Goal: Task Accomplishment & Management: Manage account settings

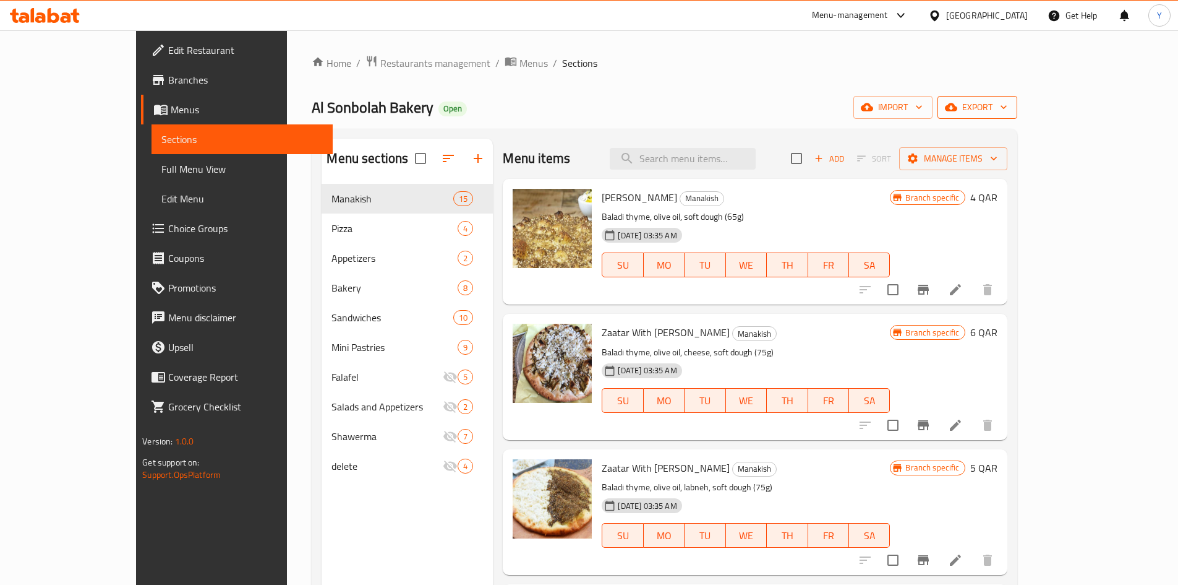
drag, startPoint x: 1099, startPoint y: 95, endPoint x: 1098, endPoint y: 108, distance: 13.7
click at [1017, 95] on div "Home / Restaurants management / Menus / Sections Al Sonbolah Bakery Open import…" at bounding box center [664, 394] width 705 height 678
click at [1008, 108] on span "export" at bounding box center [978, 107] width 60 height 15
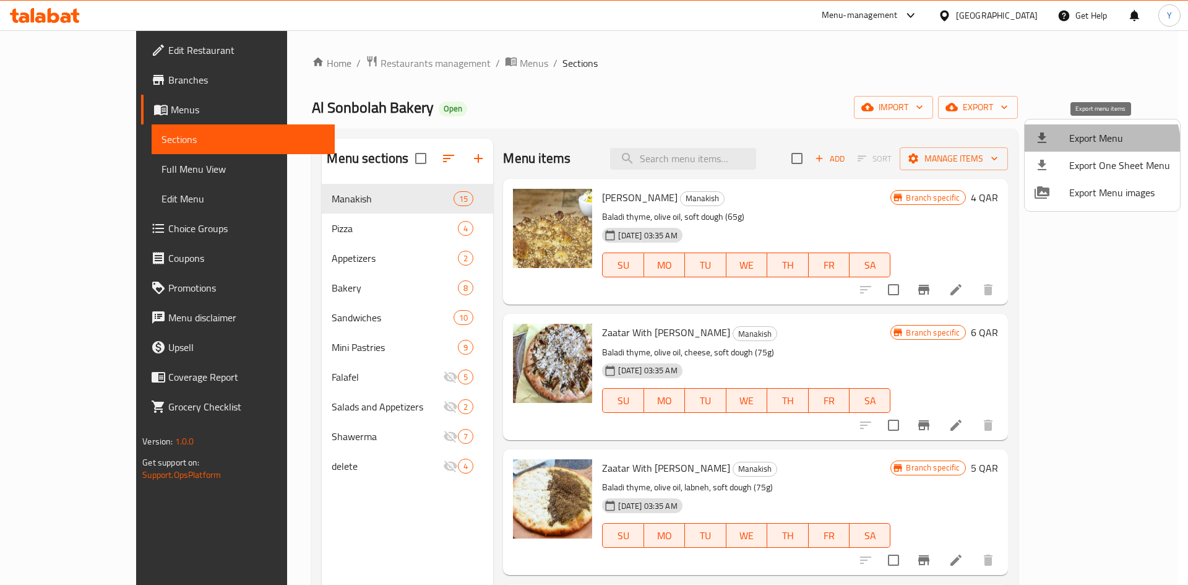
click at [1084, 149] on li "Export Menu" at bounding box center [1101, 137] width 155 height 27
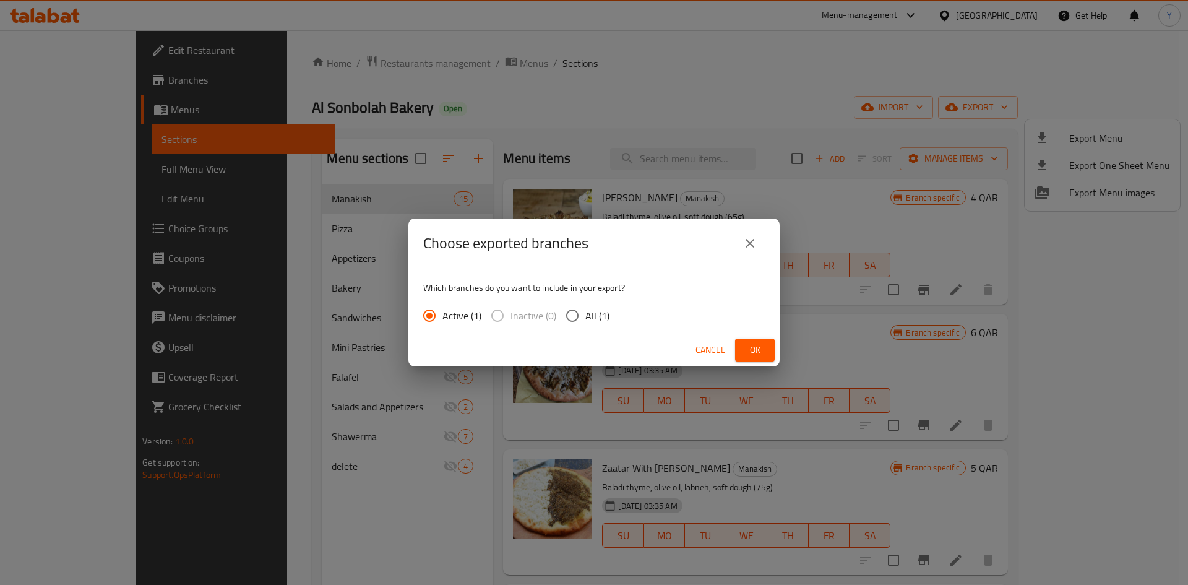
click at [541, 308] on span "Inactive (0)" at bounding box center [533, 315] width 46 height 15
click at [574, 315] on input "All (1)" at bounding box center [572, 315] width 26 height 26
radio input "true"
drag, startPoint x: 747, startPoint y: 349, endPoint x: 503, endPoint y: 354, distance: 243.8
click at [747, 349] on span "Ok" at bounding box center [755, 349] width 20 height 15
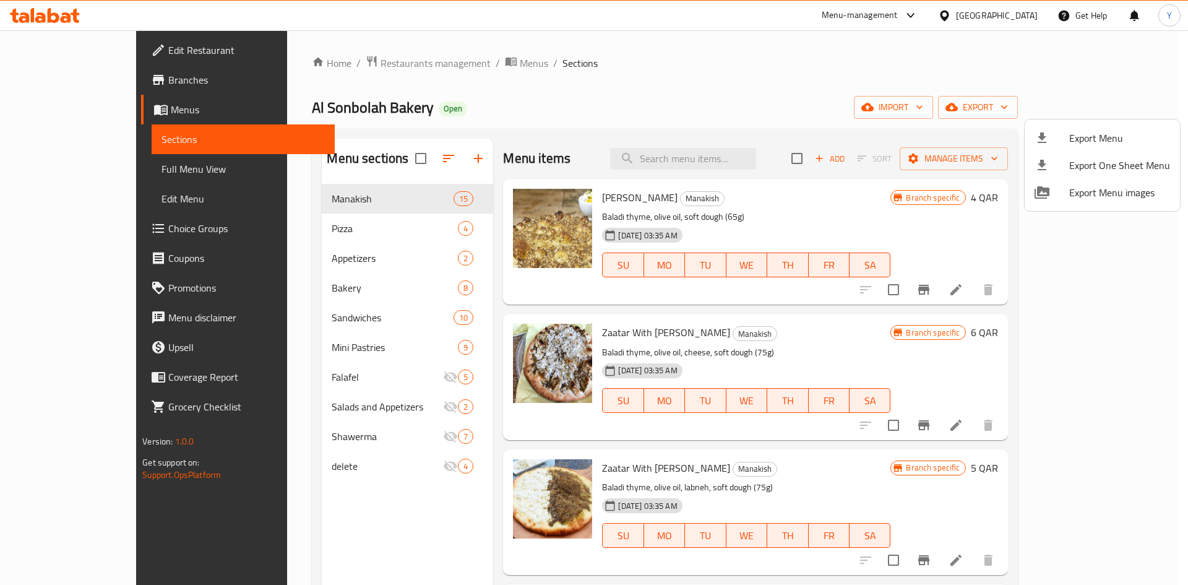
click at [295, 337] on div at bounding box center [594, 292] width 1188 height 585
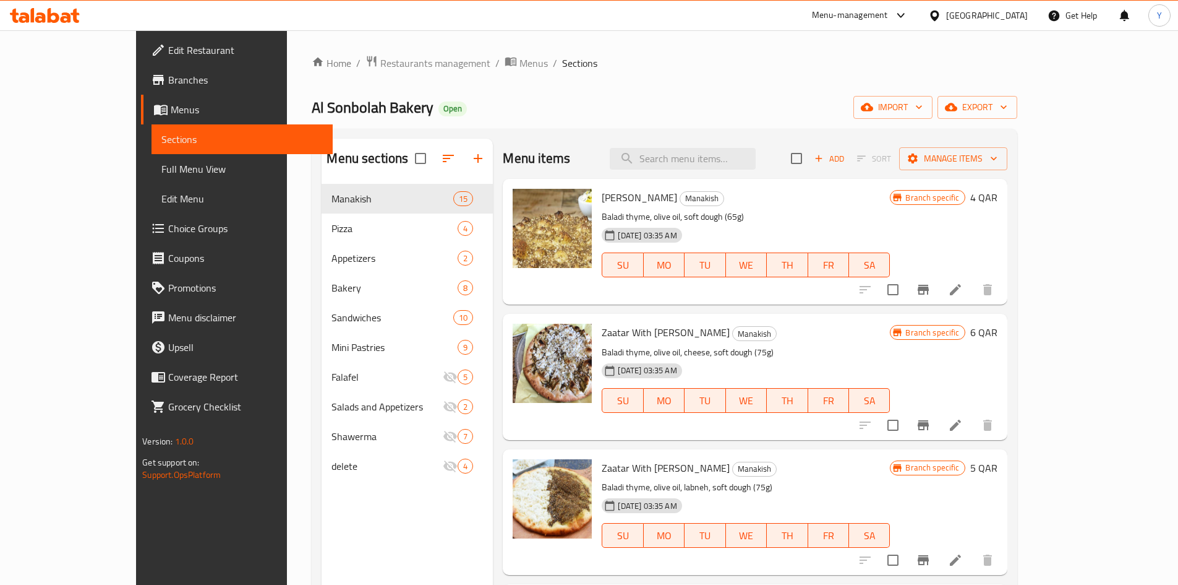
click at [322, 337] on div "Mini Pastries 9" at bounding box center [407, 347] width 171 height 30
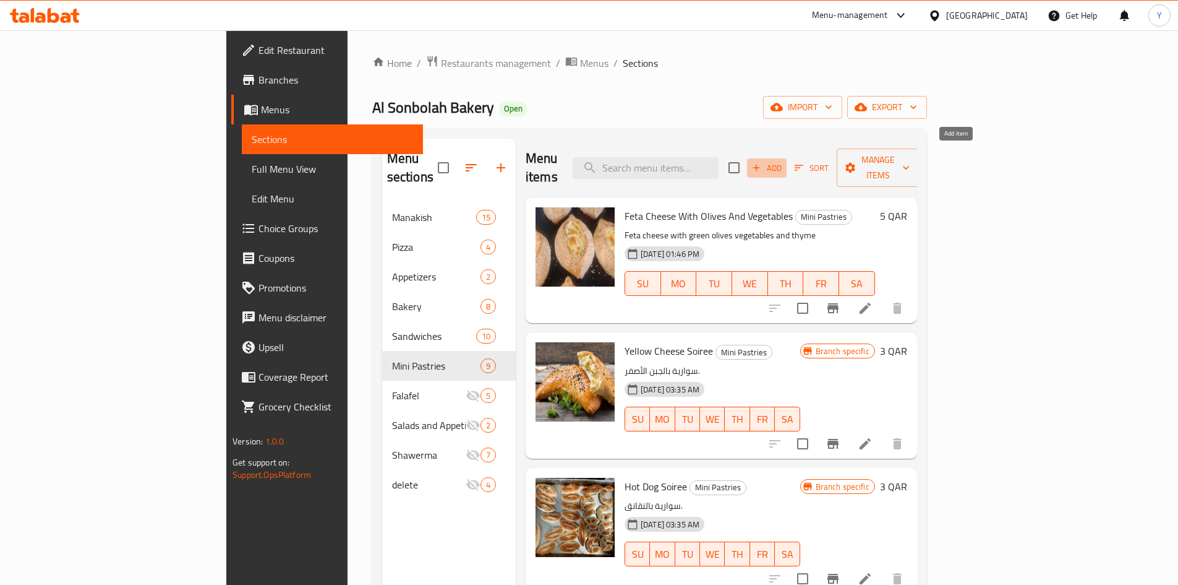
click at [784, 161] on span "Add" at bounding box center [766, 168] width 33 height 14
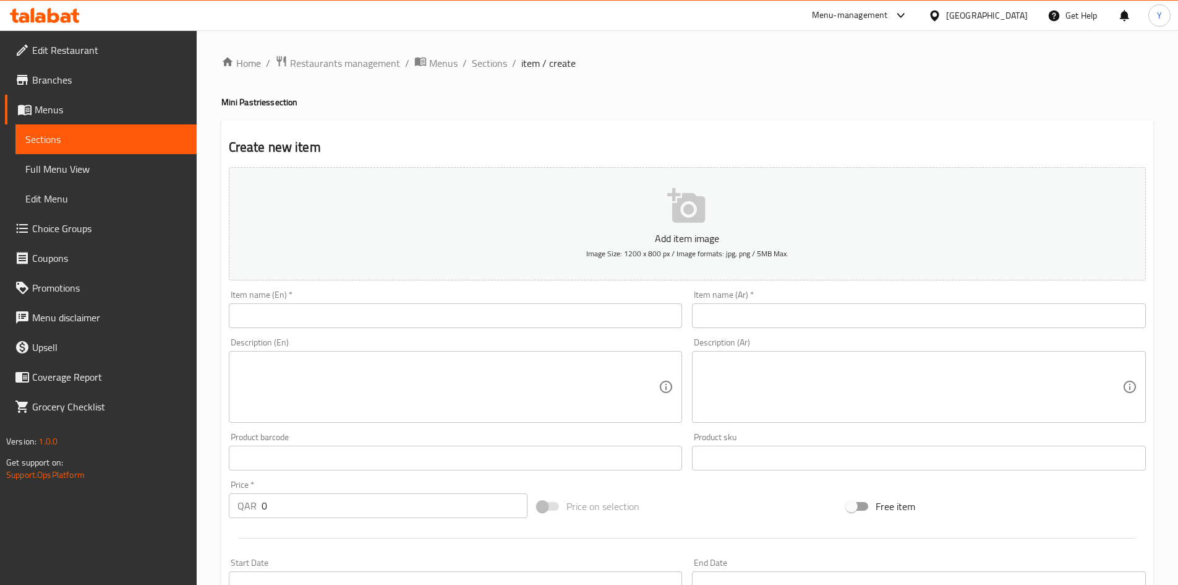
click at [368, 324] on input "text" at bounding box center [456, 315] width 454 height 25
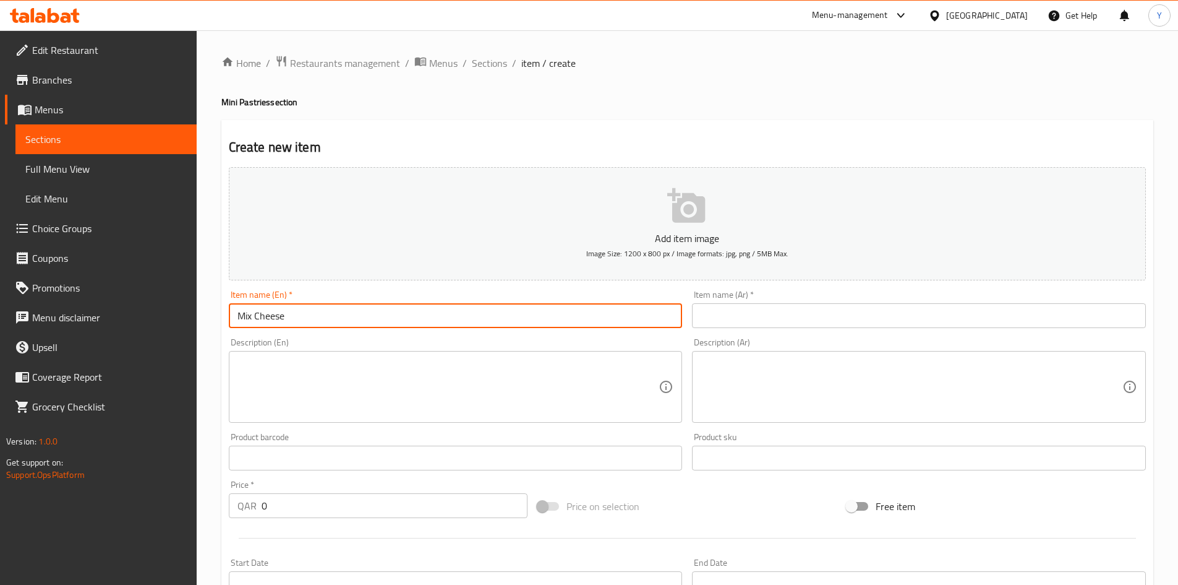
type input "Mix Cheese Pie"
click at [784, 318] on input "text" at bounding box center [919, 315] width 454 height 25
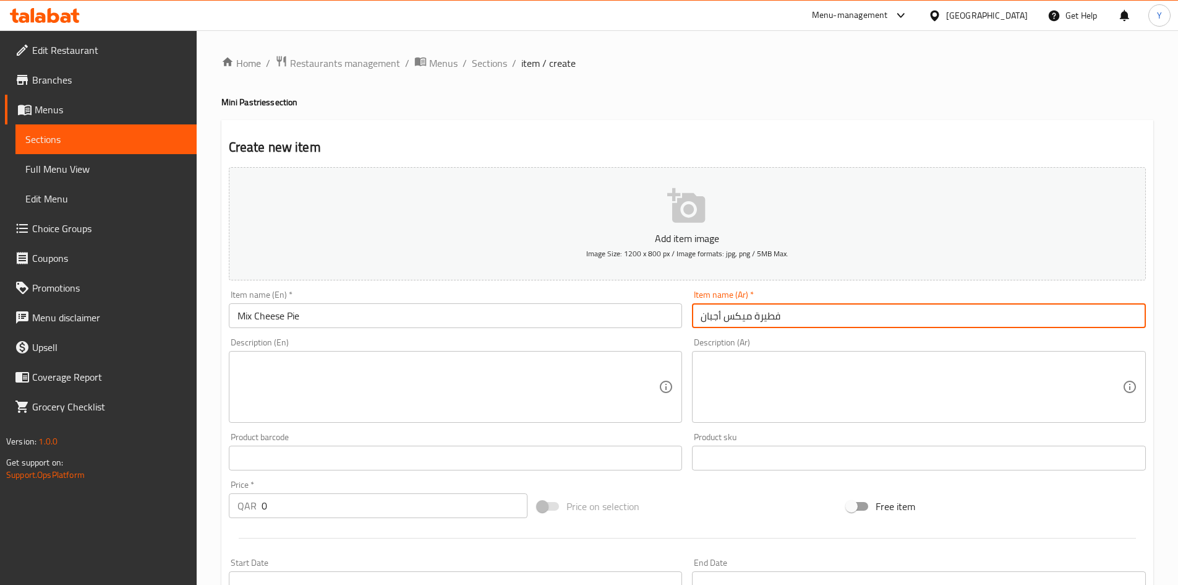
type input "فطيرة ميكس أجبان"
drag, startPoint x: 363, startPoint y: 504, endPoint x: 123, endPoint y: 504, distance: 240.0
click at [91, 506] on div "Edit Restaurant Branches Menus Sections Full Menu View Edit Menu Choice Groups …" at bounding box center [589, 452] width 1178 height 844
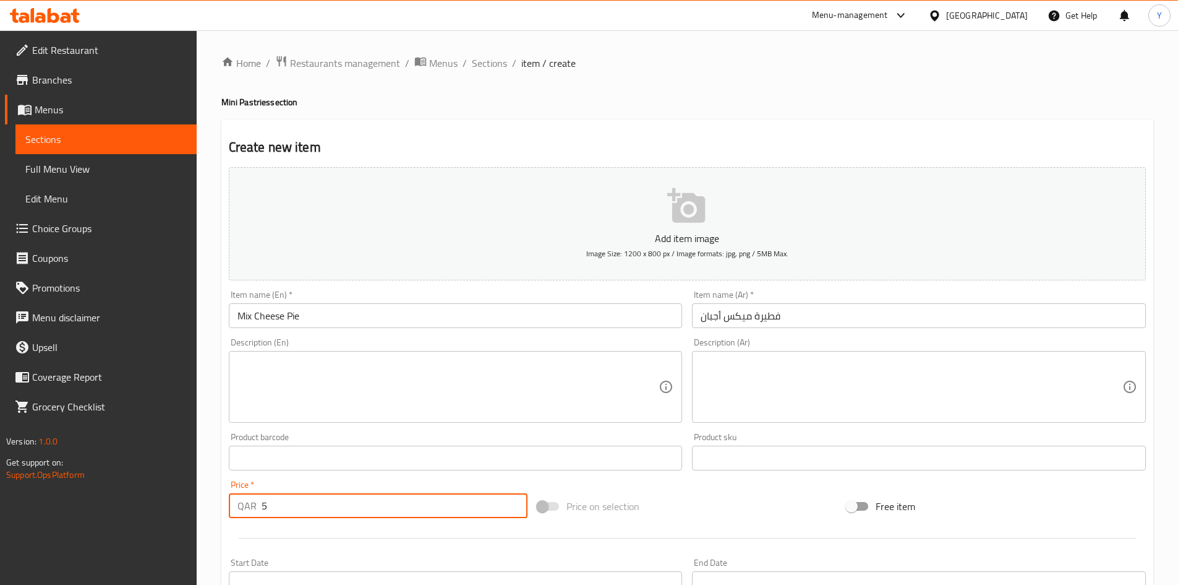
type input "5"
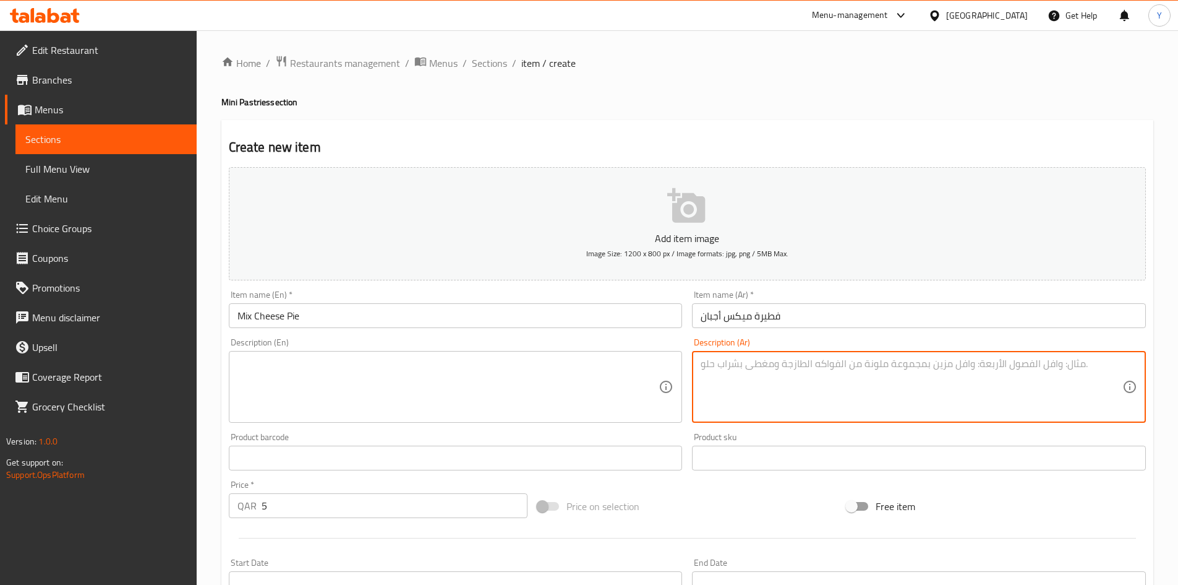
click at [786, 377] on textarea at bounding box center [912, 387] width 422 height 59
paste textarea "جبنة ع^اوي,جبنة حلوم,جبنةقشقوان (70غم)"
click at [848, 366] on textarea "جبنة ع^اوي,جبنة حلوم,جبنةقشقوان (70غم)" at bounding box center [912, 387] width 422 height 59
click at [784, 369] on textarea "جبنة عكاوي,جبنة حلوم,جبنةقشقوان (70غم)" at bounding box center [912, 387] width 422 height 59
click at [766, 366] on textarea "جبنة عكاوي,جبنة حلوم, جبنةقشقوان (70غم)" at bounding box center [912, 387] width 422 height 59
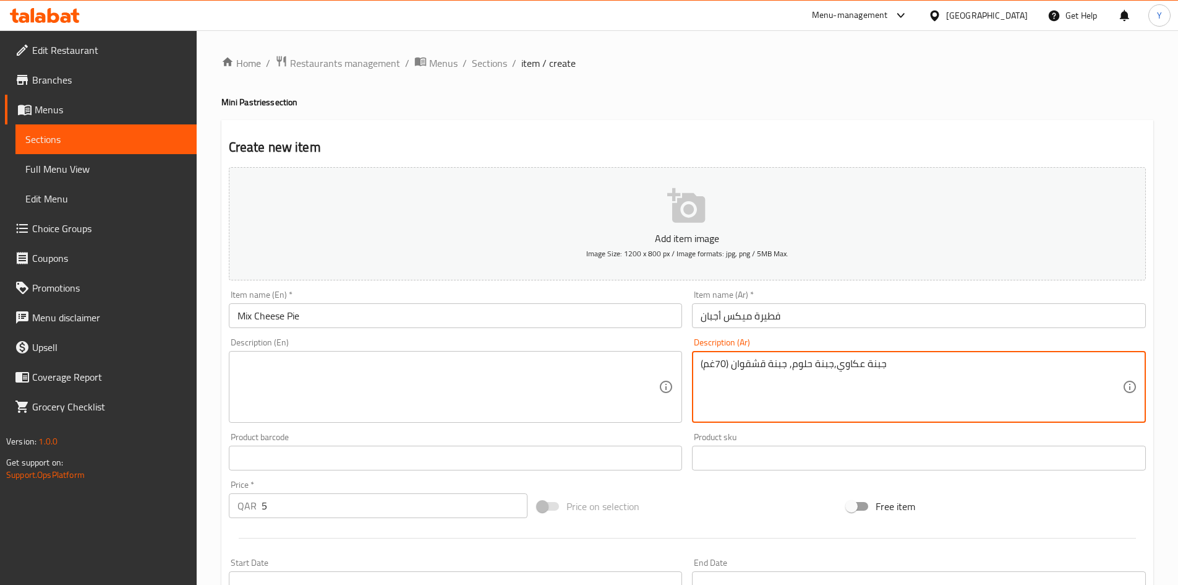
click at [767, 374] on textarea "جبنة عكاوي,جبنة حلوم, جبنة قشقوان (70غم)" at bounding box center [912, 387] width 422 height 59
type textarea "جبنة عكاوي,جبنة حلوم, جبنة قشقوان (70غم)"
click at [431, 390] on textarea at bounding box center [449, 387] width 422 height 59
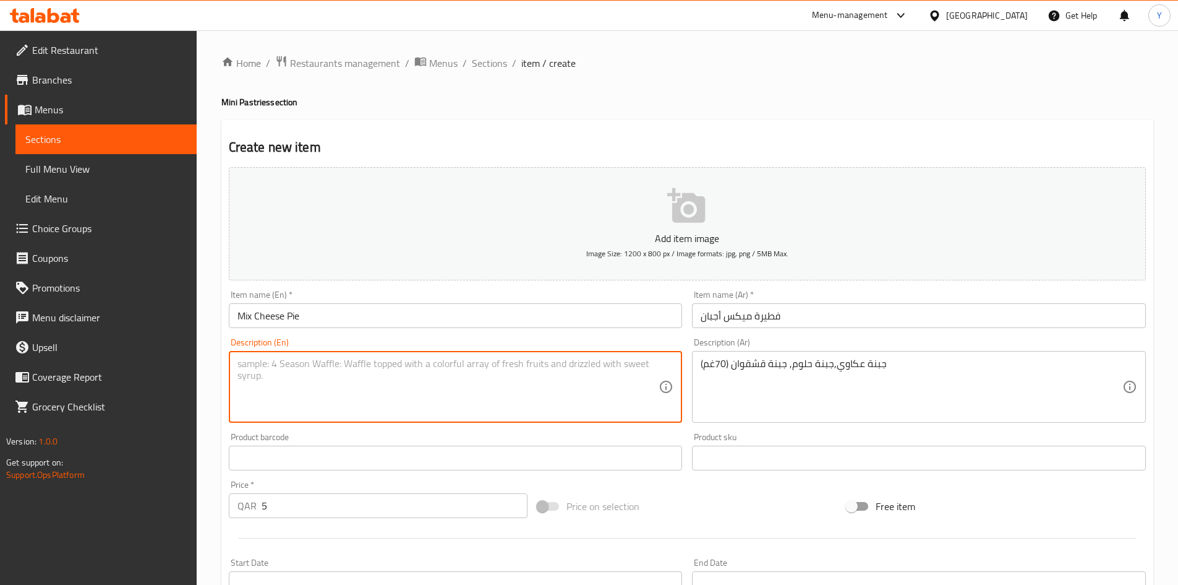
paste textarea "Akkawi cheese, Halloumi cheese, Kashkaval cheese (70g)"
type textarea "Akkawi cheese, Halloumi cheese, Kashkaval cheese (70g)"
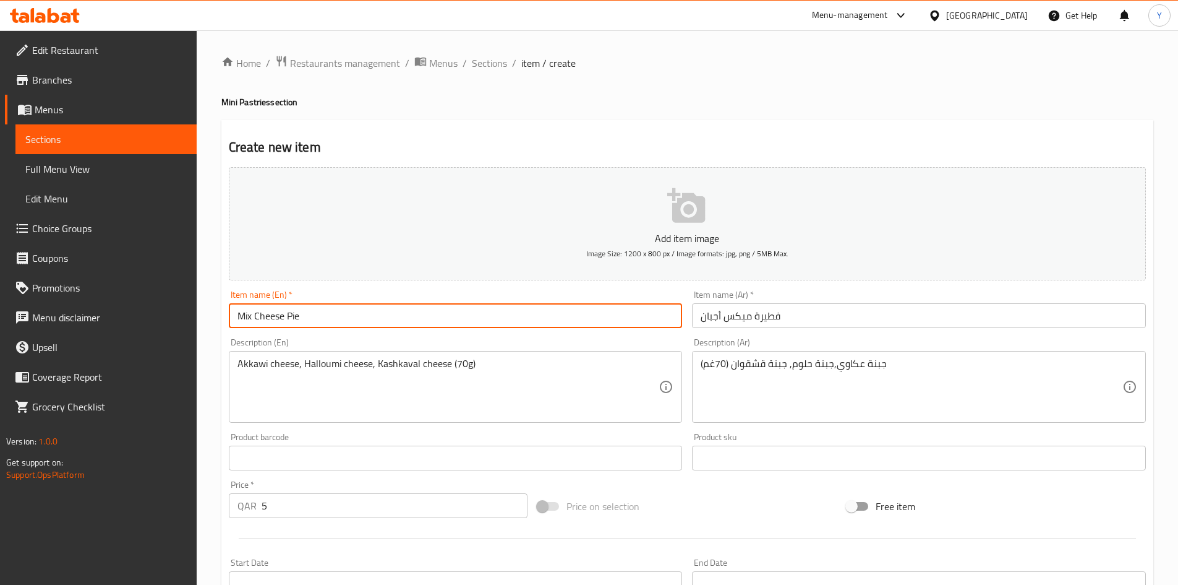
click at [424, 318] on input "Mix Cheese Pie" at bounding box center [456, 315] width 454 height 25
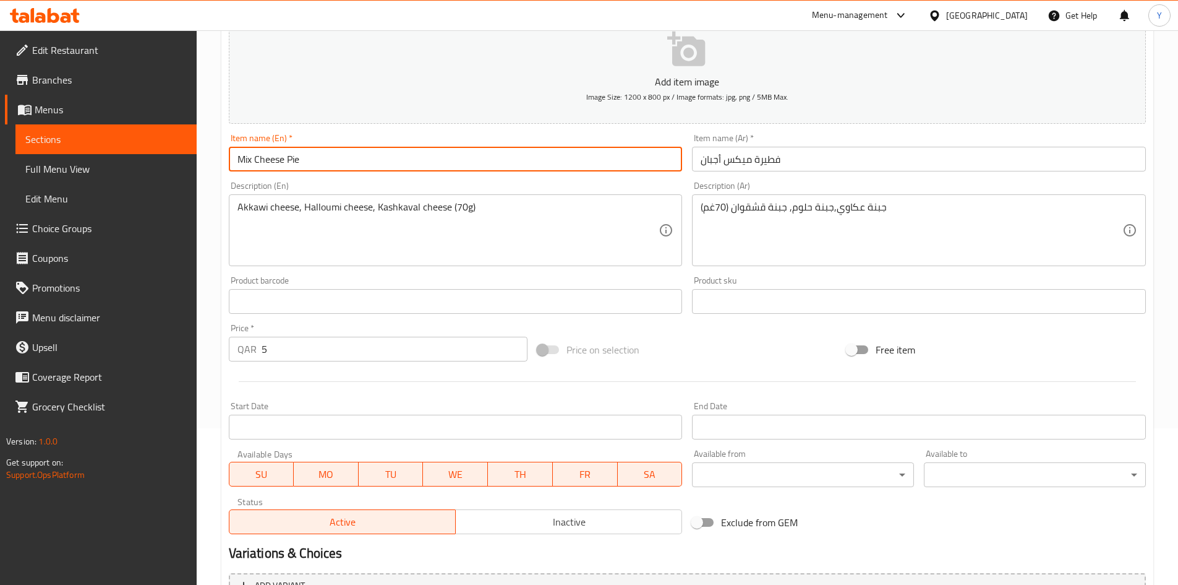
scroll to position [247, 0]
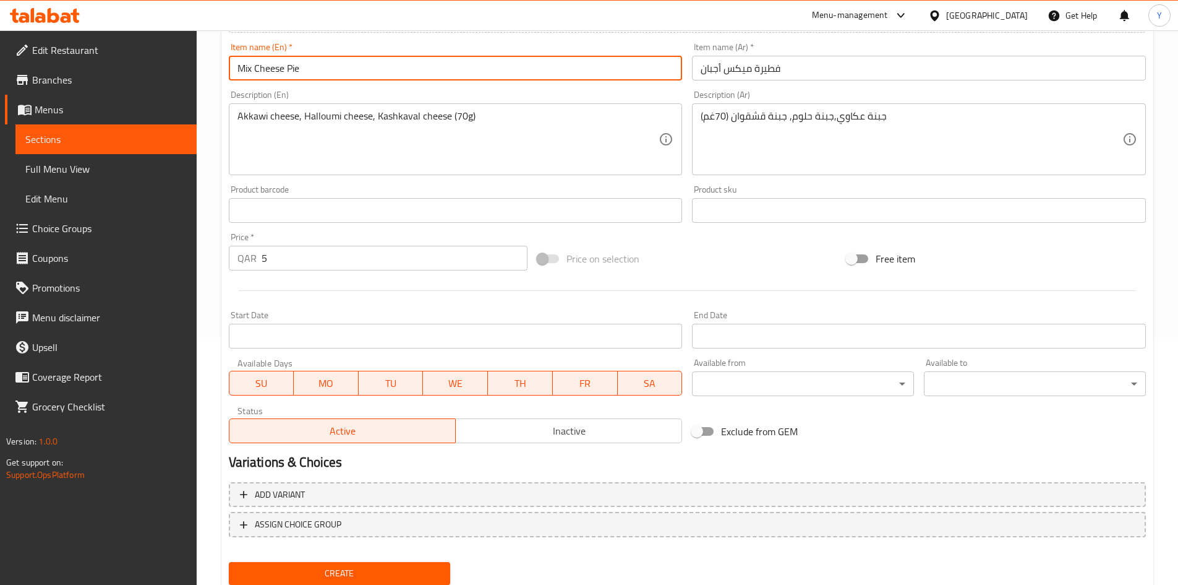
click at [575, 442] on button "Inactive" at bounding box center [568, 430] width 227 height 25
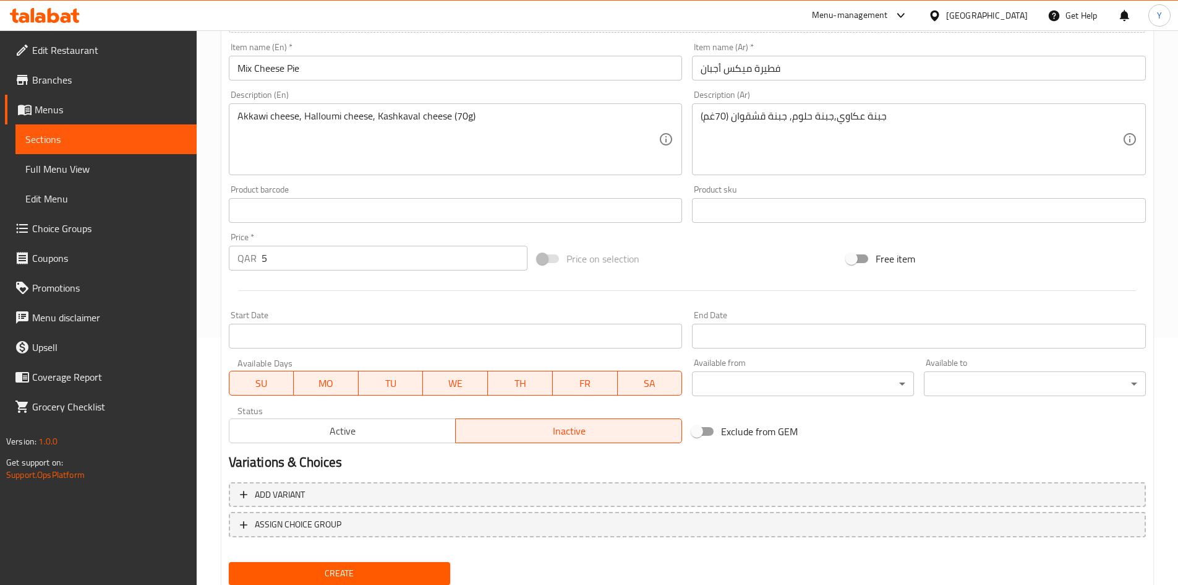
scroll to position [0, 0]
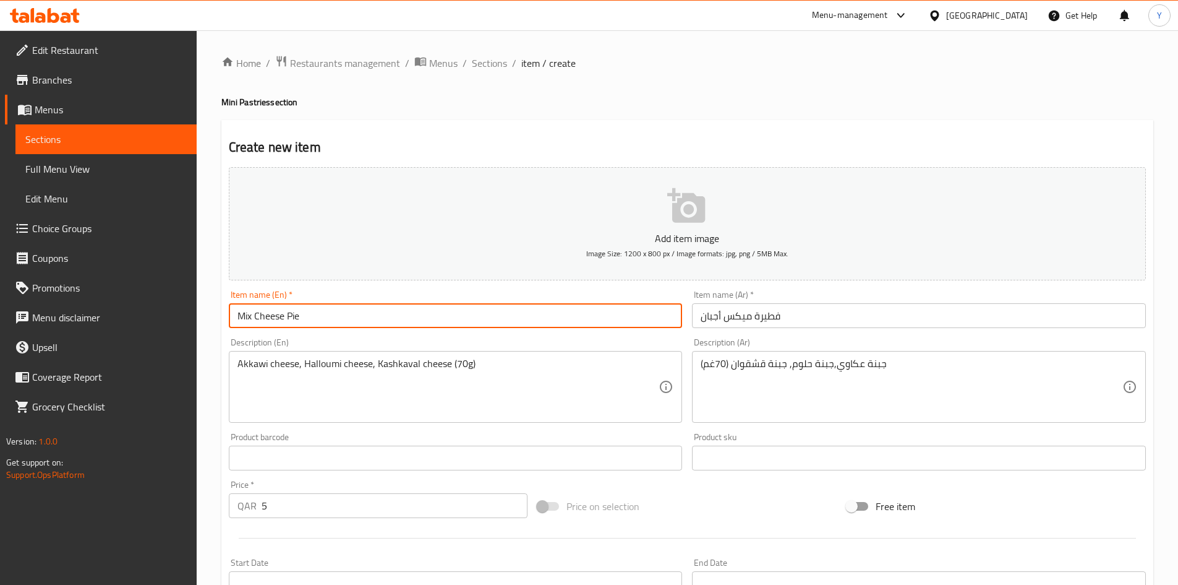
drag, startPoint x: 372, startPoint y: 319, endPoint x: 169, endPoint y: 315, distance: 202.9
click at [170, 315] on div "Edit Restaurant Branches Menus Sections Full Menu View Edit Menu Choice Groups …" at bounding box center [589, 452] width 1178 height 844
click at [392, 319] on input "Mix Cheese Pie" at bounding box center [456, 315] width 454 height 25
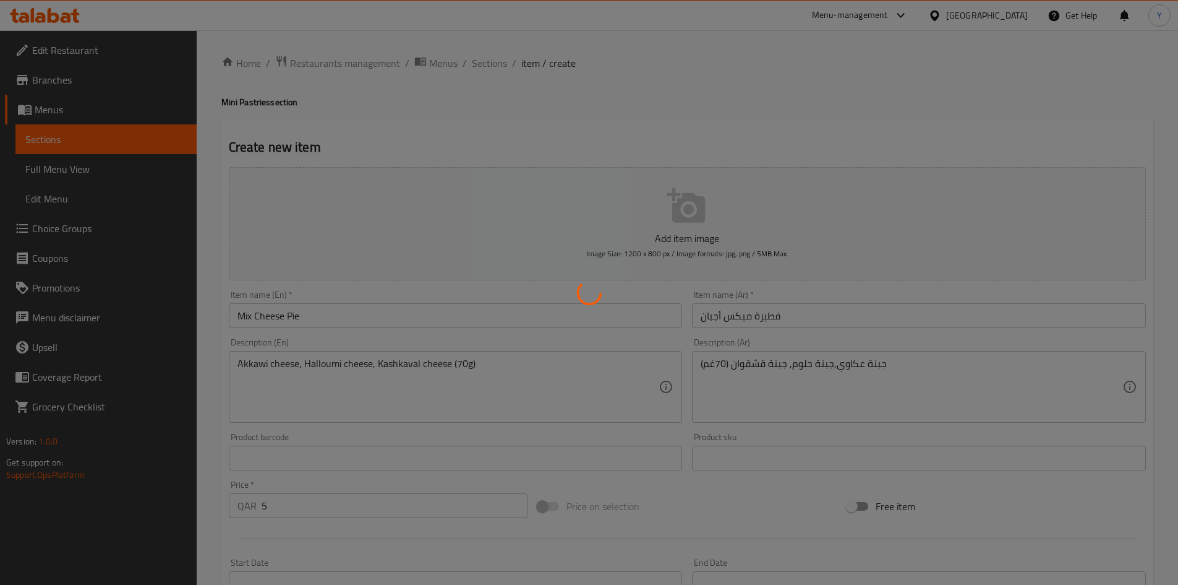
type input "0"
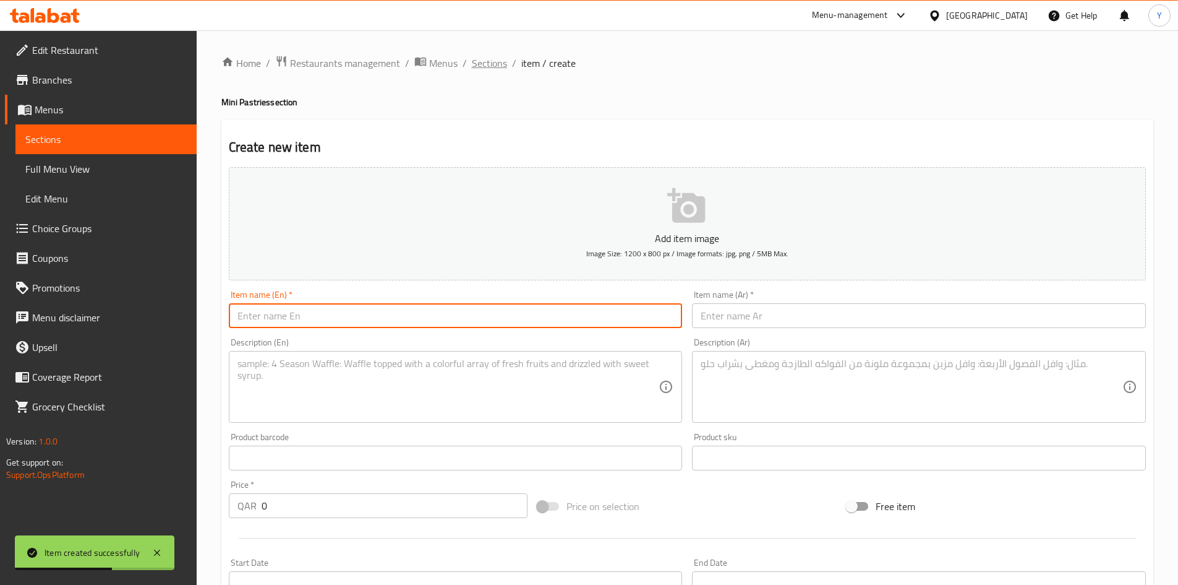
click at [495, 71] on span "Sections" at bounding box center [489, 63] width 35 height 15
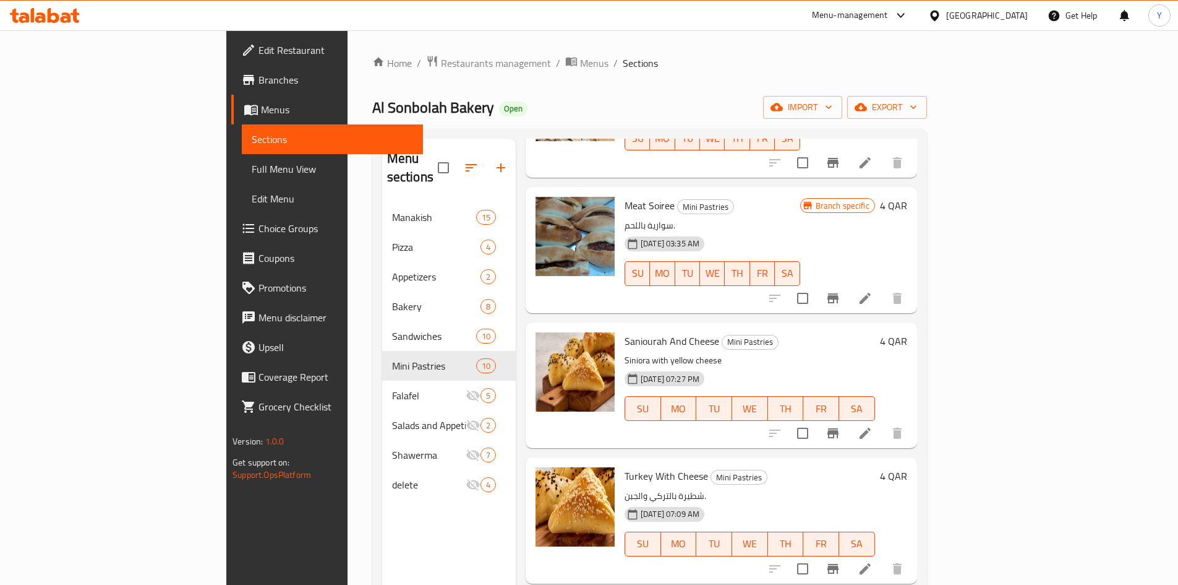
scroll to position [798, 0]
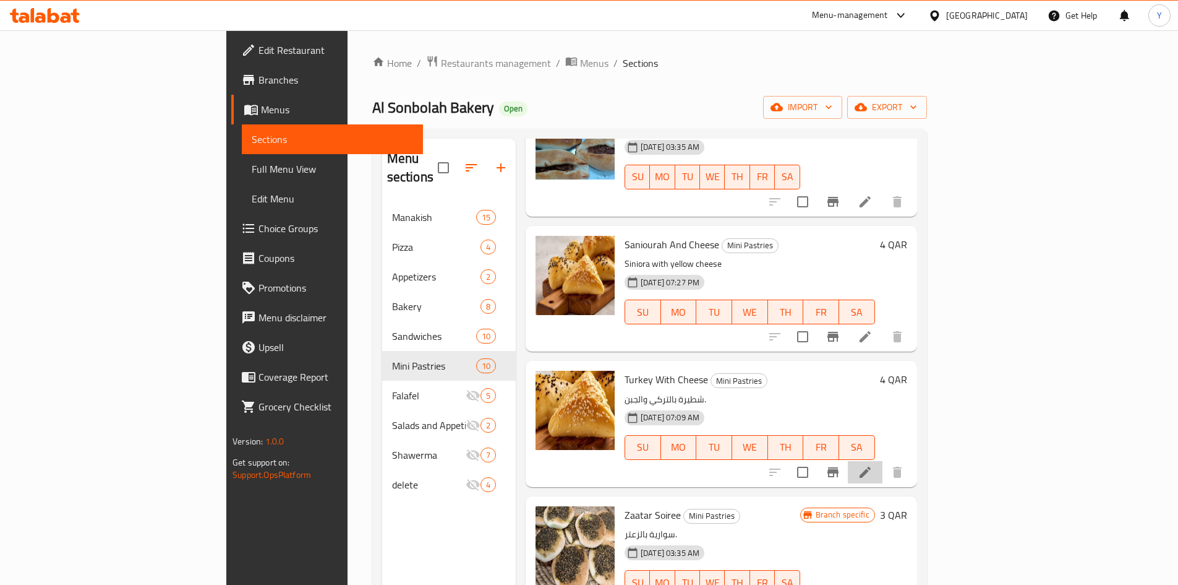
click at [883, 461] on li at bounding box center [865, 472] width 35 height 22
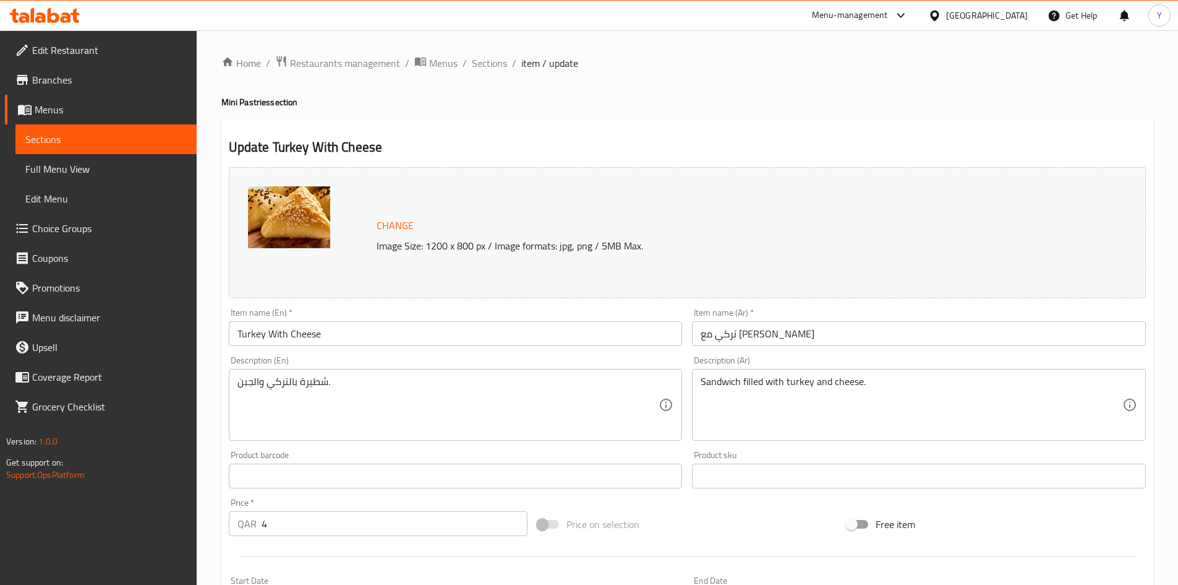
click at [461, 338] on input "Turkey With Cheese" at bounding box center [456, 333] width 454 height 25
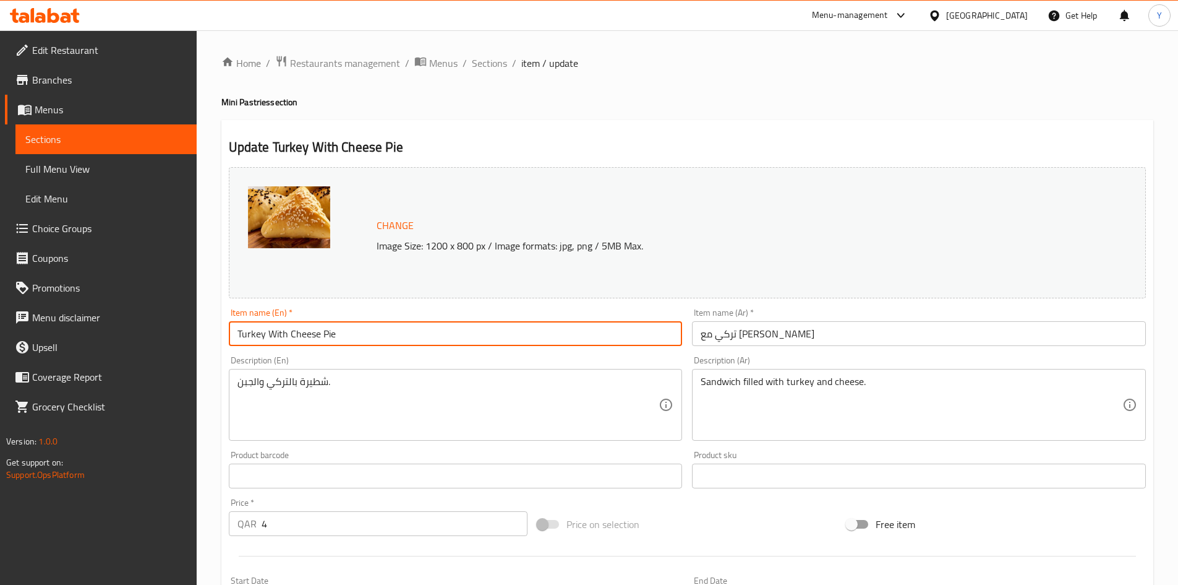
type input "Turkey With Cheese Pie"
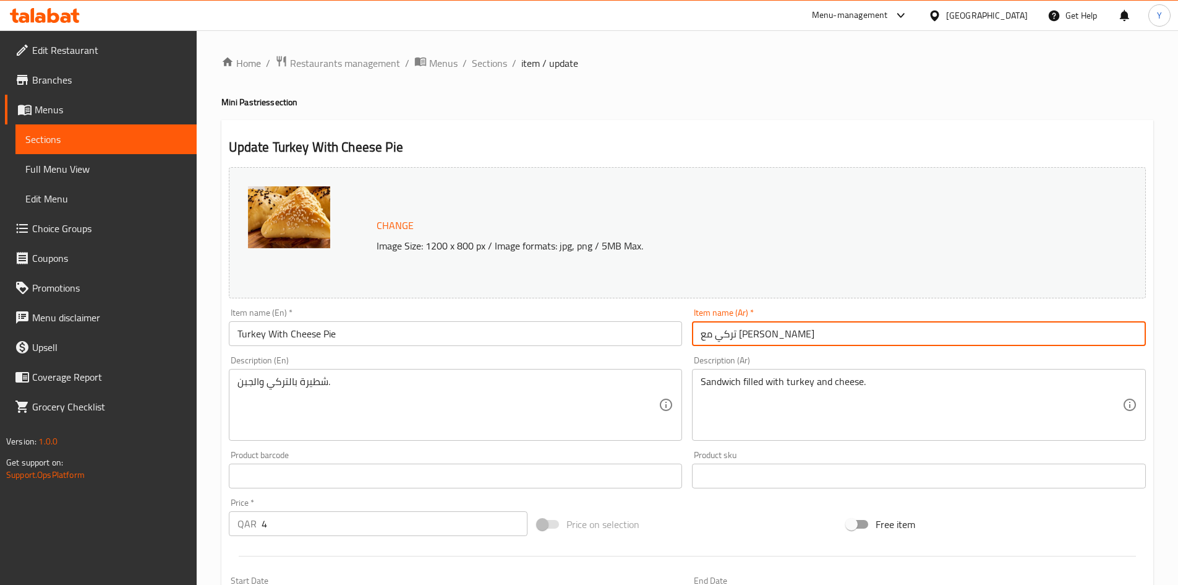
click at [699, 338] on input "تركي مع جبنة" at bounding box center [919, 333] width 454 height 25
type input "فطيرة تركي مع جبنة"
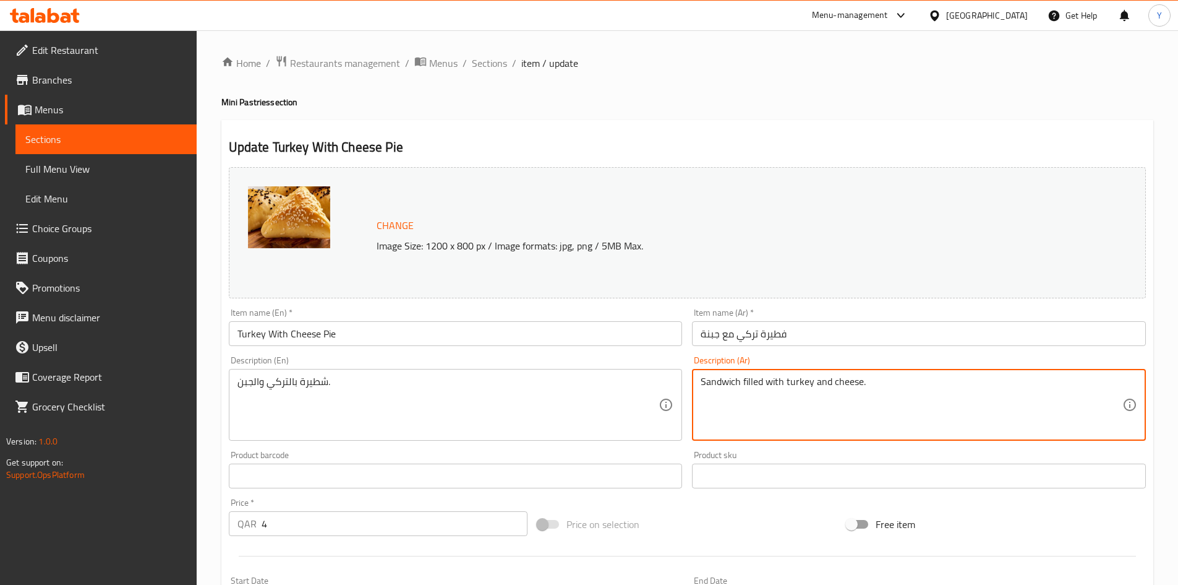
click at [943, 406] on textarea "Sandwich filled with turkey and cheese." at bounding box center [912, 404] width 422 height 59
paste textarea "صدور حش مقطع ,جبنة"
paste textarea "كw#¦,جبنةقشقوان (60غم)"
type textarea "صدور حش مقطع ,جبنة كw#¦,جبنةقشقوان (60غم)"
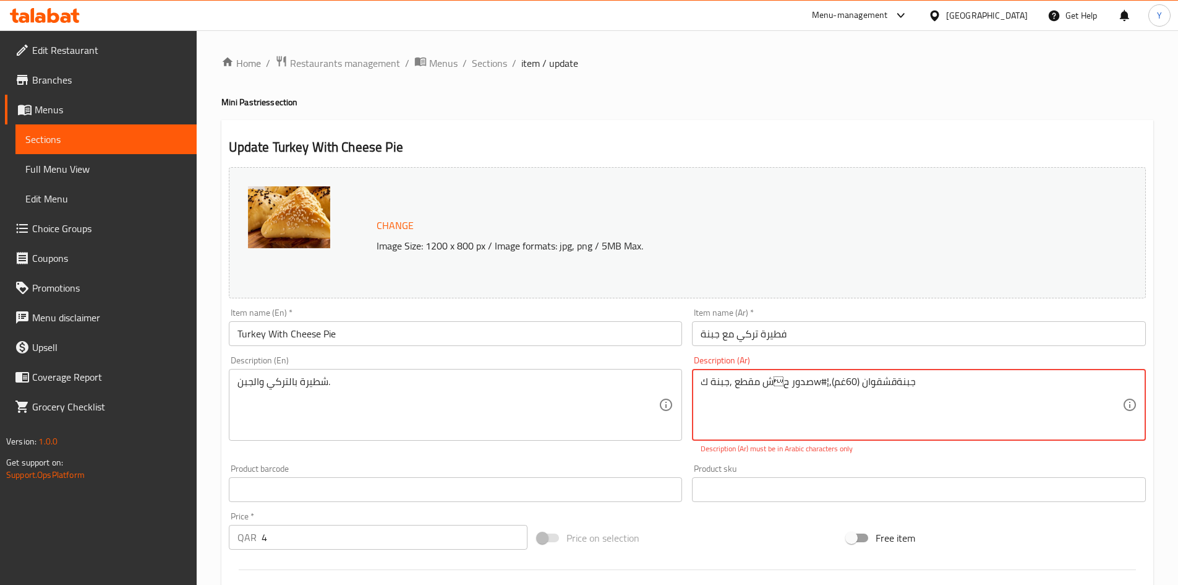
click at [797, 379] on textarea "صدور حش مقطع ,جبنة كw#¦,جبنةقشقوان (60غم)" at bounding box center [912, 404] width 422 height 59
click at [796, 379] on textarea "صدور حش مقطع ,جبنة كw#¦,جبنةقشقوان (60غم)" at bounding box center [912, 404] width 422 height 59
click at [791, 393] on textarea "صدور حبش مقطع، جبنة كريمي، جبنة قشقوان 60 غم" at bounding box center [912, 404] width 422 height 59
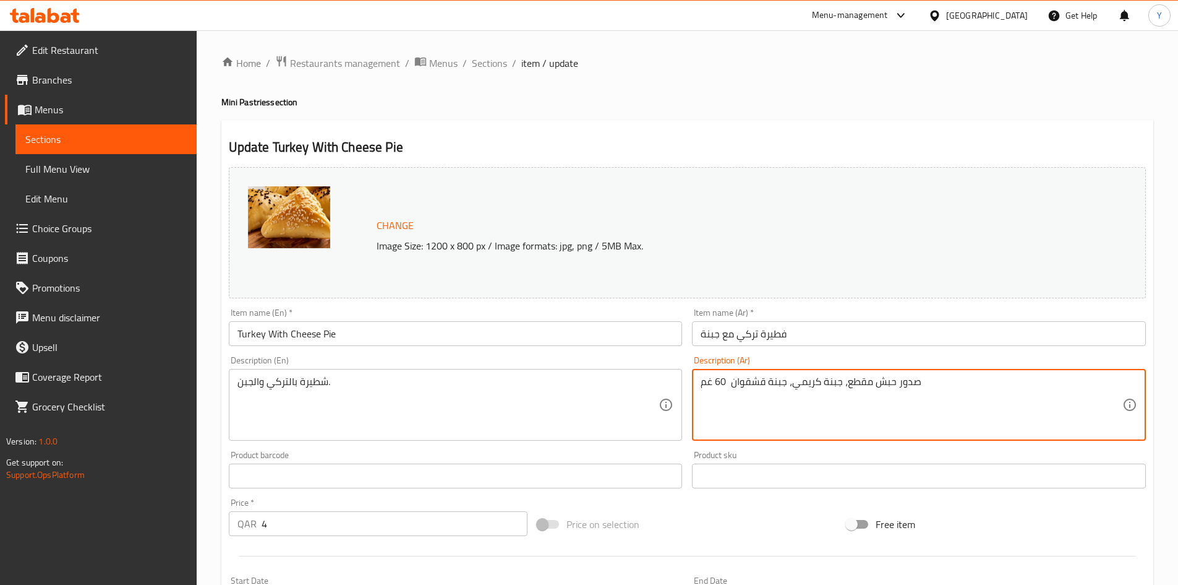
click at [791, 393] on textarea "صدور حبش مقطع، جبنة كريمي، جبنة قشقوان 60 غم" at bounding box center [912, 404] width 422 height 59
type textarea "صدور حبش مقطع، جبنة كريمي، جبنة قشقوان 60 غم"
click at [713, 385] on textarea "صدور حبش مقطع، جبنة كريمي، جبنة قشقوان 60 غم" at bounding box center [912, 404] width 422 height 59
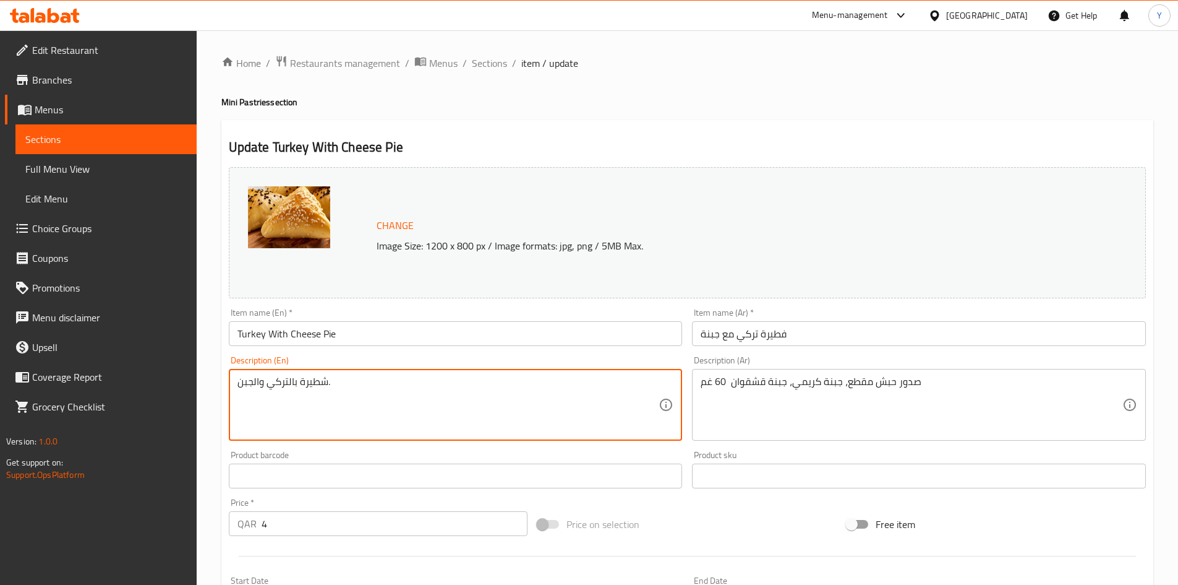
click at [504, 405] on textarea "شطيرة بالتركي والجبن." at bounding box center [449, 404] width 422 height 59
click at [504, 408] on textarea "شطيرة بالتركي والجبن." at bounding box center [449, 404] width 422 height 59
paste textarea "Sliced ​​turkey breast, cream cheese, Kashkaval cheese 60g"
click at [411, 338] on input "Turkey With Cheese Pie" at bounding box center [456, 333] width 454 height 25
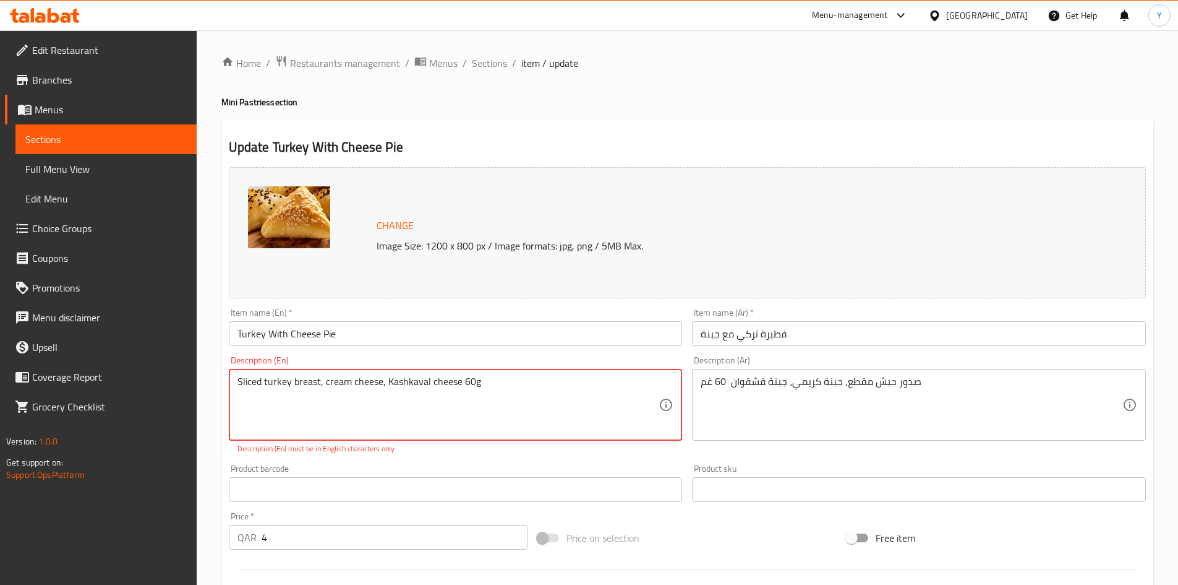
click at [321, 385] on textarea "Sliced ​​turkey breast, cream cheese, Kashkaval cheese 60g" at bounding box center [449, 404] width 422 height 59
click at [382, 387] on textarea "Sliced ​​turkey breast, cream cheese, Kashkaval cheese 60g" at bounding box center [449, 404] width 422 height 59
click at [476, 464] on div "Product barcode Product barcode" at bounding box center [456, 483] width 454 height 38
click at [459, 460] on div "Product barcode Product barcode" at bounding box center [456, 483] width 464 height 48
click at [463, 385] on textarea "Sliced ​​turkey breast, cream cheese, Kashkaval cheese 60 g" at bounding box center [449, 404] width 422 height 59
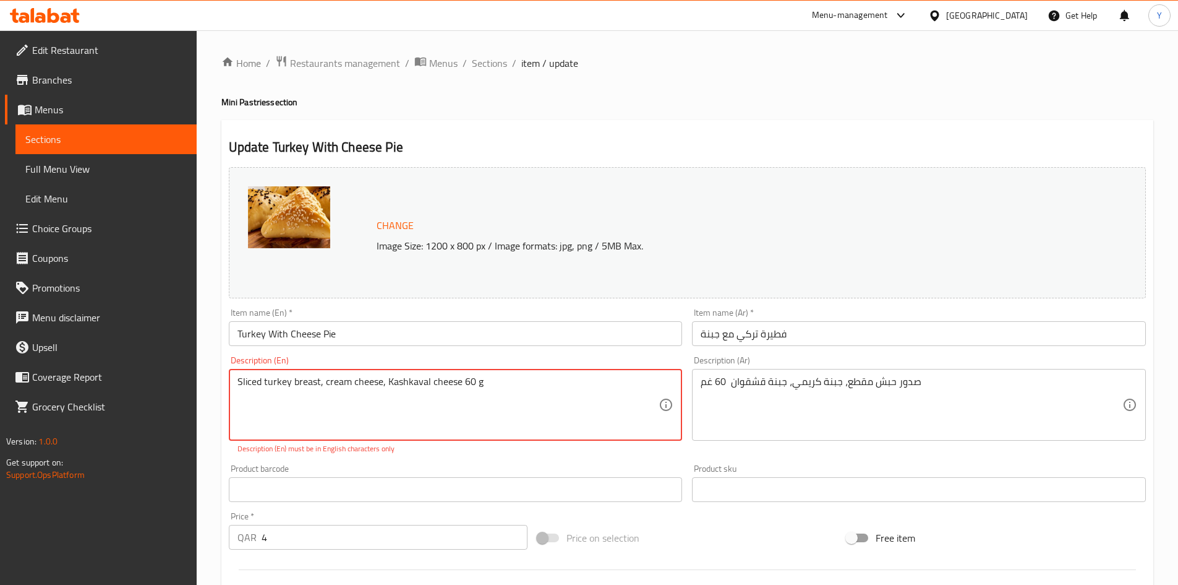
click at [463, 385] on textarea "Sliced ​​turkey breast, cream cheese, Kashkaval cheese 60 g" at bounding box center [449, 404] width 422 height 59
click at [459, 401] on textarea "Sliced ​​turkey breast, cream cheese, Kashkaval cheese 60 g" at bounding box center [449, 404] width 422 height 59
click at [485, 390] on textarea "Sliced ​​turkey breast, cream cheese, Kashkaval cheese 60 g" at bounding box center [449, 404] width 422 height 59
click at [487, 376] on textarea "Sliced ​​turkey breast, cream cheese, Kashkaval cheese 60 g Sliced turkey breas…" at bounding box center [449, 404] width 422 height 59
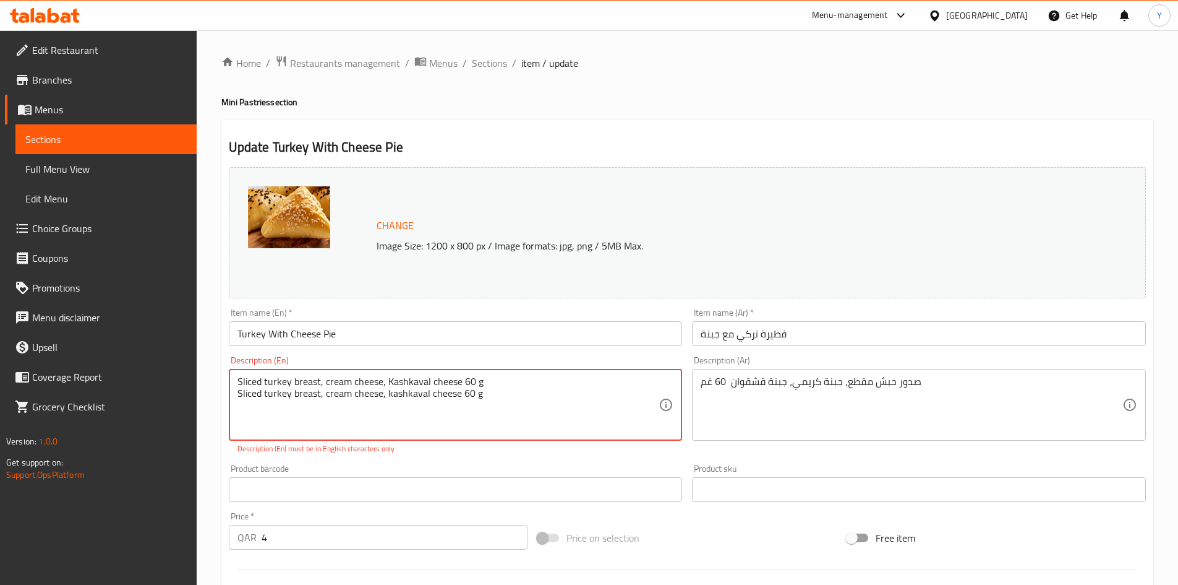
click at [487, 376] on textarea "Sliced ​​turkey breast, cream cheese, Kashkaval cheese 60 g Sliced turkey breas…" at bounding box center [449, 404] width 422 height 59
type textarea "Sliced turkey breast, cream cheese, kashkaval cheese 60 g"
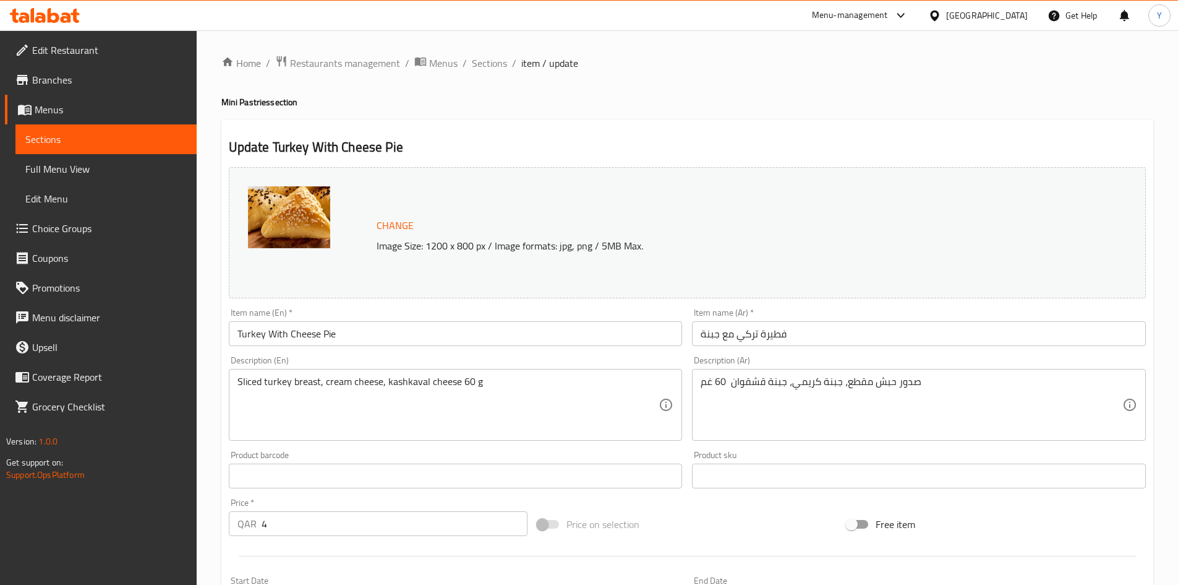
click at [437, 457] on div "Change Image Size: 1200 x 800 px / Image formats: jpg, png / 5MB Max. Item name…" at bounding box center [687, 437] width 927 height 551
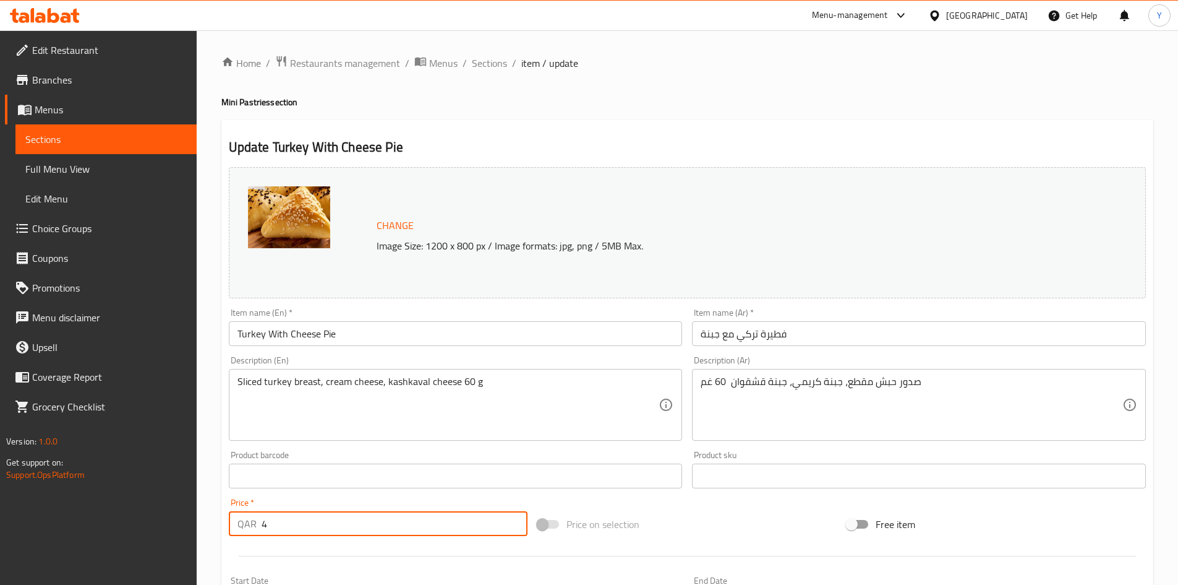
drag, startPoint x: 355, startPoint y: 527, endPoint x: 197, endPoint y: 533, distance: 157.8
click at [197, 533] on div "Home / Restaurants management / Menus / Sections / item / update Mini Pastries …" at bounding box center [688, 461] width 982 height 862
type input "5"
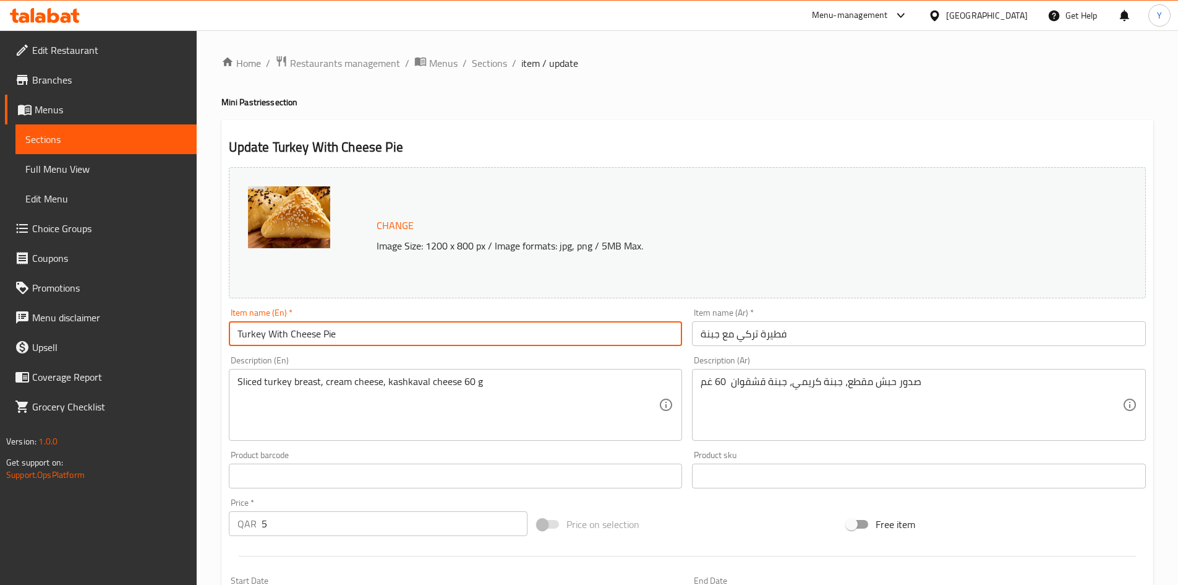
click at [392, 330] on input "Turkey With Cheese Pie" at bounding box center [456, 333] width 454 height 25
click at [491, 72] on div "Home / Restaurants management / Menus / Sections / item / update Mini Pastries …" at bounding box center [687, 461] width 932 height 812
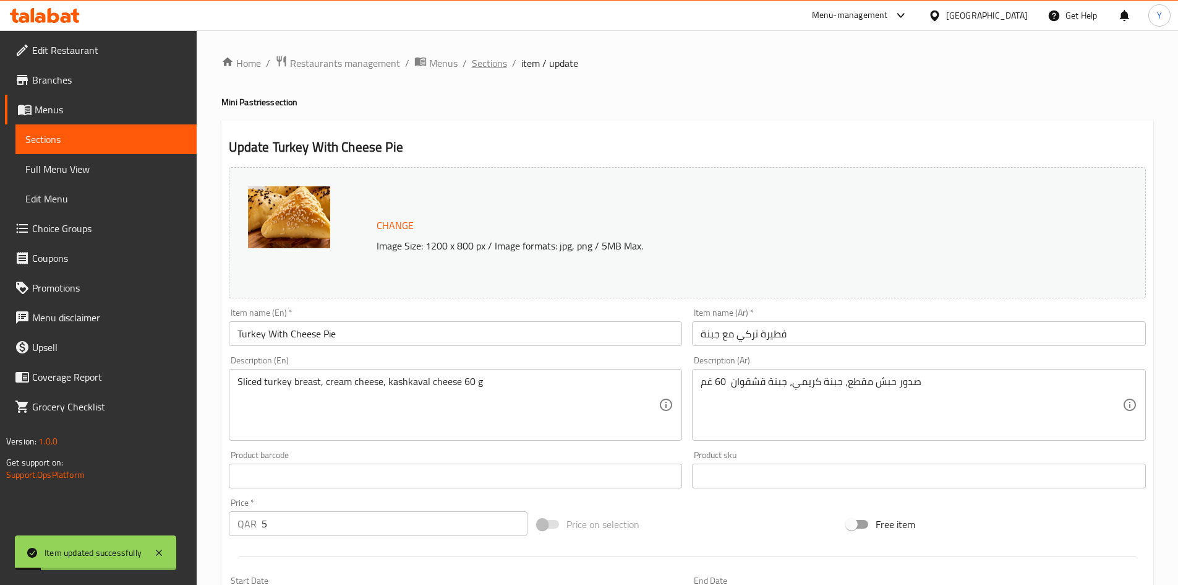
click at [491, 64] on span "Sections" at bounding box center [489, 63] width 35 height 15
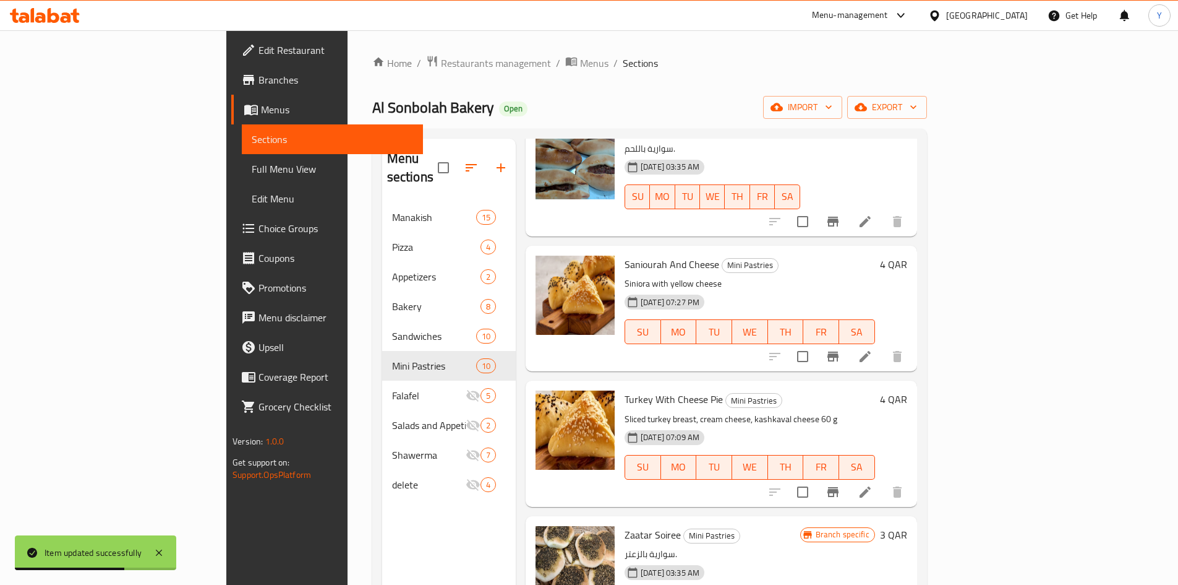
scroll to position [798, 0]
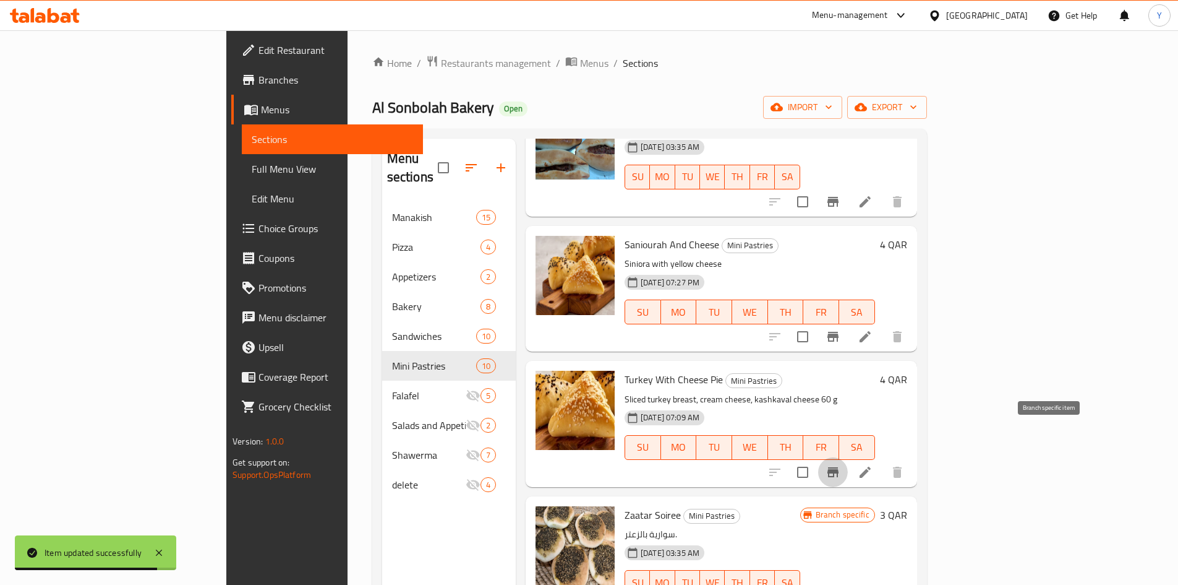
click at [841, 465] on icon "Branch-specific-item" at bounding box center [833, 472] width 15 height 15
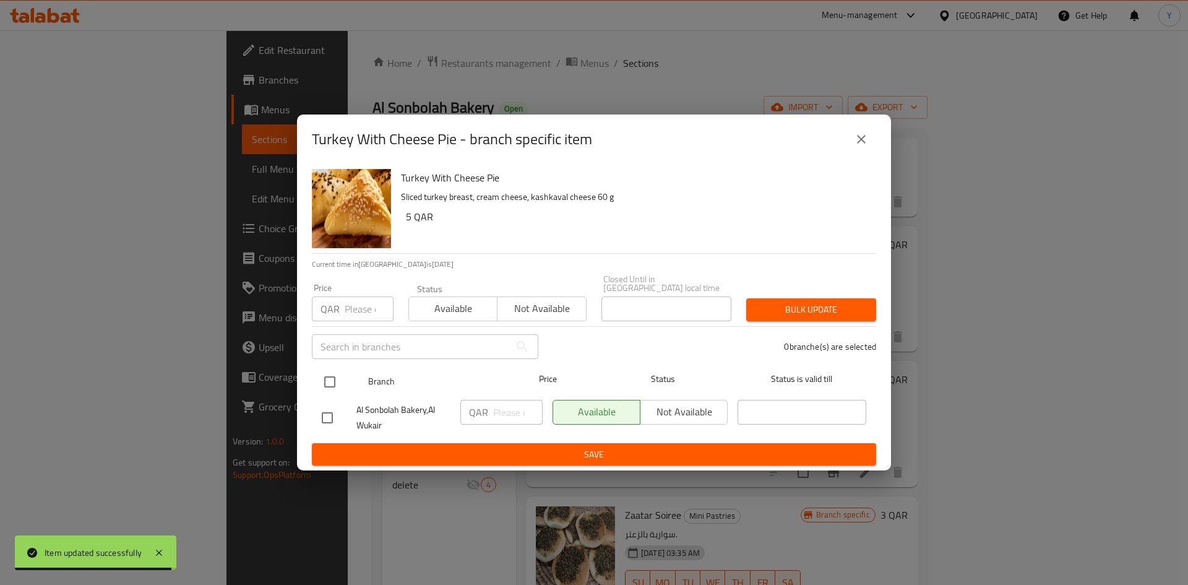
click at [334, 388] on input "checkbox" at bounding box center [330, 382] width 26 height 26
checkbox input "true"
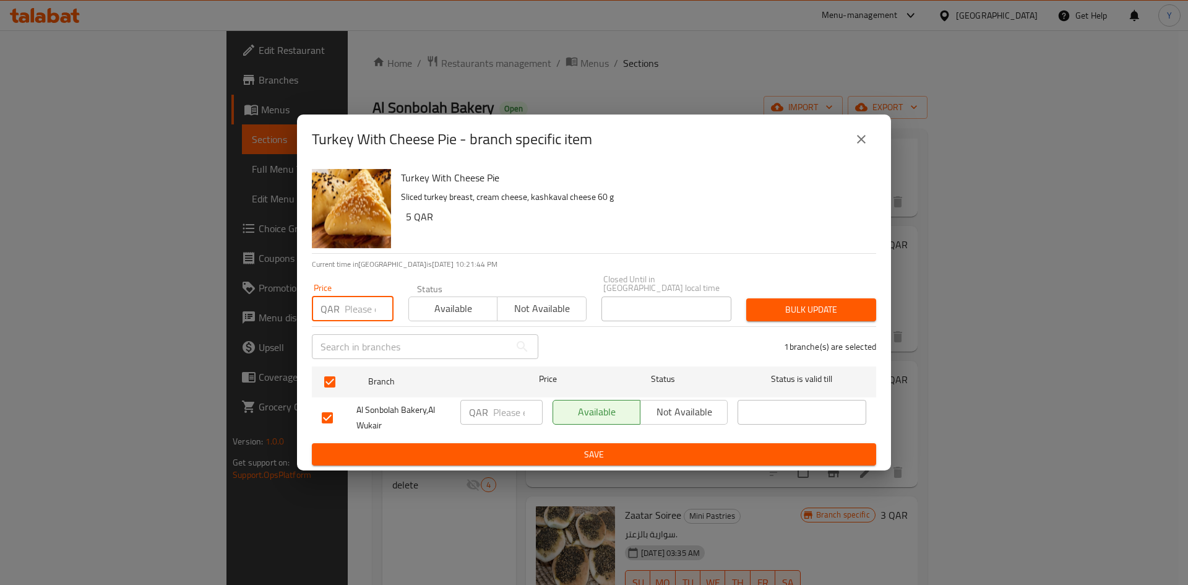
click at [364, 308] on input "number" at bounding box center [369, 308] width 49 height 25
type input "5"
click at [823, 302] on span "Bulk update" at bounding box center [811, 309] width 110 height 15
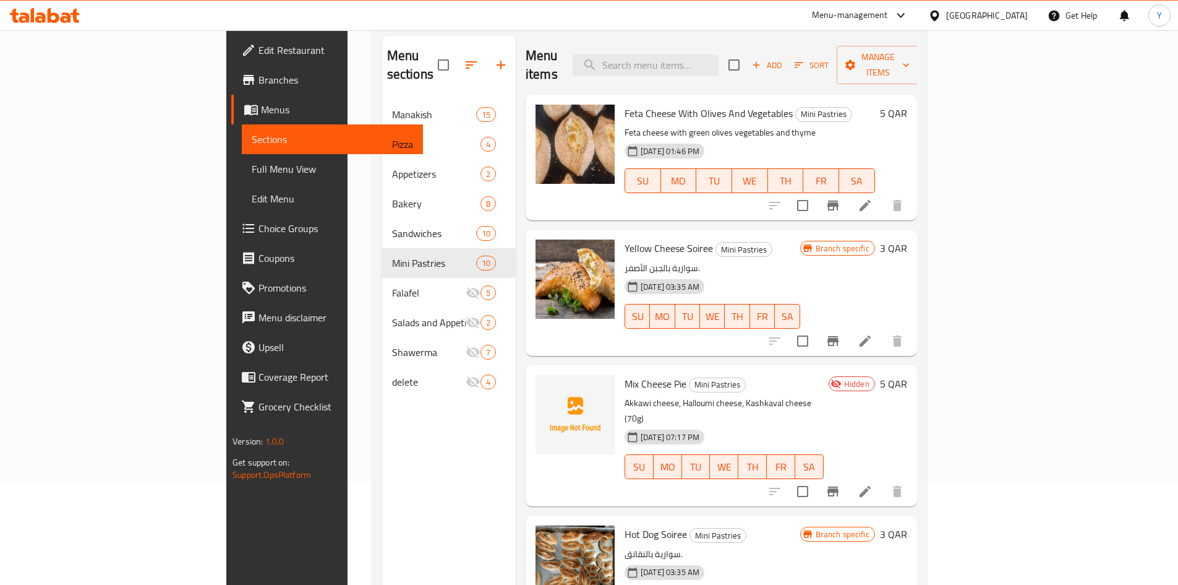
scroll to position [0, 0]
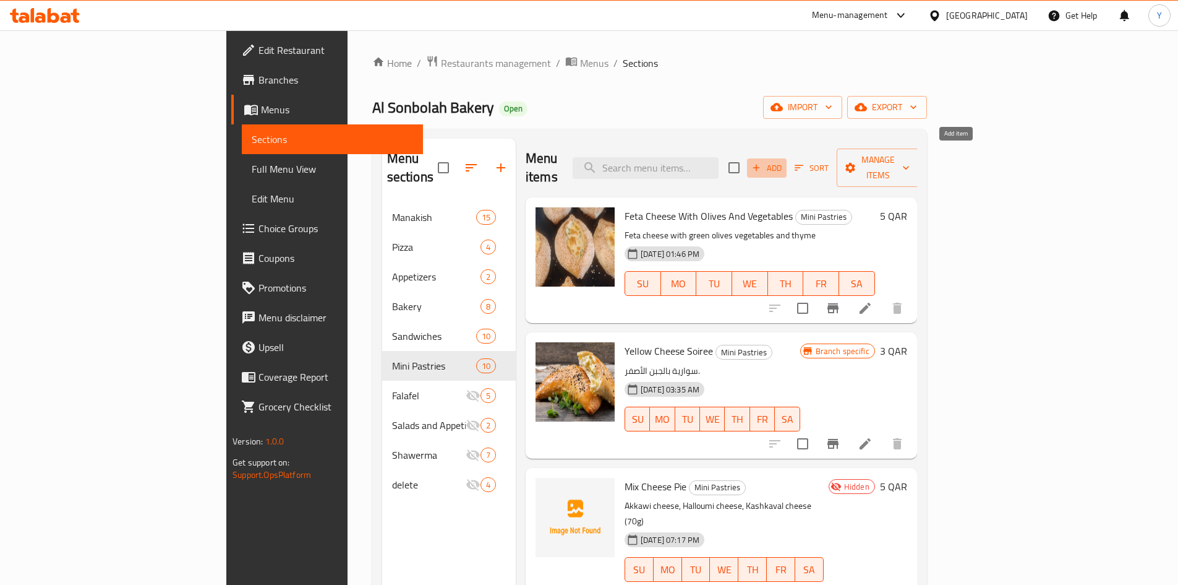
click at [784, 161] on span "Add" at bounding box center [766, 168] width 33 height 14
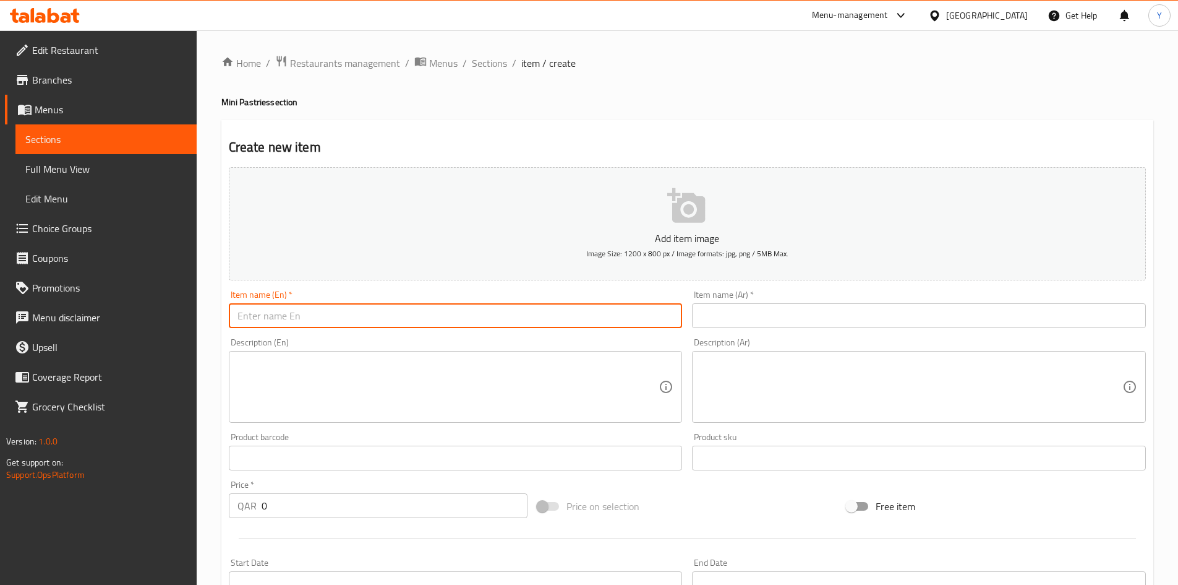
click at [294, 315] on input "text" at bounding box center [456, 315] width 454 height 25
type input "Mortadella With Cheese Pie"
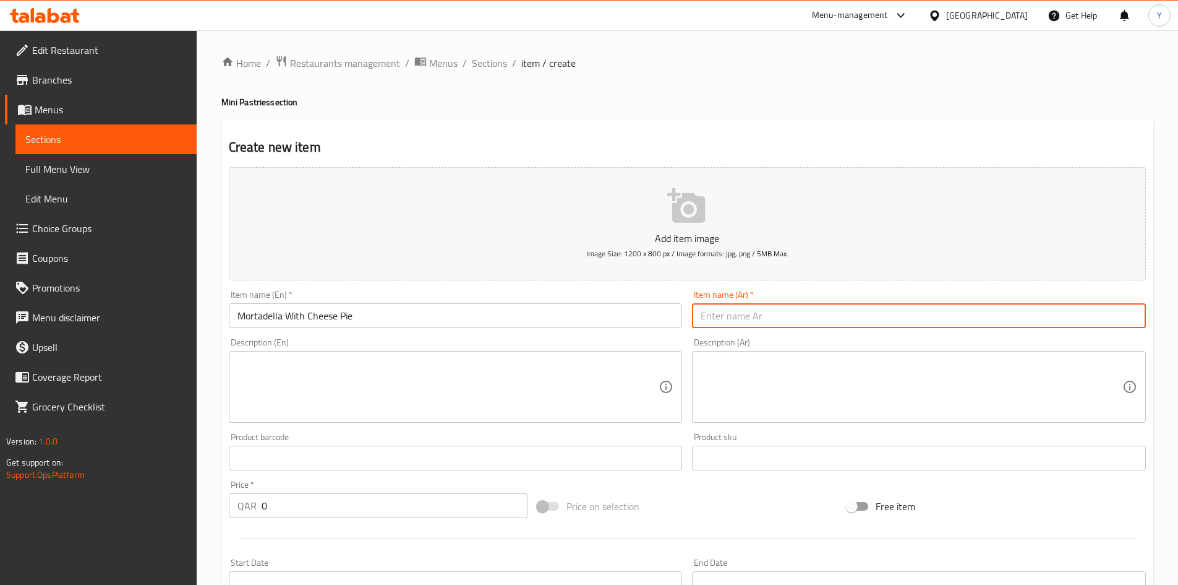
click at [783, 312] on input "text" at bounding box center [919, 315] width 454 height 25
type input "فطيرة مرتديلا بالجبنة"
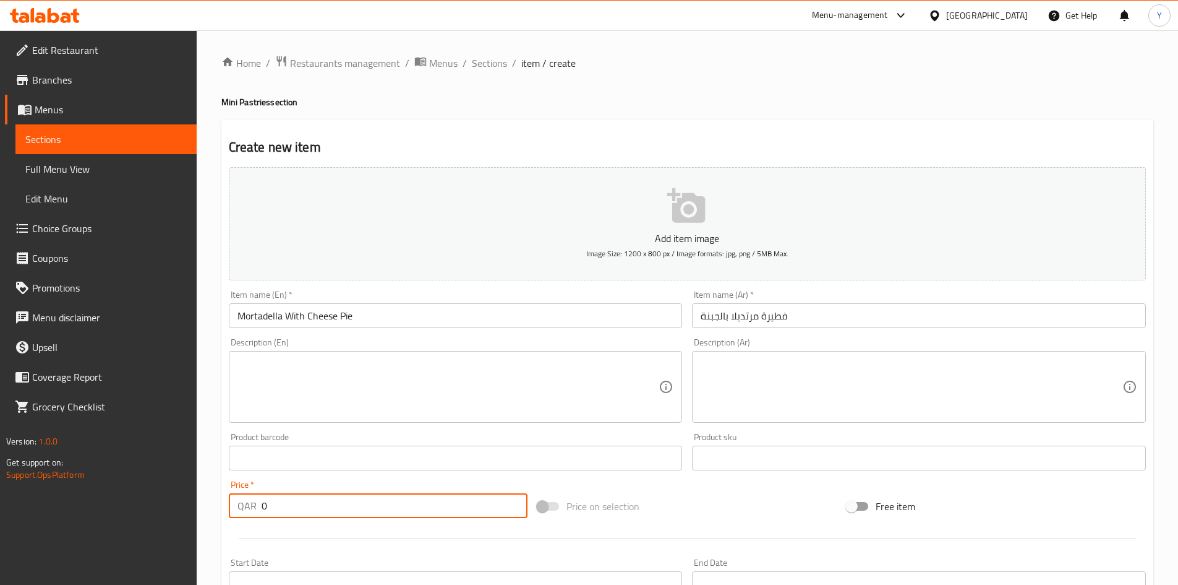
drag, startPoint x: 268, startPoint y: 497, endPoint x: 221, endPoint y: 504, distance: 47.4
click at [221, 504] on div "Create new item Add item image Image Size: 1200 x 800 px / Image formats: jpg, …" at bounding box center [687, 480] width 932 height 720
type input "5"
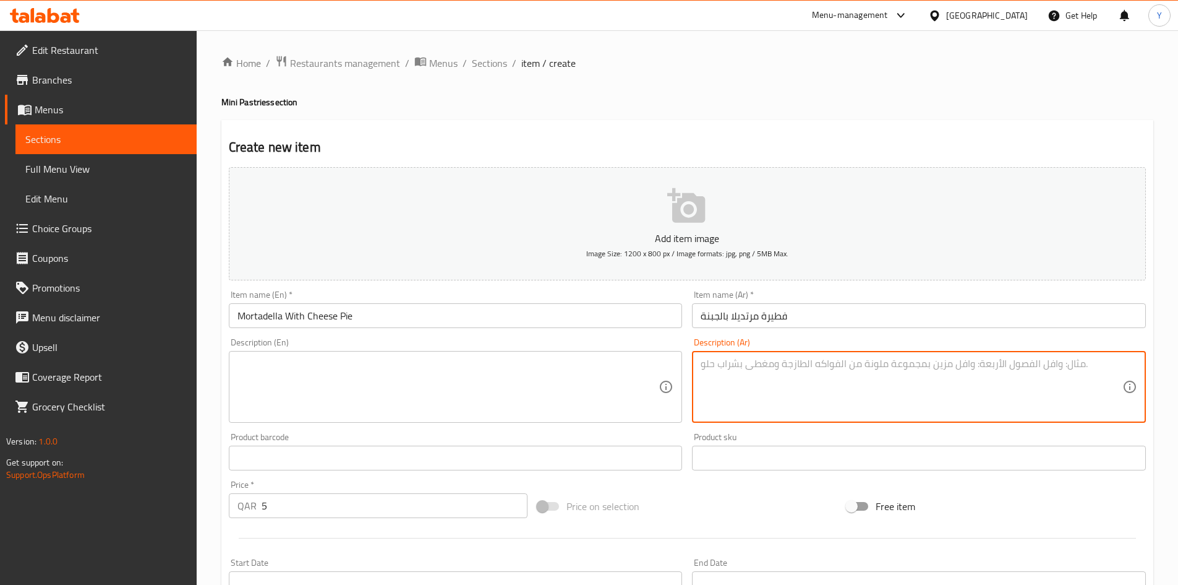
click at [737, 384] on textarea at bounding box center [912, 387] width 422 height 59
click at [721, 377] on textarea "مرتديلا مقطعة، جبنة كريمي، جبنة قشقوان 40 جم" at bounding box center [912, 387] width 422 height 59
type textarea "مرتديلا مقطعة، جبنة كريمي، جبنة قشقوان 40 جم"
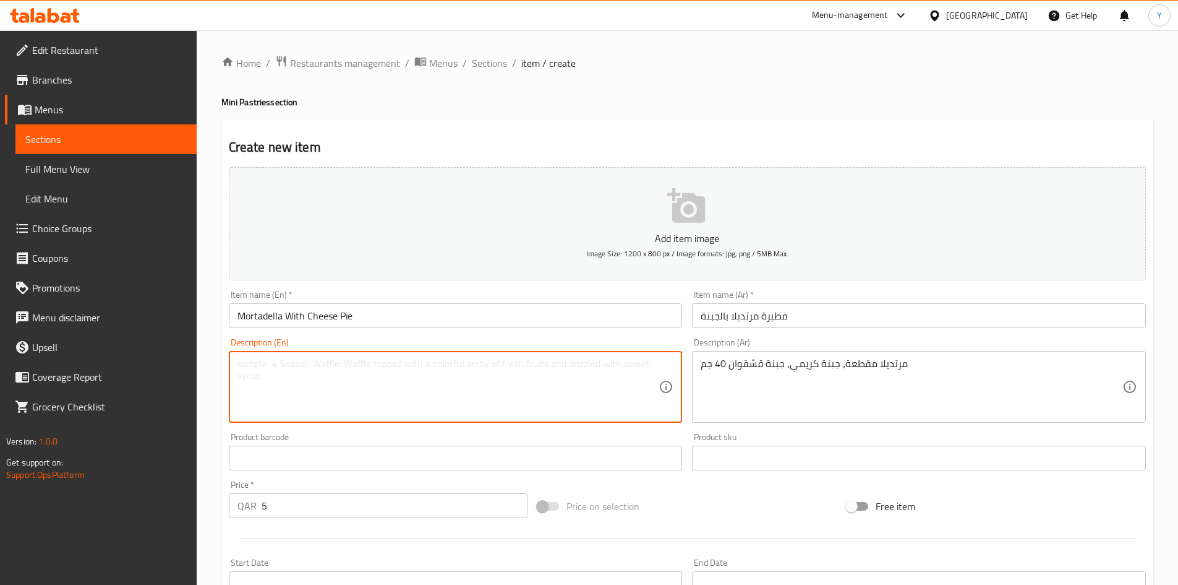
paste textarea "Sliced ​​mortadella, cream cheese, Kashkaval cheese 40g"
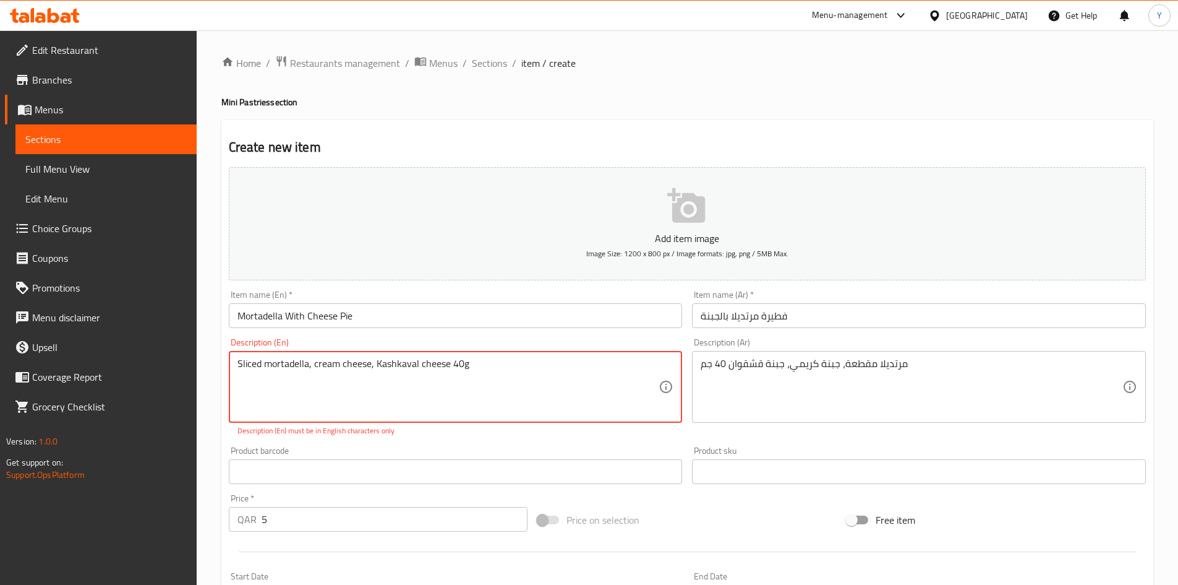
click at [593, 377] on textarea "Sliced ​​mortadella, cream cheese, Kashkaval cheese 40g" at bounding box center [449, 387] width 422 height 59
click at [518, 436] on p "Description (En) must be in English characters only" at bounding box center [456, 430] width 437 height 11
click at [427, 448] on div "Product barcode Product barcode" at bounding box center [456, 465] width 454 height 38
click at [478, 444] on div "Product barcode Product barcode" at bounding box center [456, 465] width 464 height 48
click at [236, 364] on div "Sliced ​​mortadell cream cheese Kashkaval chees Description (En)" at bounding box center [456, 387] width 454 height 72
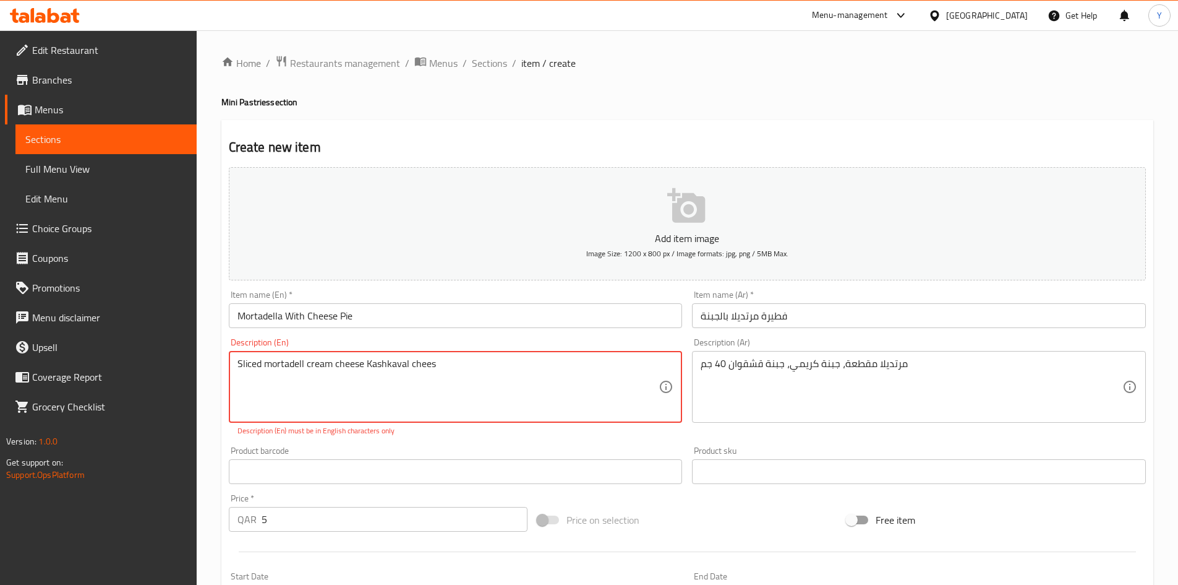
click at [429, 364] on textarea "Sliced ​​mortadell cream cheese Kashkaval chees" at bounding box center [449, 387] width 422 height 59
click at [444, 361] on textarea "Sliced ​​mortadell cream cheese Kashkaval chees" at bounding box center [449, 387] width 422 height 59
click at [407, 440] on div "Description (En) Sliced ​​mortadell cream cheese Description (En) Description (…" at bounding box center [456, 387] width 464 height 108
click at [435, 435] on p "Description (En) must be in English characters only" at bounding box center [456, 430] width 437 height 11
click at [362, 441] on div "Product barcode Product barcode" at bounding box center [456, 465] width 464 height 48
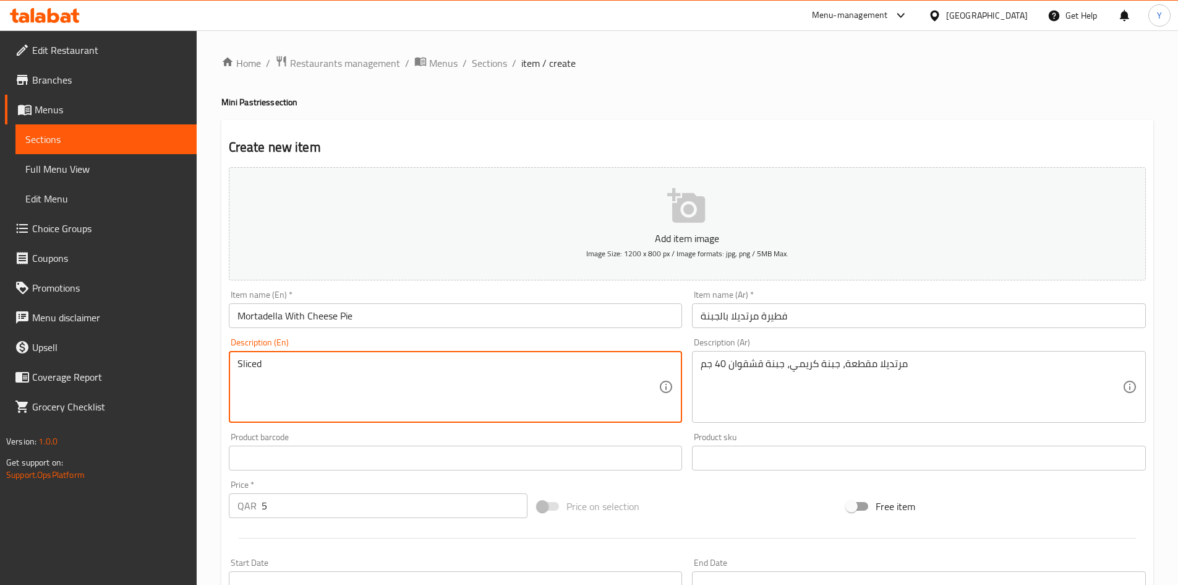
paste textarea "​​mortadella, cream cheese, Kashkaval cheese 40g"
click at [345, 436] on div "Add item image Image Size: 1200 x 800 px / Image formats: jpg, png / 5MB Max. I…" at bounding box center [687, 428] width 927 height 533
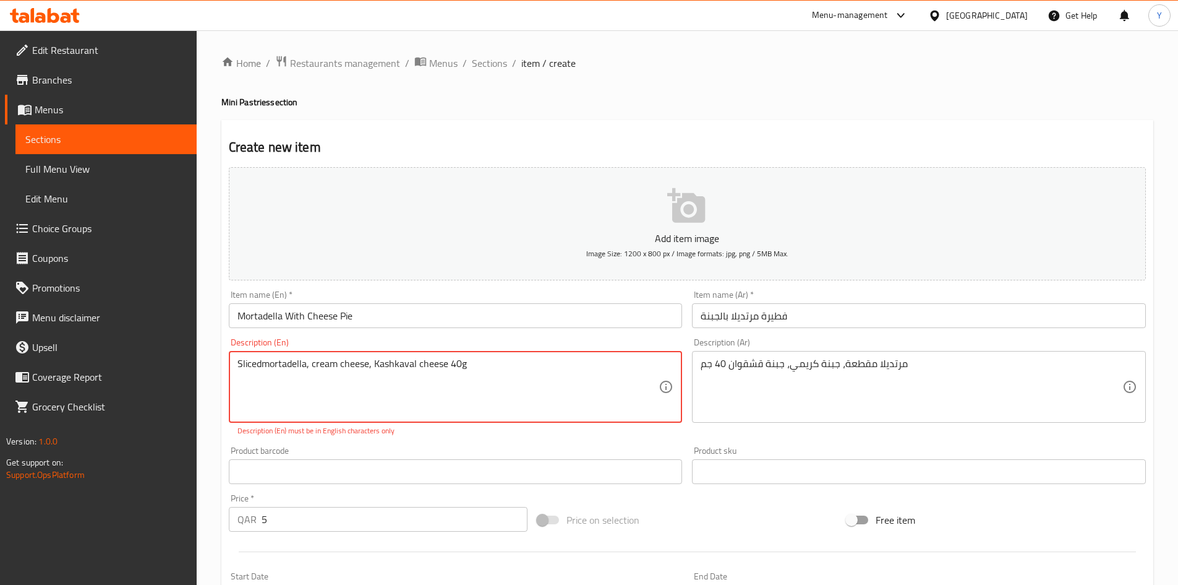
click at [307, 440] on div "Add item image Image Size: 1200 x 800 px / Image formats: jpg, png / 5MB Max. I…" at bounding box center [687, 435] width 927 height 547
type textarea "Sliced mortadella, cream cheese, Kashkaval cheese 40g"
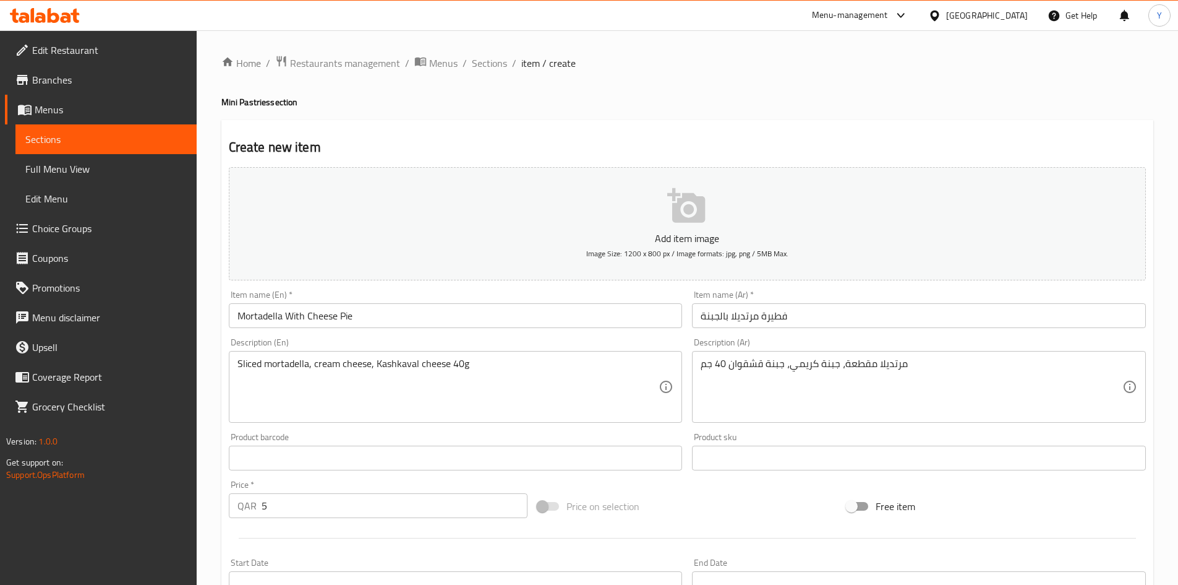
click at [309, 435] on div "Product barcode Product barcode" at bounding box center [456, 451] width 454 height 38
click at [441, 331] on div "Item name (En)   * Mortadella With Cheese Pie Item name (En) *" at bounding box center [456, 309] width 464 height 48
click at [438, 323] on input "Mortadella With Cheese Pie" at bounding box center [456, 315] width 454 height 25
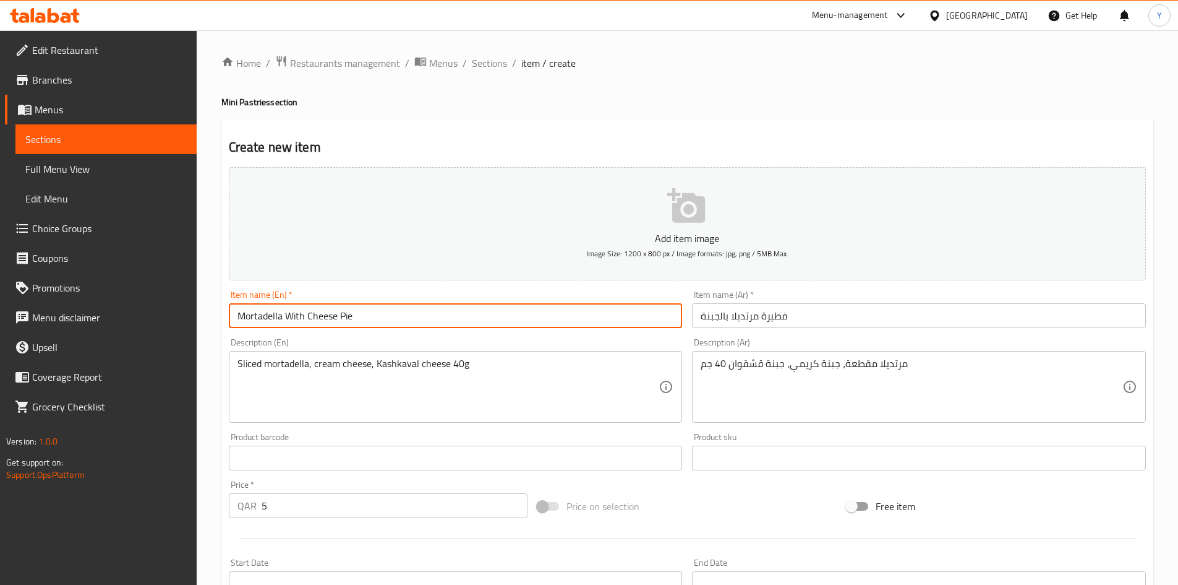
drag, startPoint x: 246, startPoint y: 311, endPoint x: 180, endPoint y: 312, distance: 65.6
click at [180, 312] on div "Edit Restaurant Branches Menus Sections Full Menu View Edit Menu Choice Groups …" at bounding box center [589, 452] width 1178 height 844
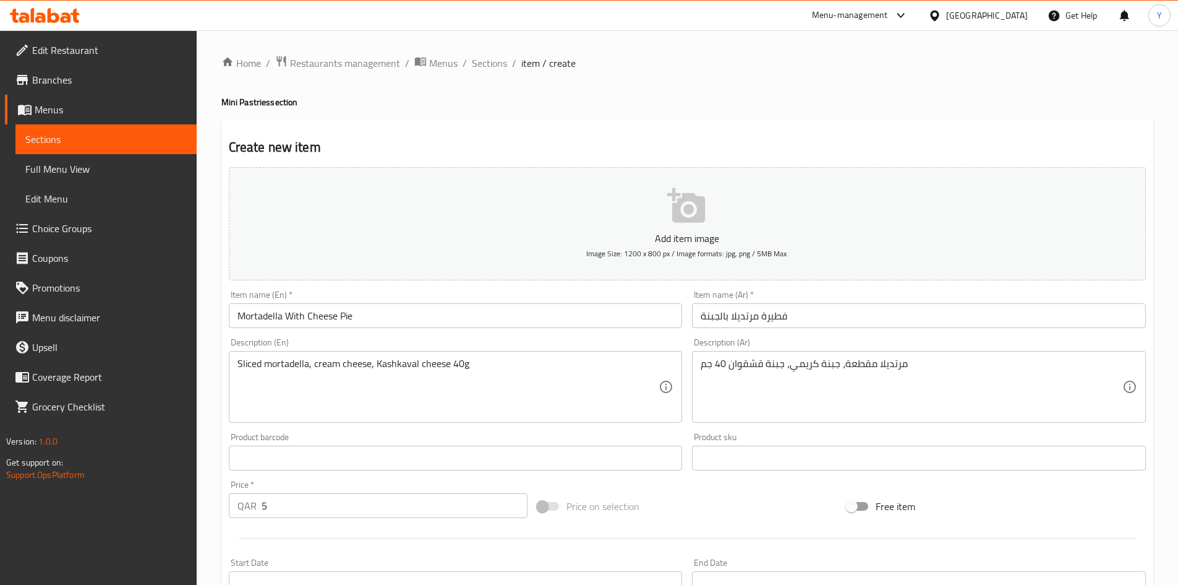
click at [250, 427] on div "Description (En) Sliced mortadella, cream cheese, Kashkaval cheese 40g Descript…" at bounding box center [456, 380] width 464 height 95
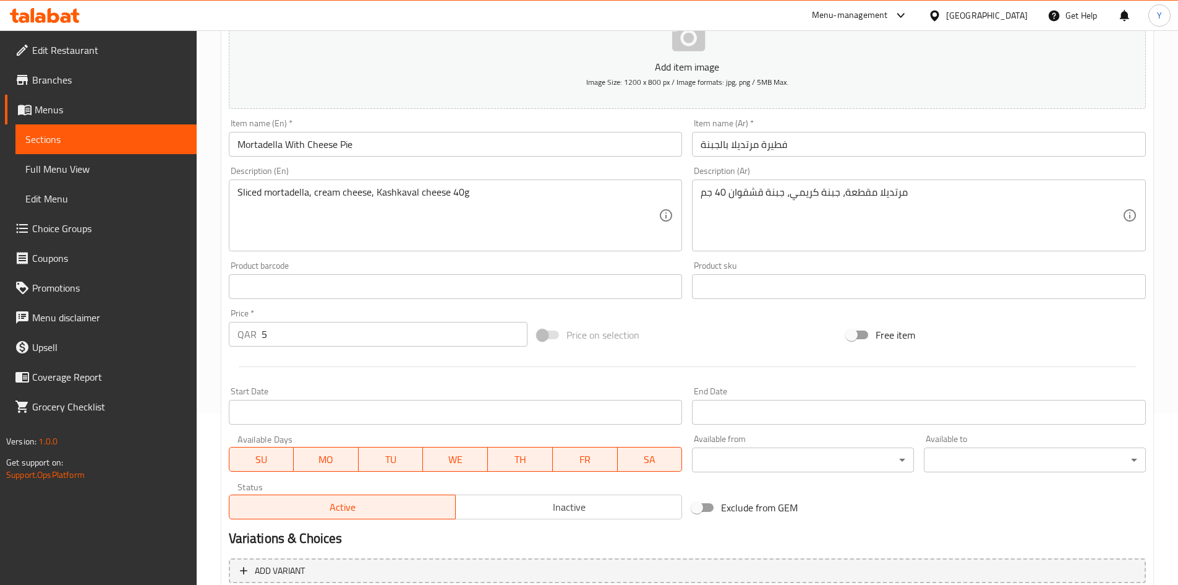
scroll to position [186, 0]
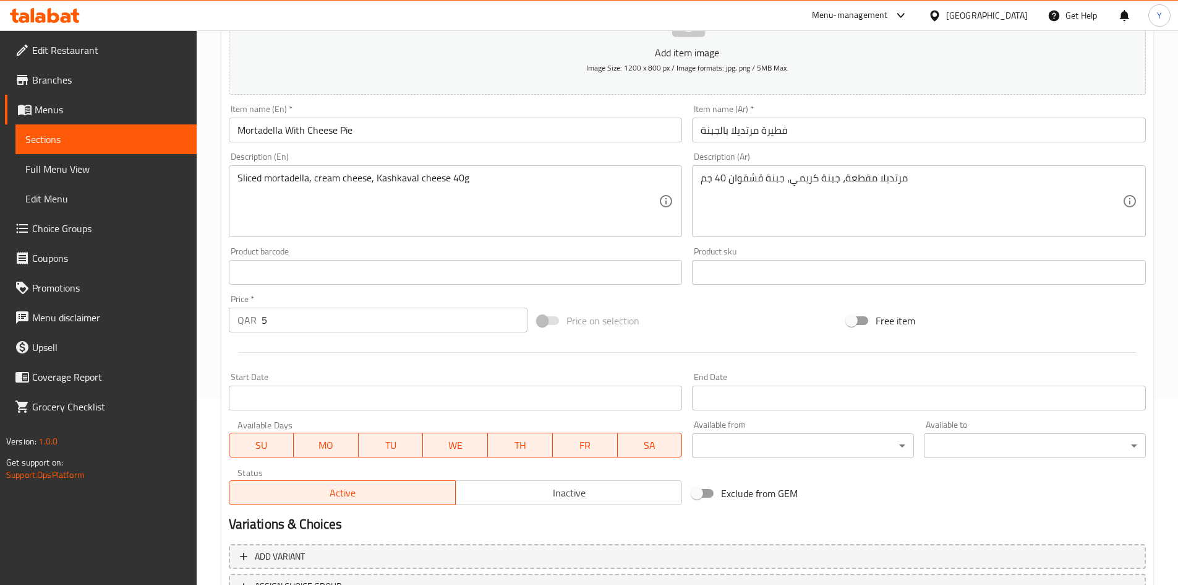
click at [534, 491] on span "Inactive" at bounding box center [569, 493] width 217 height 18
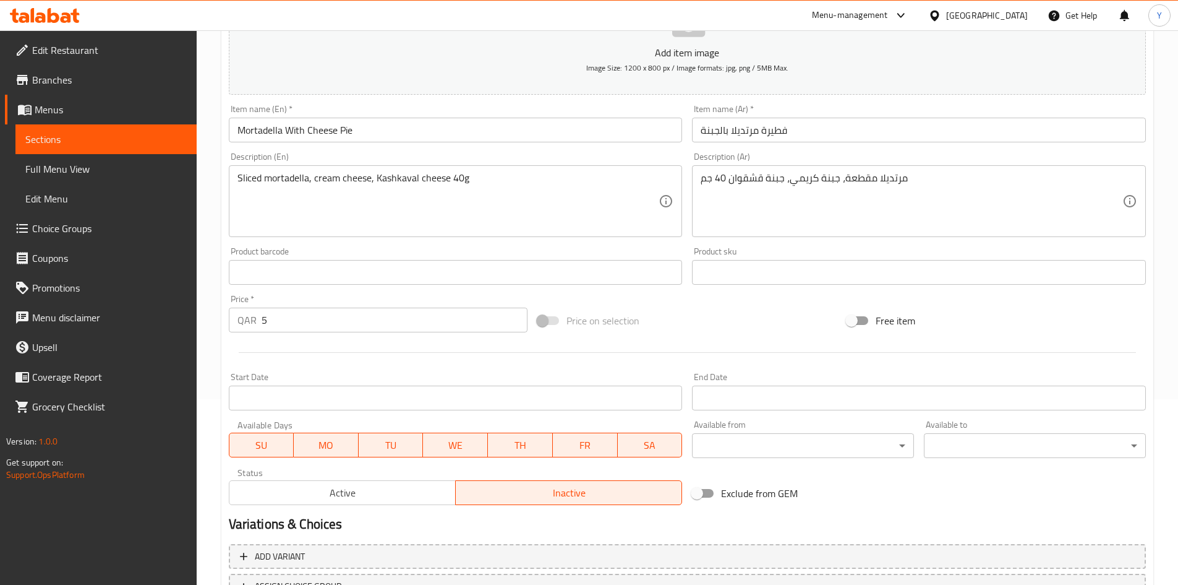
click at [421, 123] on input "Mortadella With Cheese Pie" at bounding box center [456, 130] width 454 height 25
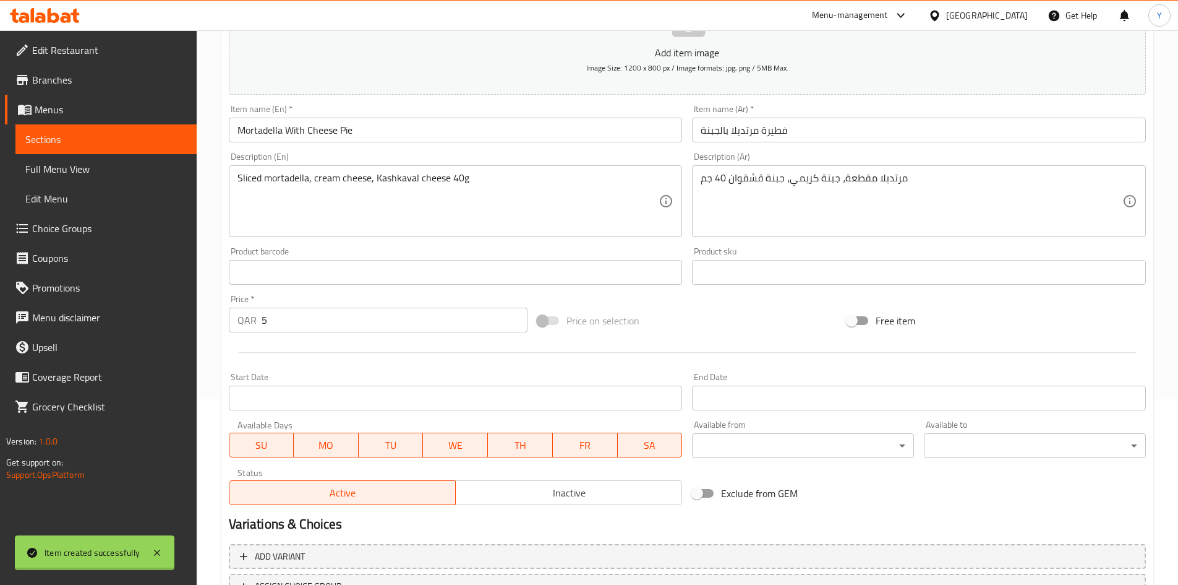
type input "0"
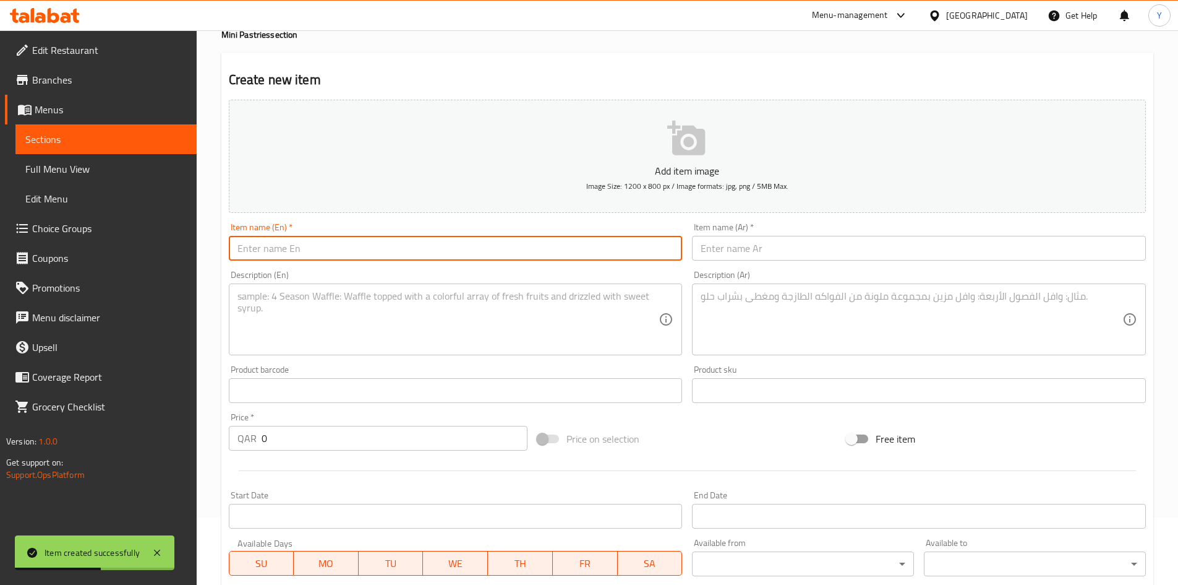
scroll to position [0, 0]
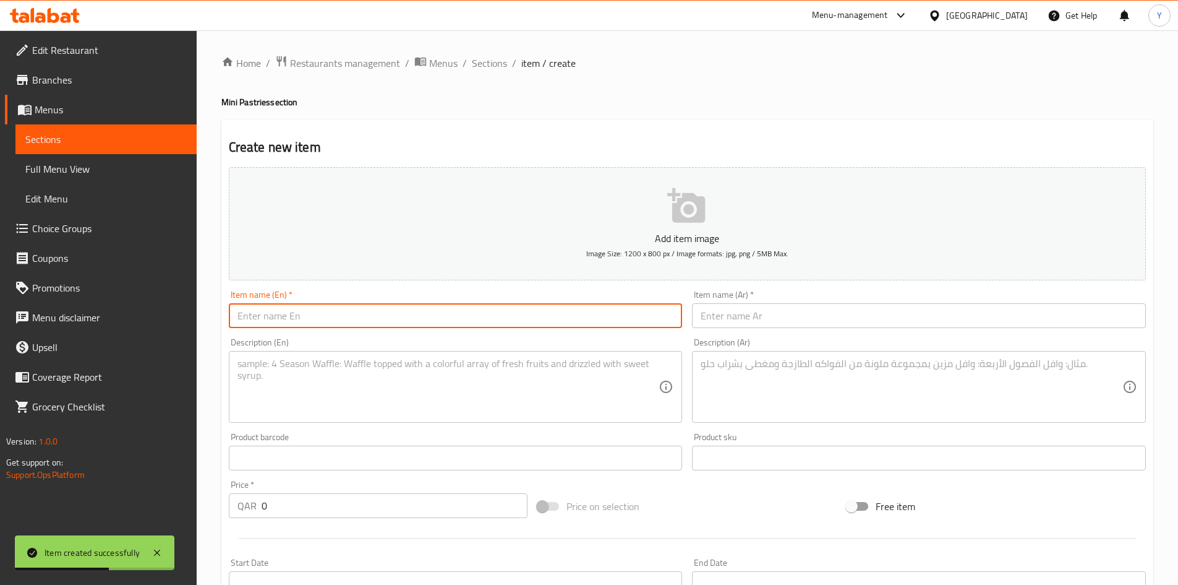
click at [488, 72] on div "Home / Restaurants management / Menus / Sections / item / create Mini Pastries …" at bounding box center [687, 452] width 932 height 794
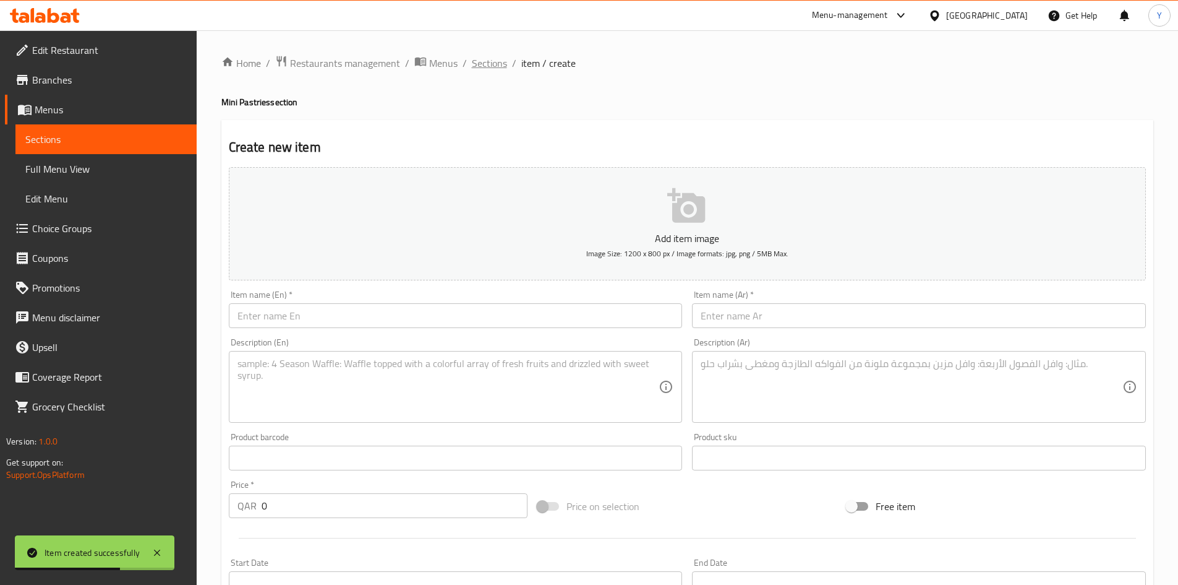
click at [472, 58] on span "Sections" at bounding box center [489, 63] width 35 height 15
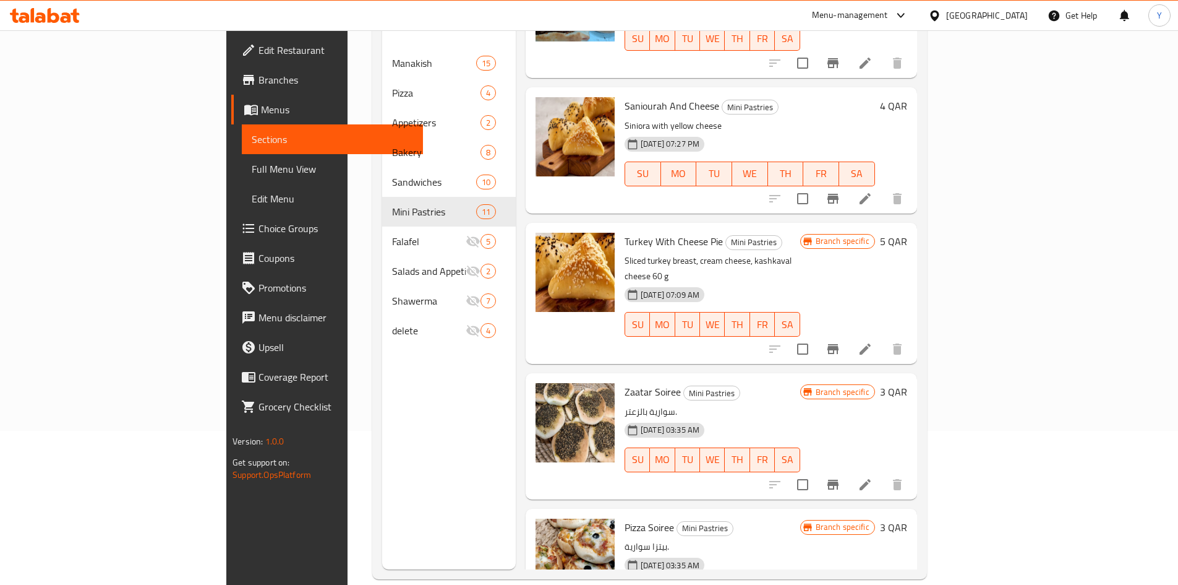
scroll to position [173, 0]
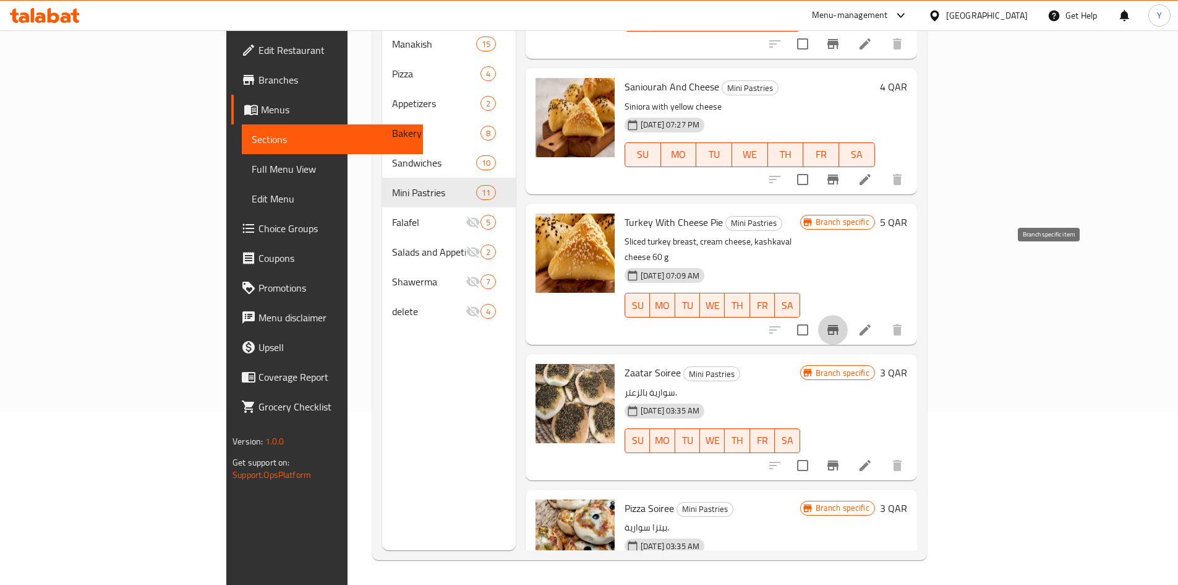
click at [839, 325] on icon "Branch-specific-item" at bounding box center [833, 330] width 11 height 10
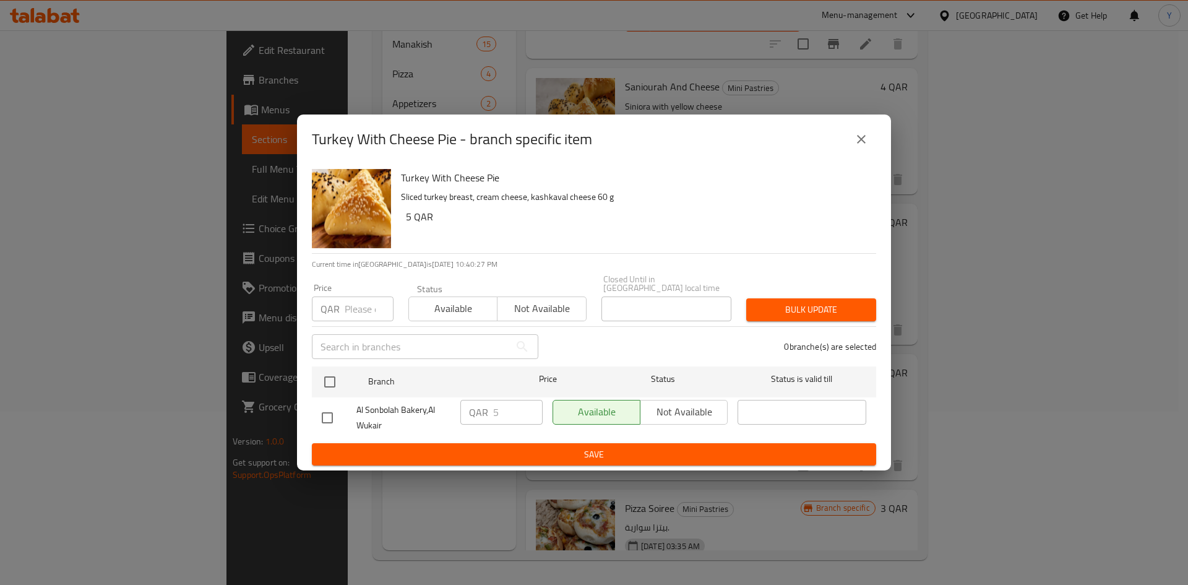
click at [860, 142] on icon "close" at bounding box center [861, 139] width 9 height 9
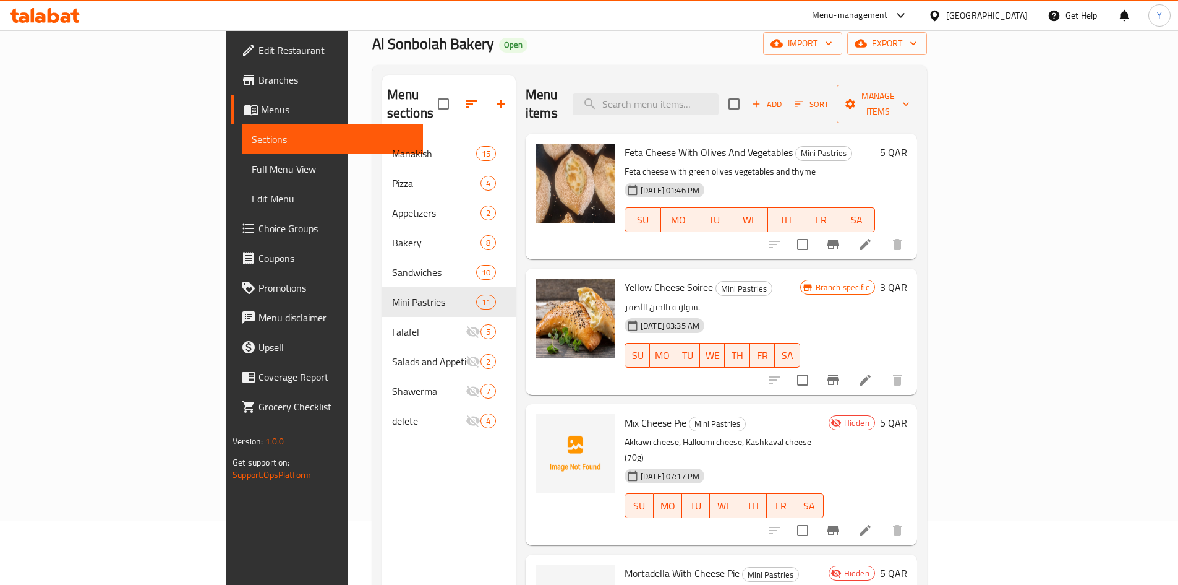
scroll to position [0, 0]
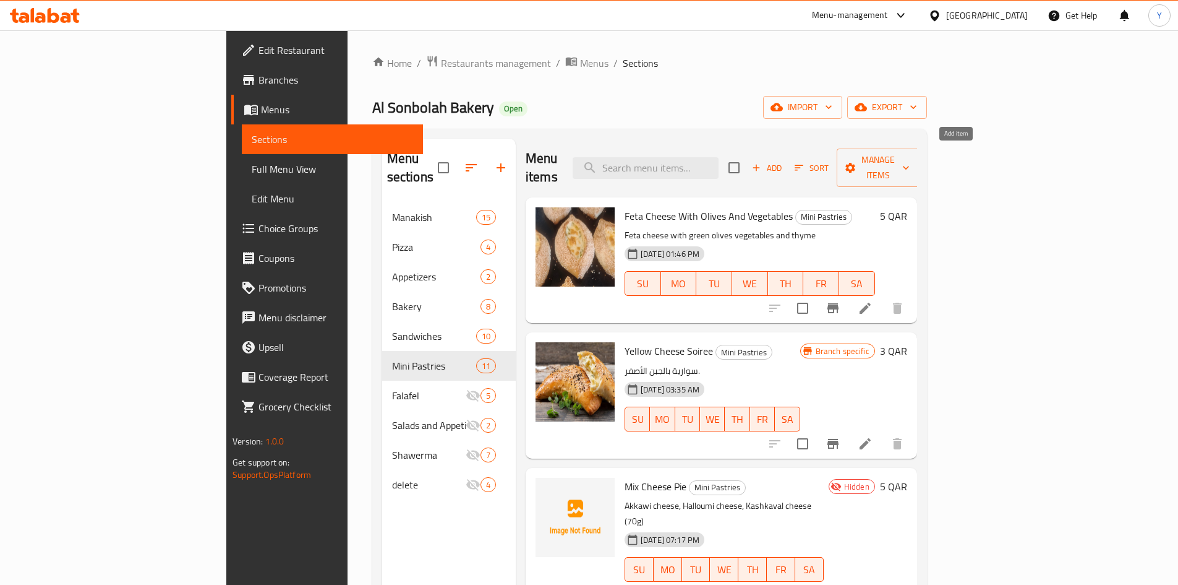
click at [787, 167] on button "Add" at bounding box center [767, 167] width 40 height 19
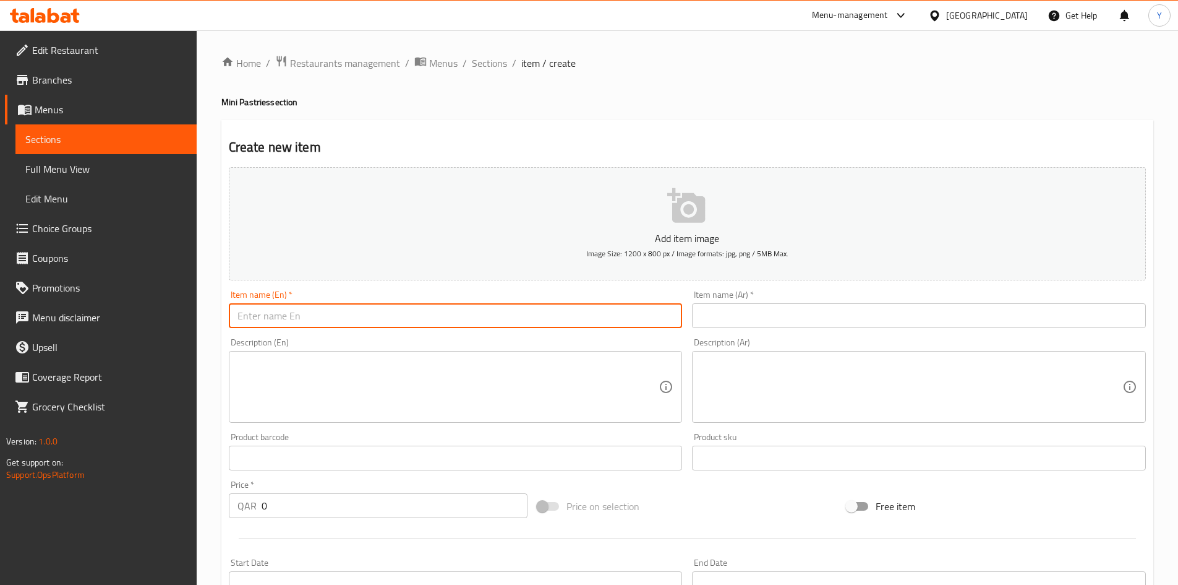
click at [406, 317] on input "text" at bounding box center [456, 315] width 454 height 25
type input "Zataar With Cheese Pie"
click at [815, 315] on input "text" at bounding box center [919, 315] width 454 height 25
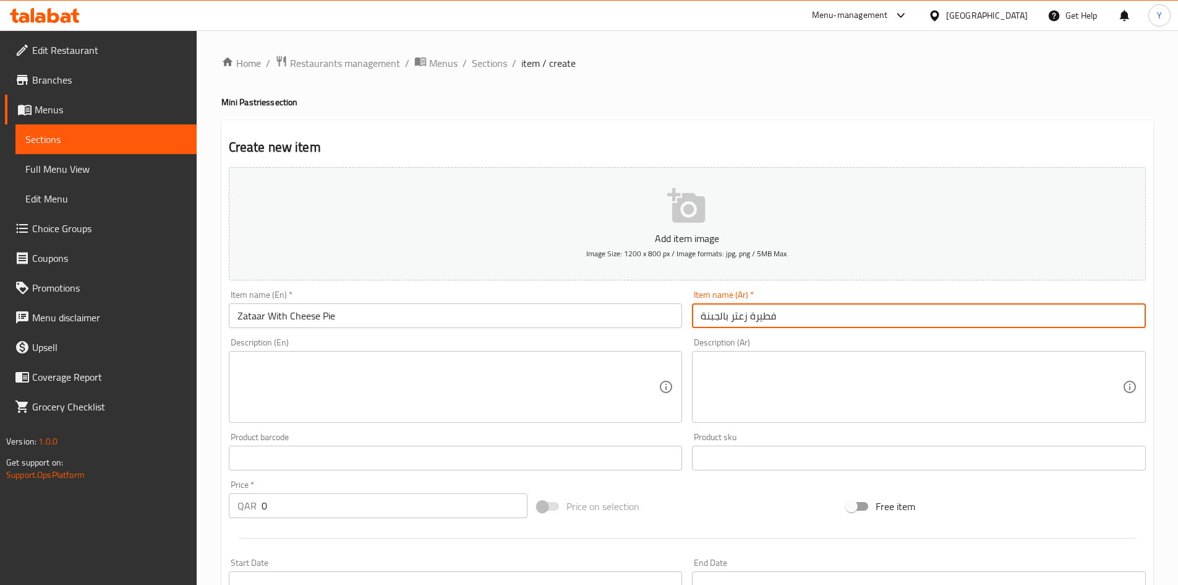
type input "فطيرة زعتر بالجبنة"
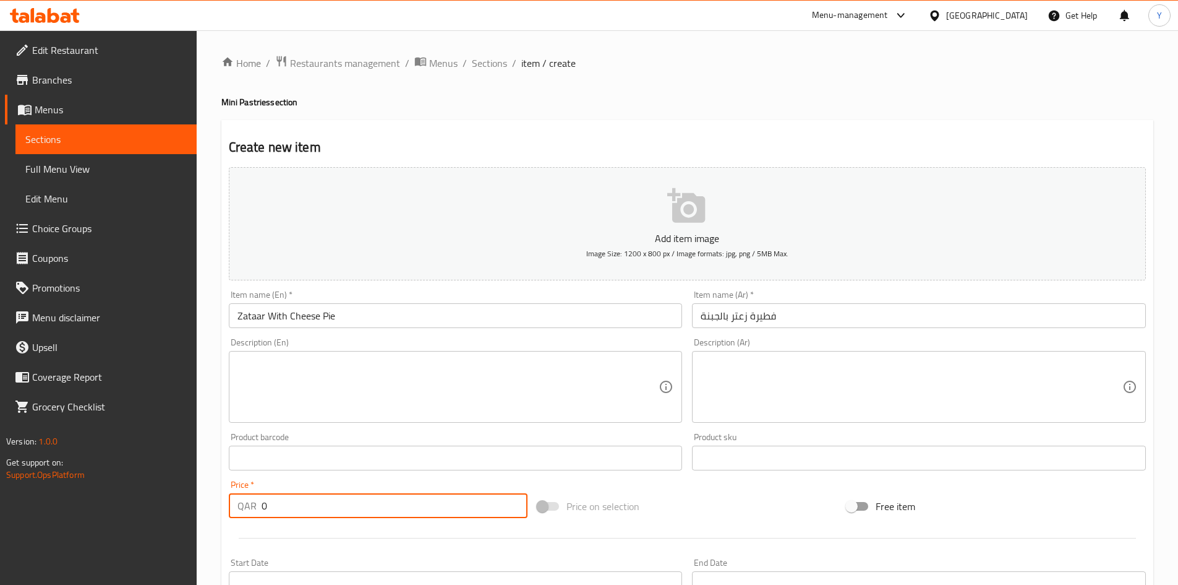
drag, startPoint x: 305, startPoint y: 502, endPoint x: 149, endPoint y: 487, distance: 156.5
click at [151, 487] on div "Edit Restaurant Branches Menus Sections Full Menu View Edit Menu Choice Groups …" at bounding box center [589, 452] width 1178 height 844
type input "5"
click at [869, 402] on textarea at bounding box center [912, 387] width 422 height 59
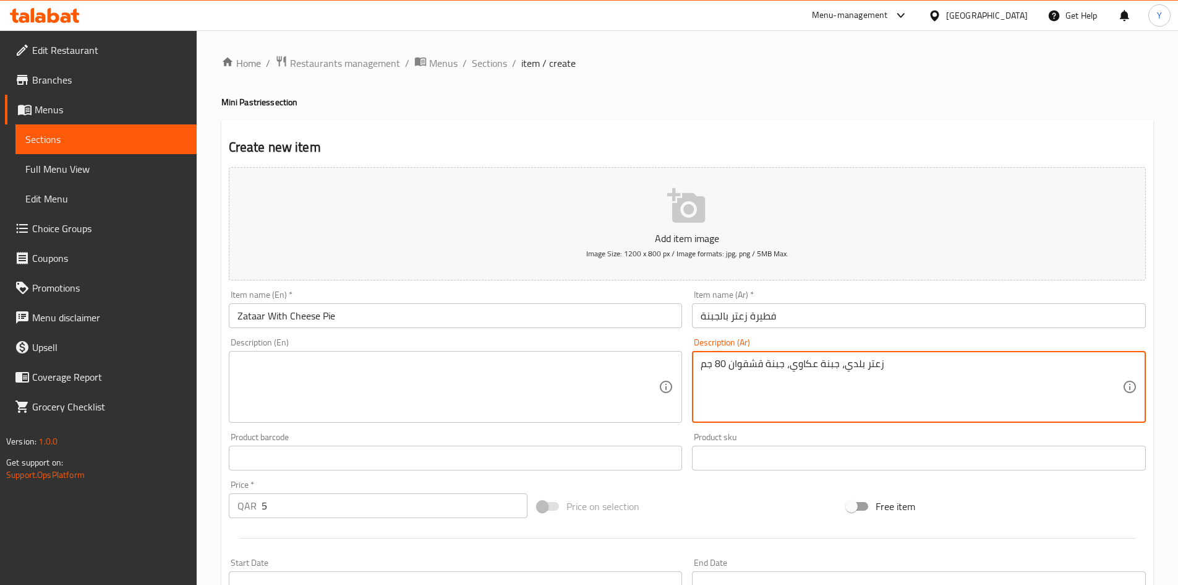
type textarea "زعتر بلدي، جبنة عكاوي، جبنة قشقوان 80 جم"
click at [343, 398] on textarea at bounding box center [449, 387] width 422 height 59
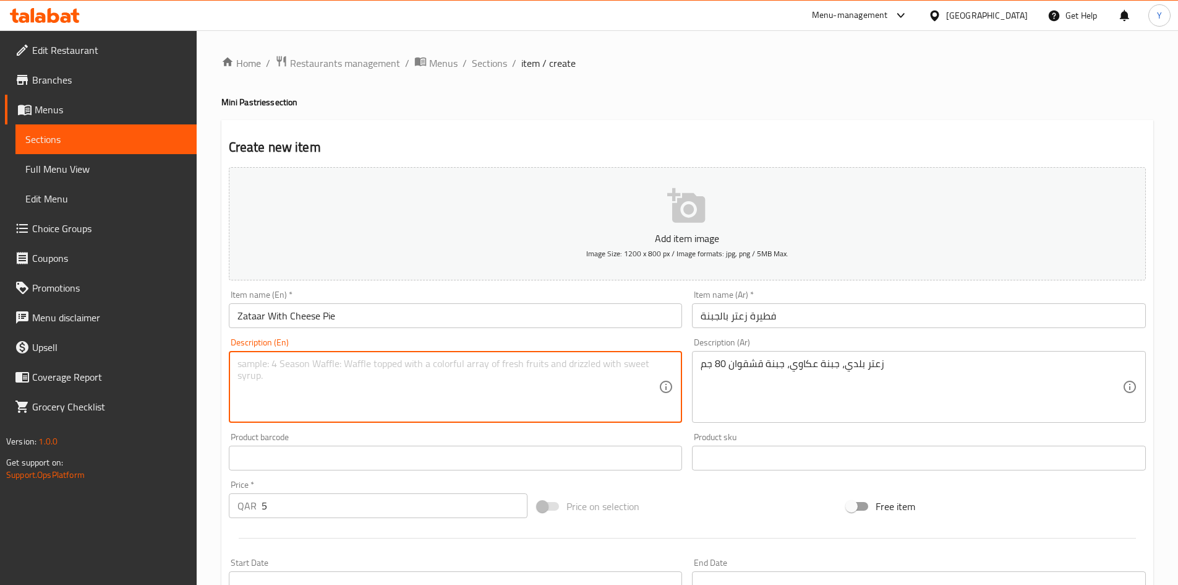
paste textarea "Local thyme, Akkawi cheese, Kashkaval cheese 80g"
type textarea "Local thyme, Akkawi cheese, Kashkaval cheese 80g"
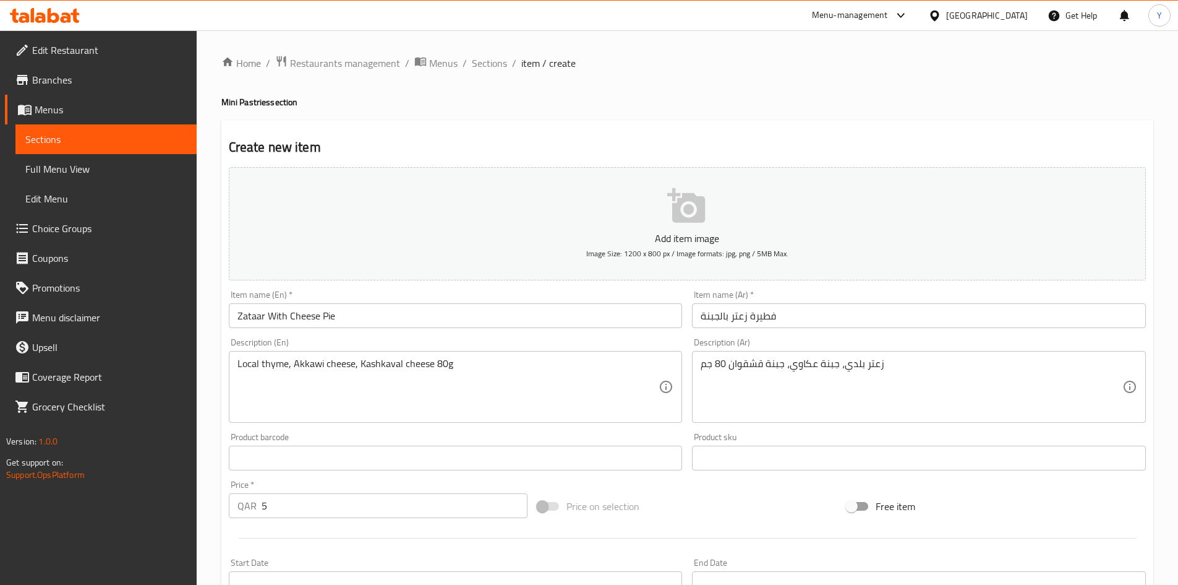
click at [350, 436] on div "Product barcode Product barcode" at bounding box center [456, 451] width 454 height 38
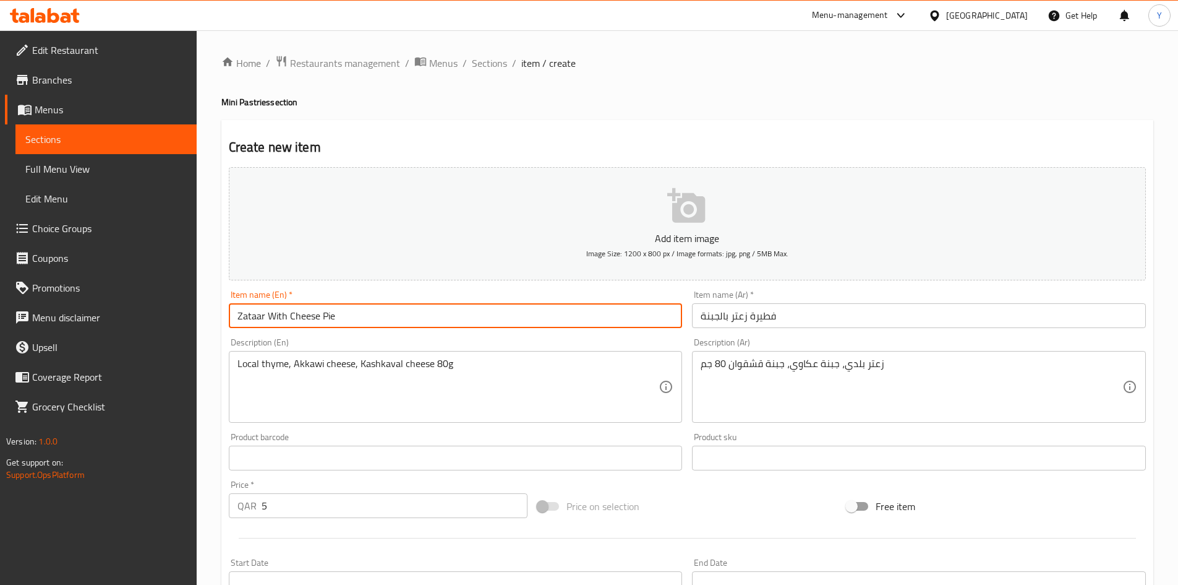
drag, startPoint x: 417, startPoint y: 309, endPoint x: 146, endPoint y: 295, distance: 271.3
click at [146, 295] on div "Edit Restaurant Branches Menus Sections Full Menu View Edit Menu Choice Groups …" at bounding box center [589, 452] width 1178 height 844
drag, startPoint x: 372, startPoint y: 470, endPoint x: 392, endPoint y: 476, distance: 20.9
click at [372, 470] on input "text" at bounding box center [456, 457] width 454 height 25
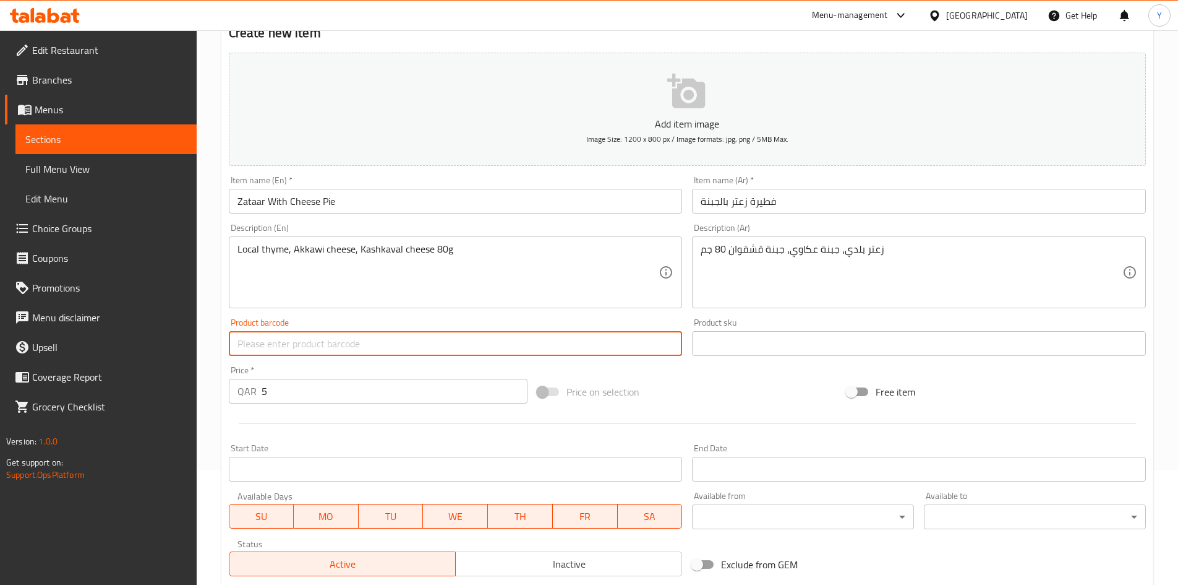
scroll to position [124, 0]
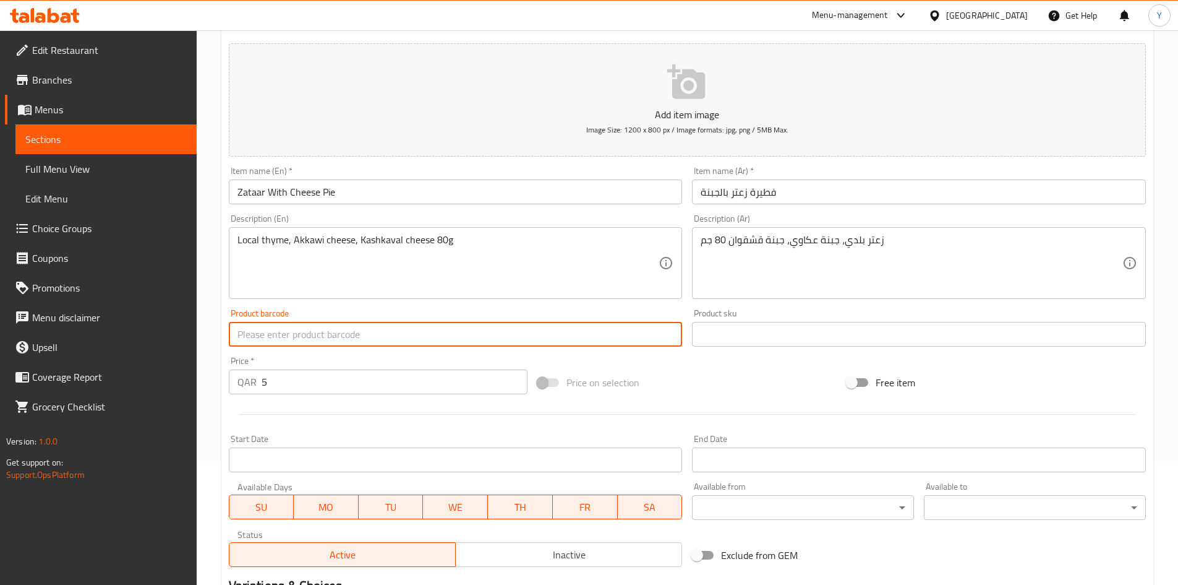
click at [510, 553] on span "Inactive" at bounding box center [569, 555] width 217 height 18
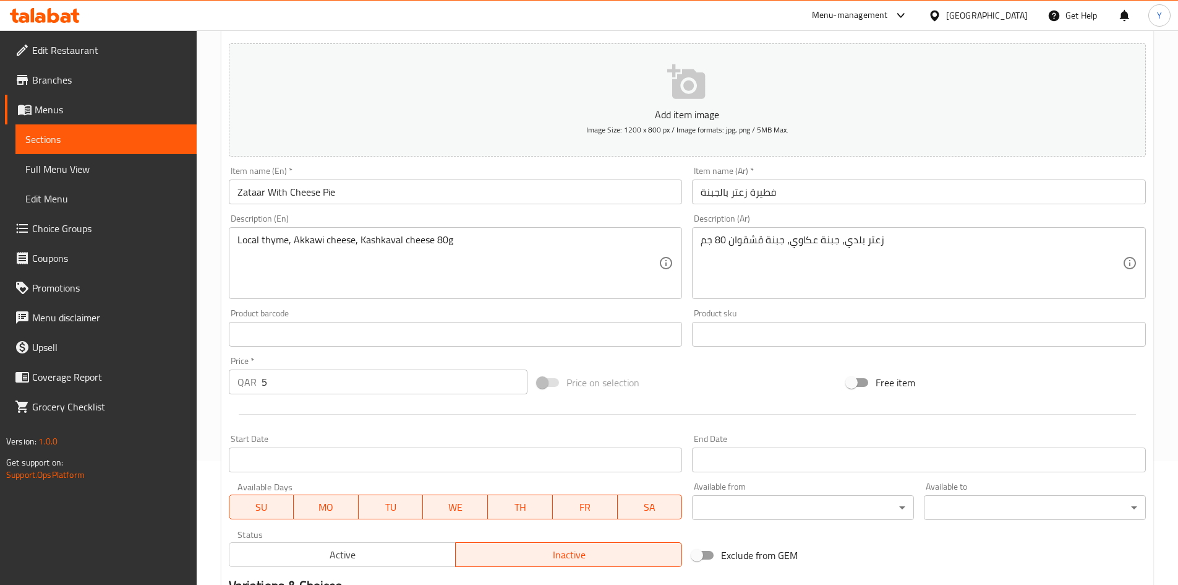
click at [352, 199] on input "Zataar With Cheese Pie" at bounding box center [456, 191] width 454 height 25
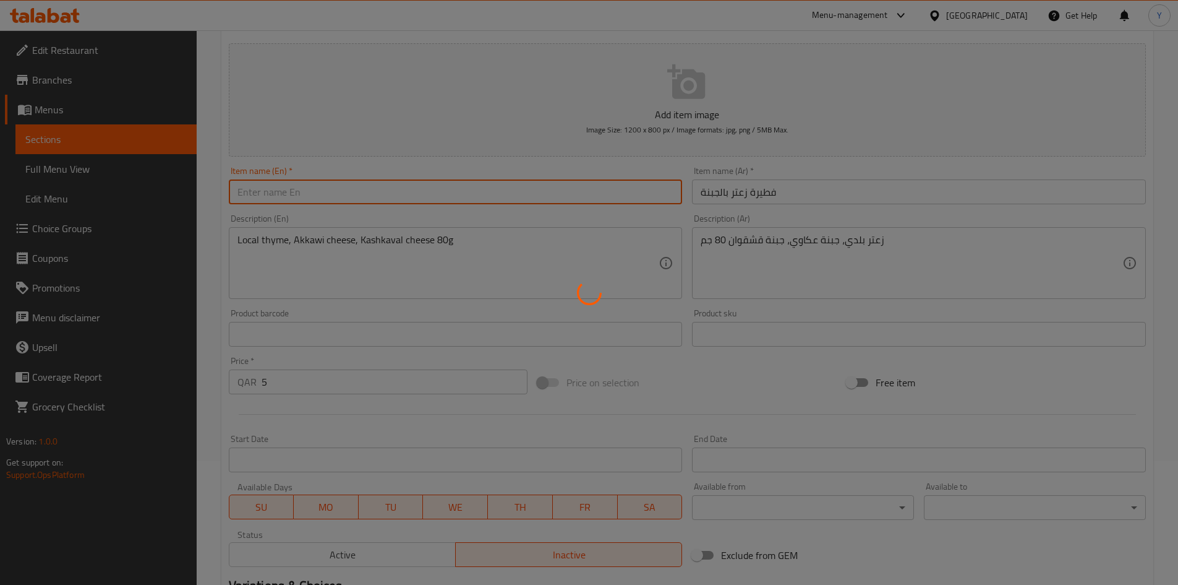
type input "0"
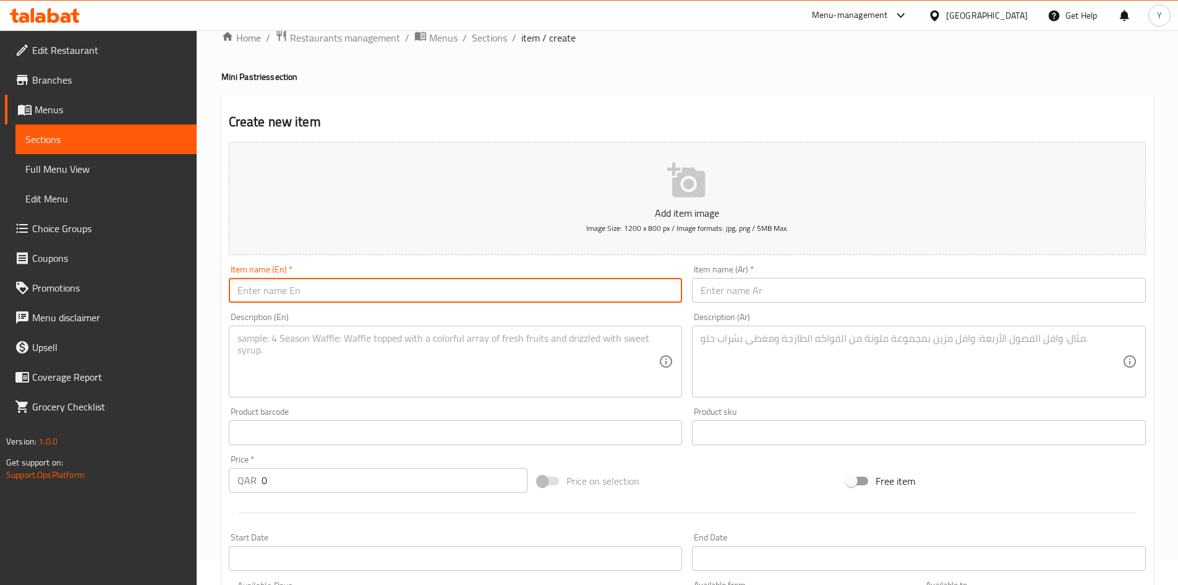
scroll to position [0, 0]
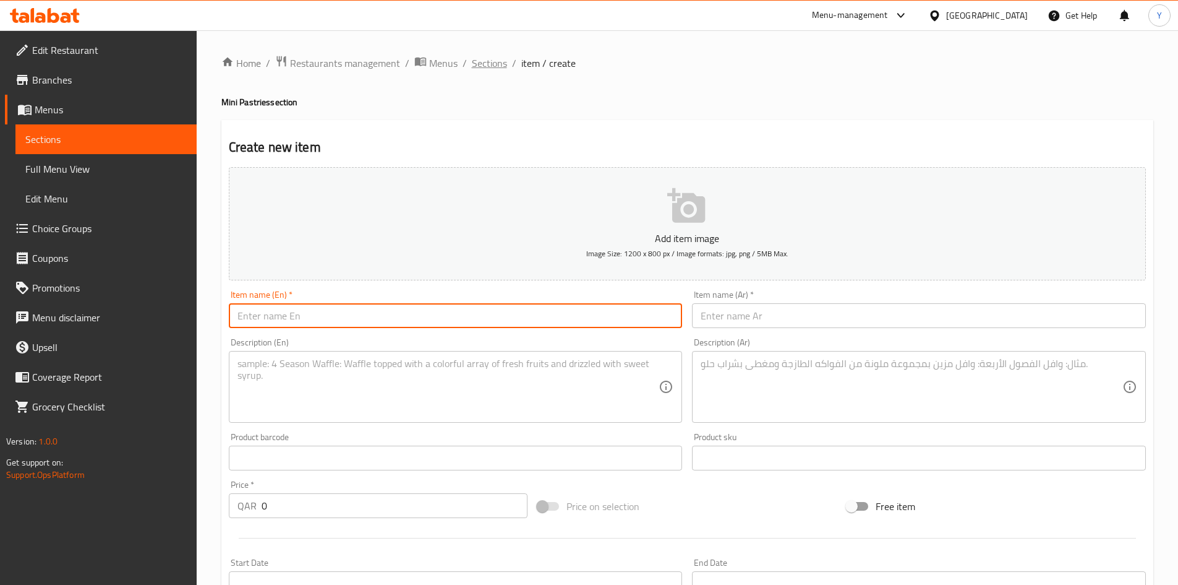
click at [498, 57] on span "Sections" at bounding box center [489, 63] width 35 height 15
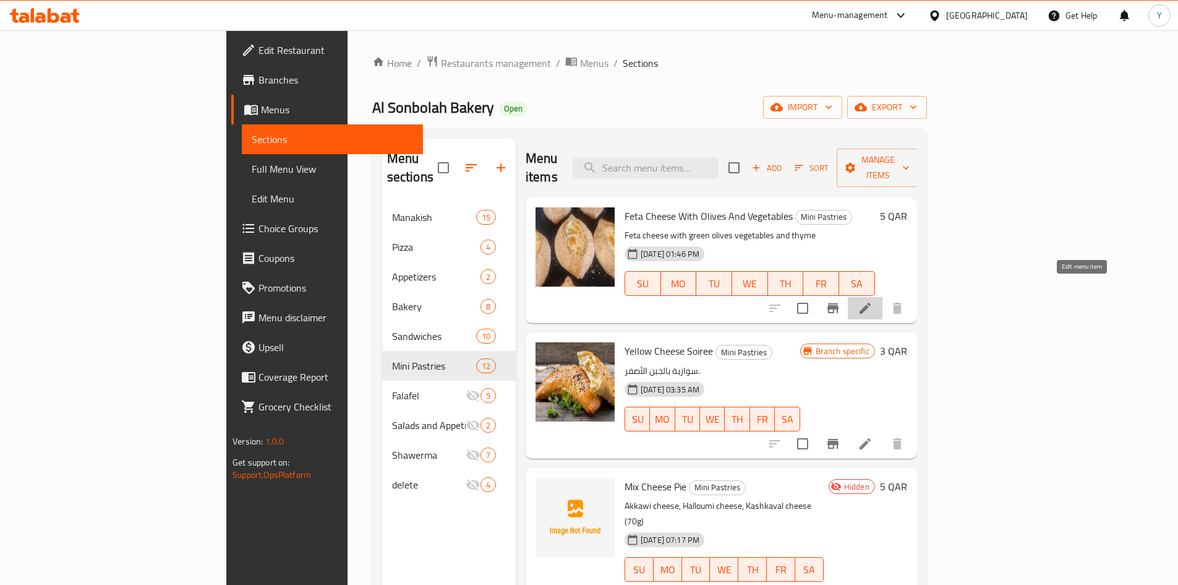
click at [873, 301] on icon at bounding box center [865, 308] width 15 height 15
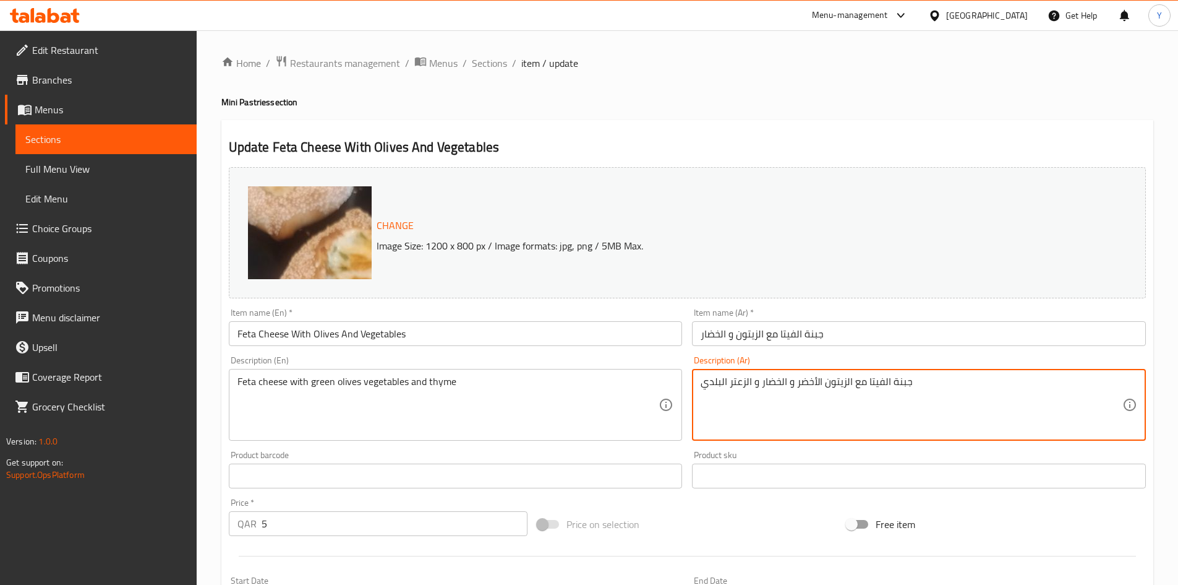
click at [855, 387] on textarea "جبنة الفيتا مع الزيتون الأخضر و الخضار و الزعتر البلدي" at bounding box center [912, 404] width 422 height 59
click at [805, 387] on textarea "جبنة الفيتا مع شرائح الزيتون الأخضر و الخضار و الزعتر البلدي" at bounding box center [912, 404] width 422 height 59
drag, startPoint x: 795, startPoint y: 385, endPoint x: 627, endPoint y: 390, distance: 168.4
click at [627, 390] on div "Change Image Size: 1200 x 800 px / Image formats: jpg, png / 5MB Max. Item name…" at bounding box center [687, 437] width 927 height 551
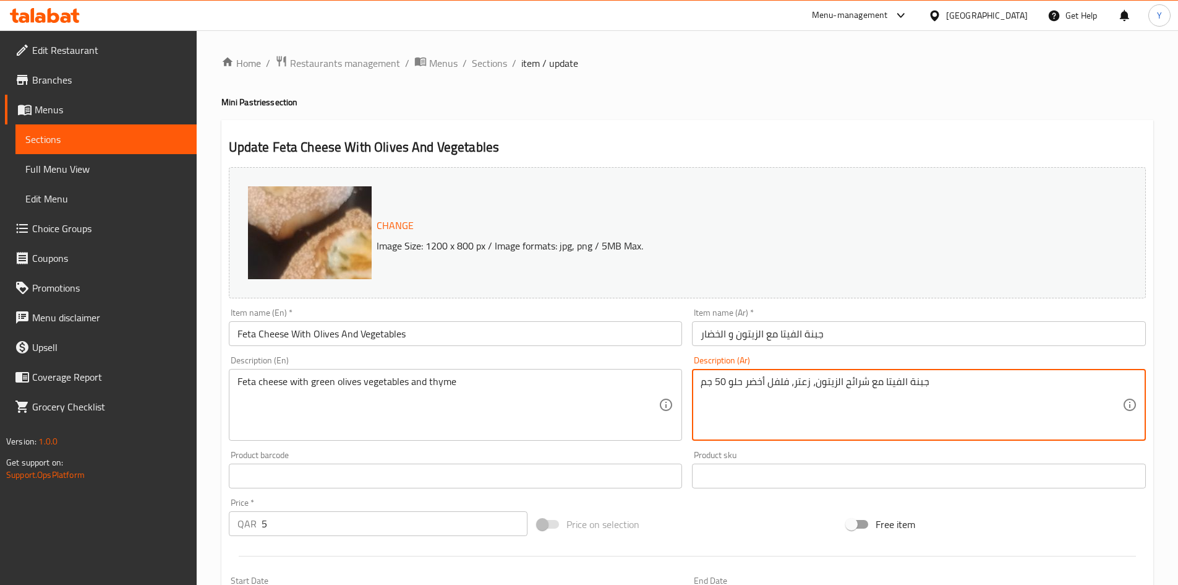
click at [777, 397] on textarea "جبنة الفيتا مع شرائح الزيتون، زعتر، فلفل أخضر حلو 50 جم" at bounding box center [912, 404] width 422 height 59
click at [776, 397] on textarea "جبنة الفيتا مع شرائح الزيتون، زعتر، فلفل أخضر حلو 50 جم" at bounding box center [912, 404] width 422 height 59
type textarea "جبنة الفيتا مع شرائح الزيتون، زعتر، فلفل أخضر حلو 50 جم"
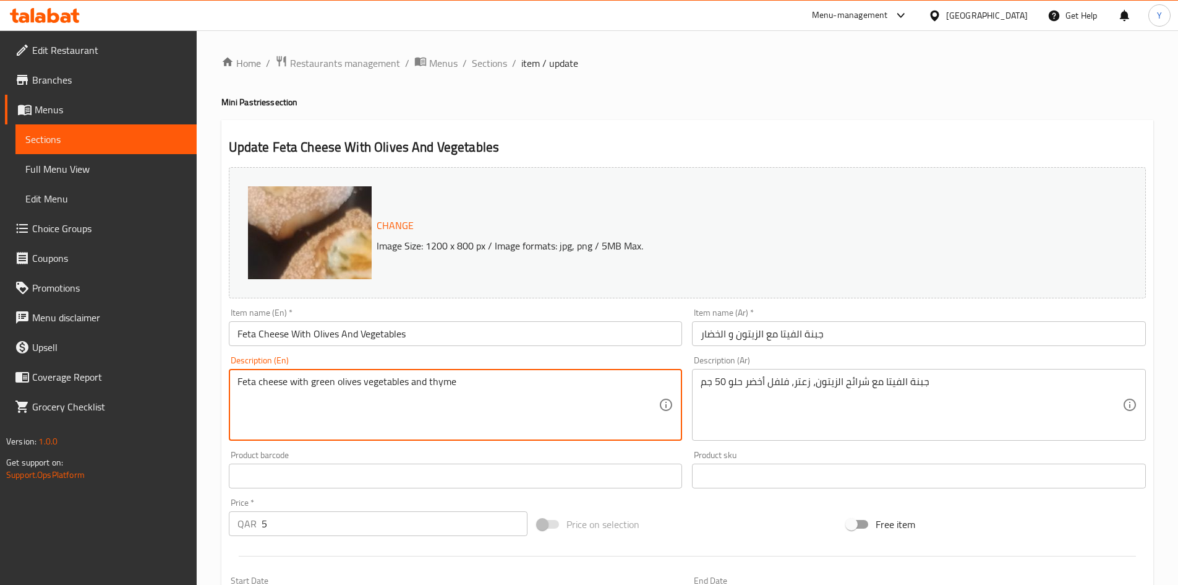
click at [350, 395] on textarea "Feta cheese with green olives vegetables and thyme" at bounding box center [449, 404] width 422 height 59
paste textarea "olive slices, thyme, and green bell peppers 50g"
type textarea "Feta cheese with olive slices, thyme, and green bell peppers 50g"
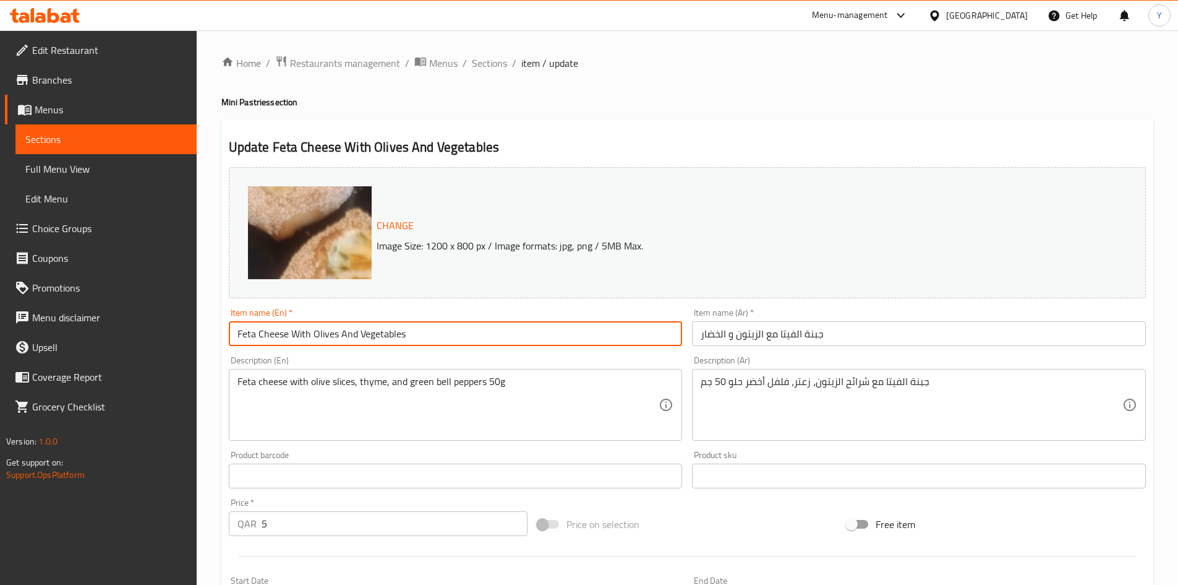
click at [438, 334] on input "Feta Cheese With Olives And Vegetables" at bounding box center [456, 333] width 454 height 25
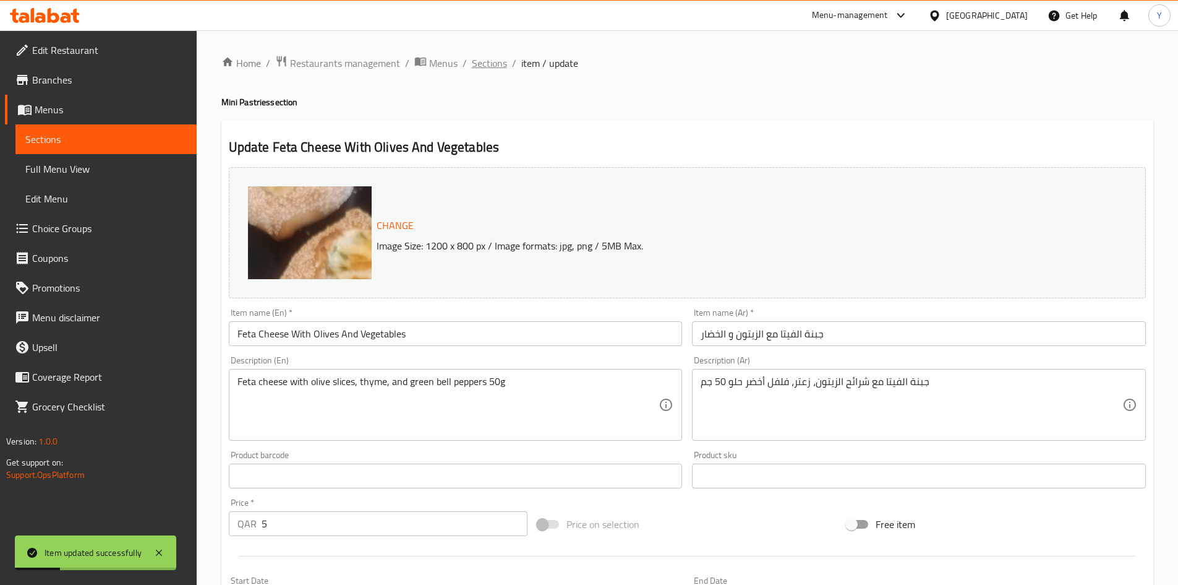
click at [487, 62] on span "Sections" at bounding box center [489, 63] width 35 height 15
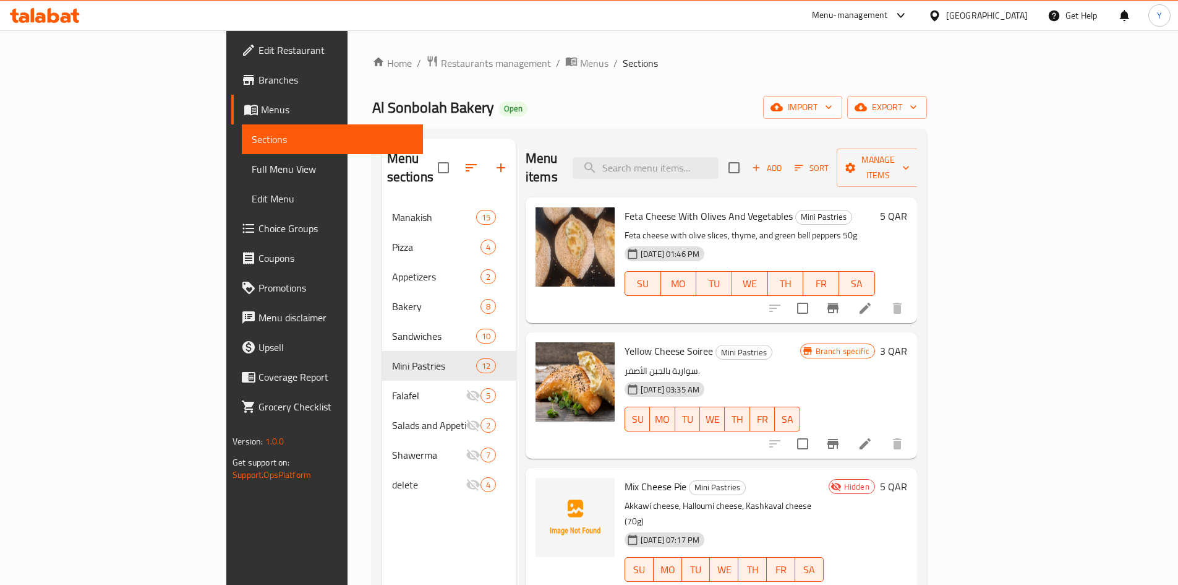
click at [907, 342] on h6 "3 QAR" at bounding box center [893, 350] width 27 height 17
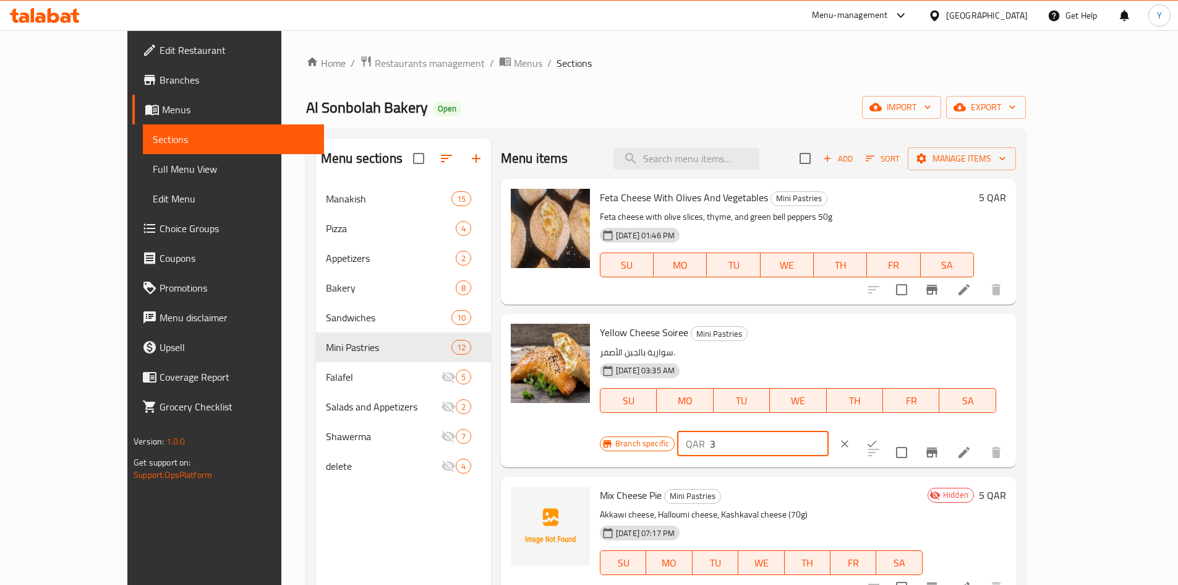
drag, startPoint x: 997, startPoint y: 341, endPoint x: 885, endPoint y: 338, distance: 111.4
click at [885, 430] on div "Branch specific QAR 3 ​" at bounding box center [752, 443] width 305 height 27
type input "5"
click at [878, 437] on icon "ok" at bounding box center [872, 443] width 12 height 12
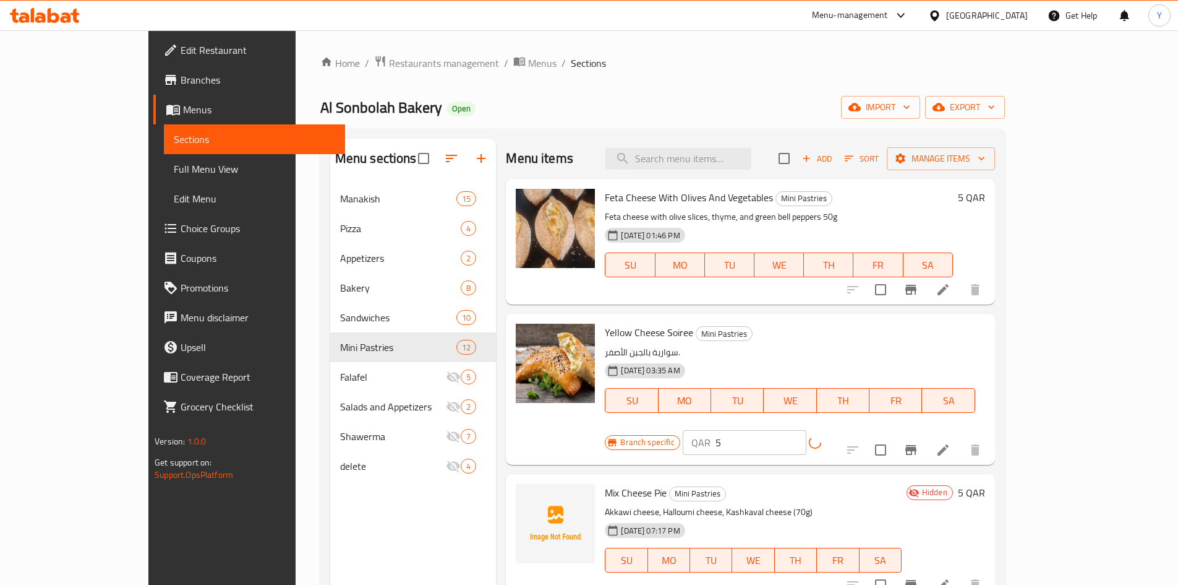
click at [917, 445] on icon "Branch-specific-item" at bounding box center [911, 450] width 11 height 10
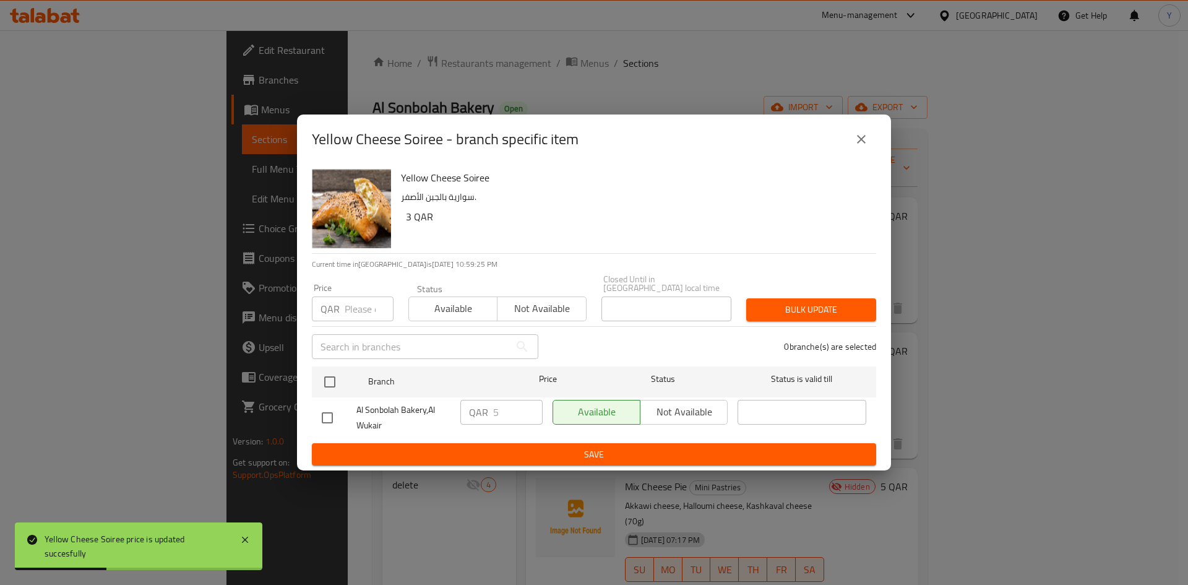
click at [867, 140] on icon "close" at bounding box center [861, 139] width 15 height 15
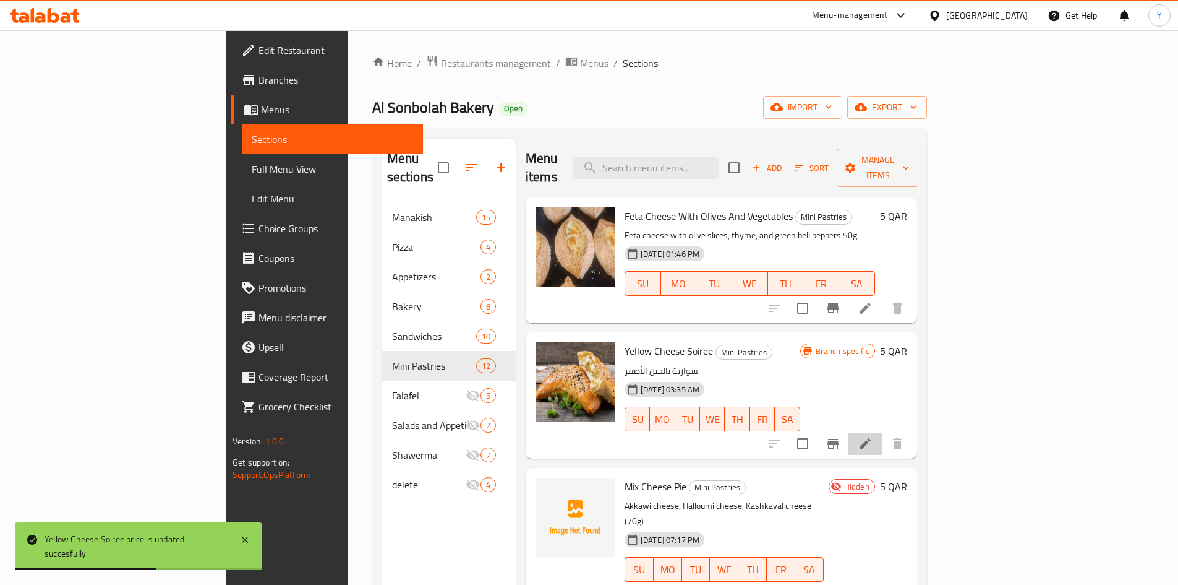
click at [883, 432] on li at bounding box center [865, 443] width 35 height 22
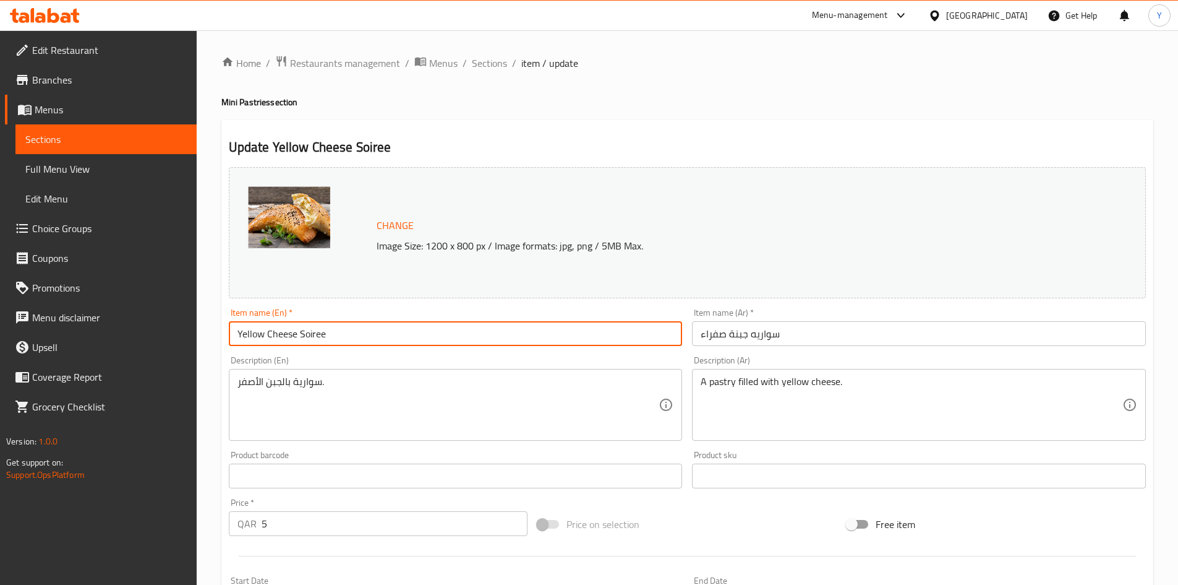
drag, startPoint x: 301, startPoint y: 338, endPoint x: 341, endPoint y: 330, distance: 40.4
click at [341, 330] on input "Yellow Cheese Soiree" at bounding box center [456, 333] width 454 height 25
type input "Yellow Cheese Pie"
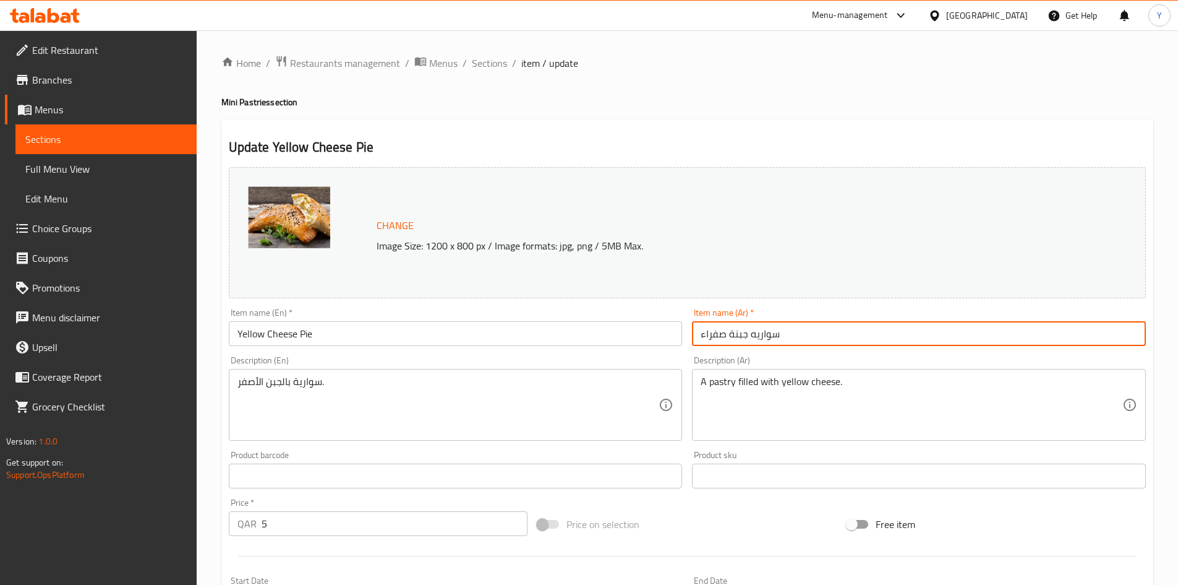
drag, startPoint x: 750, startPoint y: 342, endPoint x: 820, endPoint y: 344, distance: 69.3
click at [820, 344] on input "سواريه جبنة صفراء" at bounding box center [919, 333] width 454 height 25
type input "فطيرة جبنة صفراء"
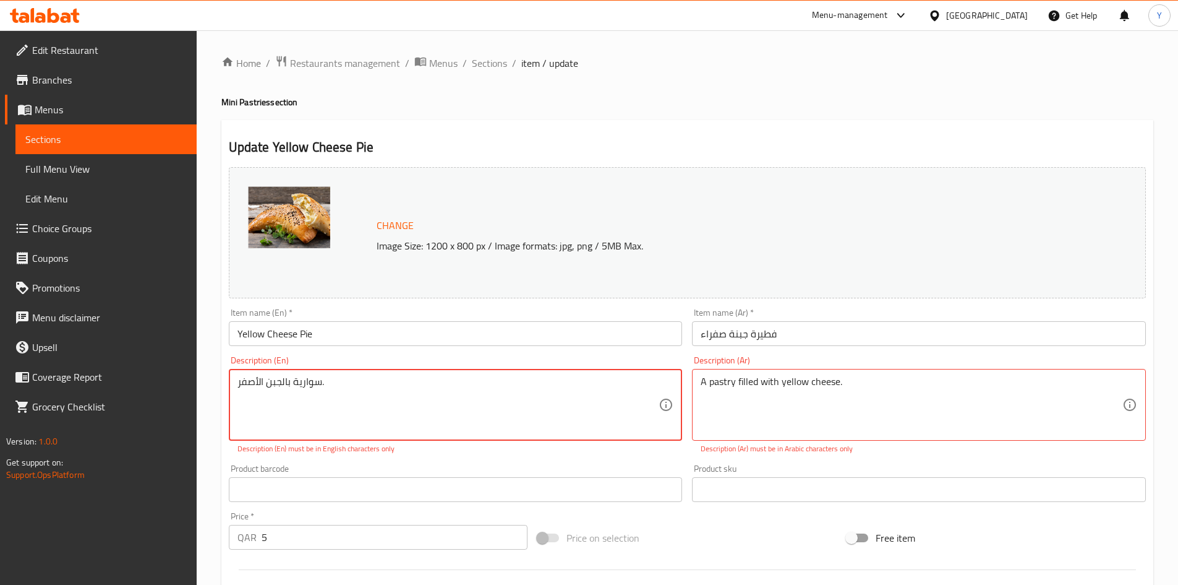
click at [390, 397] on textarea "سوارية بالجبن الأصفر." at bounding box center [449, 404] width 422 height 59
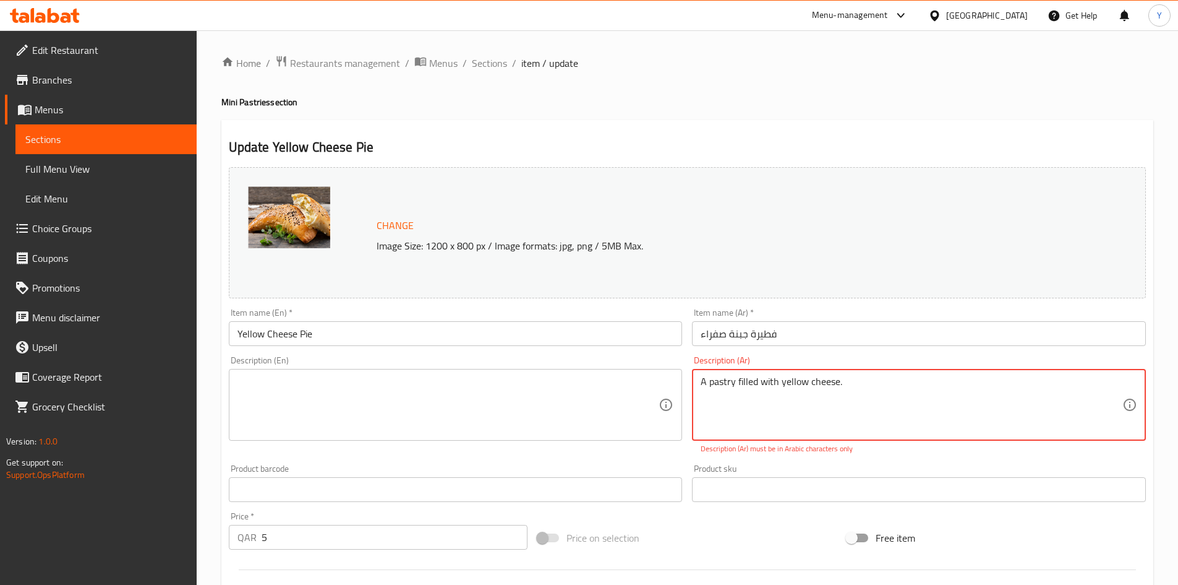
click at [724, 402] on textarea "A pastry filled with yellow cheese." at bounding box center [912, 404] width 422 height 59
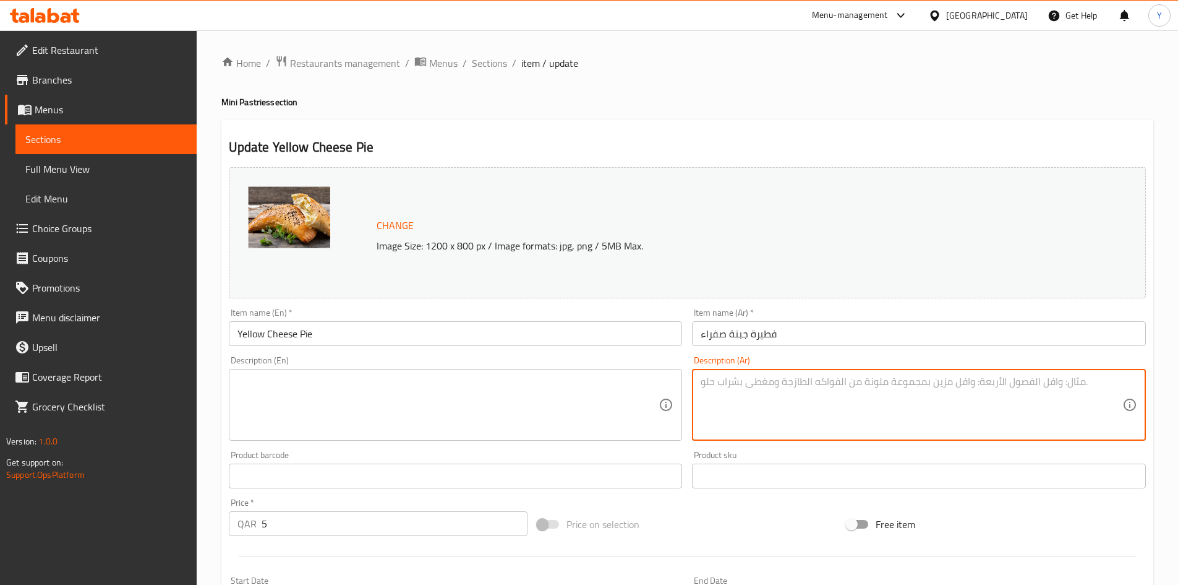
click at [483, 332] on input "Yellow Cheese Pie" at bounding box center [456, 333] width 454 height 25
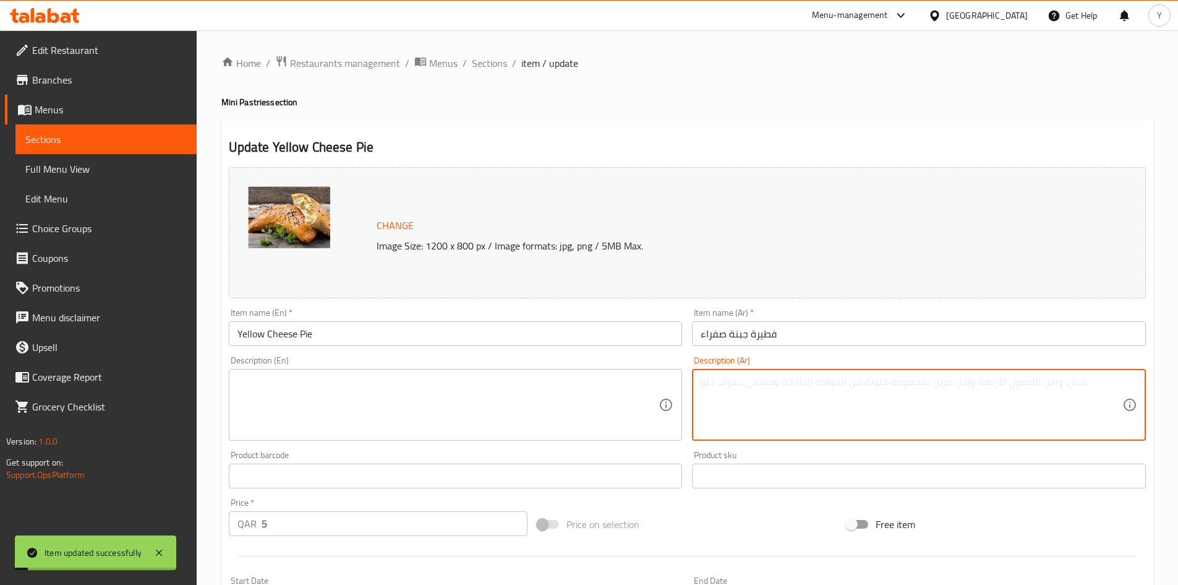
click at [877, 429] on textarea at bounding box center [912, 404] width 422 height 59
click at [784, 415] on textarea "جبنة صفراء شيدر 40 جم" at bounding box center [912, 404] width 422 height 59
click at [785, 415] on textarea "جبنة صفراء شيدر 40 جم" at bounding box center [912, 404] width 422 height 59
type textarea "جبنة صفراء شيدر 40 جم"
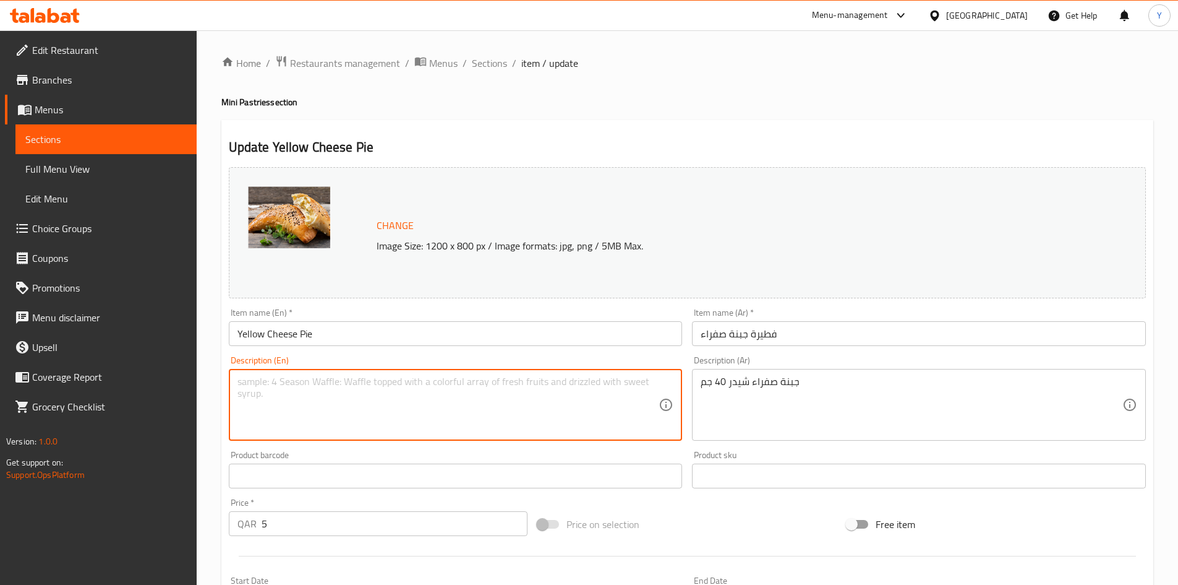
click at [400, 403] on textarea at bounding box center [449, 404] width 422 height 59
paste textarea "Yellow Cheddar Cheese 40g"
type textarea "Yellow Cheddar Cheese 40g"
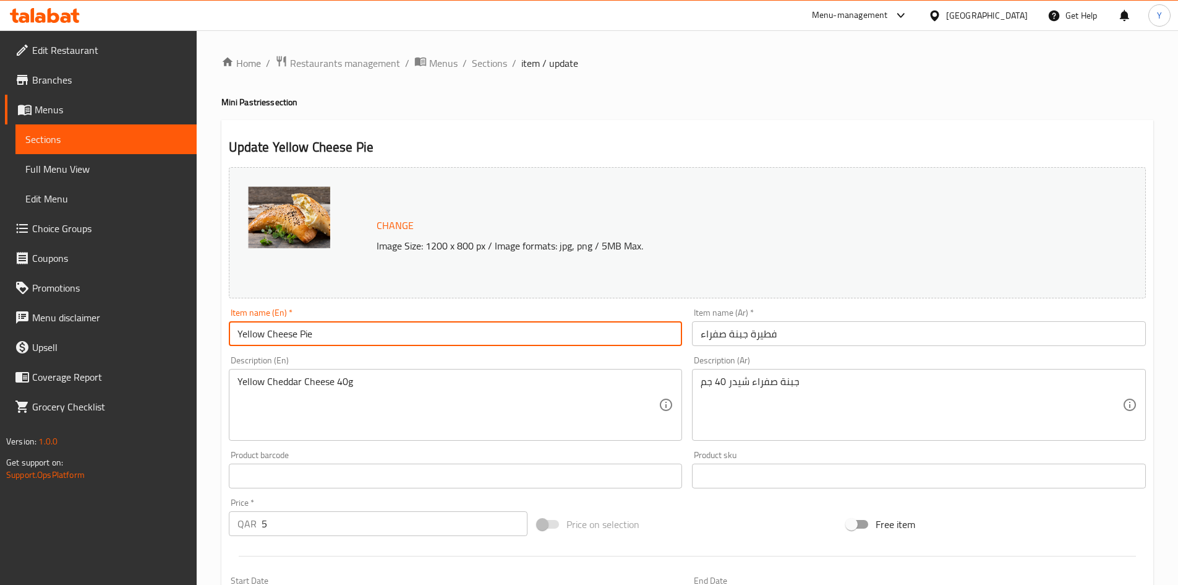
click at [410, 340] on input "Yellow Cheese Pie" at bounding box center [456, 333] width 454 height 25
drag, startPoint x: 499, startPoint y: 71, endPoint x: 678, endPoint y: 126, distance: 187.8
click at [497, 69] on span "Sections" at bounding box center [489, 63] width 35 height 15
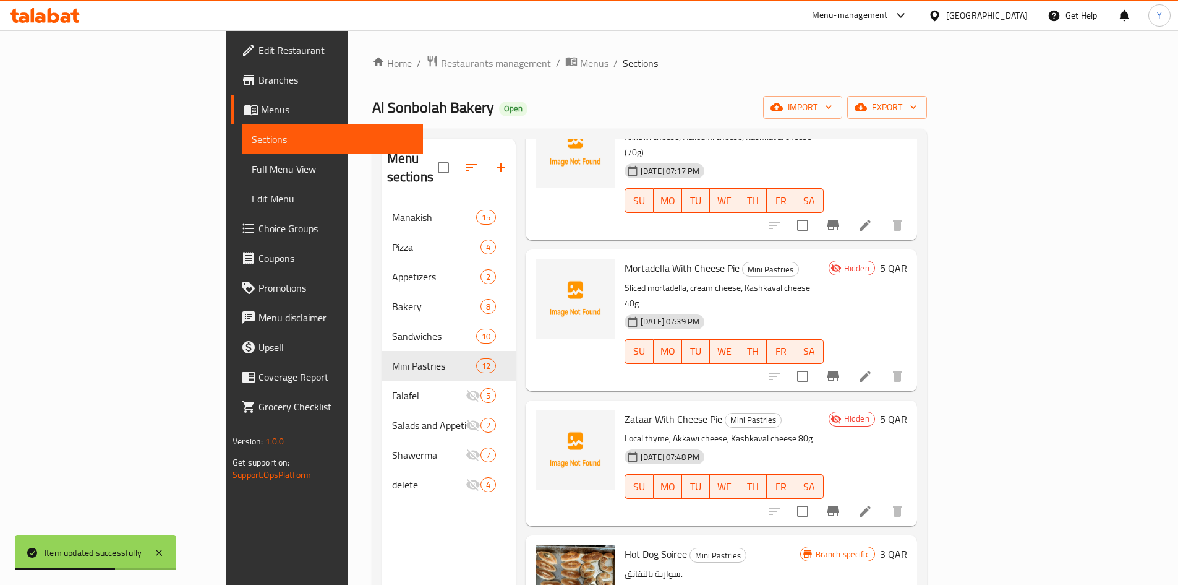
scroll to position [495, 0]
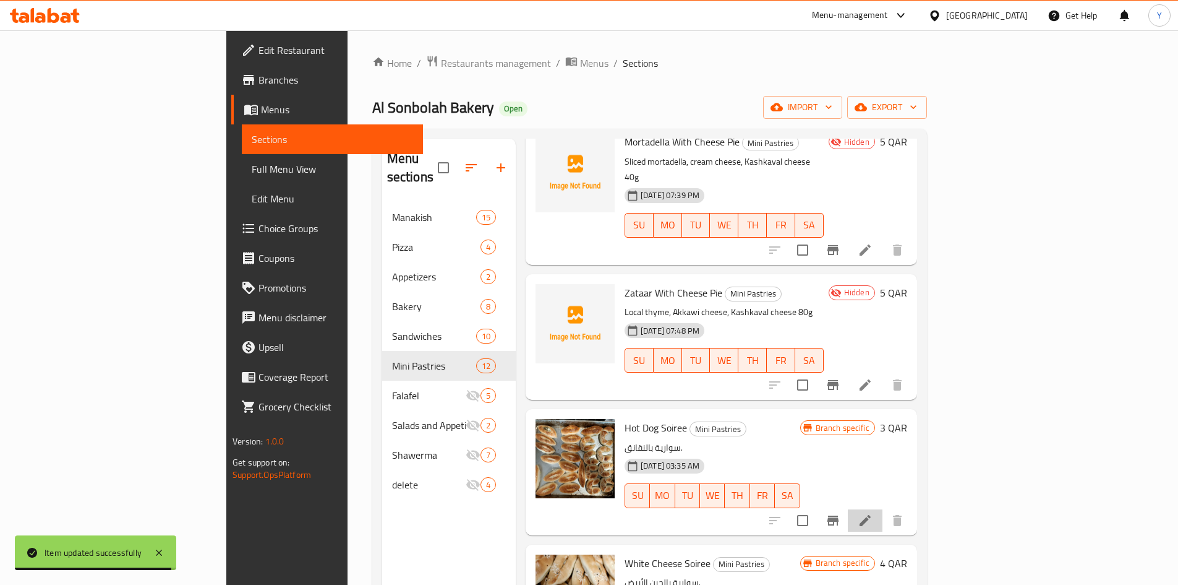
click at [883, 509] on li at bounding box center [865, 520] width 35 height 22
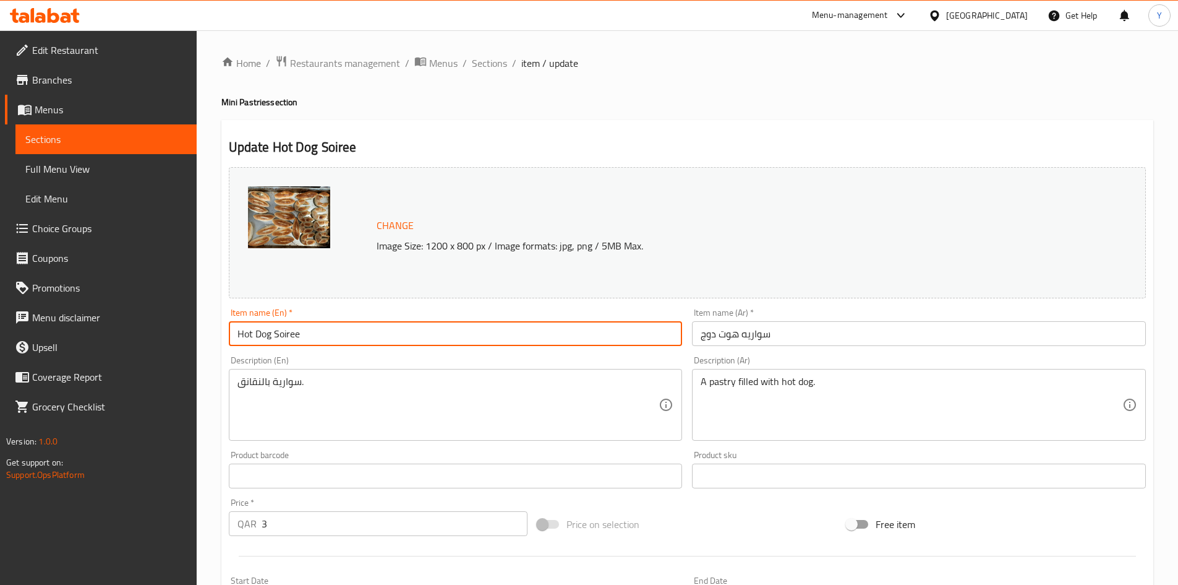
drag, startPoint x: 273, startPoint y: 340, endPoint x: 147, endPoint y: 333, distance: 125.8
click at [147, 333] on div "Edit Restaurant Branches Menus Sections Full Menu View Edit Menu Choice Groups …" at bounding box center [589, 461] width 1178 height 862
drag, startPoint x: 388, startPoint y: 337, endPoint x: 44, endPoint y: 397, distance: 349.7
click at [40, 345] on div "Edit Restaurant Branches Menus Sections Full Menu View Edit Menu Choice Groups …" at bounding box center [589, 461] width 1178 height 862
type input "Sausage Pie"
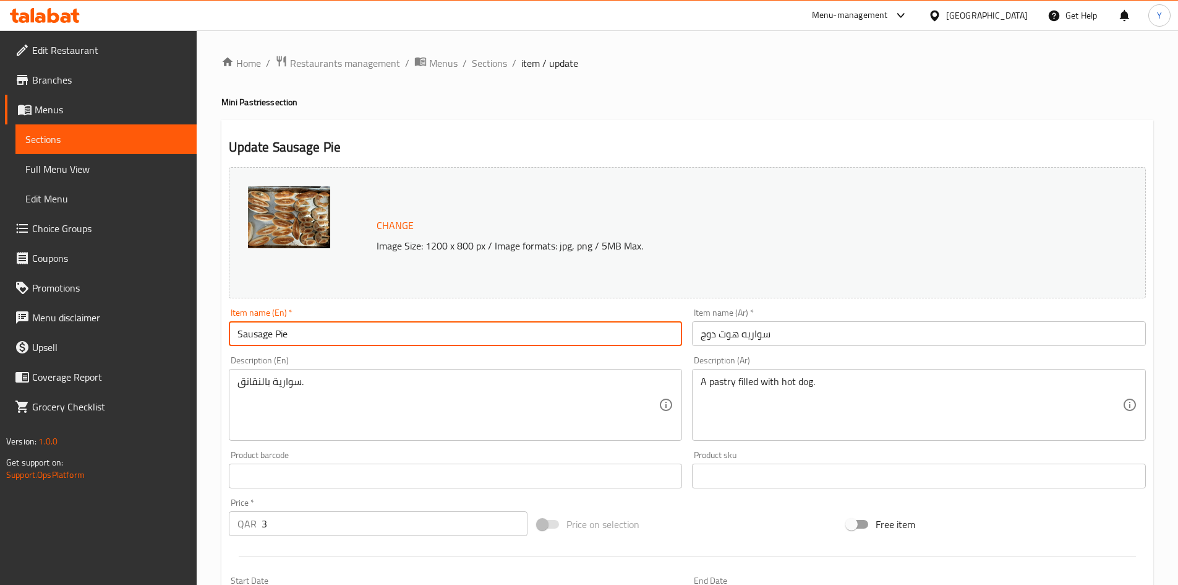
drag, startPoint x: 981, startPoint y: 338, endPoint x: 218, endPoint y: 322, distance: 762.9
click at [221, 316] on div "Update Sausage Pie Change Image Size: 1200 x 800 px / Image formats: jpg, png /…" at bounding box center [687, 489] width 932 height 738
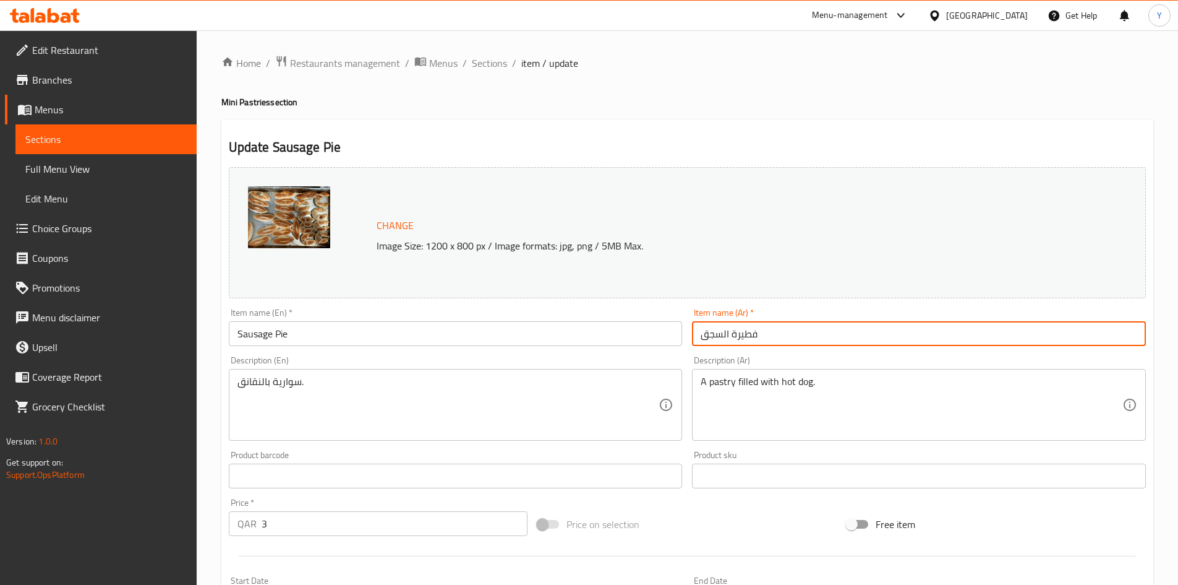
type input "فطيرة السجق"
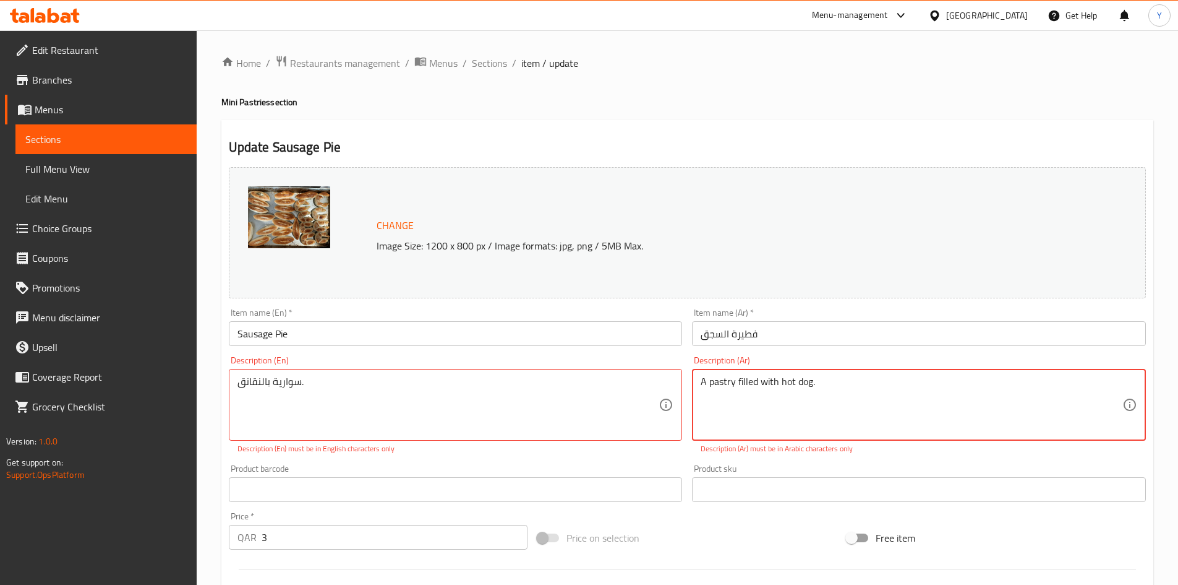
click at [894, 385] on textarea "A pastry filled with hot dog." at bounding box center [912, 404] width 422 height 59
click at [742, 423] on textarea "قطع من نقانق الدجاج مع صوص الهوت دوج، جبنة 40 جم" at bounding box center [912, 404] width 422 height 59
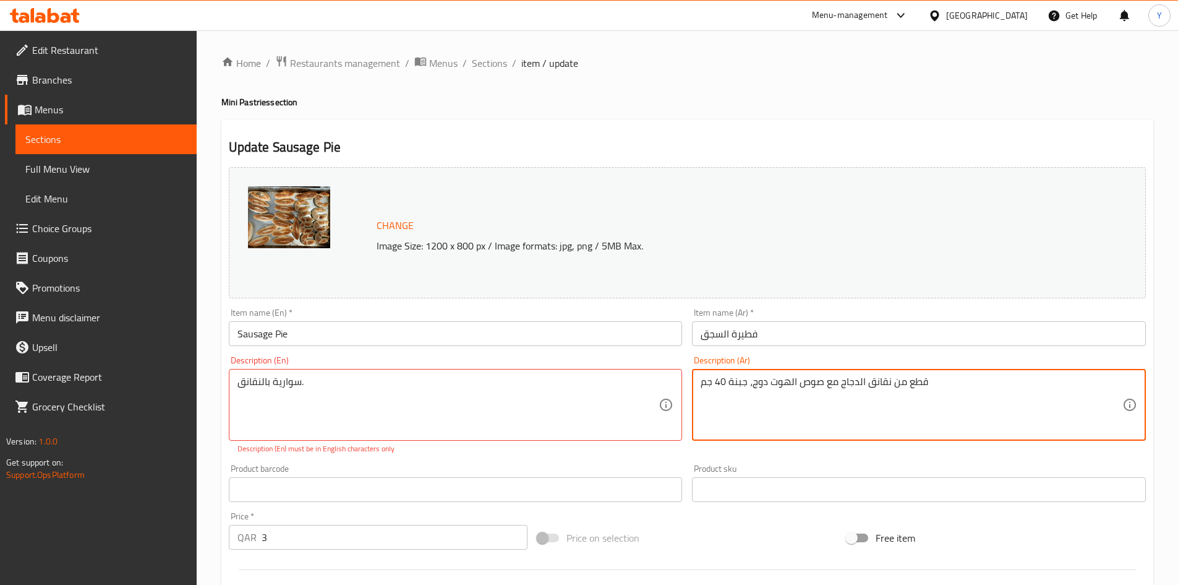
click at [742, 423] on textarea "قطع من نقانق الدجاج مع صوص الهوت دوج، جبنة 40 جم" at bounding box center [912, 404] width 422 height 59
type textarea "قطع من نقانق الدجاج مع صوص الهوت دوج، جبنة 40 جم"
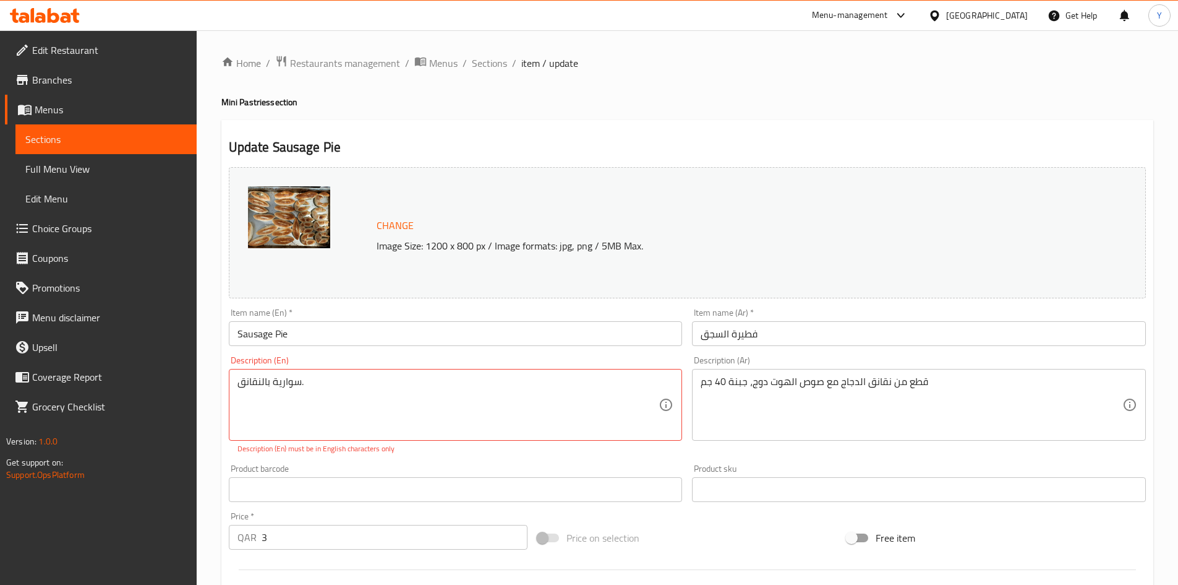
click at [377, 374] on div "سوارية بالنقانق. Description (En)" at bounding box center [456, 405] width 454 height 72
click at [366, 397] on textarea "سوارية بالنقانق." at bounding box center [449, 404] width 422 height 59
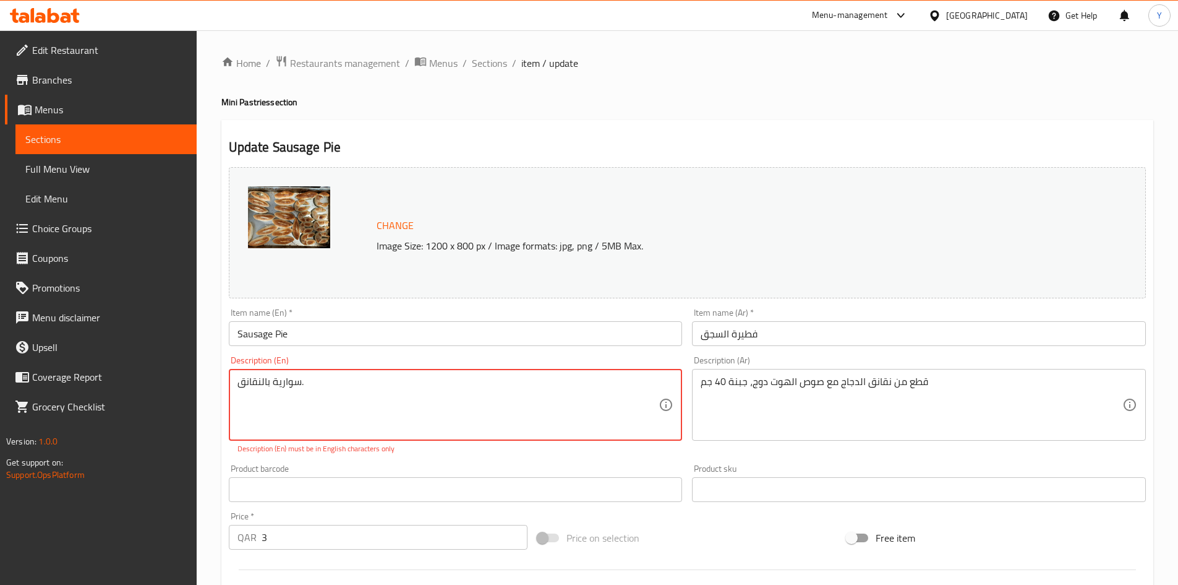
click at [366, 397] on textarea "سوارية بالنقانق." at bounding box center [449, 404] width 422 height 59
paste textarea "Chicken sausage pieces with hot dog sauce, cheese 40g"
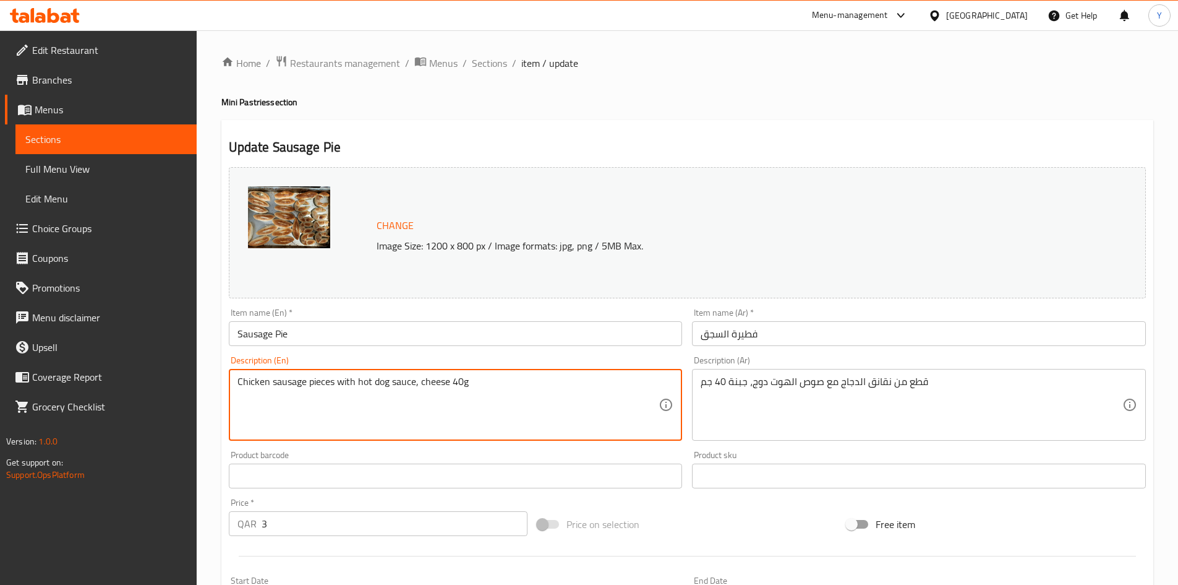
type textarea "Chicken sausage pieces with hot dog sauce, cheese 40g"
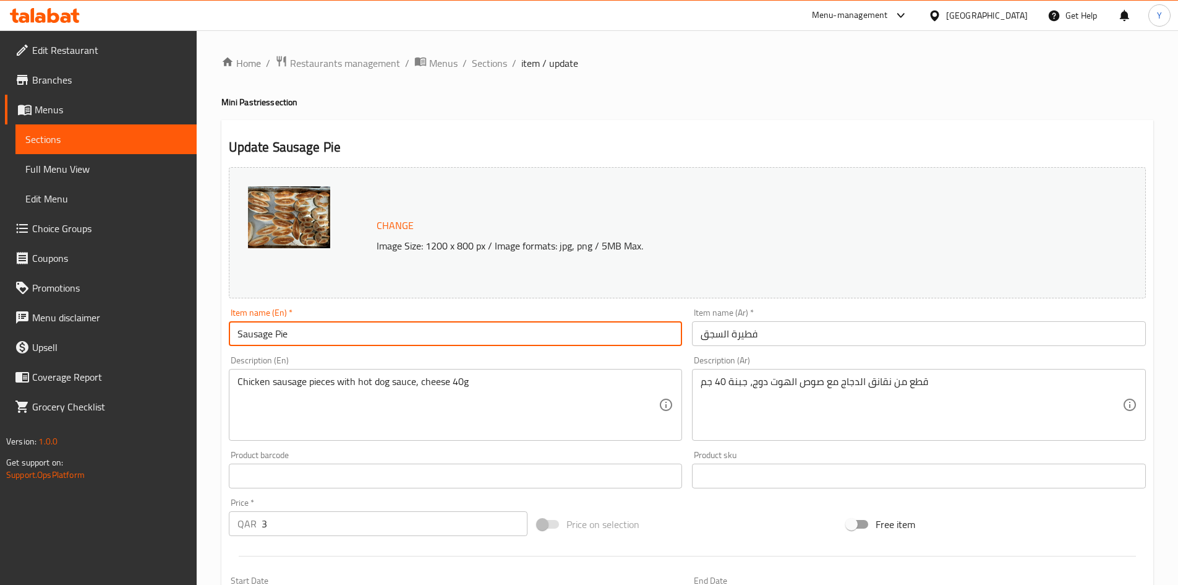
click at [356, 334] on input "Sausage Pie" at bounding box center [456, 333] width 454 height 25
click at [469, 79] on div "Home / Restaurants management / Menus / Sections / item / update Mini Pastries …" at bounding box center [687, 461] width 932 height 812
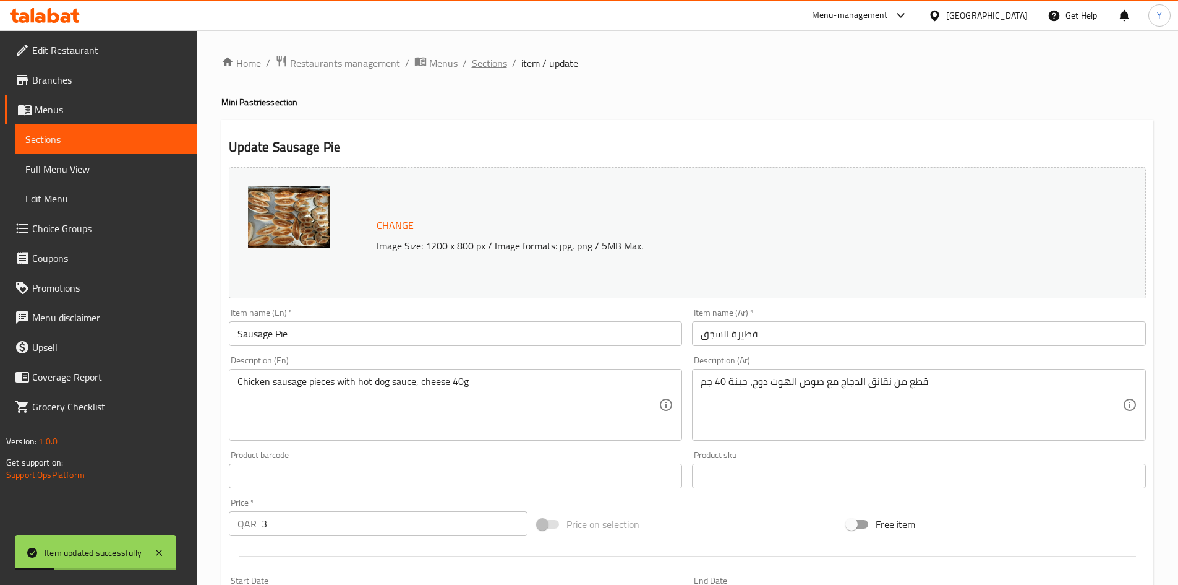
click at [486, 71] on span "Sections" at bounding box center [489, 63] width 35 height 15
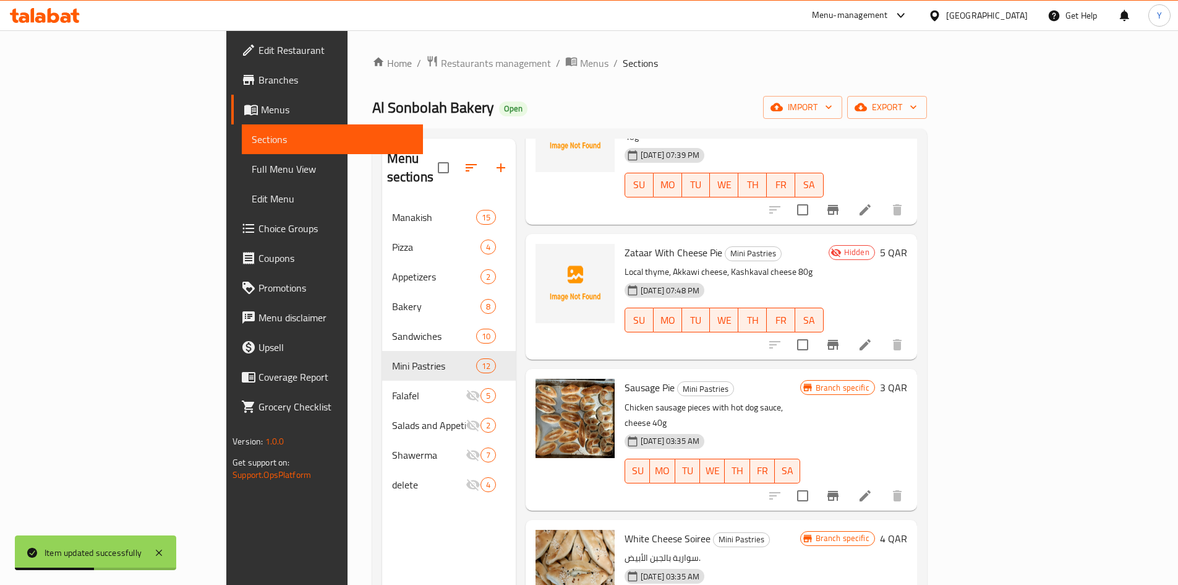
scroll to position [619, 0]
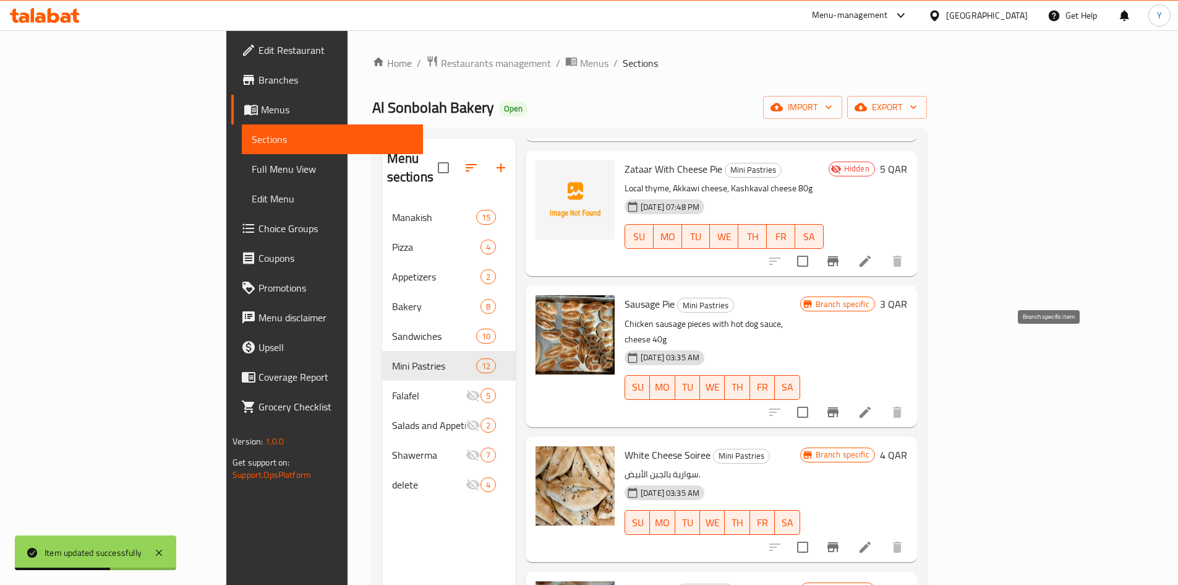
click at [848, 397] on button "Branch-specific-item" at bounding box center [833, 412] width 30 height 30
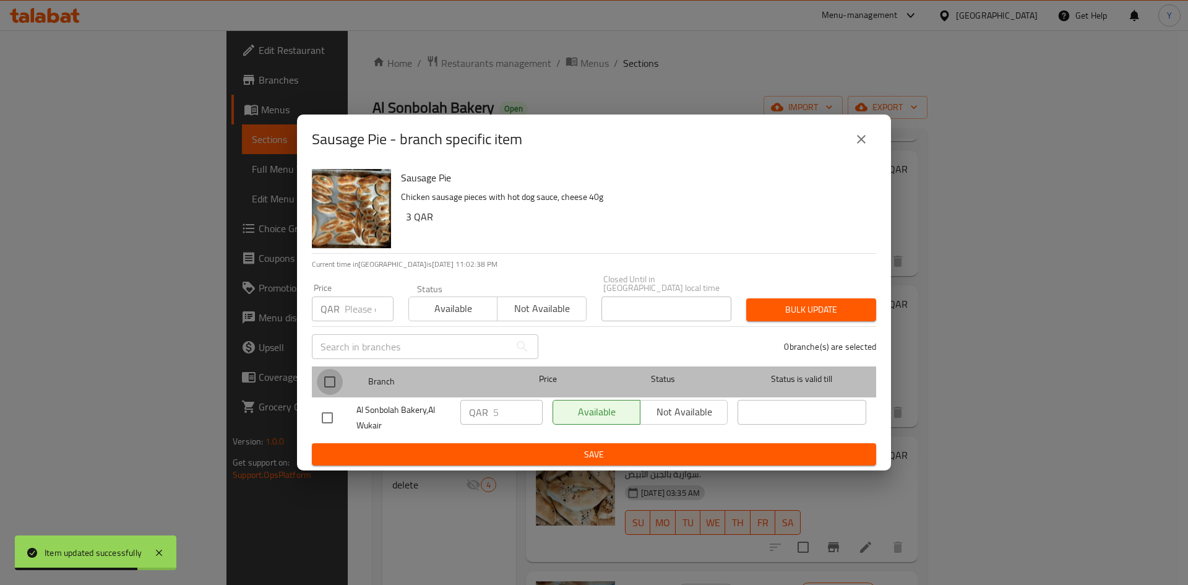
drag, startPoint x: 328, startPoint y: 377, endPoint x: 359, endPoint y: 306, distance: 77.6
click at [330, 373] on input "checkbox" at bounding box center [330, 382] width 26 height 26
checkbox input "true"
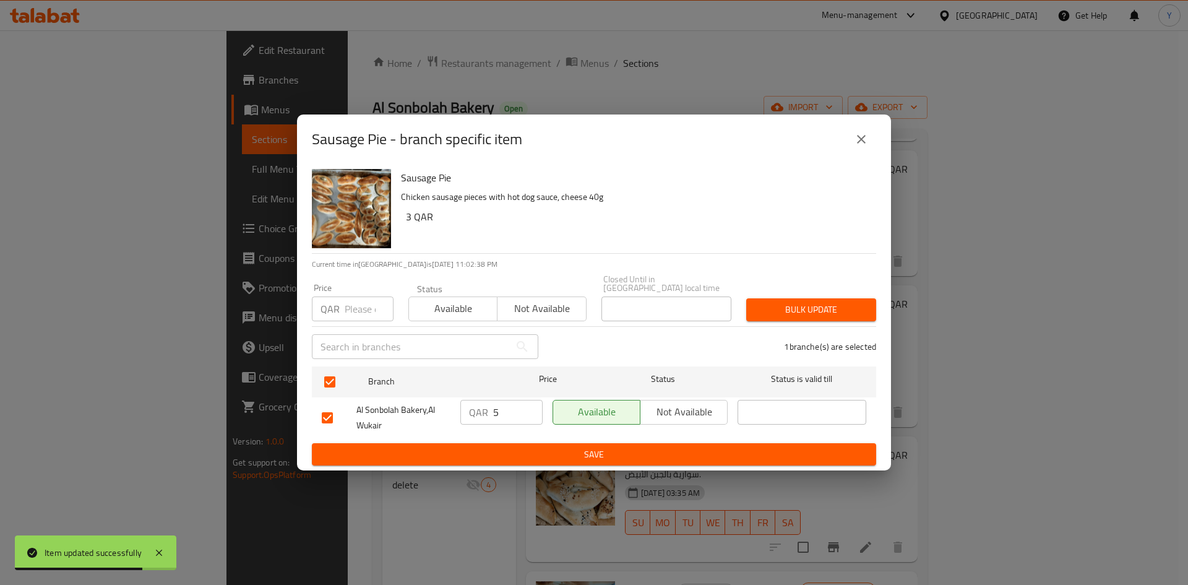
click at [366, 298] on input "number" at bounding box center [369, 308] width 49 height 25
type input "3"
drag, startPoint x: 831, startPoint y: 299, endPoint x: 816, endPoint y: 301, distance: 14.9
click at [831, 302] on span "Bulk update" at bounding box center [811, 309] width 110 height 15
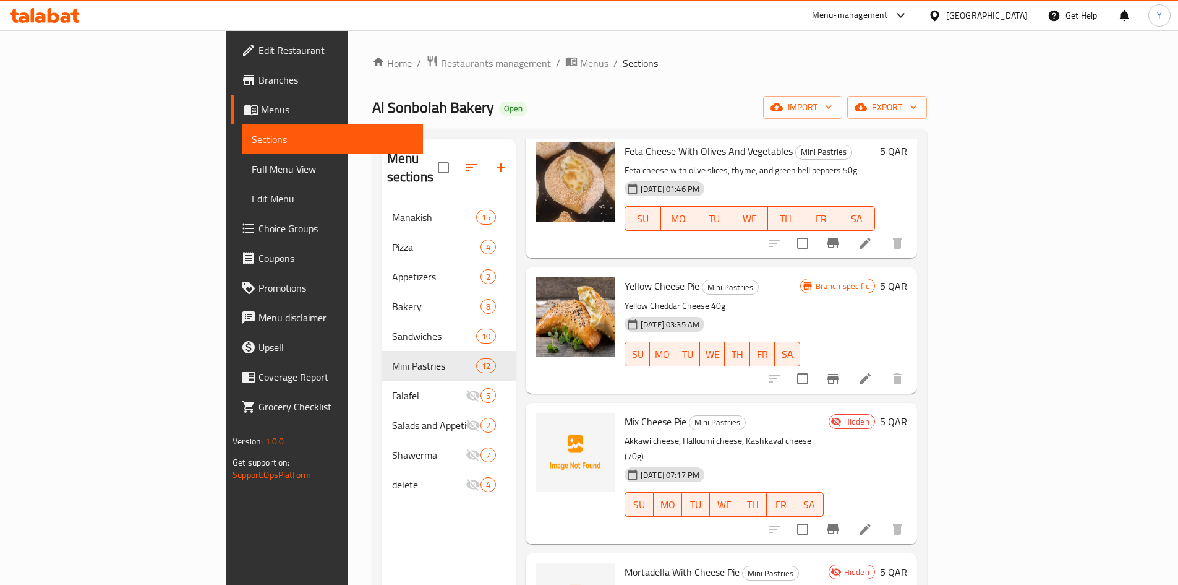
scroll to position [0, 0]
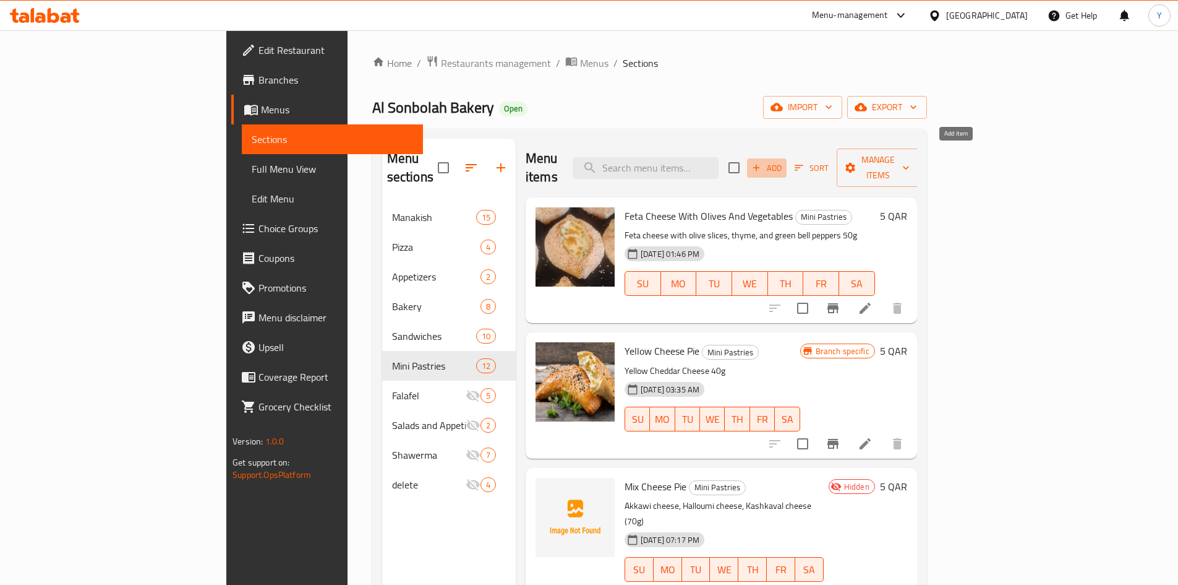
click at [784, 161] on span "Add" at bounding box center [766, 168] width 33 height 14
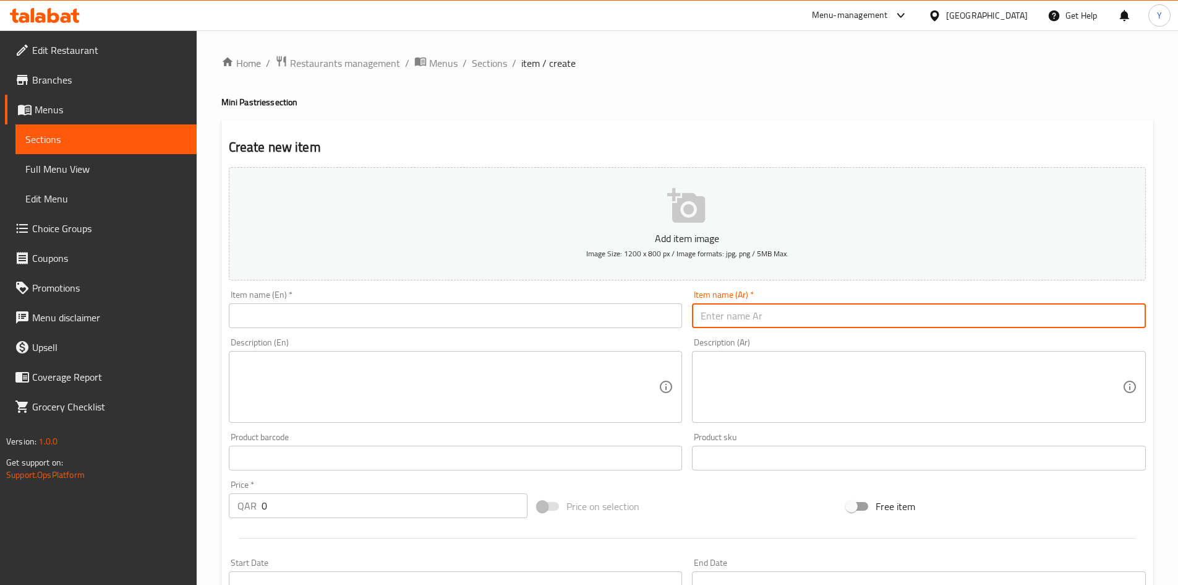
click at [759, 320] on input "text" at bounding box center [919, 315] width 454 height 25
type input "بيتزا خضار"
drag, startPoint x: 562, startPoint y: 307, endPoint x: 650, endPoint y: 348, distance: 96.9
click at [561, 307] on input "text" at bounding box center [456, 315] width 454 height 25
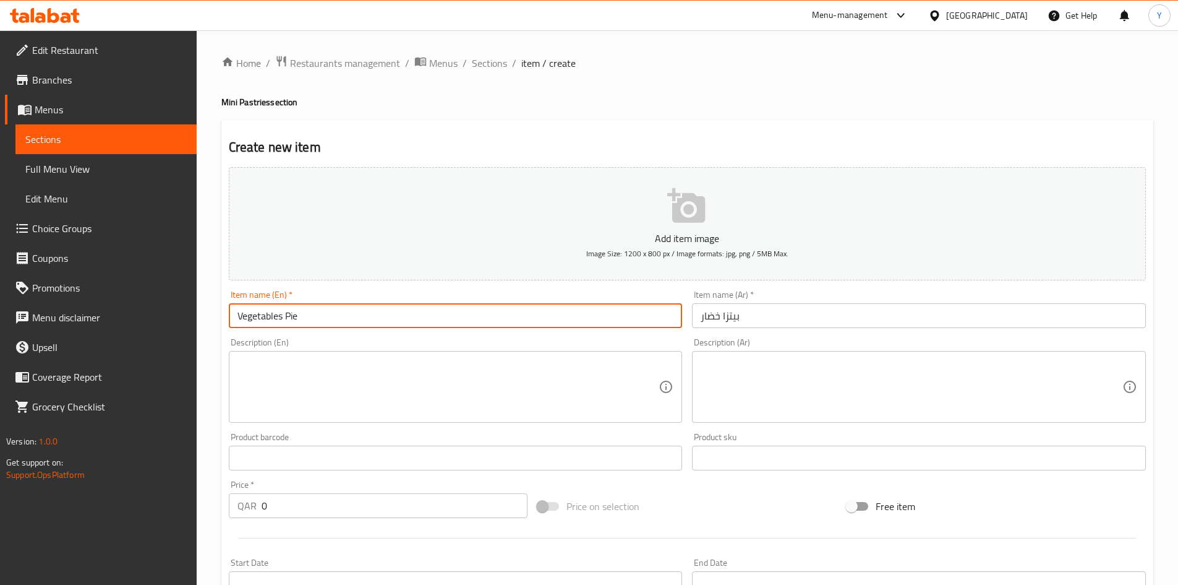
type input "Vegetables Pie"
click at [870, 403] on textarea at bounding box center [912, 387] width 422 height 59
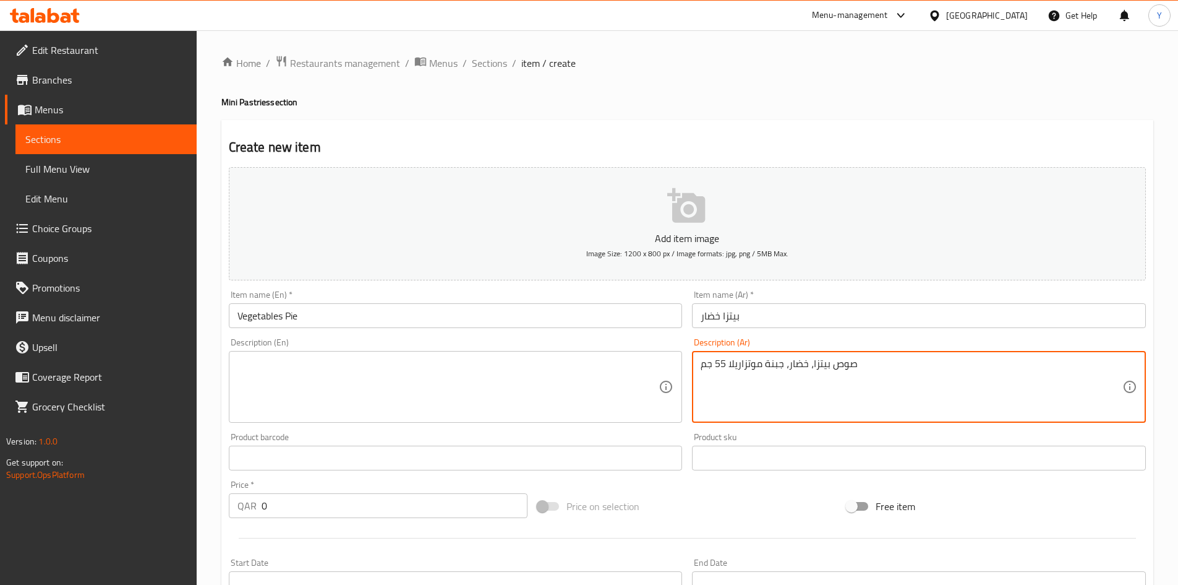
drag, startPoint x: 747, startPoint y: 363, endPoint x: 753, endPoint y: 442, distance: 78.9
click at [747, 362] on textarea "صوص بيتزا، خضار، جبنة موتزاريلا 55 جم" at bounding box center [912, 387] width 422 height 59
click at [740, 372] on textarea "صوص بيتزا، خضار، جبنة موزاريلا 55 جم" at bounding box center [912, 387] width 422 height 59
click at [739, 372] on textarea "صوص بيتزا، خضار، جبنة موزاريلا 55 جم" at bounding box center [912, 387] width 422 height 59
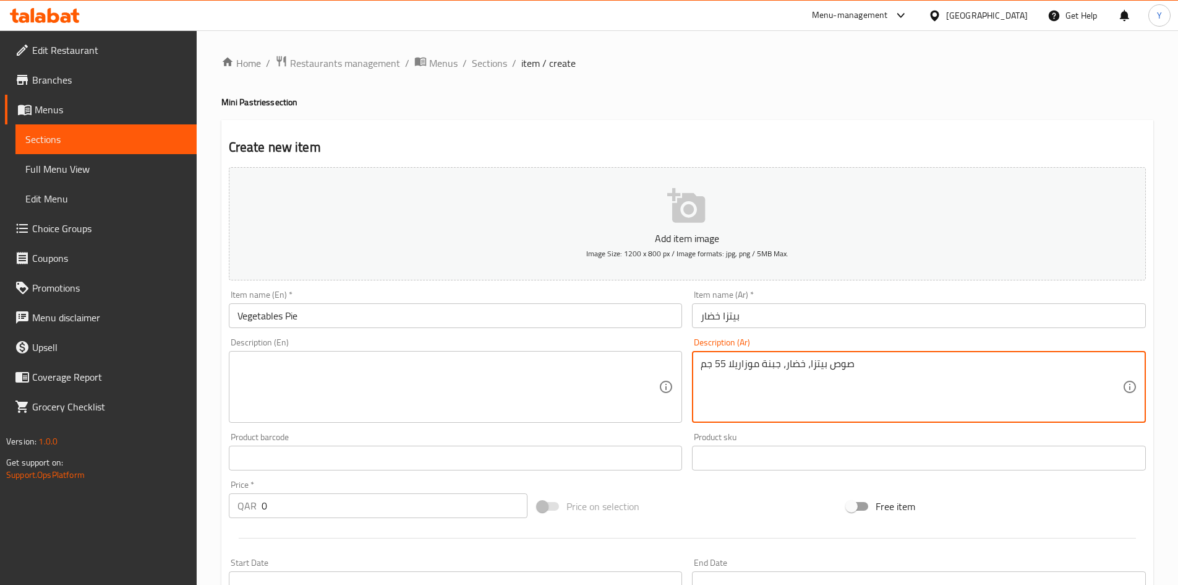
type textarea "صوص بيتزا، خضار، جبنة موزاريلا 55 جم"
click at [316, 379] on textarea at bounding box center [449, 387] width 422 height 59
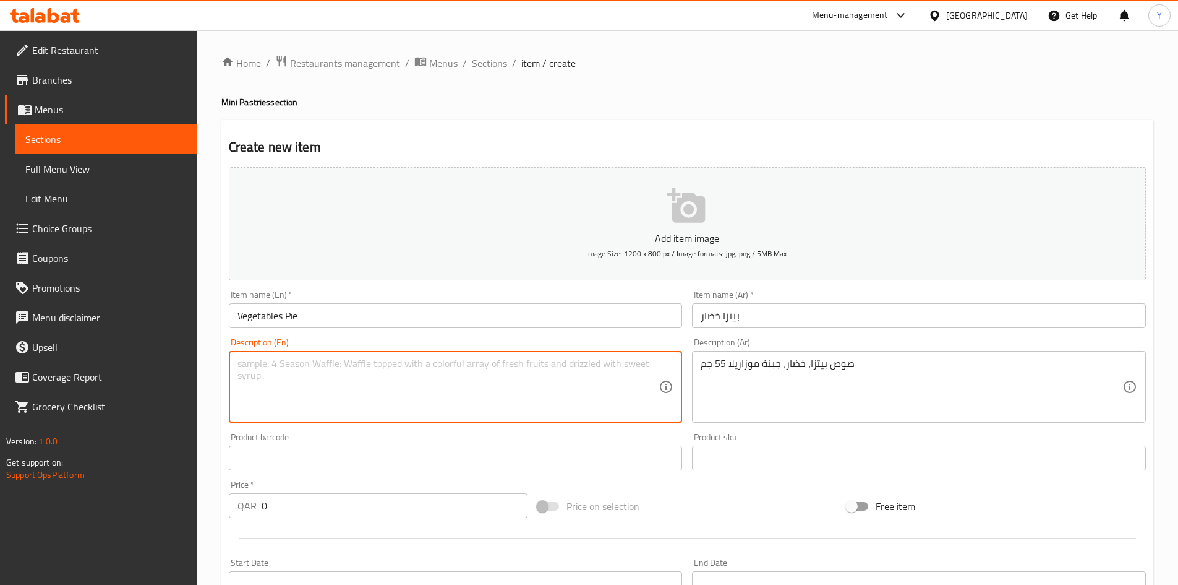
paste textarea "Pizza sauce, vegetables, mozzarella cheese 55g"
type textarea "Pizza sauce, vegetables, mozzarella cheese 55g"
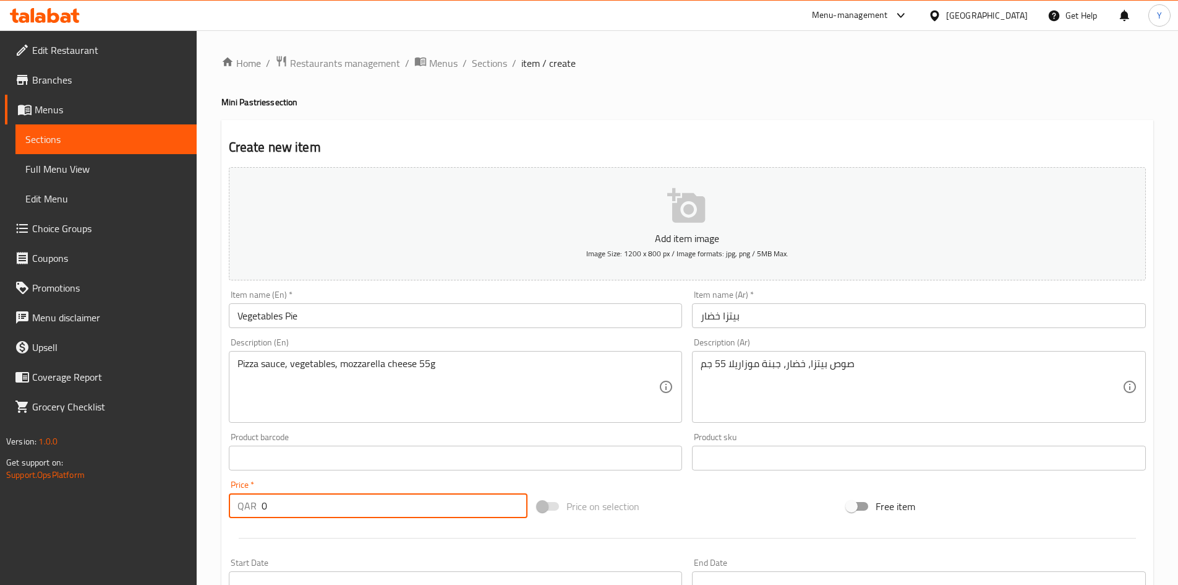
drag, startPoint x: 276, startPoint y: 504, endPoint x: 140, endPoint y: 489, distance: 136.8
click at [140, 489] on div "Edit Restaurant Branches Menus Sections Full Menu View Edit Menu Choice Groups …" at bounding box center [589, 452] width 1178 height 844
type input "3"
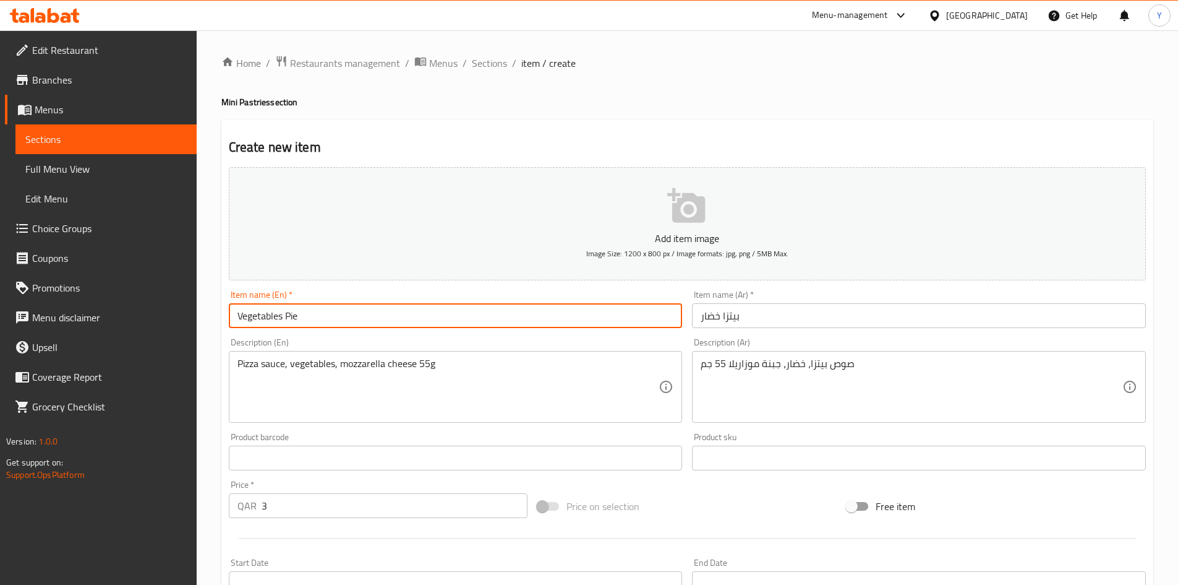
drag, startPoint x: 302, startPoint y: 319, endPoint x: 161, endPoint y: 304, distance: 141.8
click at [161, 304] on div "Edit Restaurant Branches Menus Sections Full Menu View Edit Menu Choice Groups …" at bounding box center [589, 452] width 1178 height 844
click at [460, 336] on div "Description (En) Pizza sauce, vegetables, mozzarella cheese 55g Description (En)" at bounding box center [456, 380] width 464 height 95
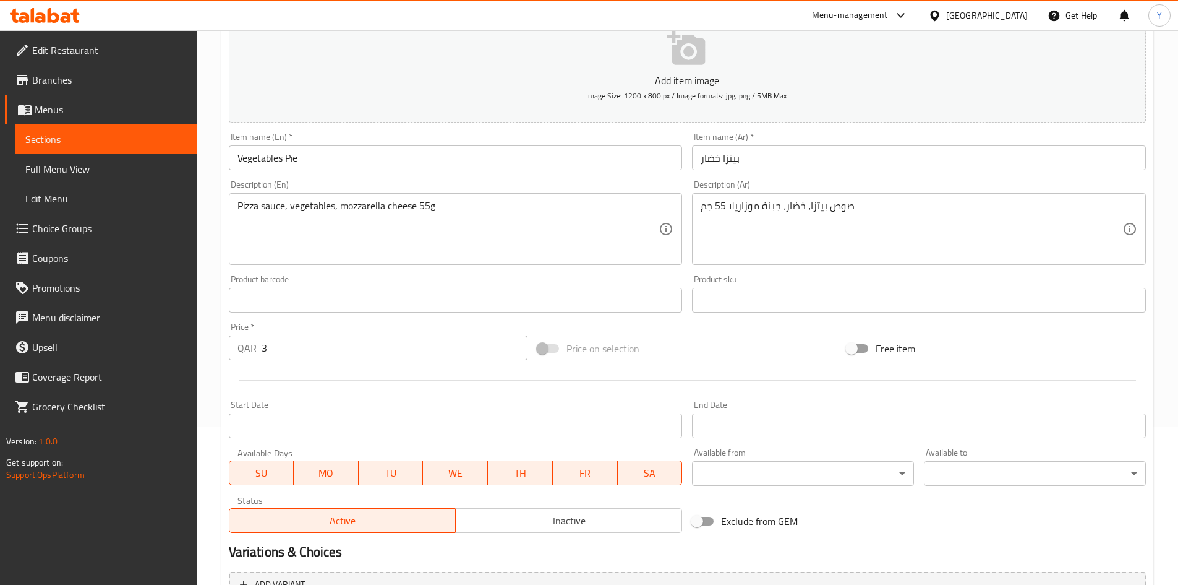
scroll to position [247, 0]
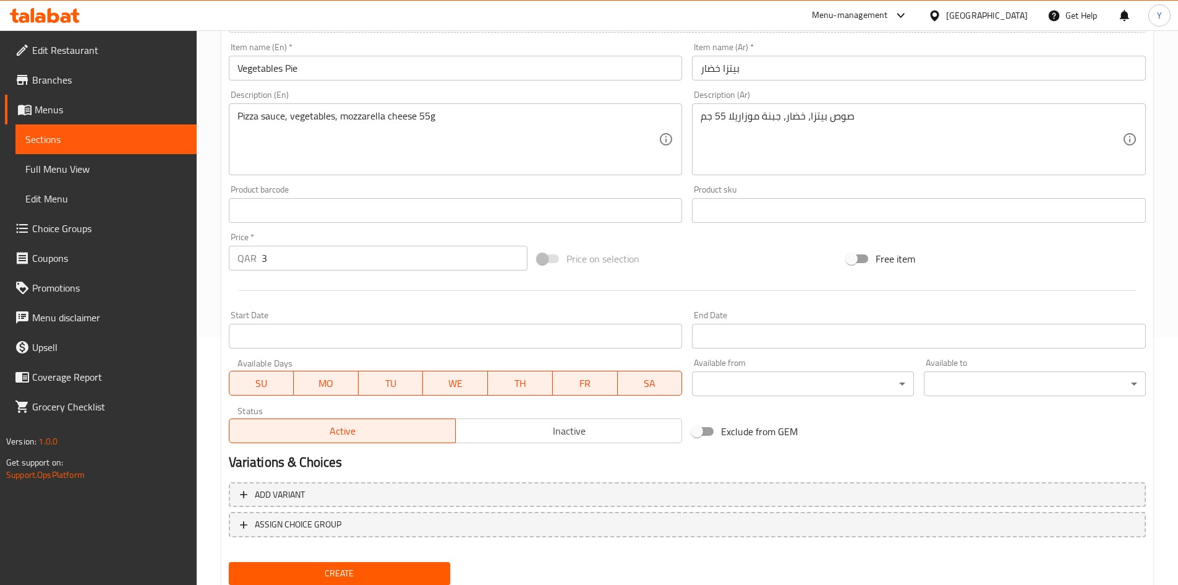
click at [504, 417] on div "Active Inactive" at bounding box center [456, 424] width 454 height 37
click at [500, 433] on span "Inactive" at bounding box center [569, 431] width 217 height 18
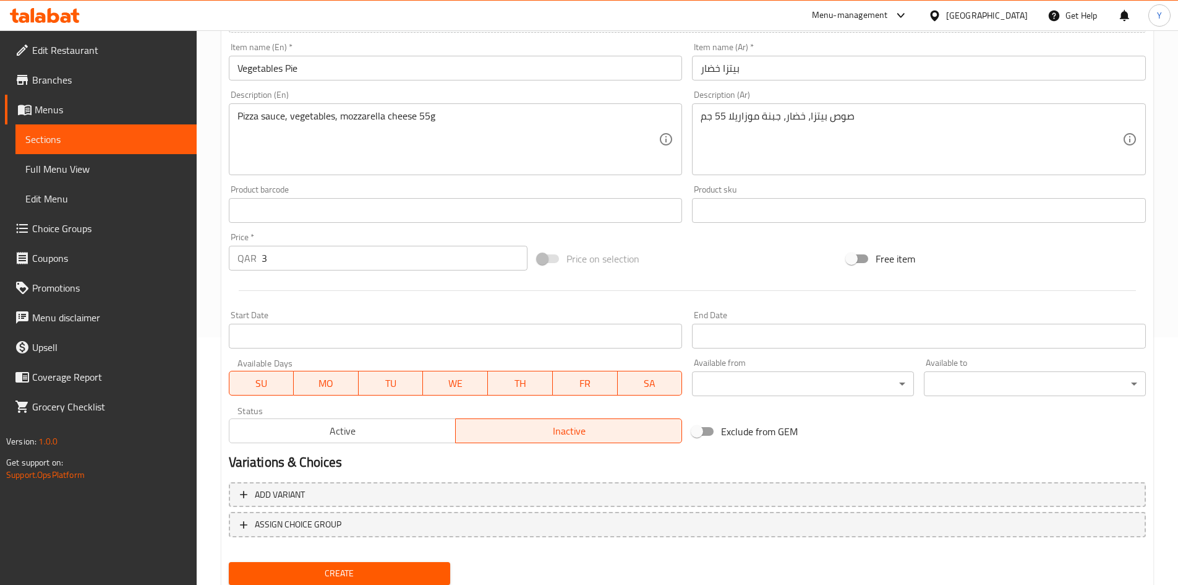
click at [345, 69] on input "Vegetables Pie" at bounding box center [456, 68] width 454 height 25
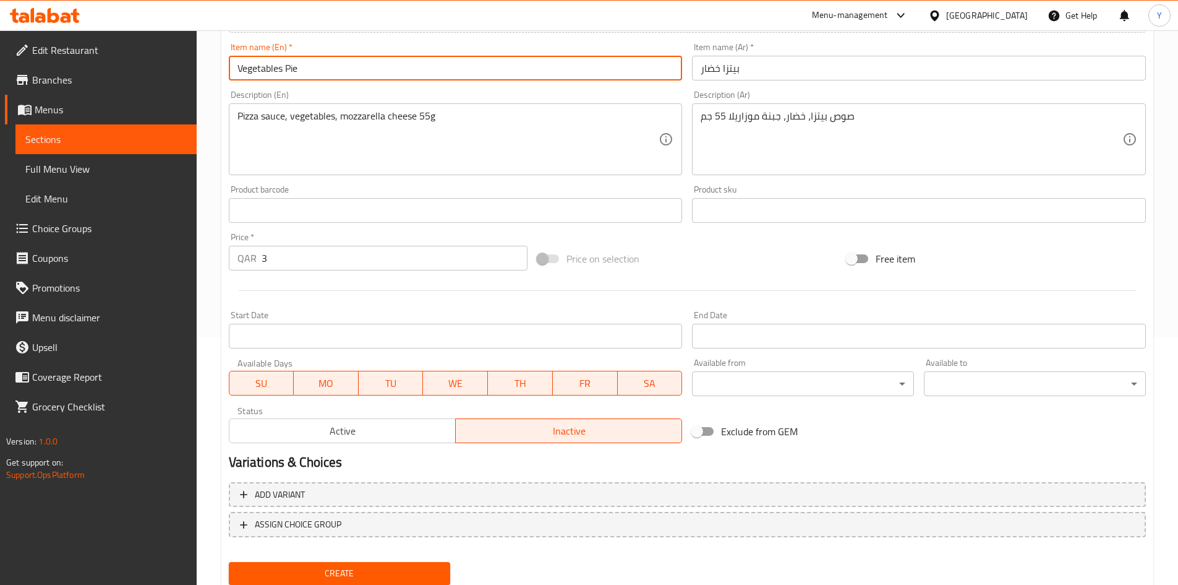
click at [229, 562] on button "Create" at bounding box center [340, 573] width 222 height 23
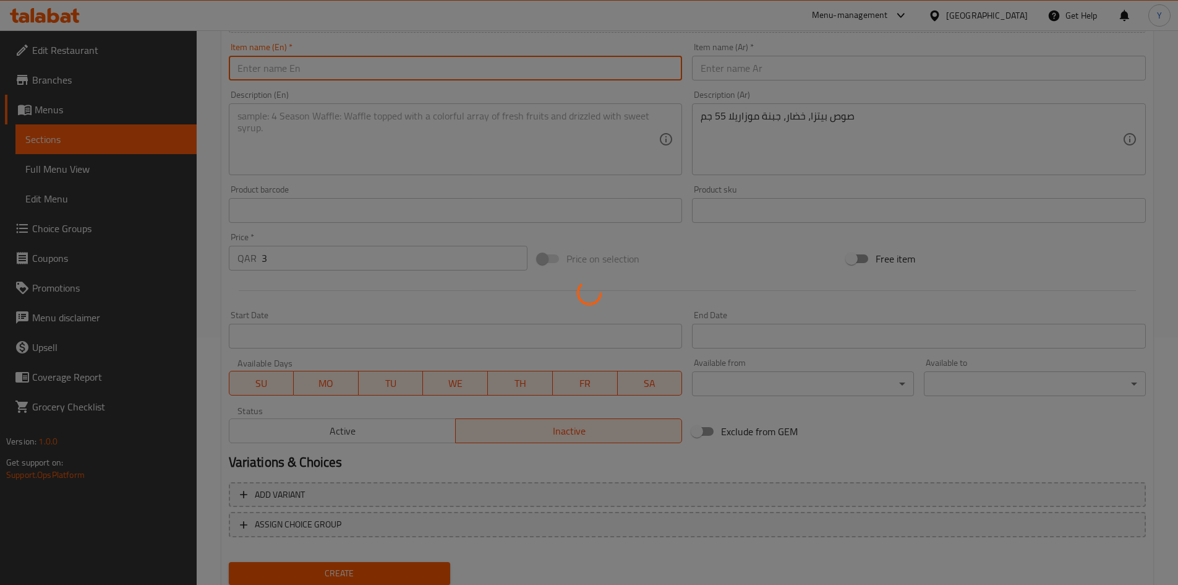
type input "0"
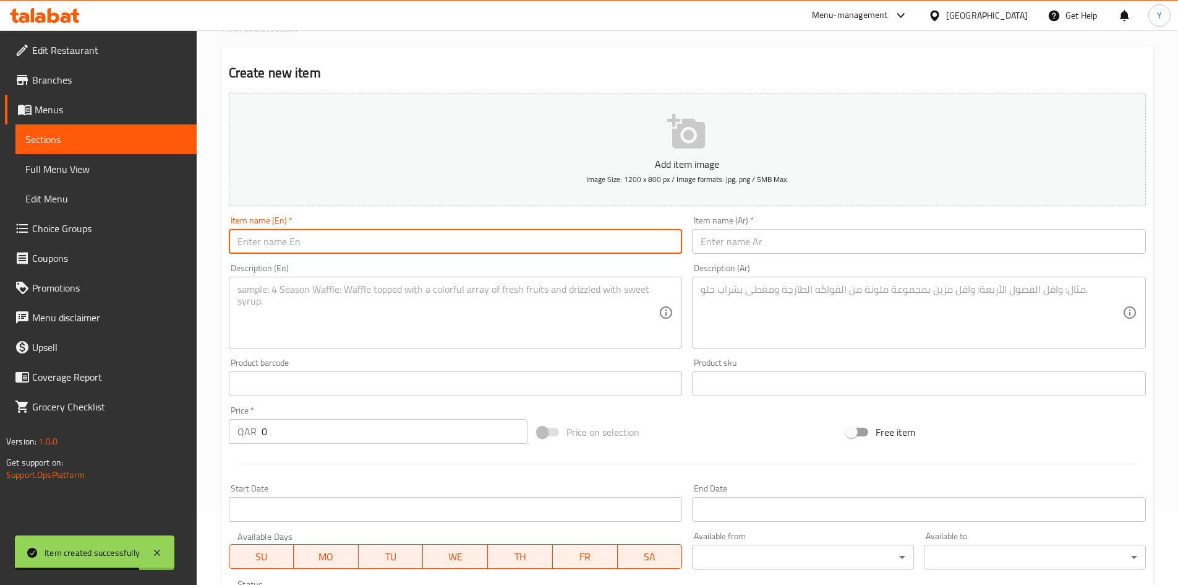
scroll to position [0, 0]
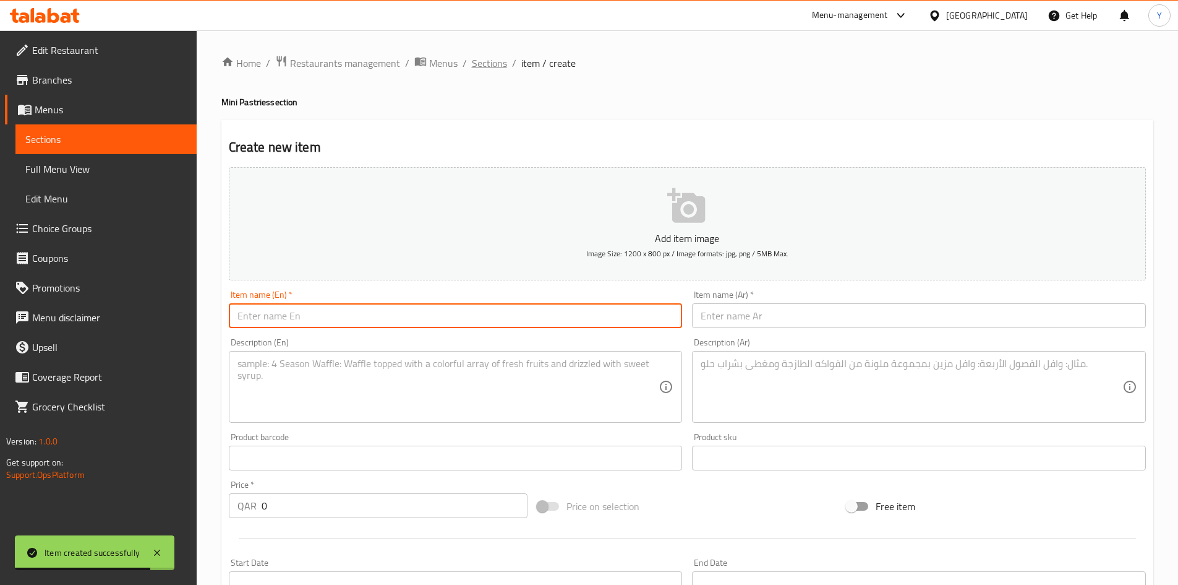
click at [502, 64] on span "Sections" at bounding box center [489, 63] width 35 height 15
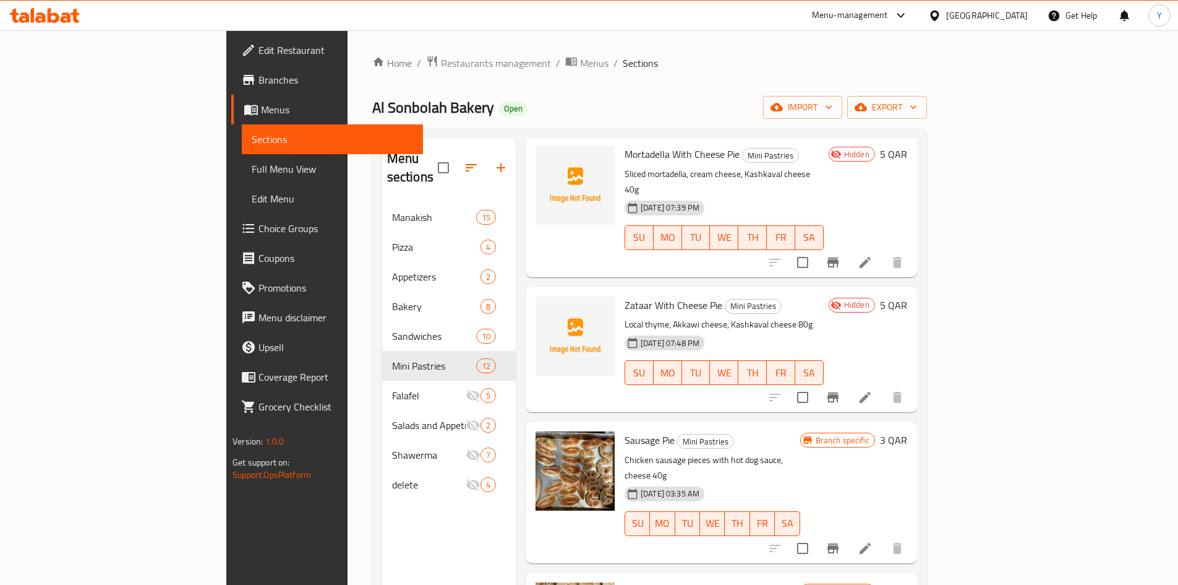
scroll to position [557, 0]
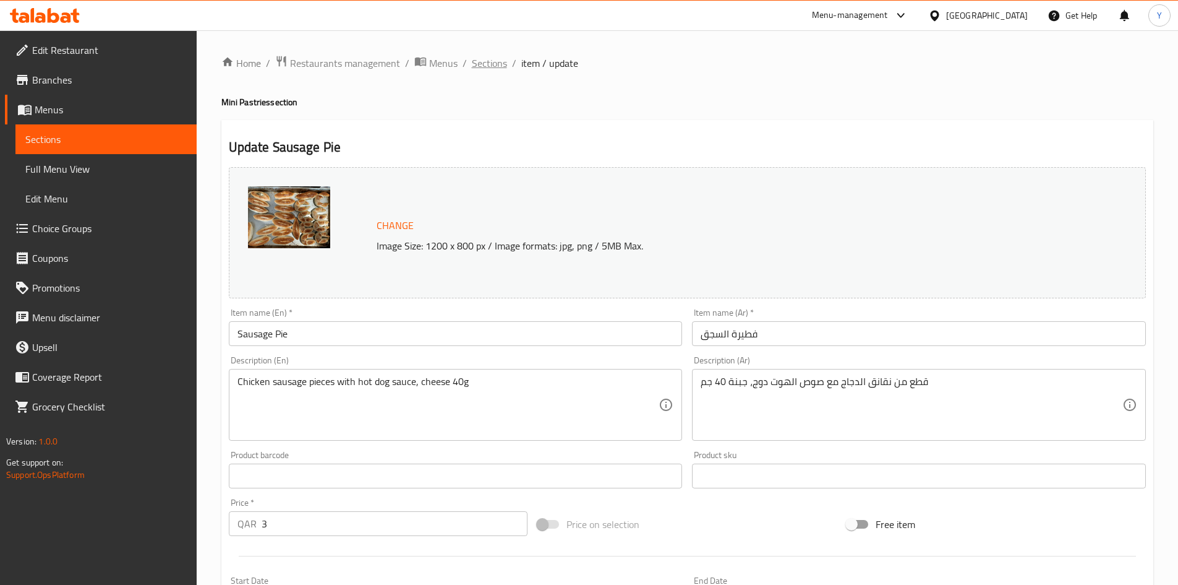
click at [468, 59] on ol "Home / Restaurants management / Menus / Sections / item / update" at bounding box center [687, 63] width 932 height 16
click at [474, 64] on span "Sections" at bounding box center [489, 63] width 35 height 15
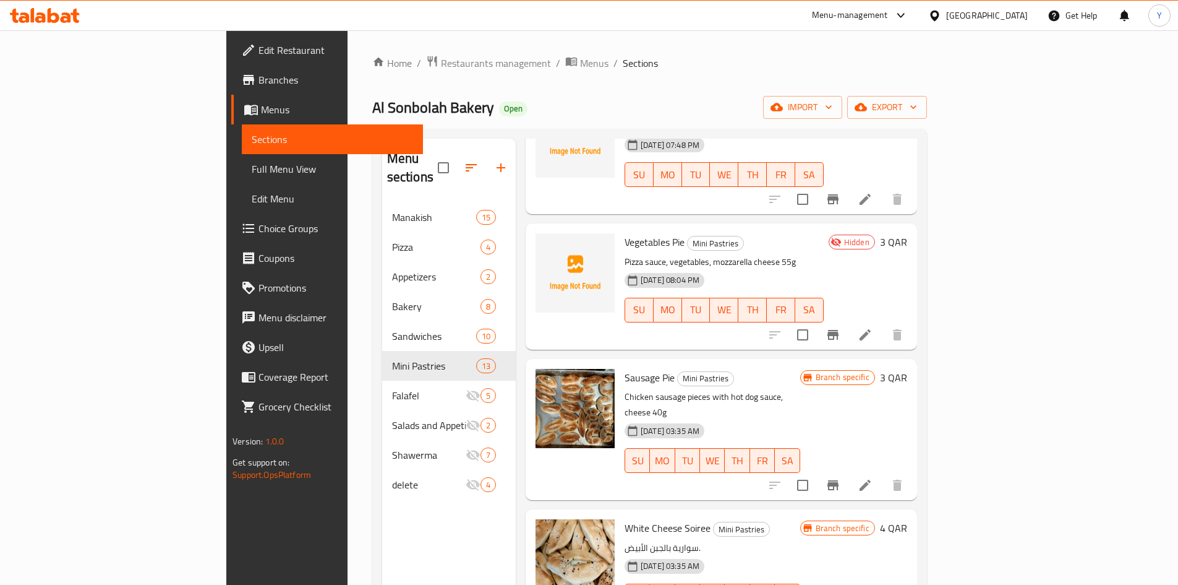
scroll to position [804, 0]
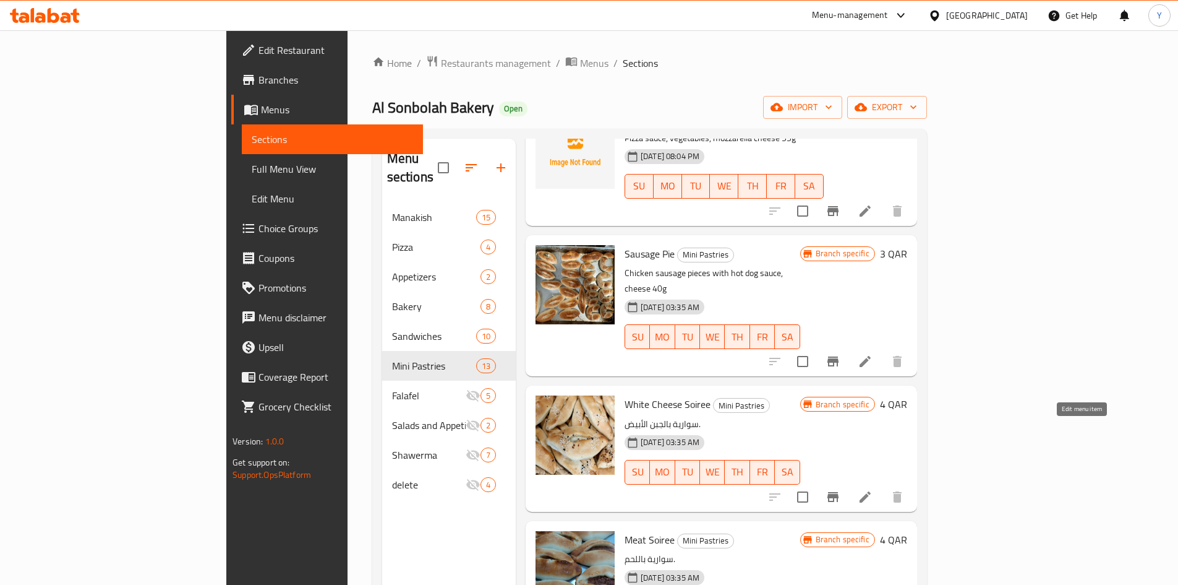
click at [873, 489] on icon at bounding box center [865, 496] width 15 height 15
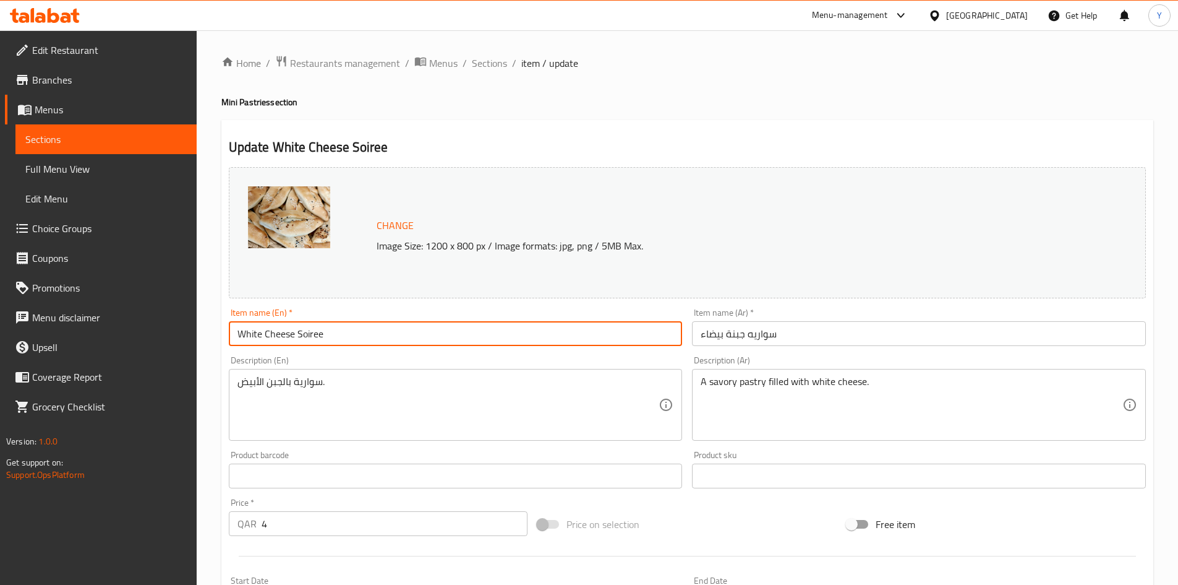
drag, startPoint x: 335, startPoint y: 326, endPoint x: 297, endPoint y: 341, distance: 40.5
click at [297, 341] on input "White Cheese Soiree" at bounding box center [456, 333] width 454 height 25
type input "White Cheese Pie"
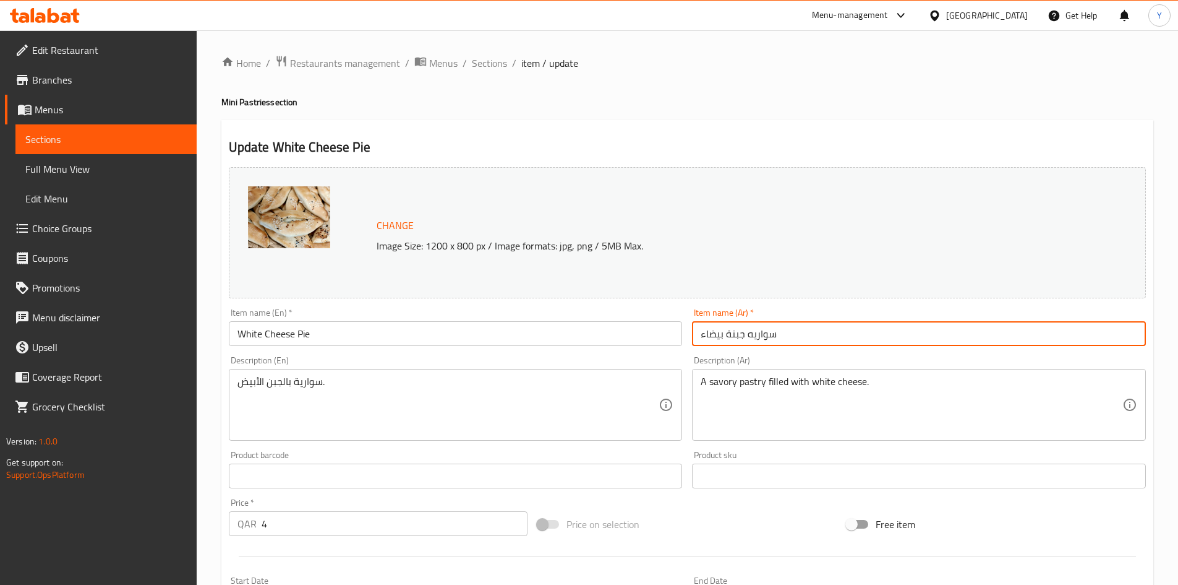
drag, startPoint x: 749, startPoint y: 338, endPoint x: 862, endPoint y: 366, distance: 116.7
click at [839, 348] on div "Item name (Ar)   * سواريه جبنة بيضاء Item name (Ar) *" at bounding box center [919, 327] width 464 height 48
type input "فطيرة جبنة بيضاء"
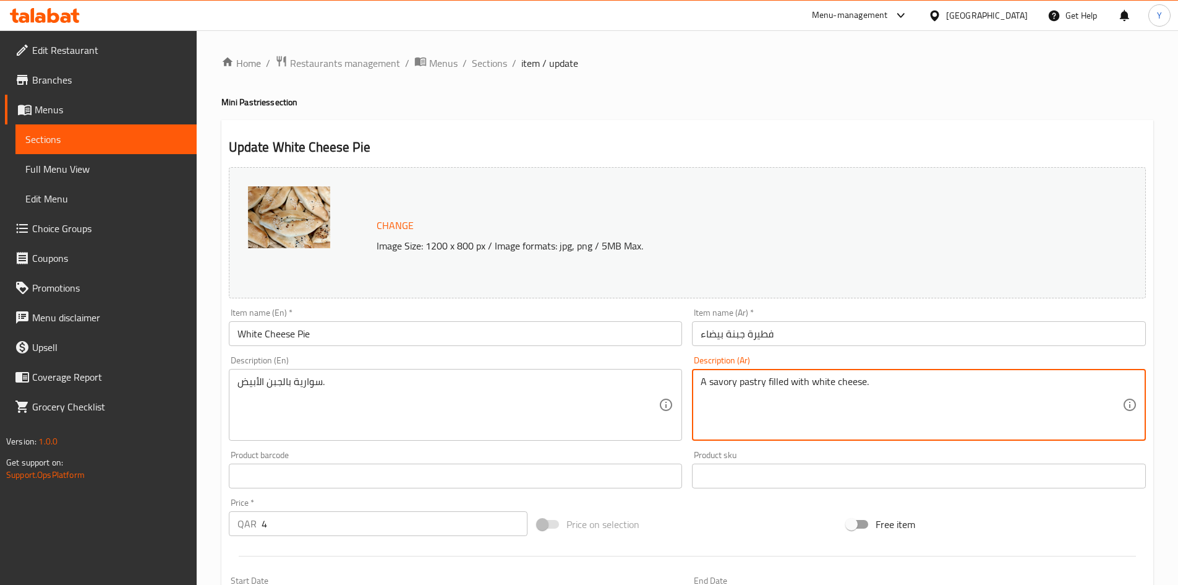
click at [760, 393] on textarea "A savory pastry filled with white cheese." at bounding box center [912, 404] width 422 height 59
click at [759, 393] on textarea "A savory pastry filled with white cheese." at bounding box center [912, 404] width 422 height 59
click at [814, 383] on textarea "جبنة بيضة عكاوي وعجينة طرية 40 جم" at bounding box center [912, 404] width 422 height 59
click at [810, 388] on textarea "جبنة بيضاء عكاوي وعجينة طرية 40 جم" at bounding box center [912, 404] width 422 height 59
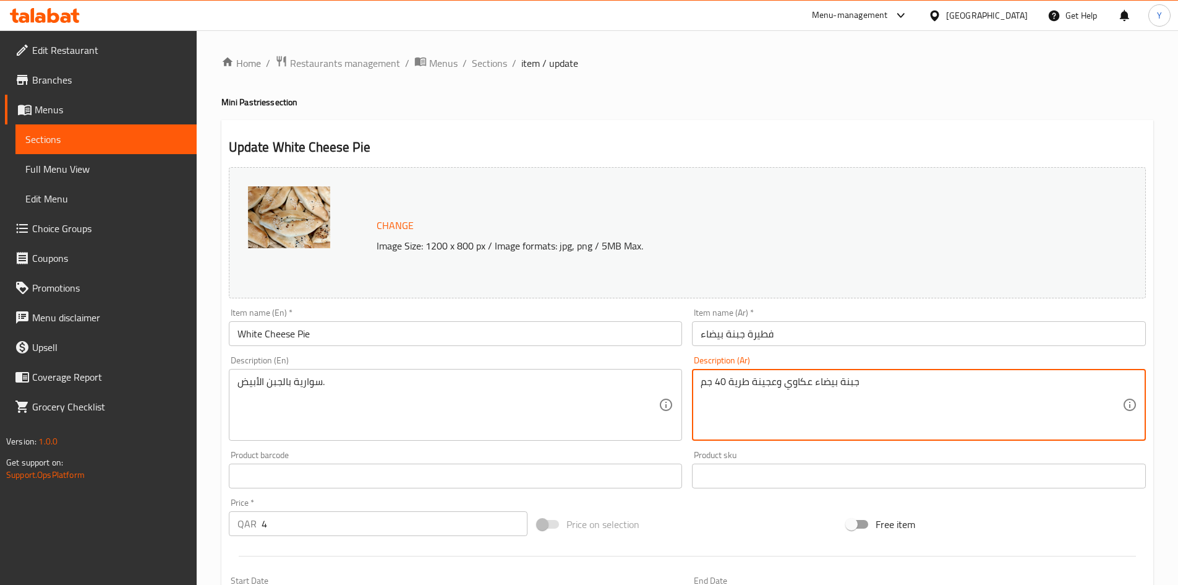
click at [809, 385] on textarea "جبنة بيضاء عكاوي وعجينة طرية 40 جم" at bounding box center [912, 404] width 422 height 59
click at [801, 385] on textarea "جبنة بيضاء عكاوي وعجينة طرية 40 جم" at bounding box center [912, 404] width 422 height 59
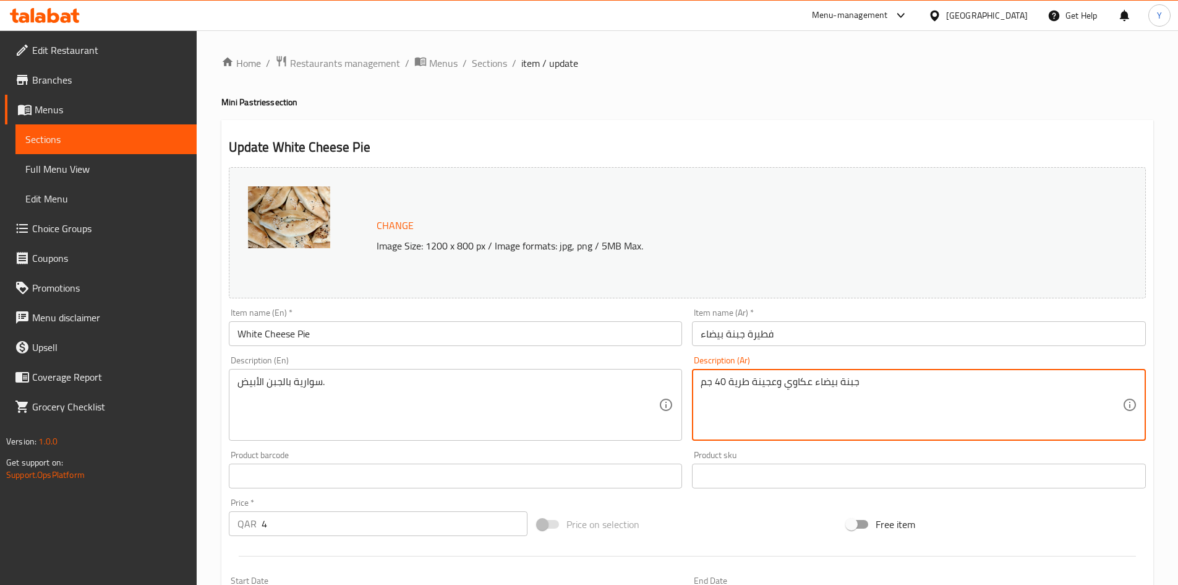
type textarea "جبنة بيضاء عكاوي وعجينة طرية 40 جم"
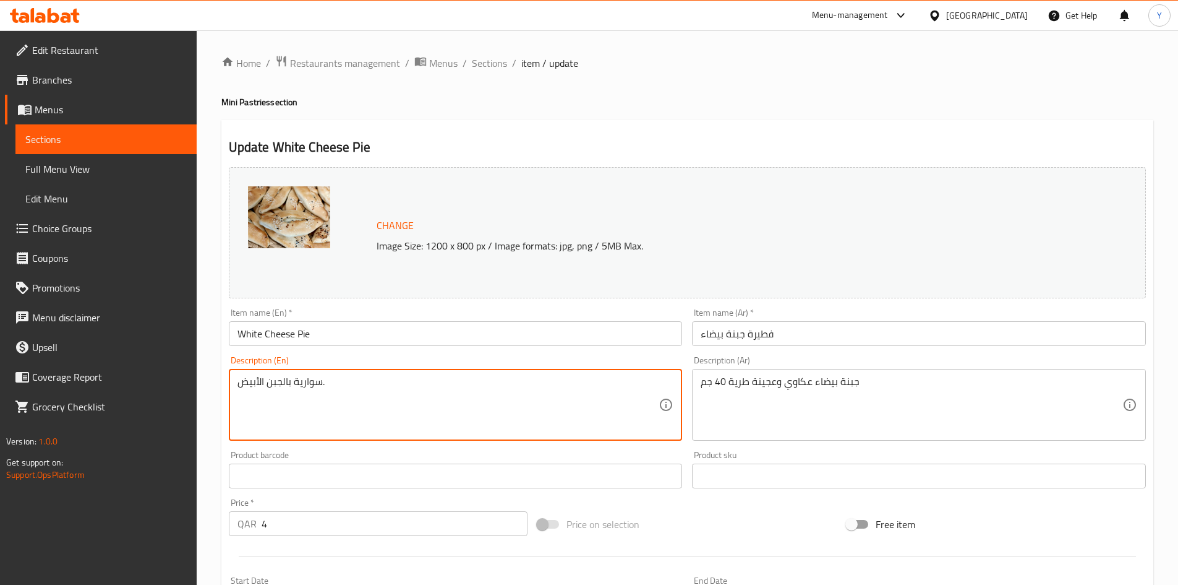
click at [281, 406] on textarea "سوارية بالجبن الأبيض." at bounding box center [449, 404] width 422 height 59
paste textarea "Akkawi white cheese and soft dough 40g"
type textarea "Akkawi white cheese and soft dough 40g"
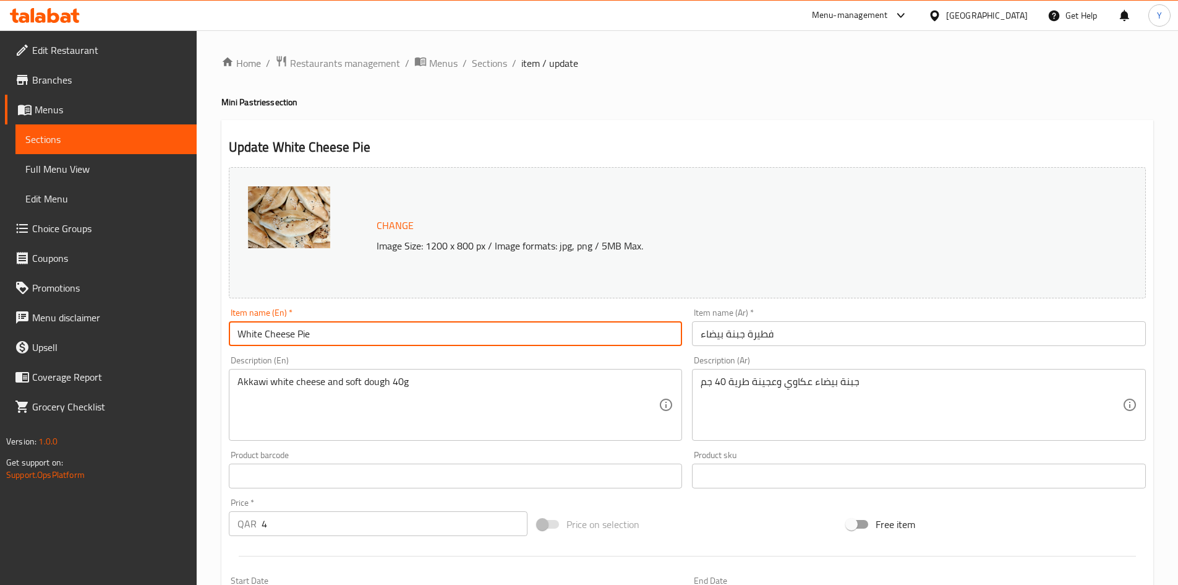
click at [338, 343] on input "White Cheese Pie" at bounding box center [456, 333] width 454 height 25
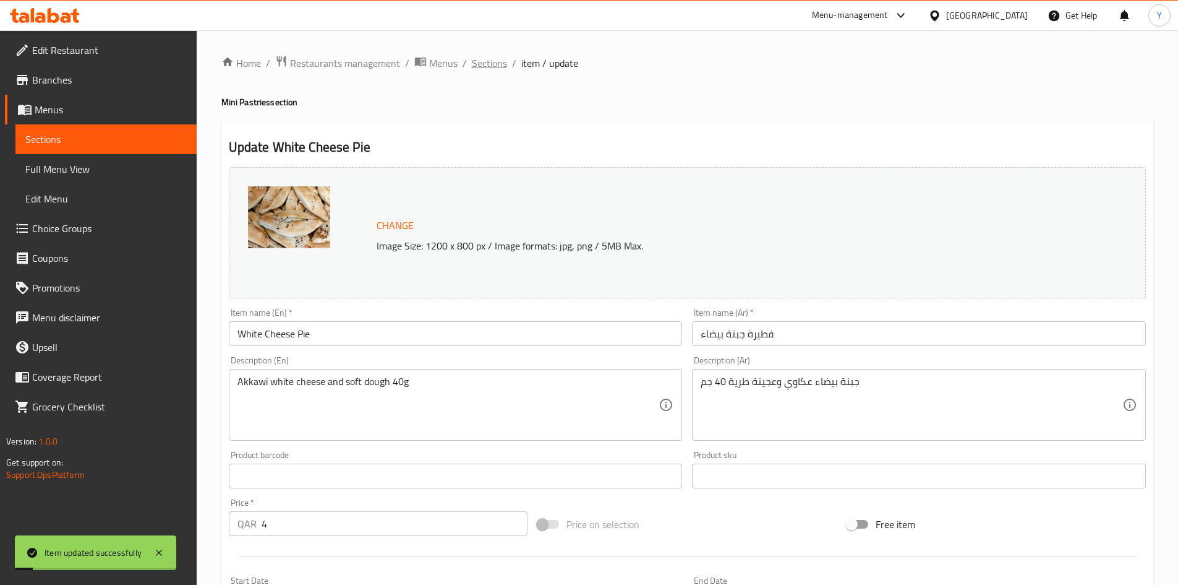
click at [499, 66] on span "Sections" at bounding box center [489, 63] width 35 height 15
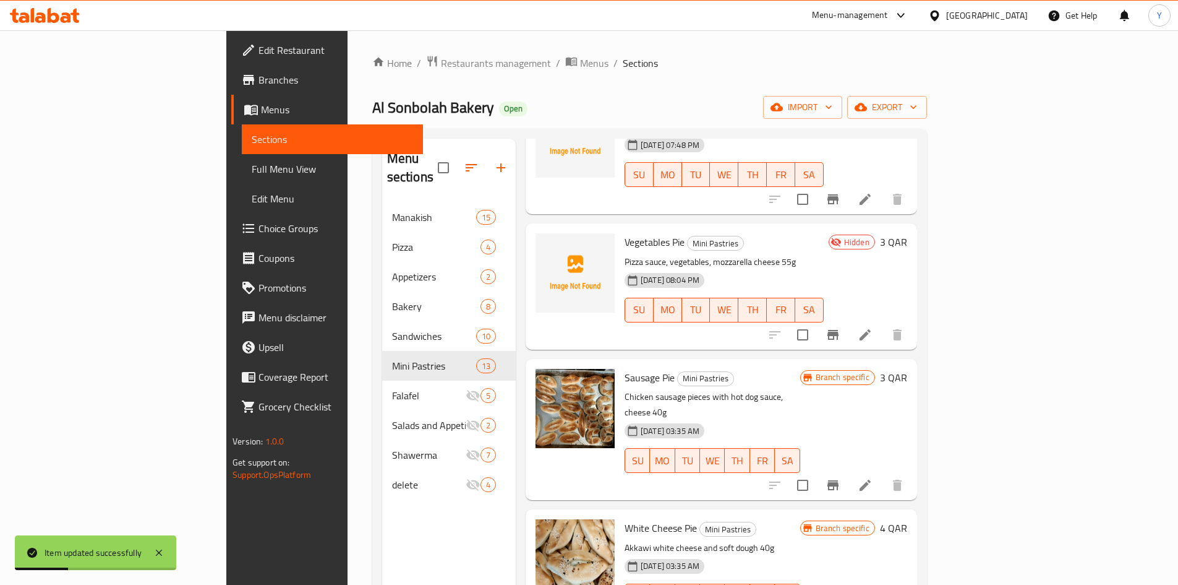
scroll to position [742, 0]
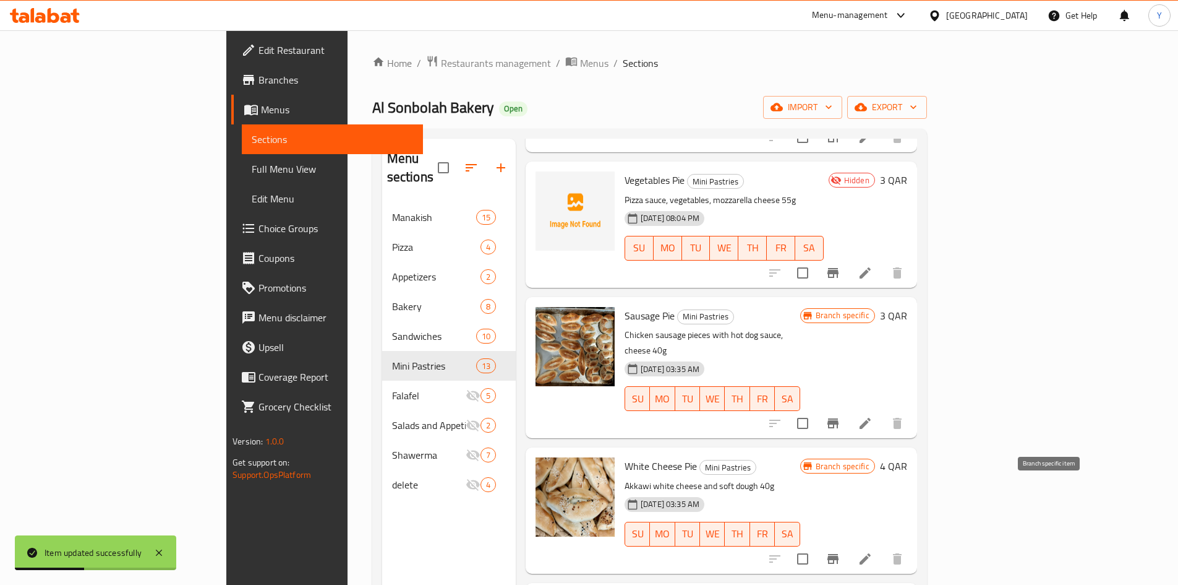
click at [841, 551] on icon "Branch-specific-item" at bounding box center [833, 558] width 15 height 15
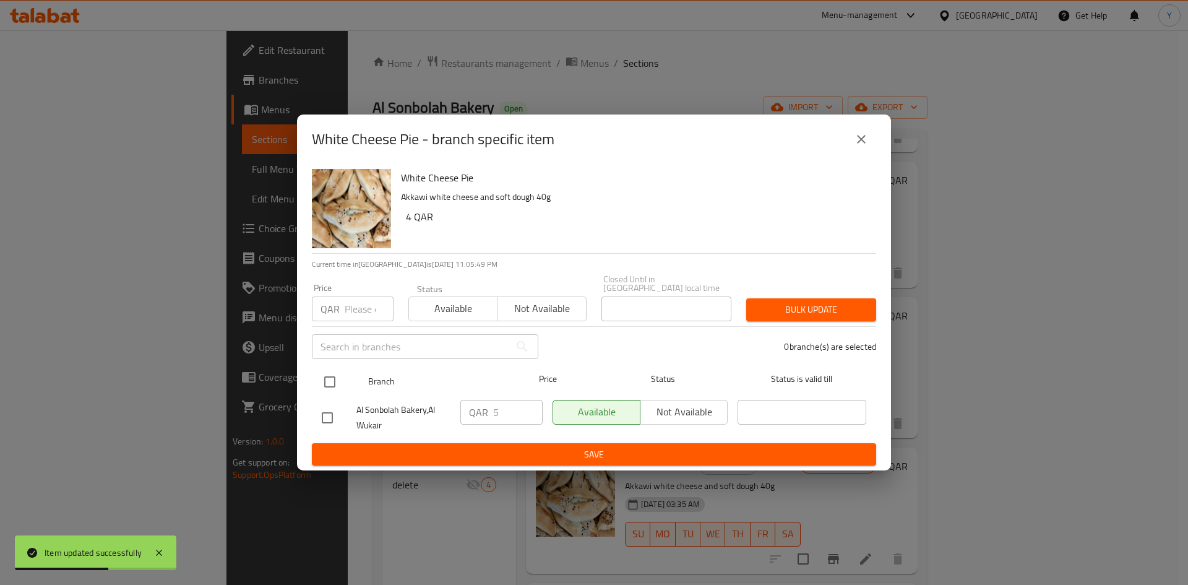
drag, startPoint x: 327, startPoint y: 375, endPoint x: 356, endPoint y: 328, distance: 55.3
click at [327, 374] on input "checkbox" at bounding box center [330, 382] width 26 height 26
checkbox input "true"
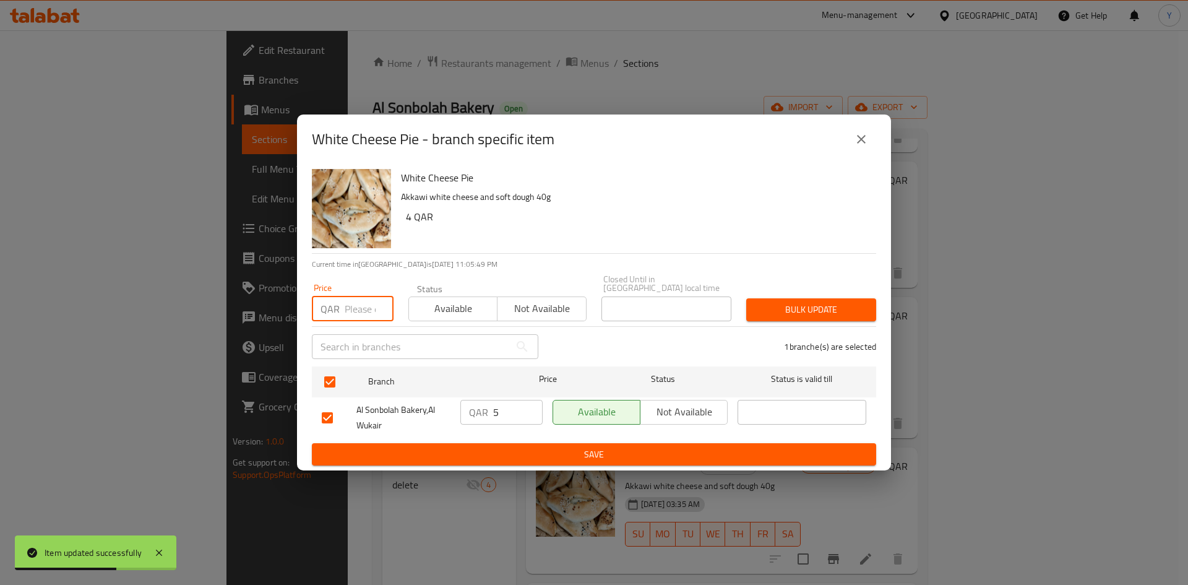
click at [359, 307] on input "number" at bounding box center [369, 308] width 49 height 25
type input "4"
click at [778, 302] on span "Bulk update" at bounding box center [811, 309] width 110 height 15
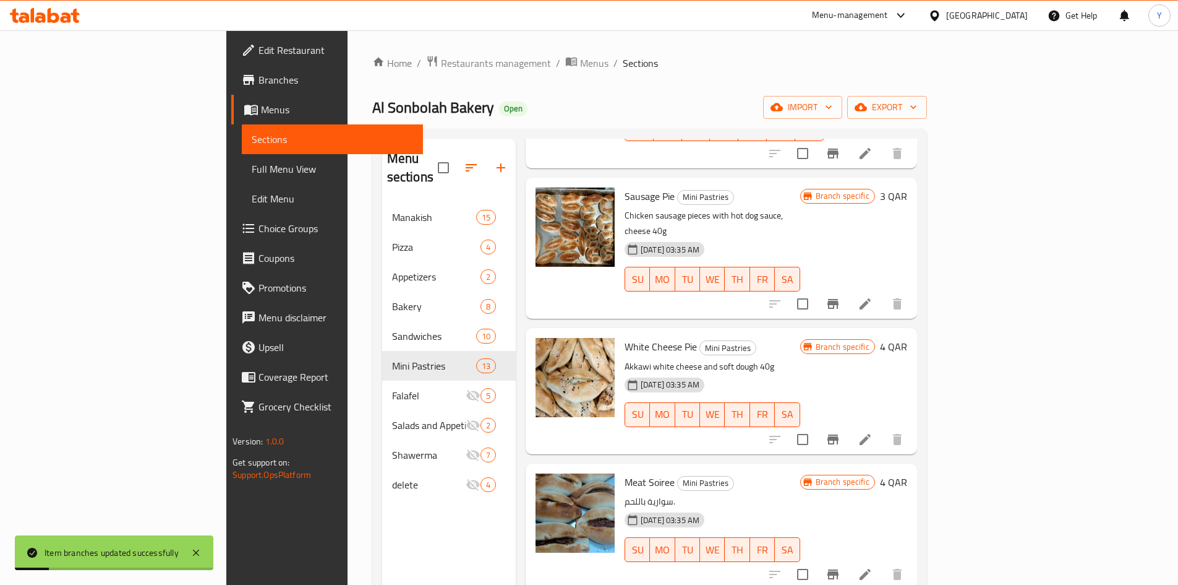
scroll to position [928, 0]
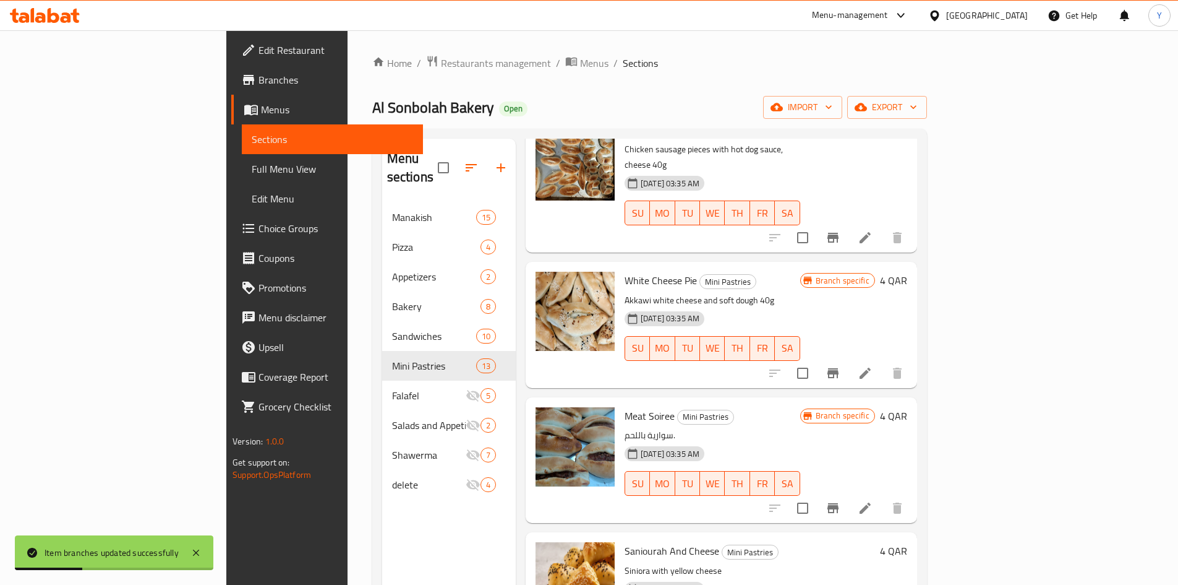
click at [883, 497] on li at bounding box center [865, 508] width 35 height 22
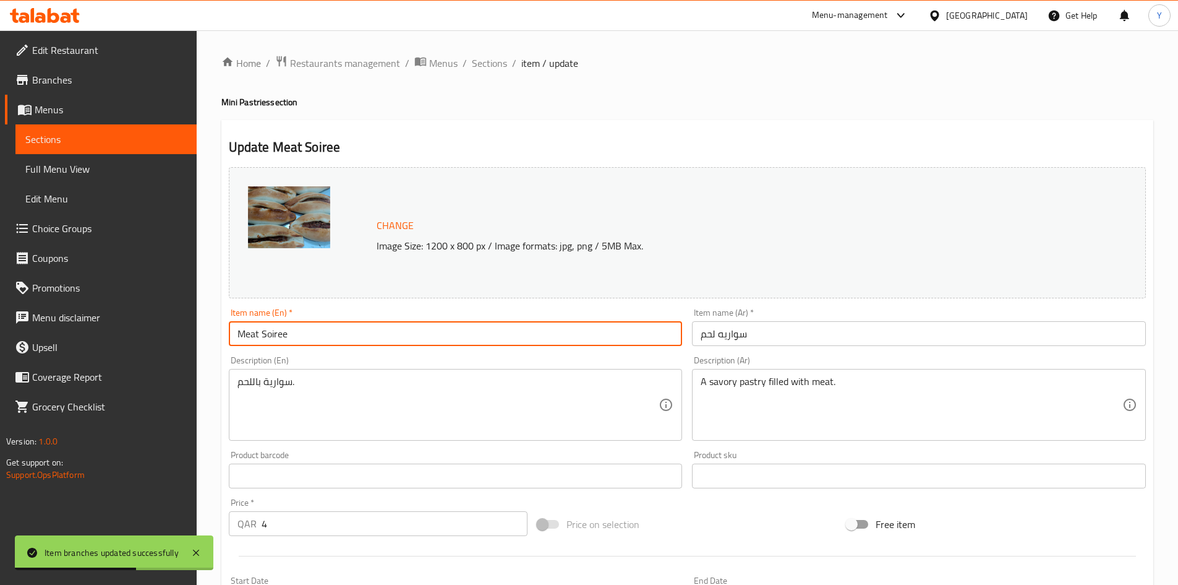
drag, startPoint x: 260, startPoint y: 335, endPoint x: 358, endPoint y: 381, distance: 107.6
click at [306, 331] on input "Meat Soiree" at bounding box center [456, 333] width 454 height 25
type input "Meat Pie"
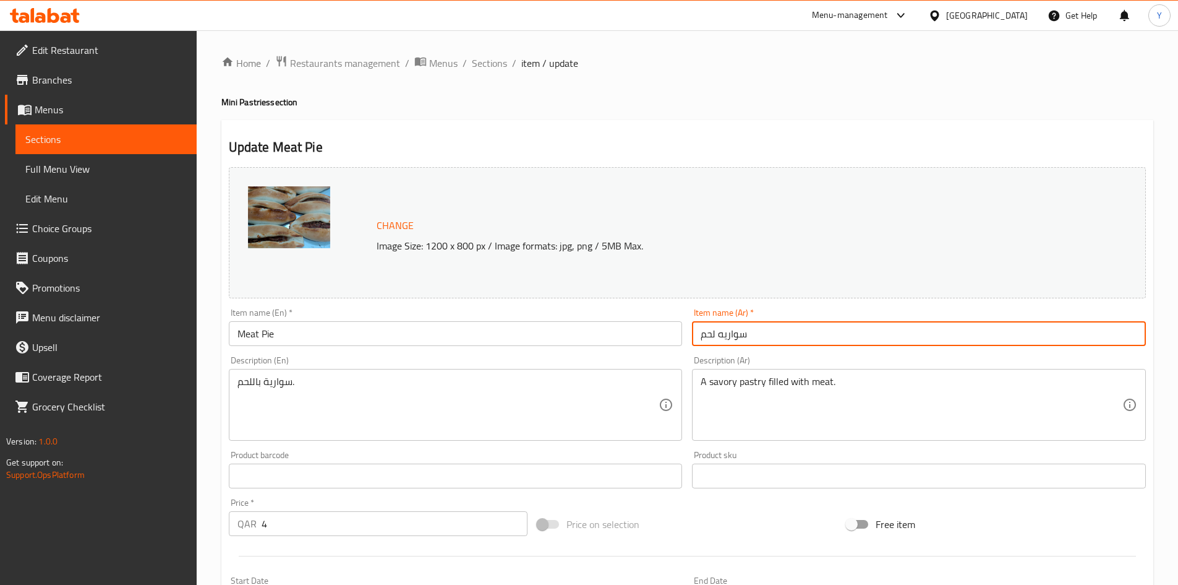
drag, startPoint x: 719, startPoint y: 339, endPoint x: 826, endPoint y: 371, distance: 111.2
click at [783, 333] on input "سواريه لحم" at bounding box center [919, 333] width 454 height 25
click at [828, 342] on input "فطيرة لحم" at bounding box center [919, 333] width 454 height 25
type input "فطيرة لحمة"
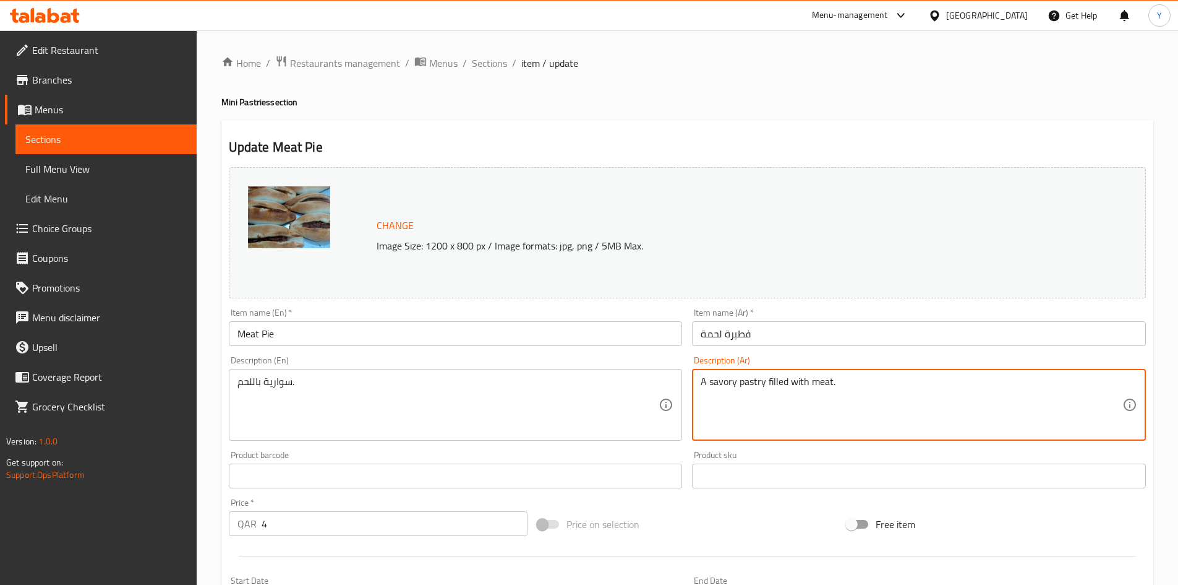
click at [730, 417] on textarea "A savory pastry filled with meat." at bounding box center [912, 404] width 422 height 59
type textarea "لحمة غنم او لحمة عجل 50 جم"
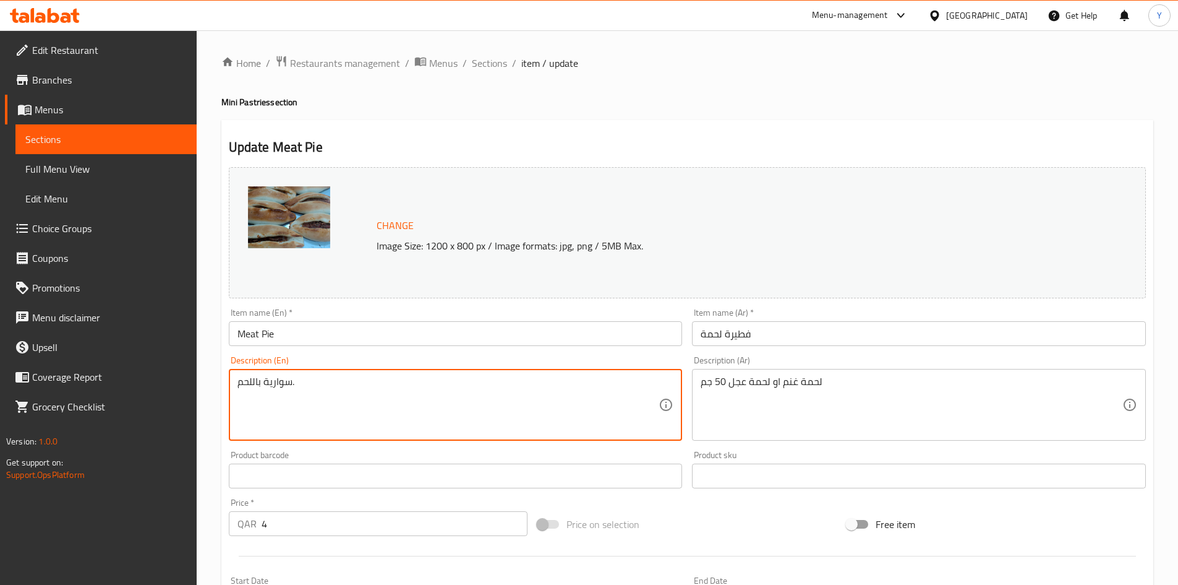
click at [371, 426] on textarea "سوارية باللحم." at bounding box center [449, 404] width 422 height 59
paste textarea "50g lamb or veal"
type textarea "50g lamb or veal"
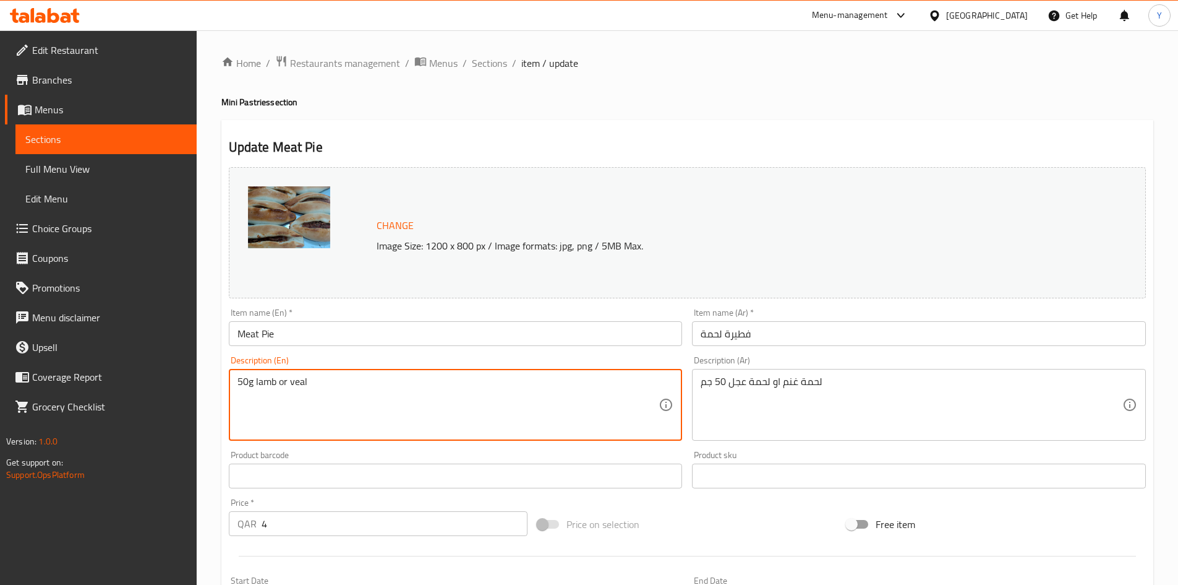
click at [361, 346] on div "Item name (En)   * Meat Pie Item name (En) *" at bounding box center [456, 327] width 464 height 48
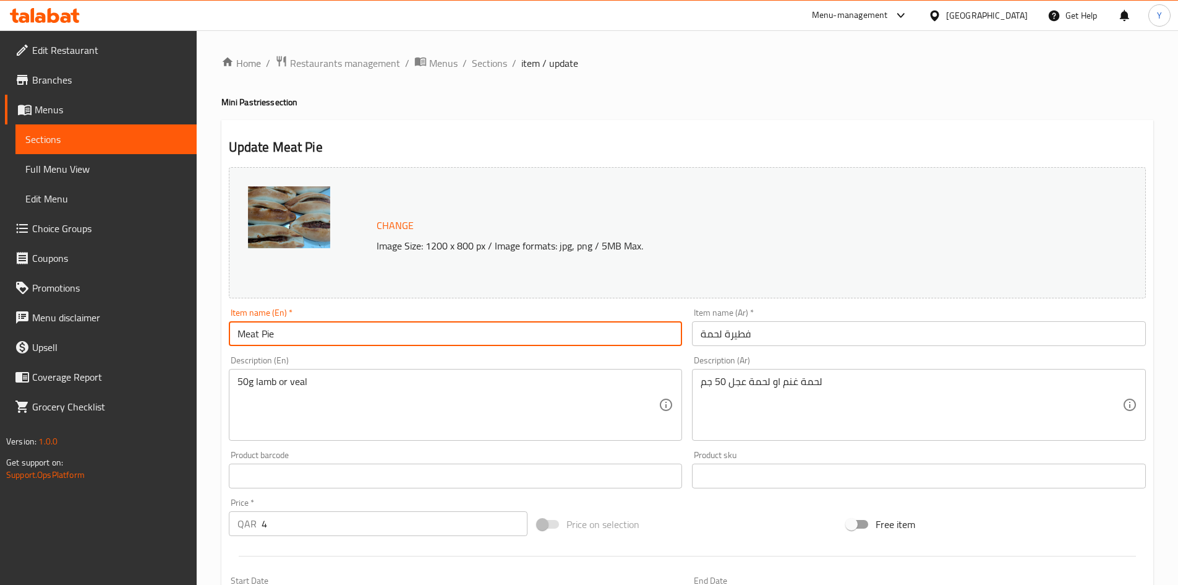
click at [358, 345] on input "Meat Pie" at bounding box center [456, 333] width 454 height 25
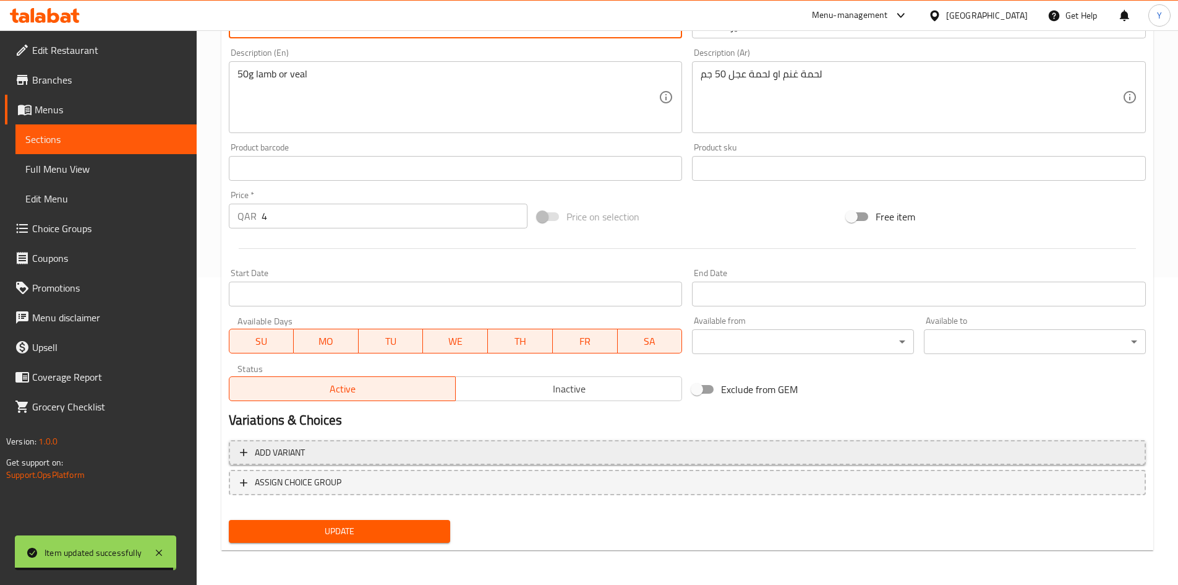
click at [446, 456] on span "Add variant" at bounding box center [687, 452] width 895 height 15
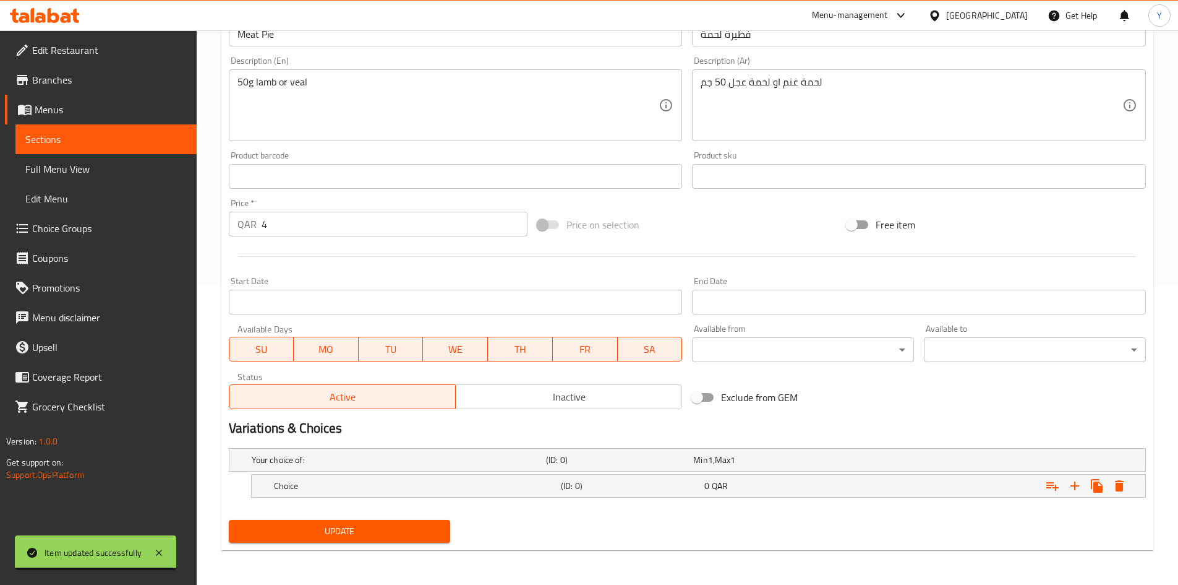
scroll to position [299, 0]
drag, startPoint x: 1082, startPoint y: 487, endPoint x: 1064, endPoint y: 499, distance: 21.4
click at [1081, 487] on icon "Expand" at bounding box center [1075, 485] width 15 height 15
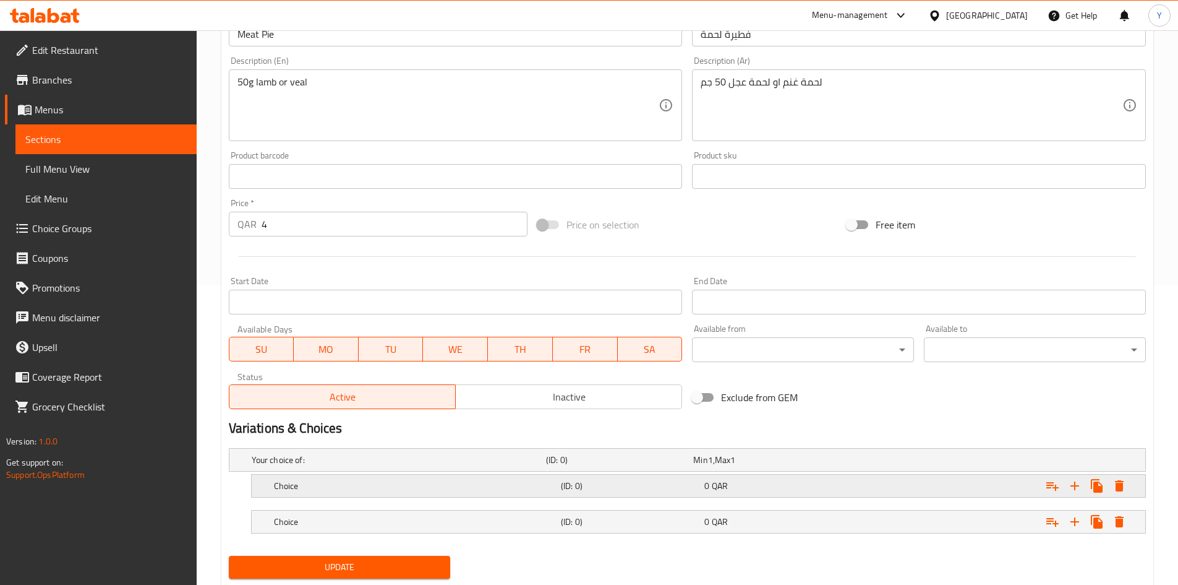
click at [969, 490] on div "Expand" at bounding box center [989, 485] width 287 height 27
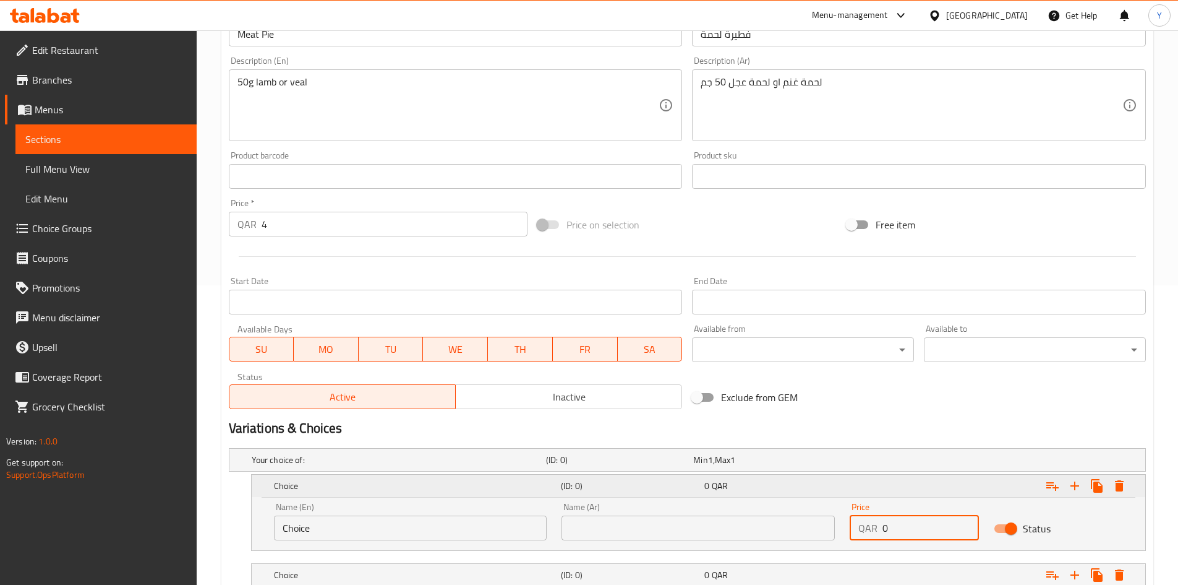
drag, startPoint x: 952, startPoint y: 528, endPoint x: 708, endPoint y: 491, distance: 246.4
click at [708, 491] on div "Choice (ID: 0) 0 QAR Name (En) Choice Name (En) Name (Ar) Name (Ar) Price QAR 0…" at bounding box center [699, 511] width 894 height 75
type input "4"
click at [896, 574] on div "Expand" at bounding box center [989, 574] width 287 height 27
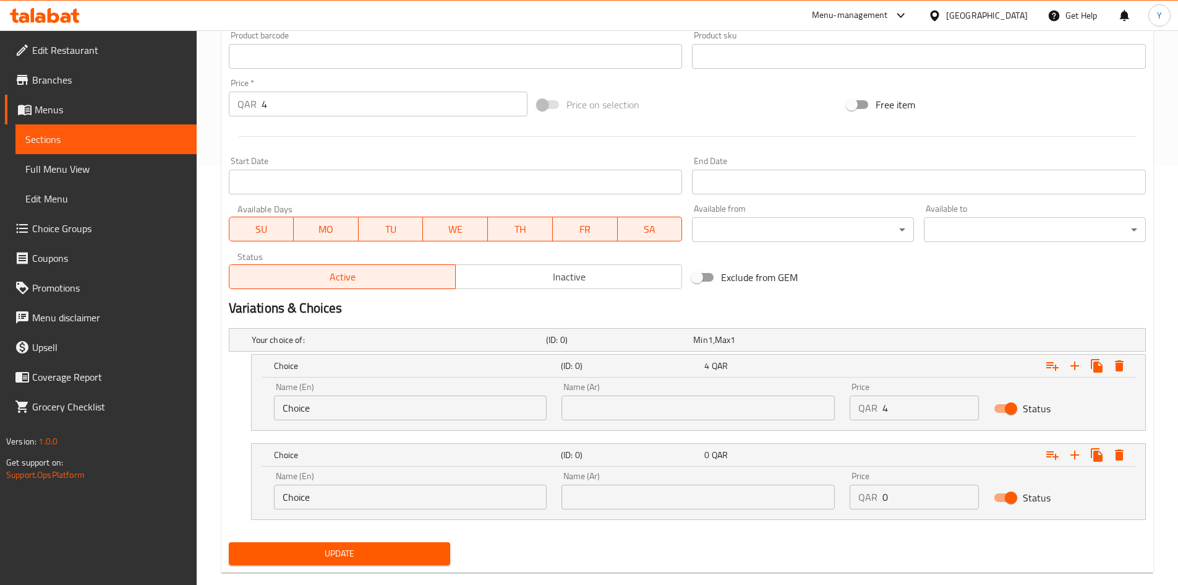
scroll to position [423, 0]
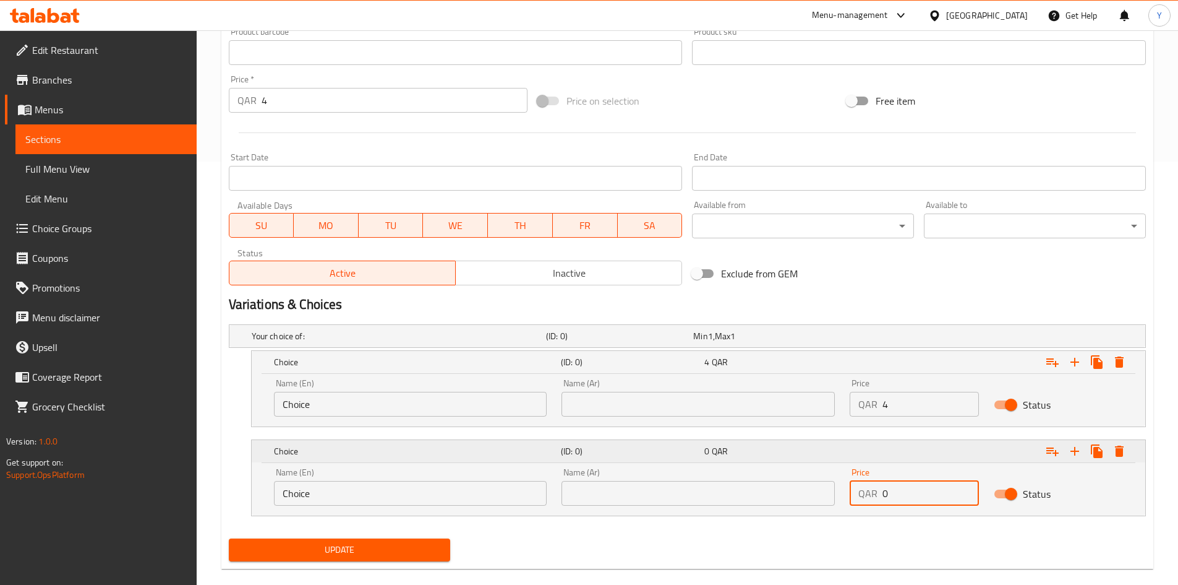
drag, startPoint x: 900, startPoint y: 505, endPoint x: 698, endPoint y: 464, distance: 205.8
click at [698, 464] on div "Choice (ID: 0) 0 QAR Name (En) Choice Name (En) Name (Ar) Name (Ar) Price QAR 0…" at bounding box center [699, 477] width 894 height 75
type input "4"
click at [460, 392] on input "Choice" at bounding box center [410, 404] width 273 height 25
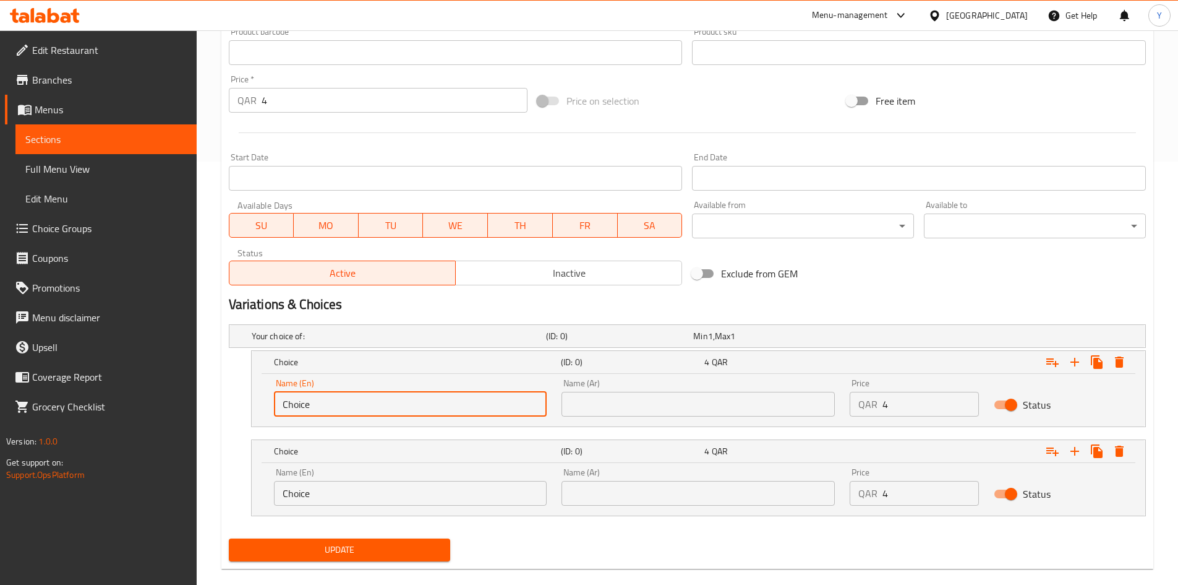
click at [458, 392] on input "Choice" at bounding box center [410, 404] width 273 height 25
click at [458, 393] on input "Choice" at bounding box center [410, 404] width 273 height 25
click at [456, 395] on input "Choice" at bounding box center [410, 404] width 273 height 25
type input "Lamb"
click at [408, 499] on input "Choice" at bounding box center [410, 493] width 273 height 25
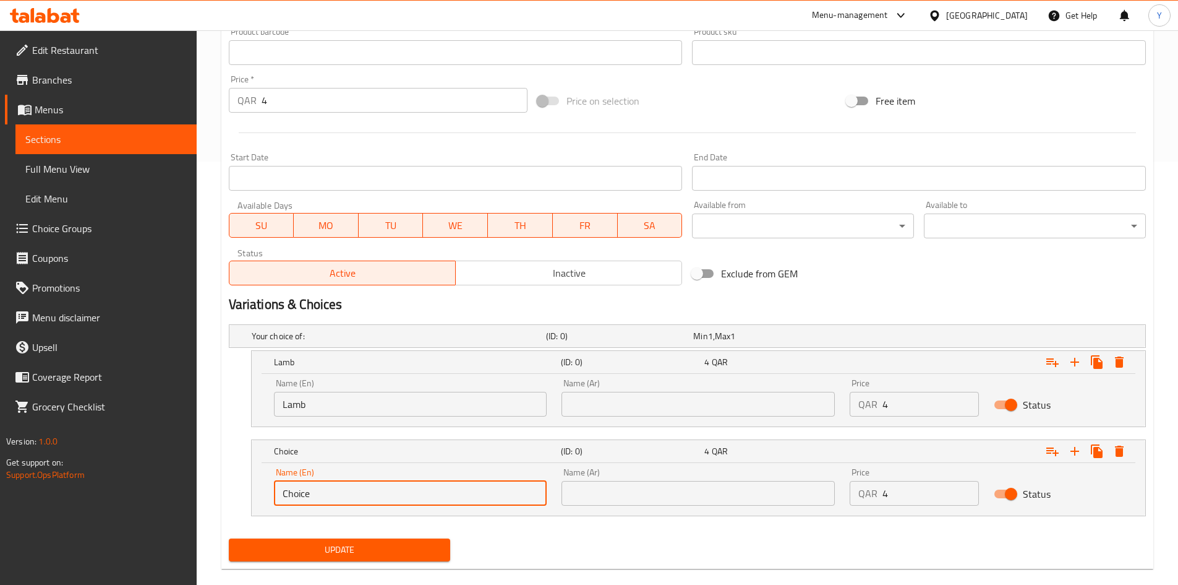
click at [408, 499] on input "Choice" at bounding box center [410, 493] width 273 height 25
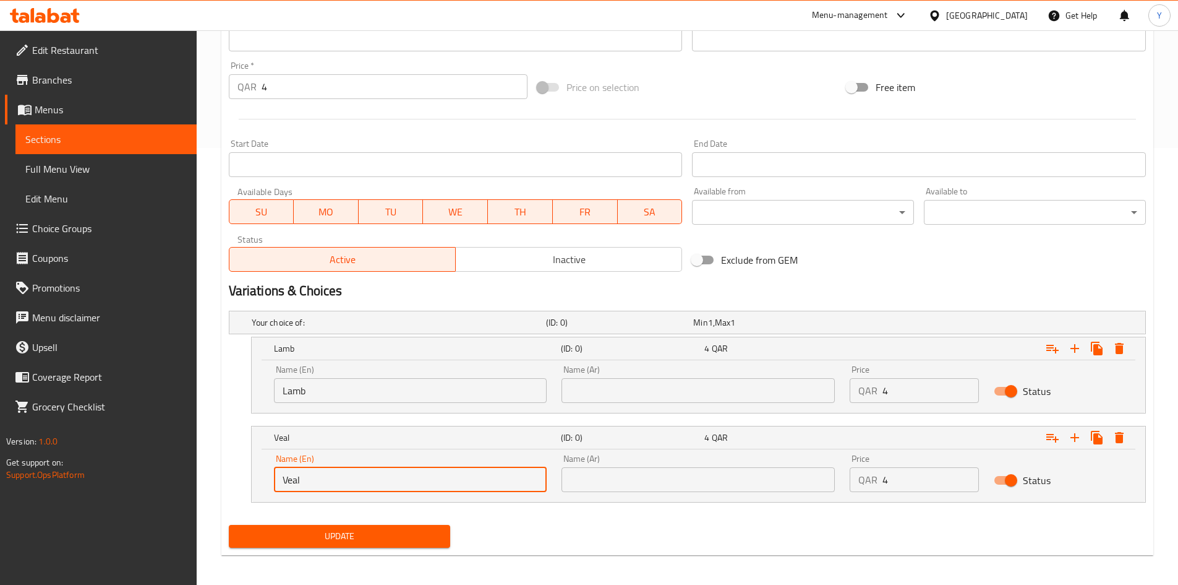
scroll to position [442, 0]
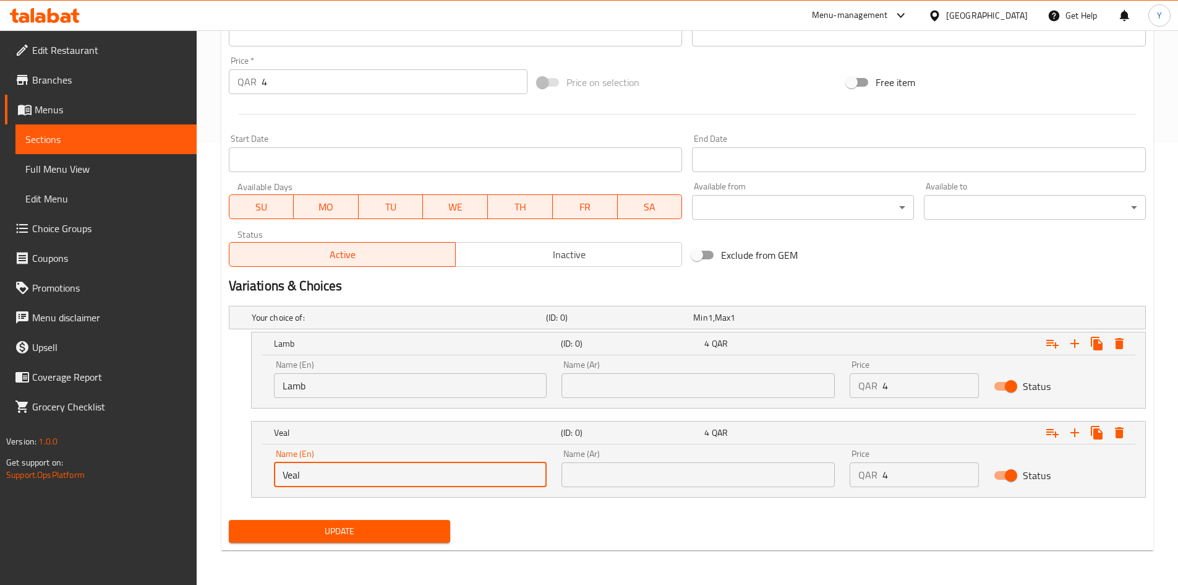
type input "Veal"
click at [643, 387] on input "text" at bounding box center [698, 385] width 273 height 25
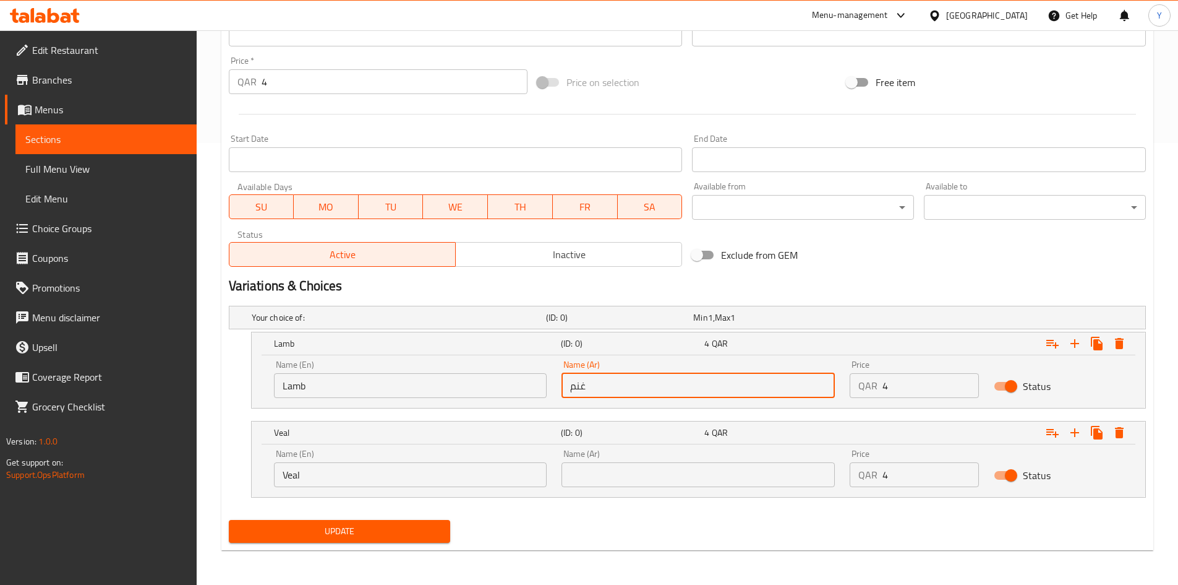
type input "غنم"
drag, startPoint x: 759, startPoint y: 451, endPoint x: 755, endPoint y: 476, distance: 25.1
click at [757, 466] on div "Name (Ar) Name (Ar)" at bounding box center [698, 468] width 273 height 38
click at [753, 476] on input "text" at bounding box center [698, 474] width 273 height 25
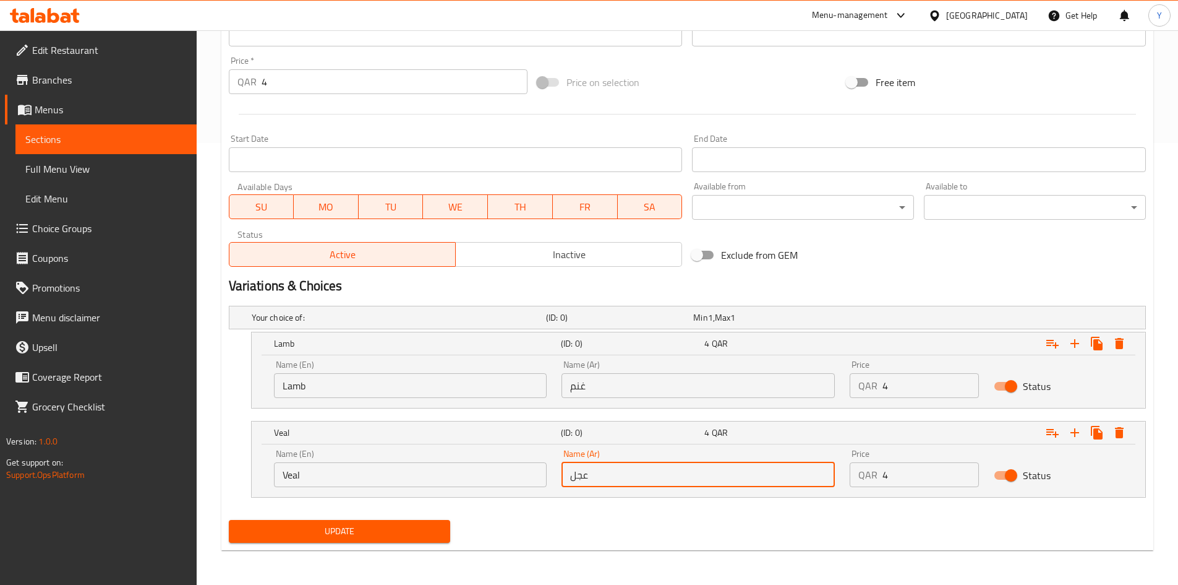
type input "عجل"
click at [851, 267] on div "Exclude from GEM" at bounding box center [841, 254] width 309 height 33
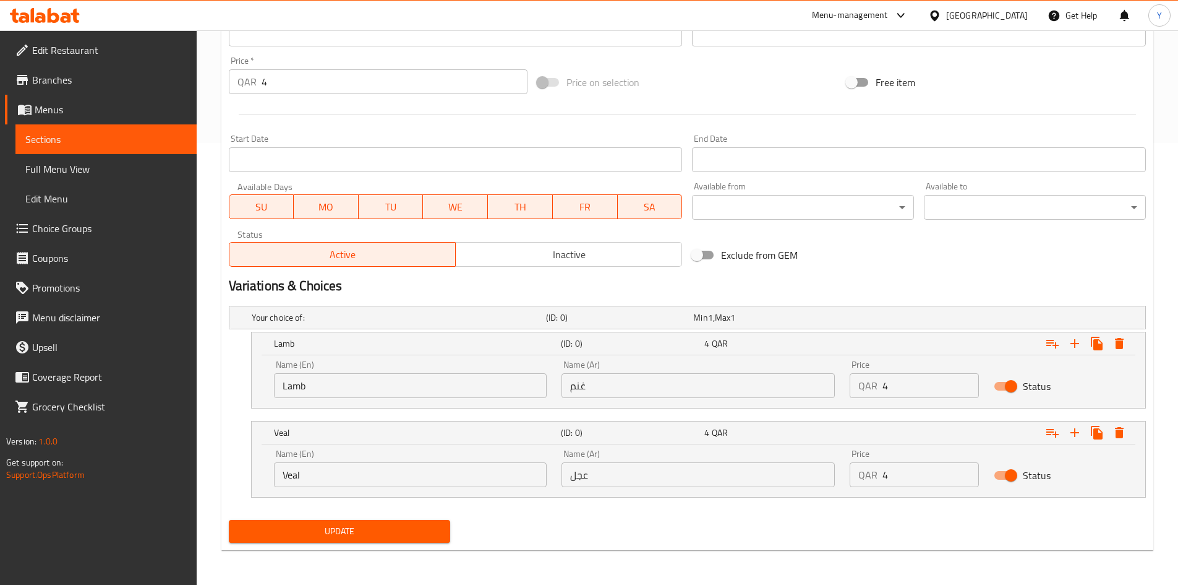
scroll to position [194, 0]
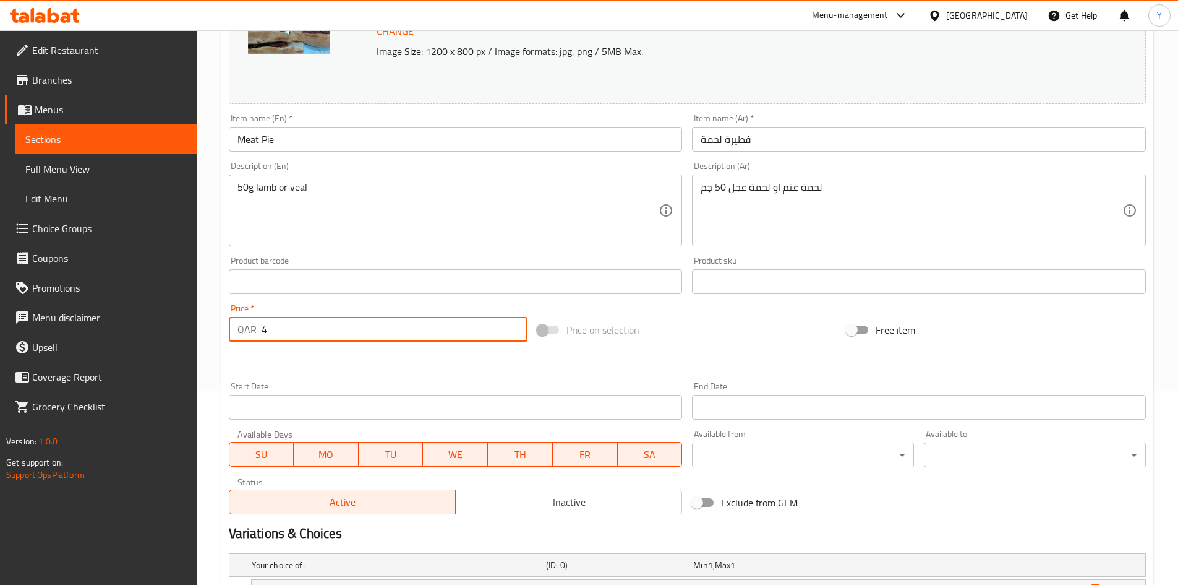
drag, startPoint x: 335, startPoint y: 327, endPoint x: 203, endPoint y: 329, distance: 132.4
click at [205, 329] on div "Home / Restaurants management / Menus / Sections / item / update Mini Pastries …" at bounding box center [688, 334] width 982 height 996
type input "0"
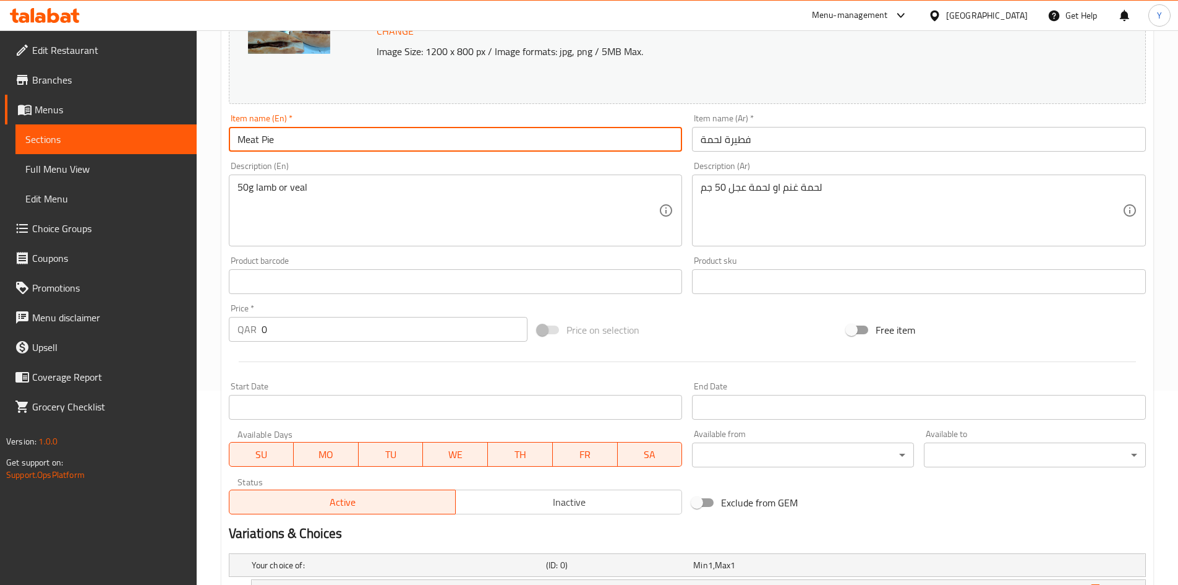
click at [285, 133] on input "Meat Pie" at bounding box center [456, 139] width 454 height 25
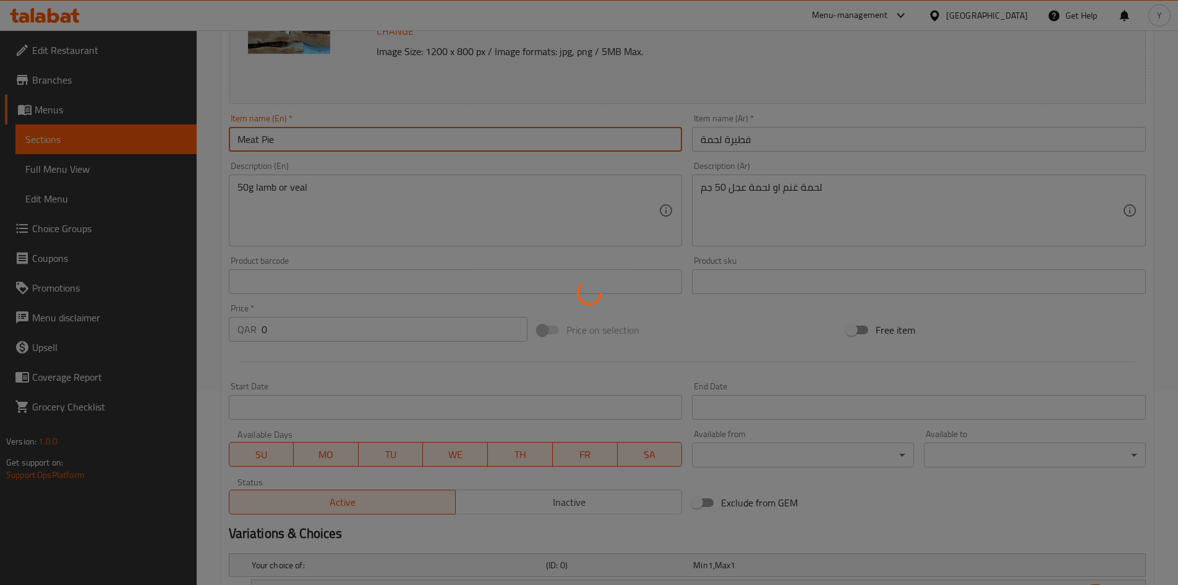
scroll to position [0, 0]
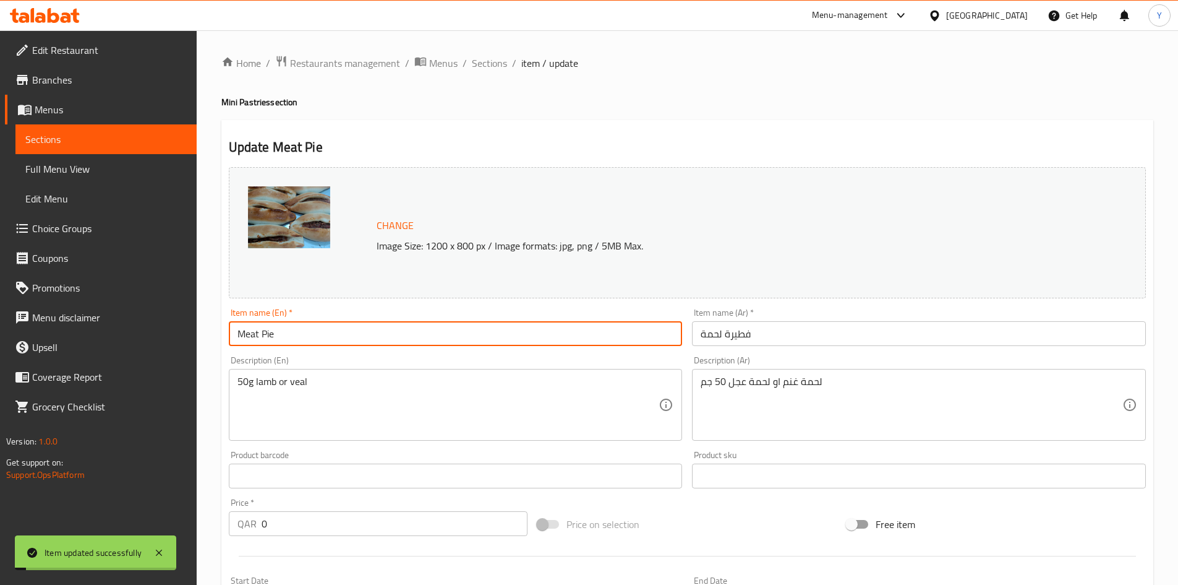
click at [488, 74] on div "Home / Restaurants management / Menus / Sections / item / update Mini Pastries …" at bounding box center [687, 528] width 932 height 946
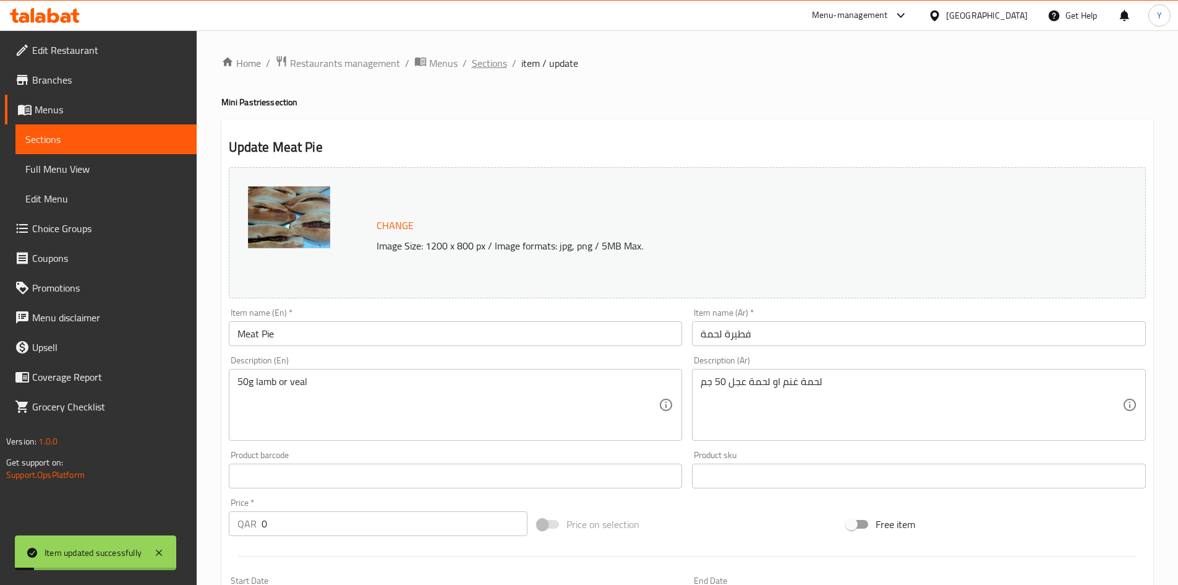
click at [489, 69] on span "Sections" at bounding box center [489, 63] width 35 height 15
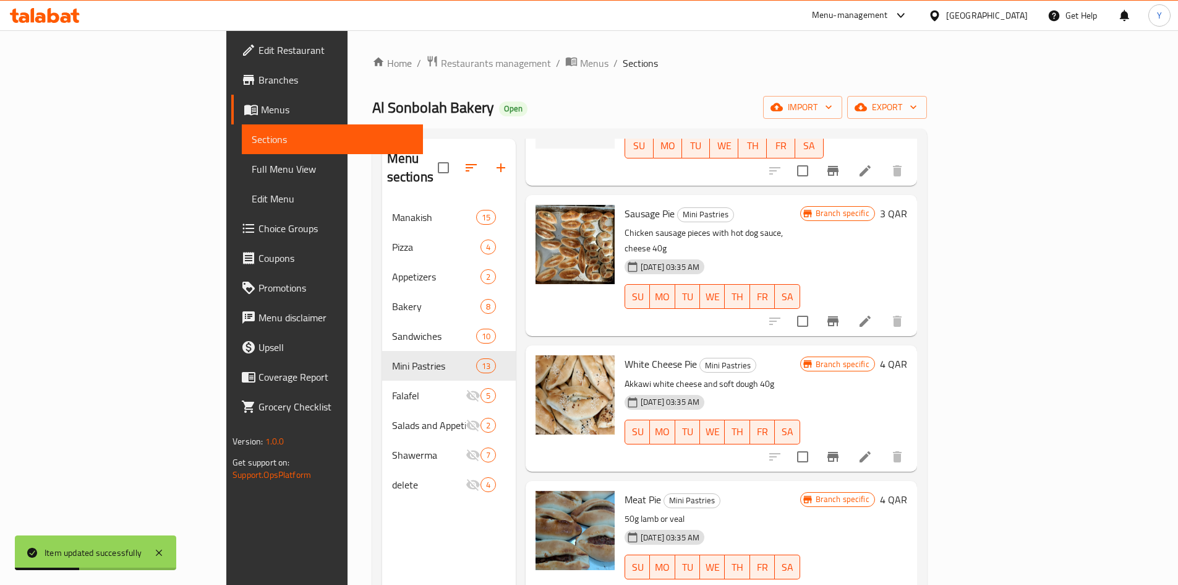
scroll to position [866, 0]
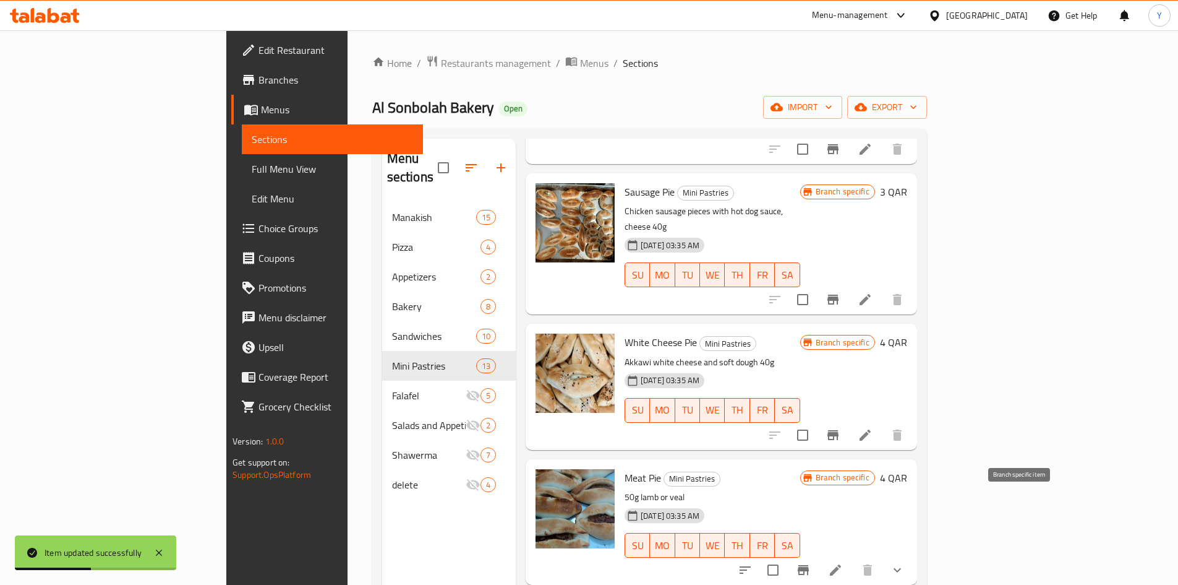
click at [818, 555] on button "Branch-specific-item" at bounding box center [804, 570] width 30 height 30
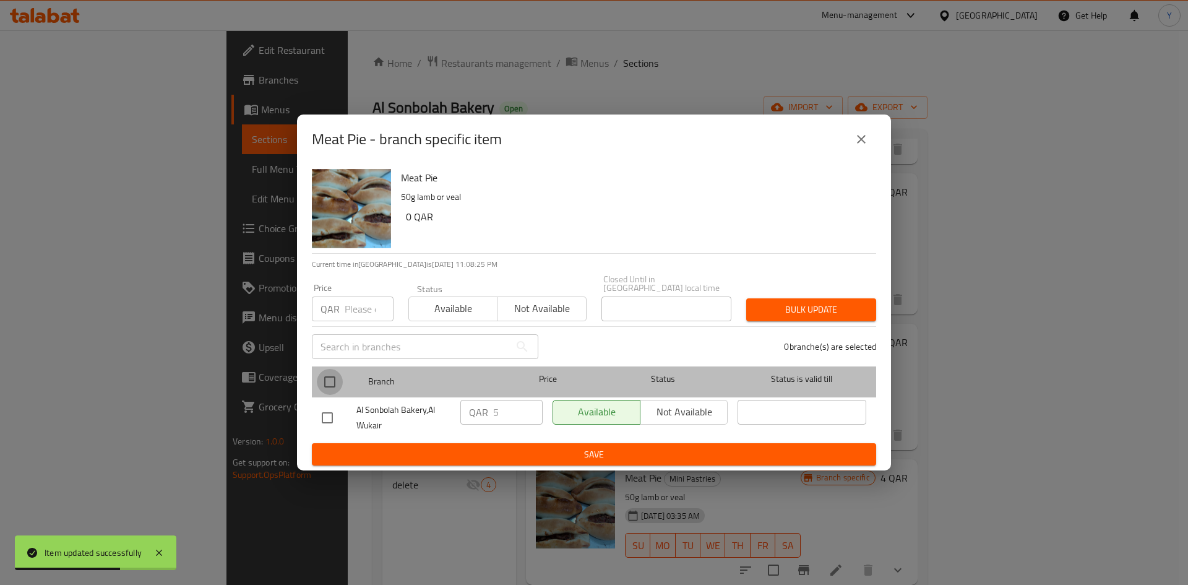
click at [322, 372] on input "checkbox" at bounding box center [330, 382] width 26 height 26
checkbox input "true"
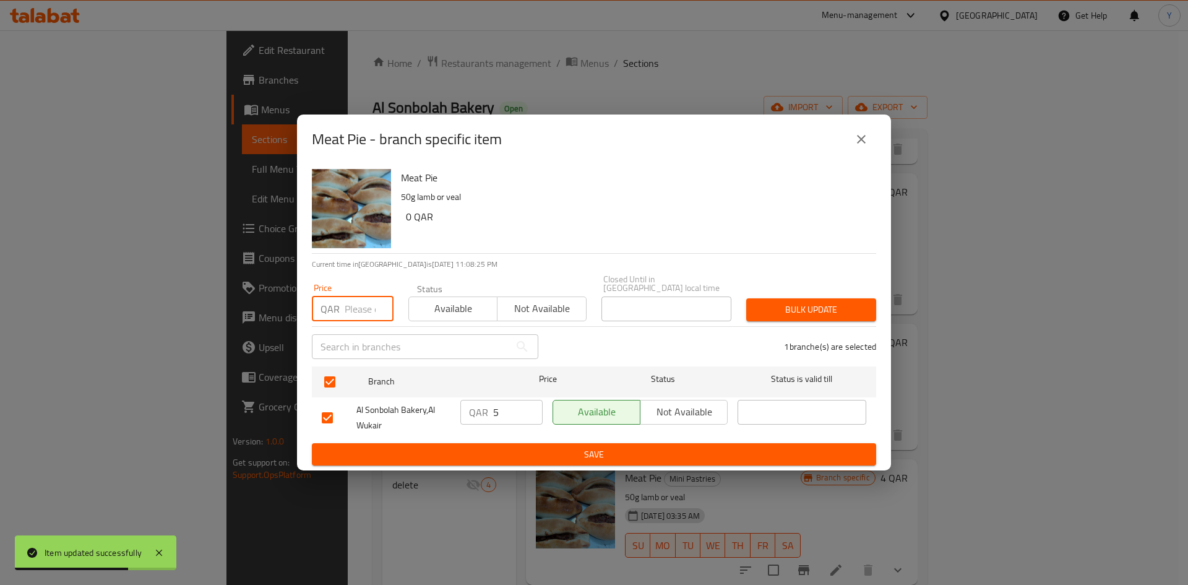
click at [346, 315] on input "number" at bounding box center [369, 308] width 49 height 25
type input "0"
click at [763, 307] on span "Bulk update" at bounding box center [811, 309] width 110 height 15
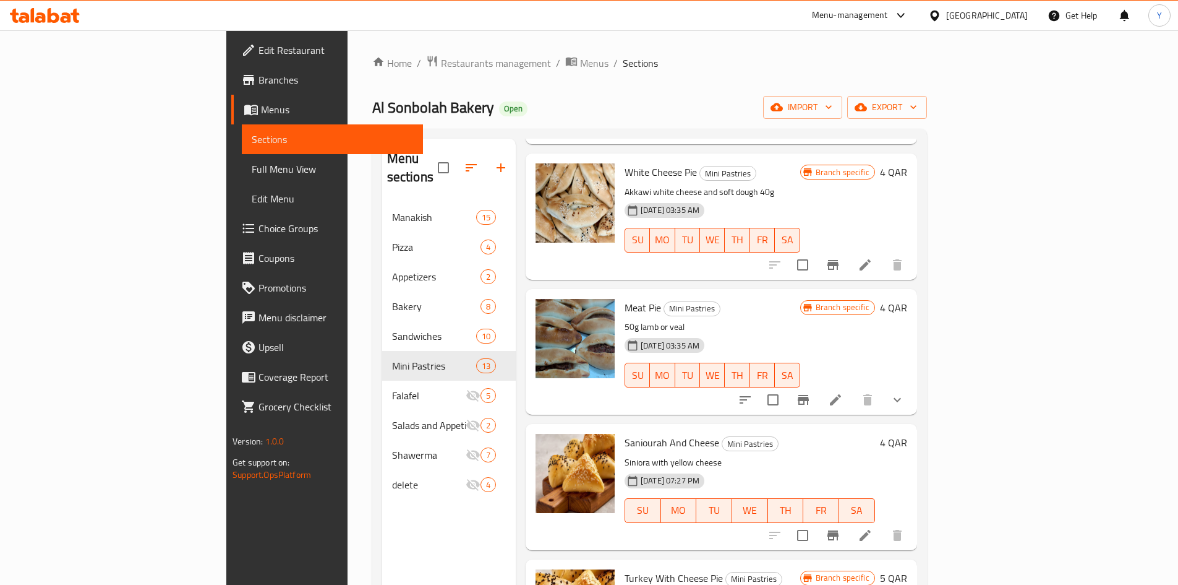
scroll to position [1113, 0]
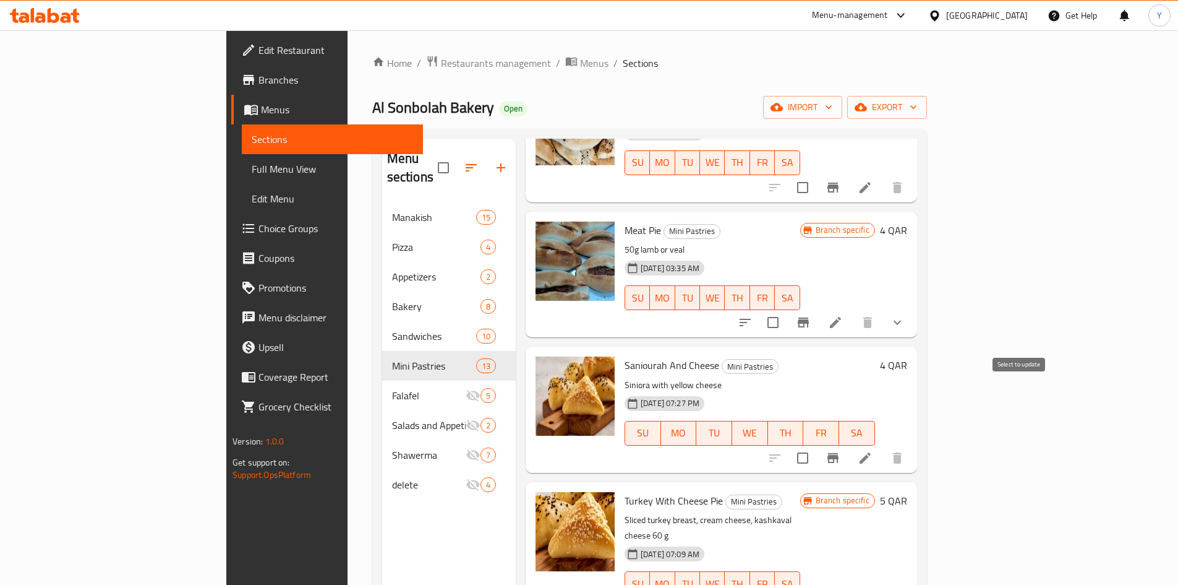
click at [816, 445] on input "checkbox" at bounding box center [803, 458] width 26 height 26
checkbox input "true"
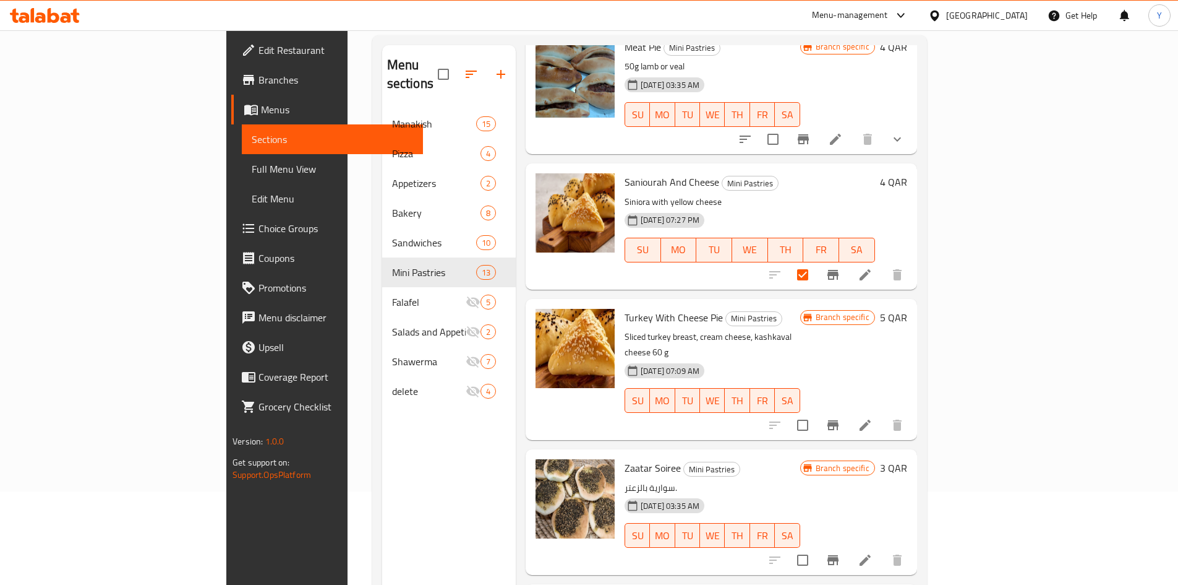
scroll to position [173, 0]
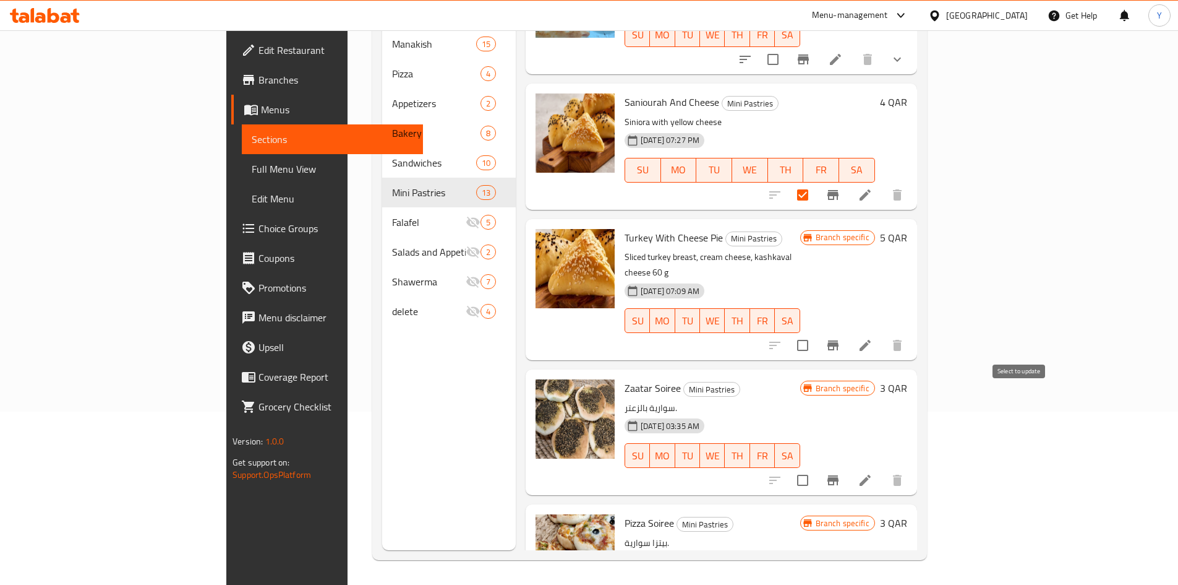
click at [816, 467] on input "checkbox" at bounding box center [803, 480] width 26 height 26
checkbox input "true"
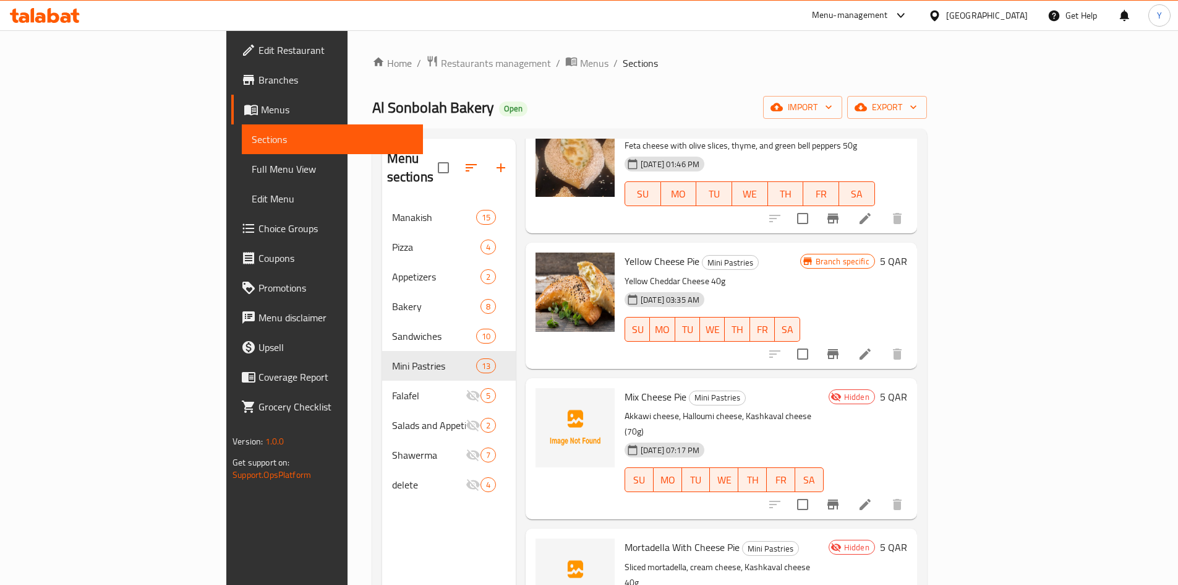
scroll to position [0, 0]
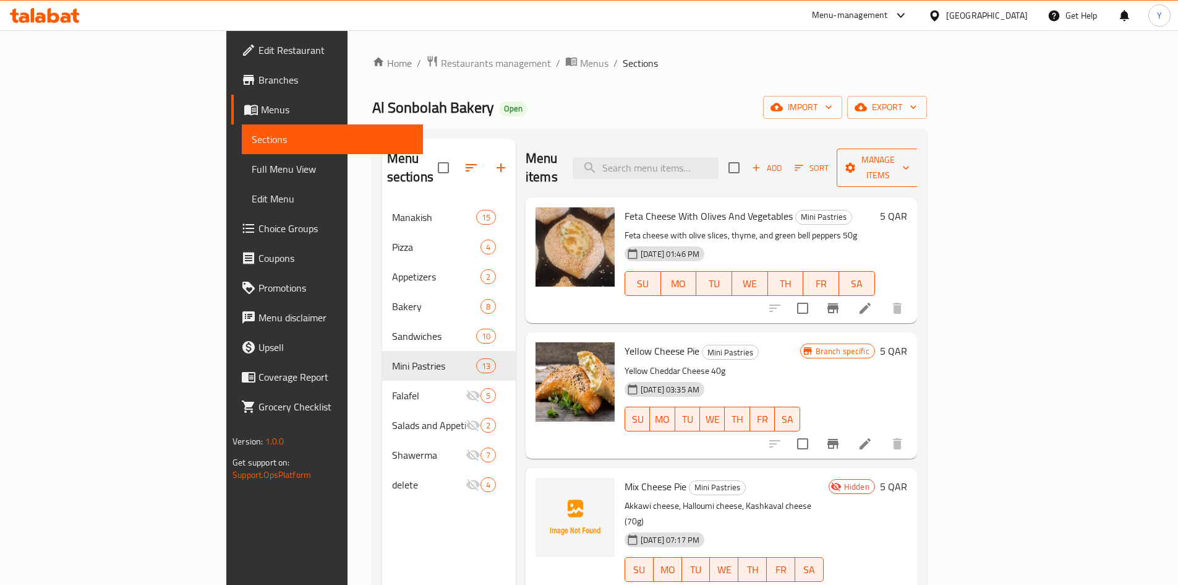
click at [910, 165] on span "Manage items" at bounding box center [878, 167] width 63 height 31
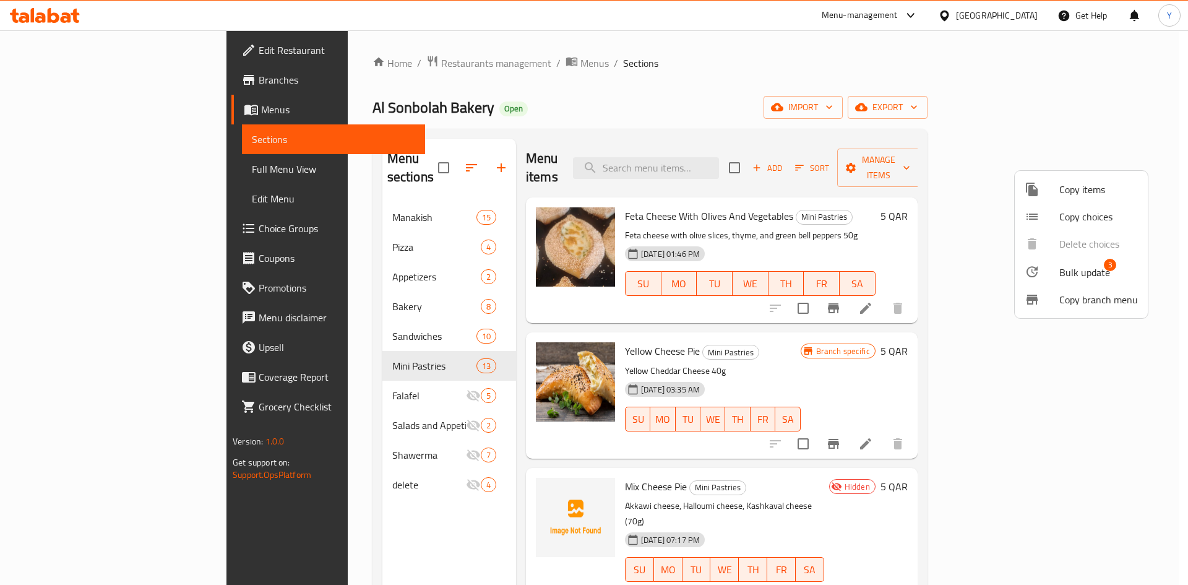
click at [1068, 265] on span "Bulk update" at bounding box center [1084, 272] width 51 height 15
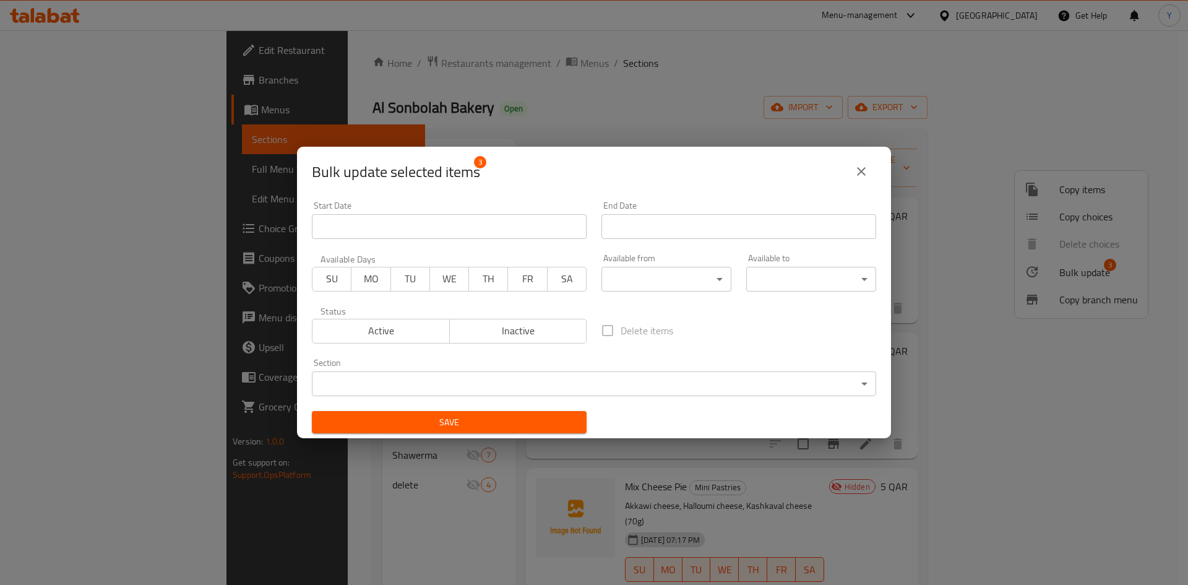
click at [541, 328] on span "Inactive" at bounding box center [518, 331] width 127 height 18
drag, startPoint x: 504, startPoint y: 417, endPoint x: 688, endPoint y: 393, distance: 186.4
click at [505, 416] on span "Save" at bounding box center [449, 421] width 255 height 15
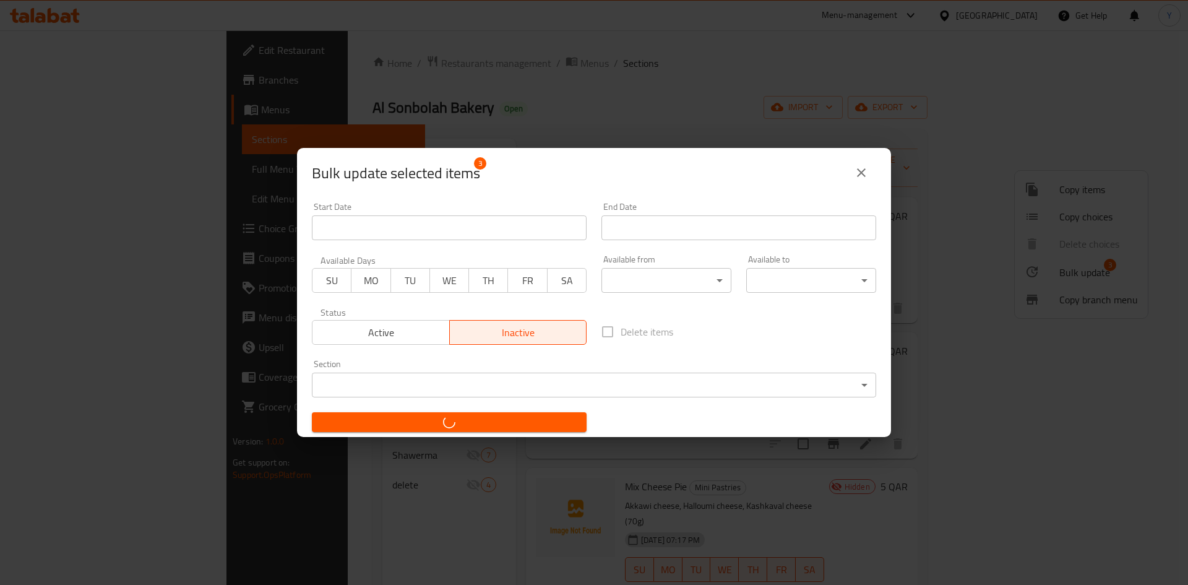
checkbox input "false"
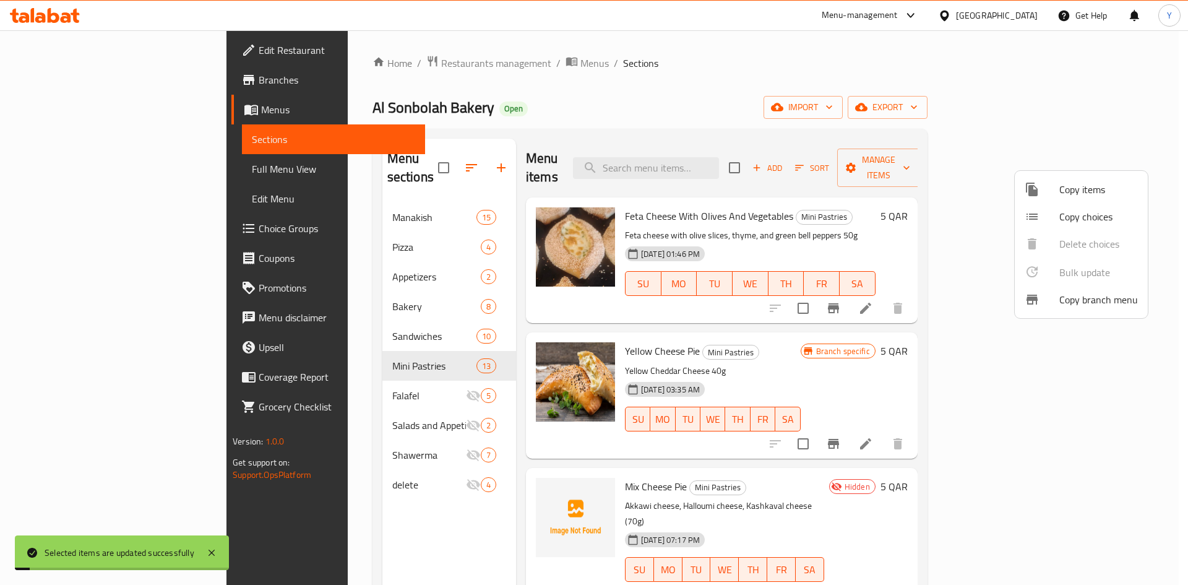
click at [796, 366] on div at bounding box center [594, 292] width 1188 height 585
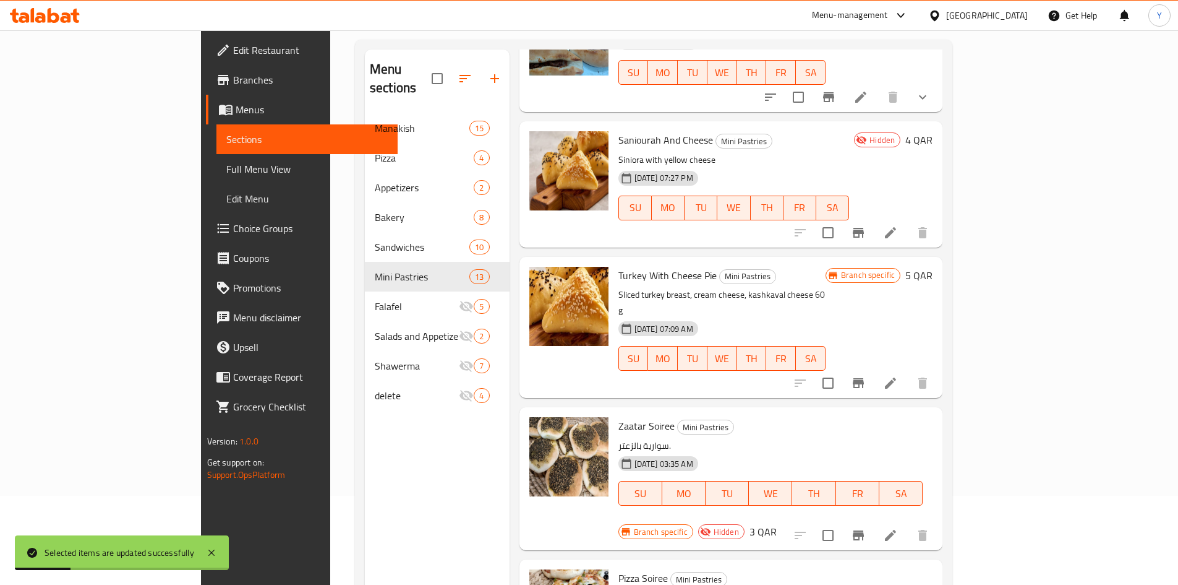
scroll to position [173, 0]
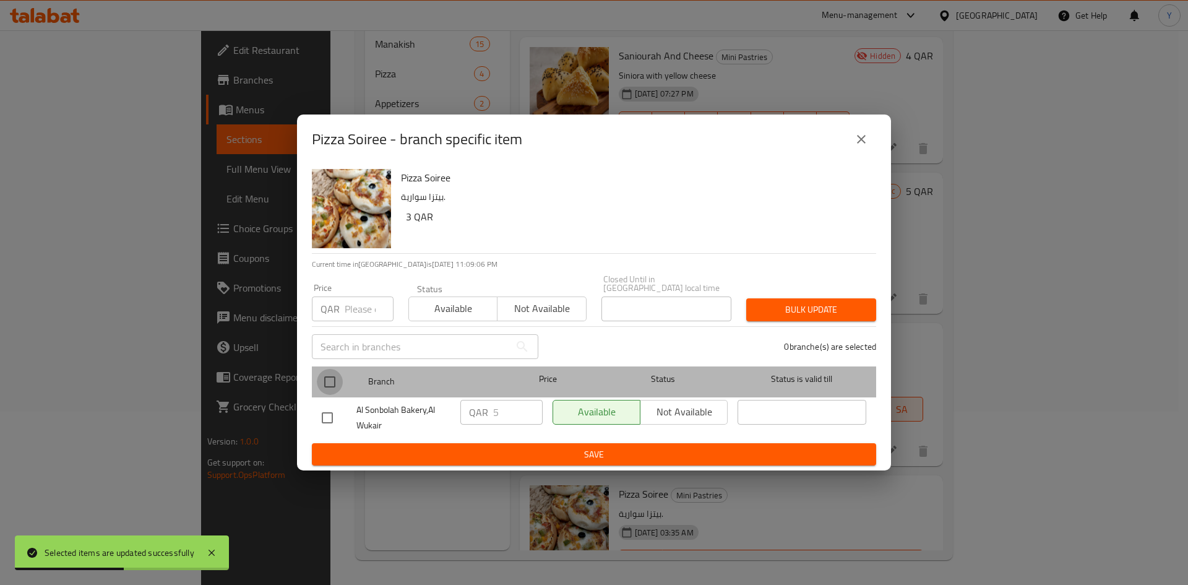
drag, startPoint x: 331, startPoint y: 379, endPoint x: 571, endPoint y: 424, distance: 244.3
click at [332, 378] on input "checkbox" at bounding box center [330, 382] width 26 height 26
checkbox input "true"
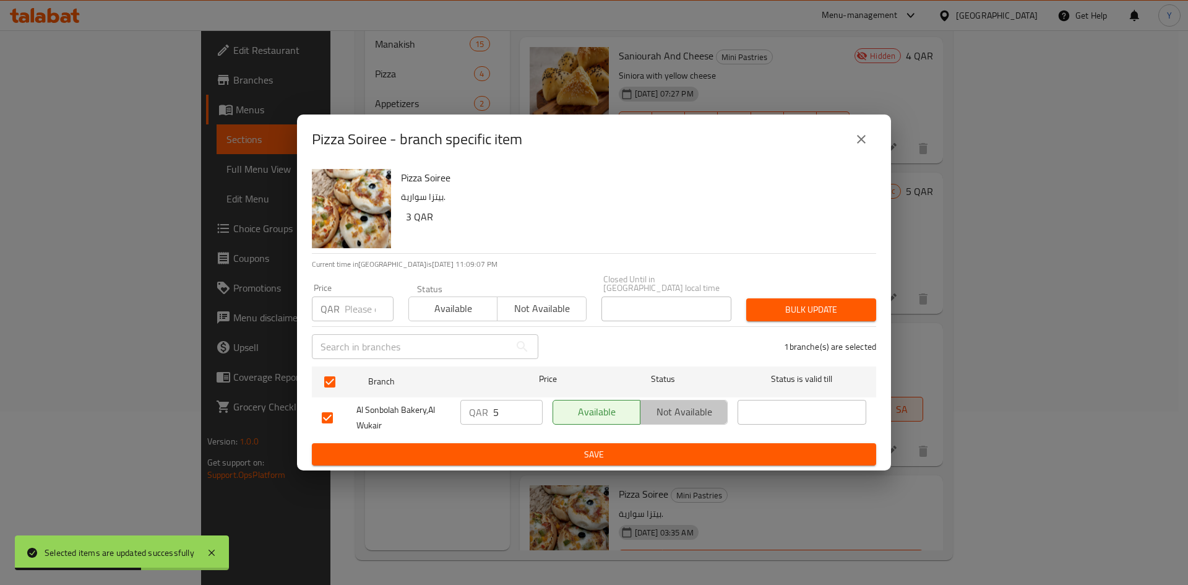
click at [665, 414] on span "Not available" at bounding box center [683, 412] width 77 height 18
click at [655, 447] on span "Save" at bounding box center [594, 454] width 544 height 15
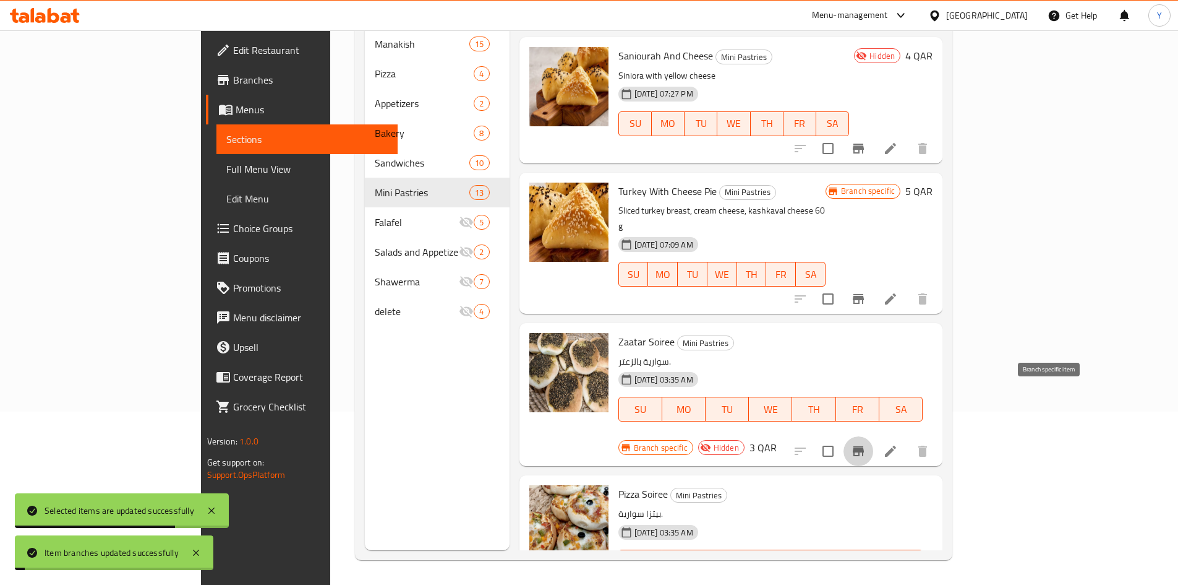
click at [864, 446] on icon "Branch-specific-item" at bounding box center [858, 451] width 11 height 10
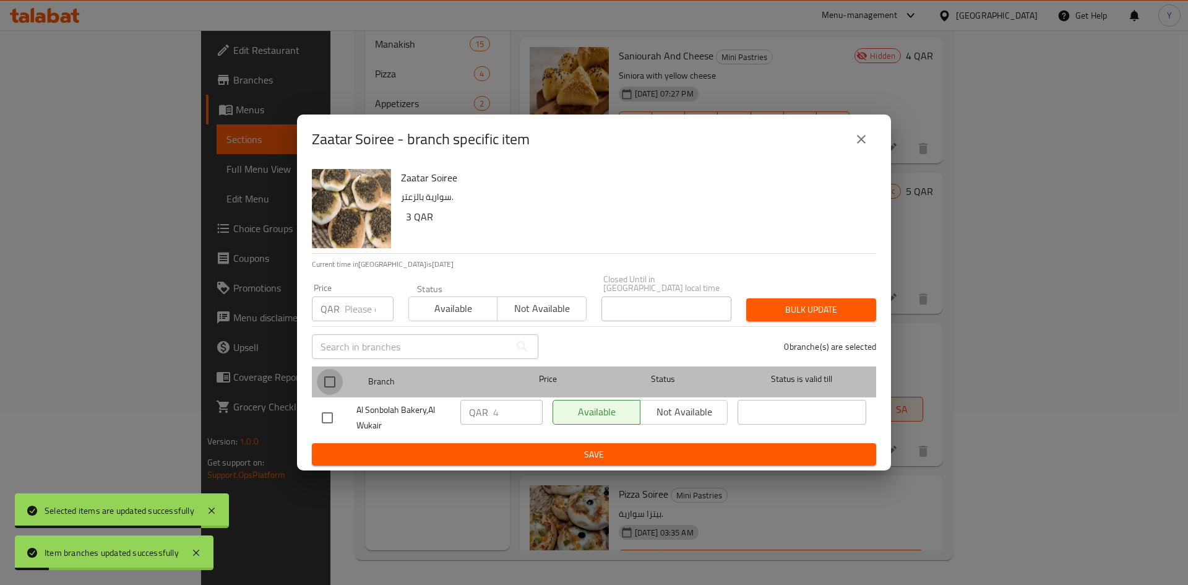
click at [327, 373] on input "checkbox" at bounding box center [330, 382] width 26 height 26
checkbox input "true"
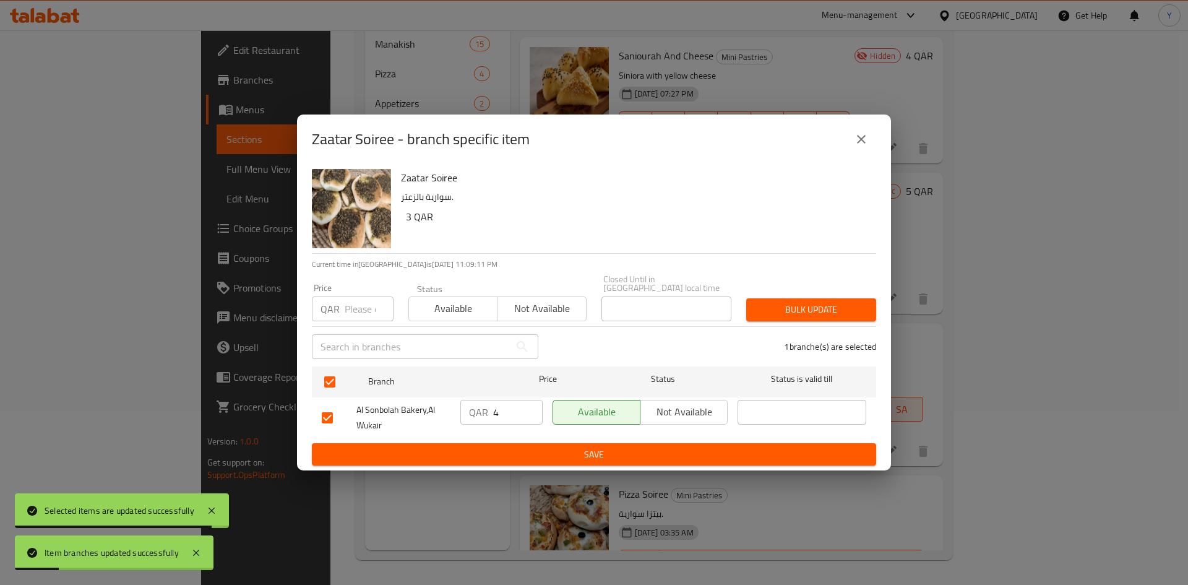
click at [720, 411] on span "Not available" at bounding box center [683, 412] width 77 height 18
click at [680, 461] on div "Zaatar Soiree سوارية بالزعتر. 3 QAR Current time in Qatar is 10 Oct 2025 11:09:…" at bounding box center [594, 317] width 594 height 307
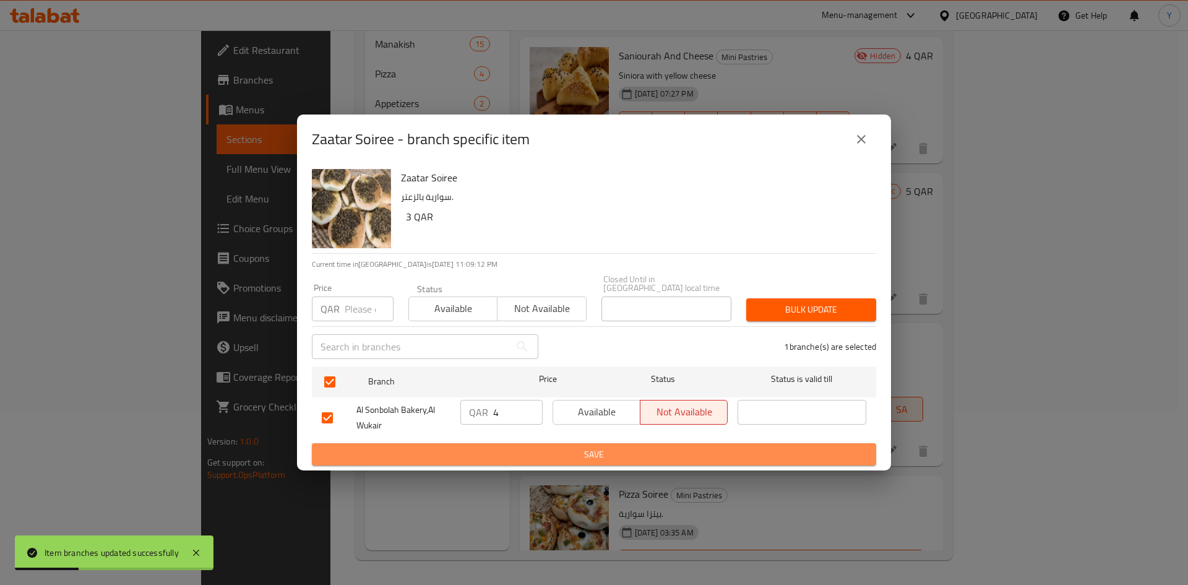
click at [688, 454] on span "Save" at bounding box center [594, 454] width 544 height 15
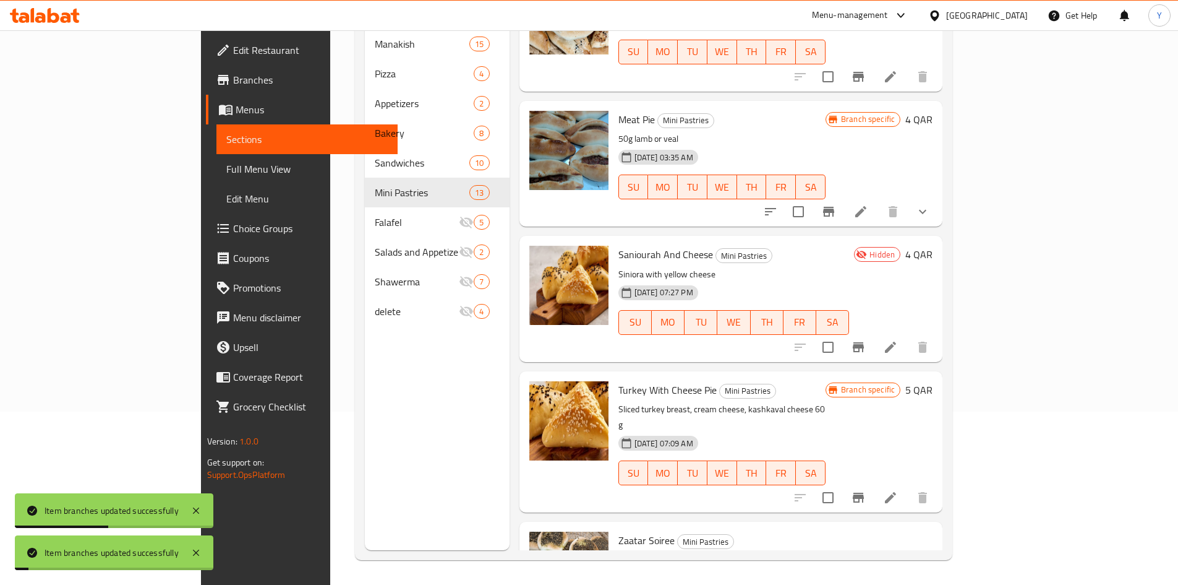
scroll to position [956, 0]
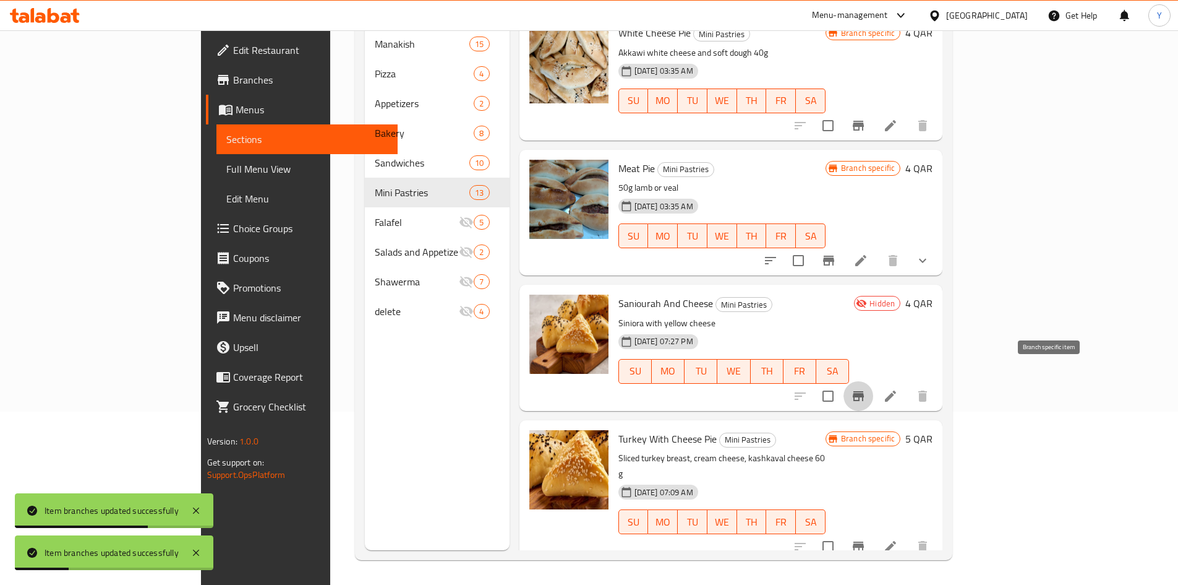
click at [873, 381] on button "Branch-specific-item" at bounding box center [859, 396] width 30 height 30
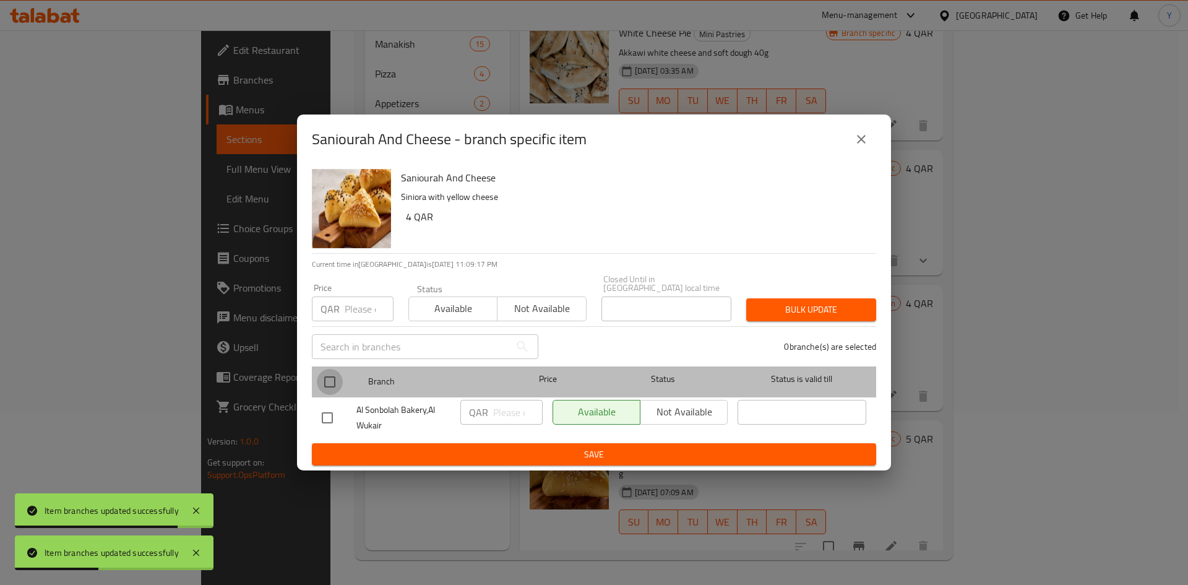
drag, startPoint x: 325, startPoint y: 374, endPoint x: 573, endPoint y: 408, distance: 250.5
click at [325, 373] on input "checkbox" at bounding box center [330, 382] width 26 height 26
checkbox input "true"
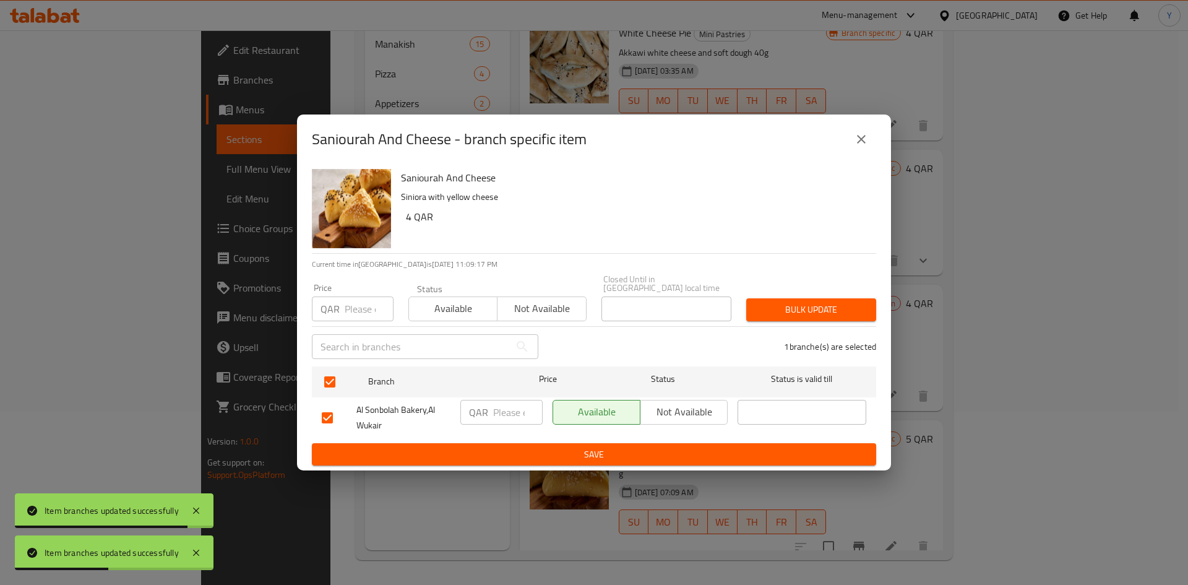
click at [670, 405] on span "Not available" at bounding box center [683, 412] width 77 height 18
click at [637, 456] on span "Save" at bounding box center [594, 454] width 544 height 15
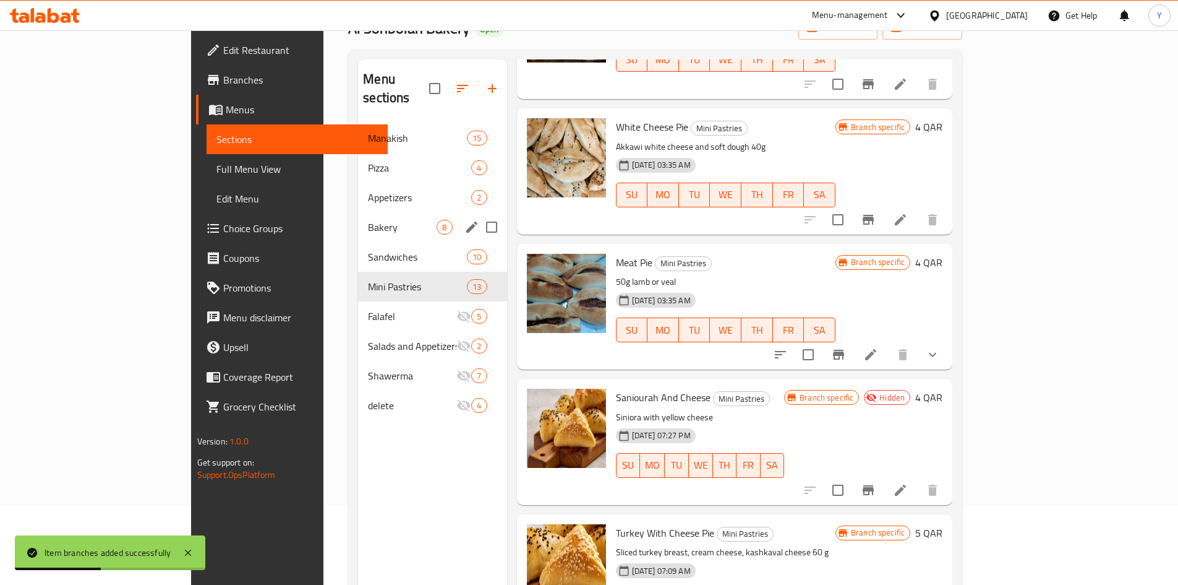
scroll to position [0, 0]
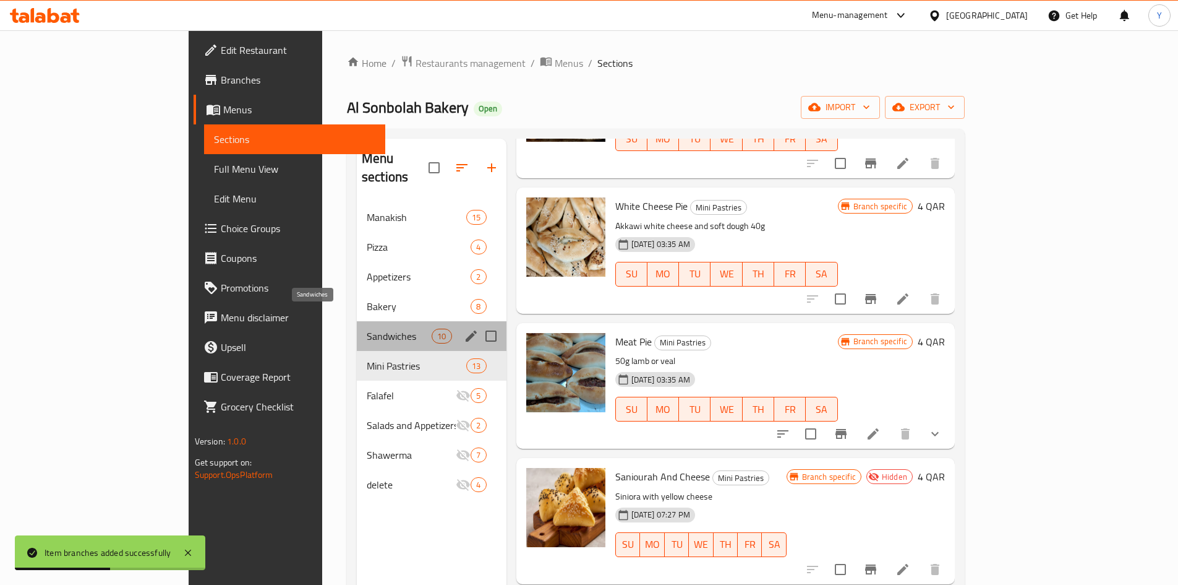
click at [367, 328] on span "Sandwiches" at bounding box center [399, 335] width 65 height 15
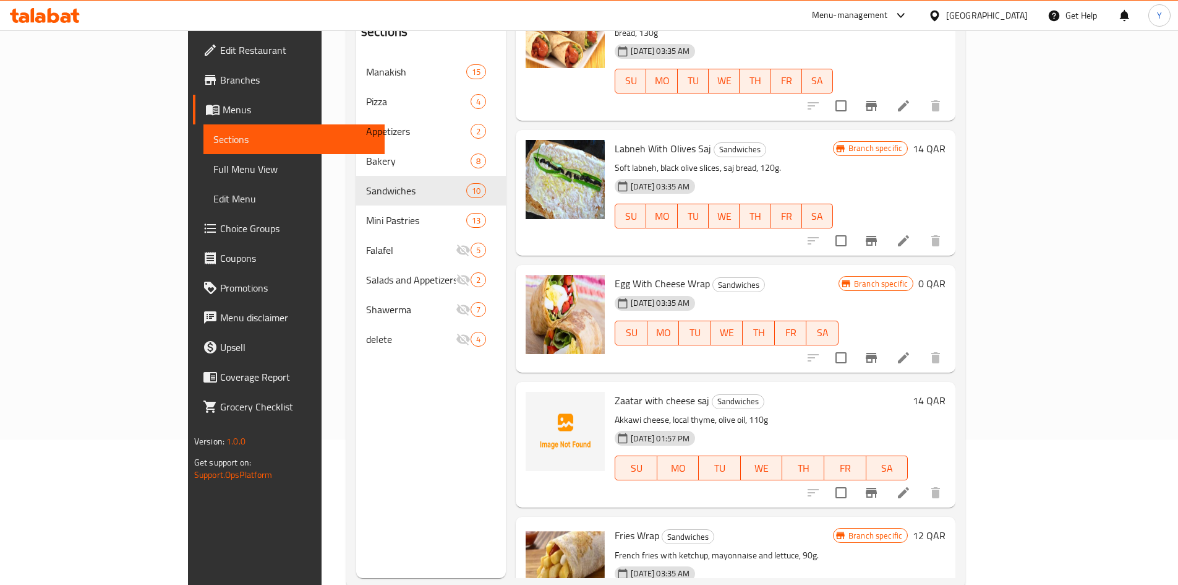
scroll to position [173, 0]
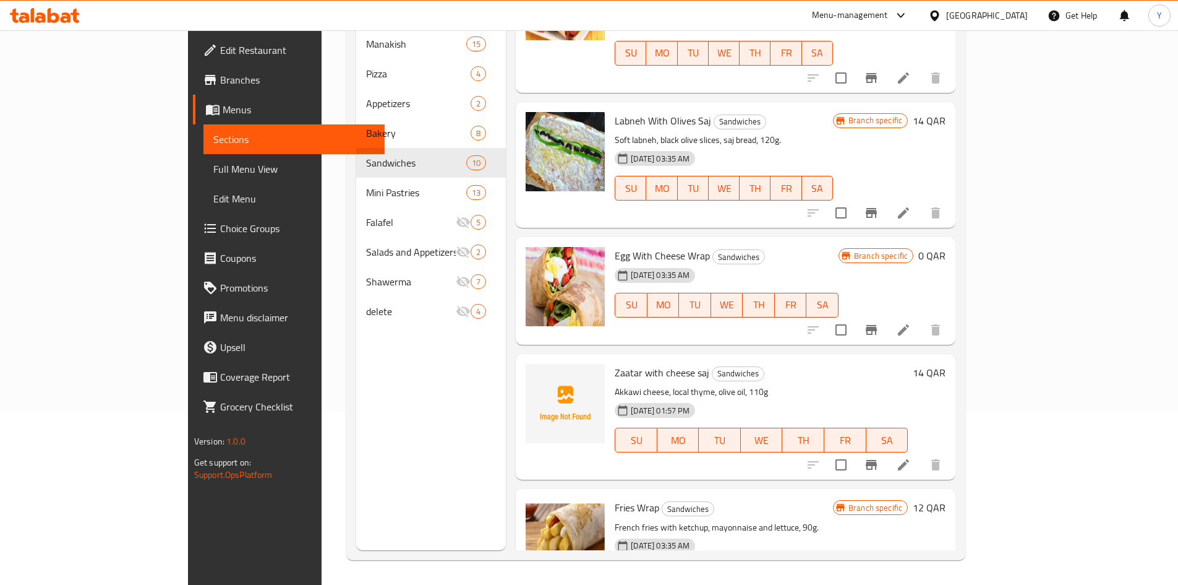
click at [833, 520] on p "French fries with ketchup, mayonnaise and lettuce, 90g." at bounding box center [724, 527] width 218 height 15
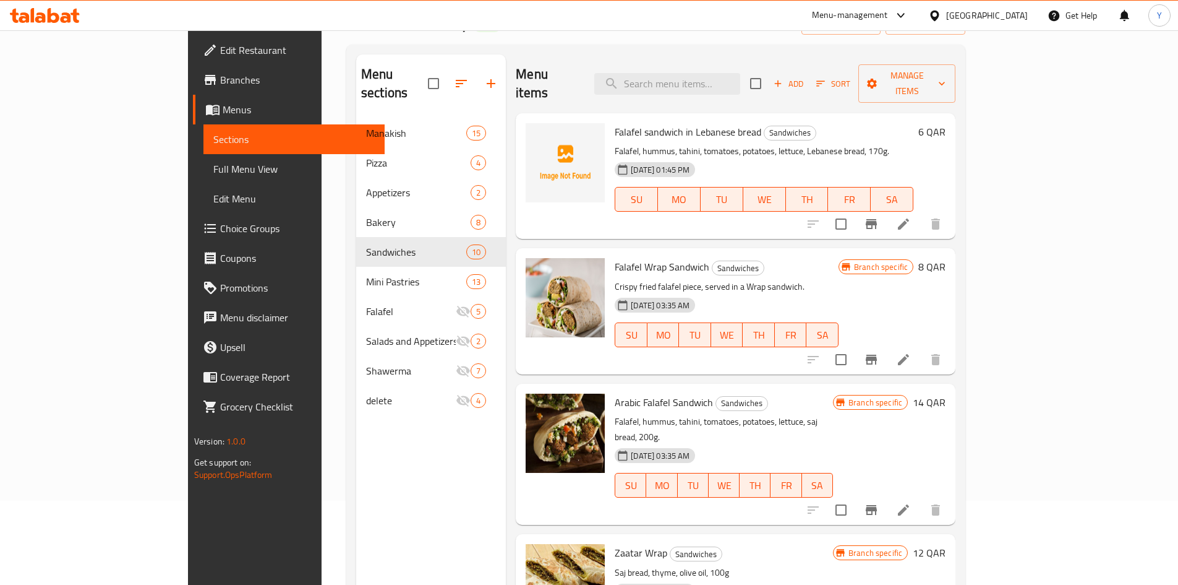
scroll to position [0, 0]
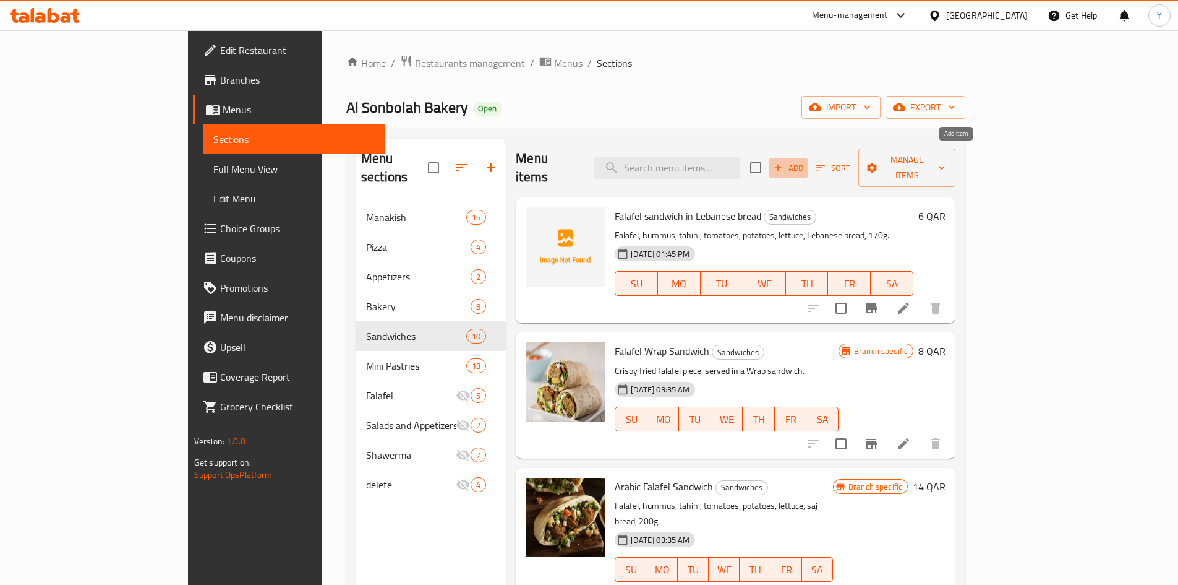
click at [805, 161] on span "Add" at bounding box center [788, 168] width 33 height 14
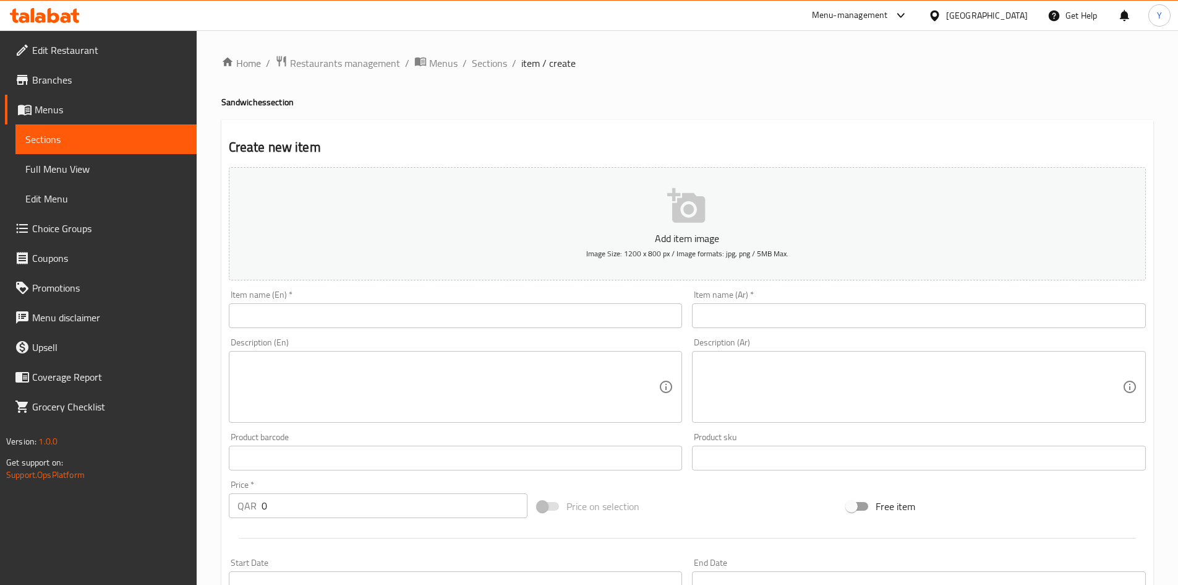
click at [851, 312] on input "text" at bounding box center [919, 315] width 454 height 25
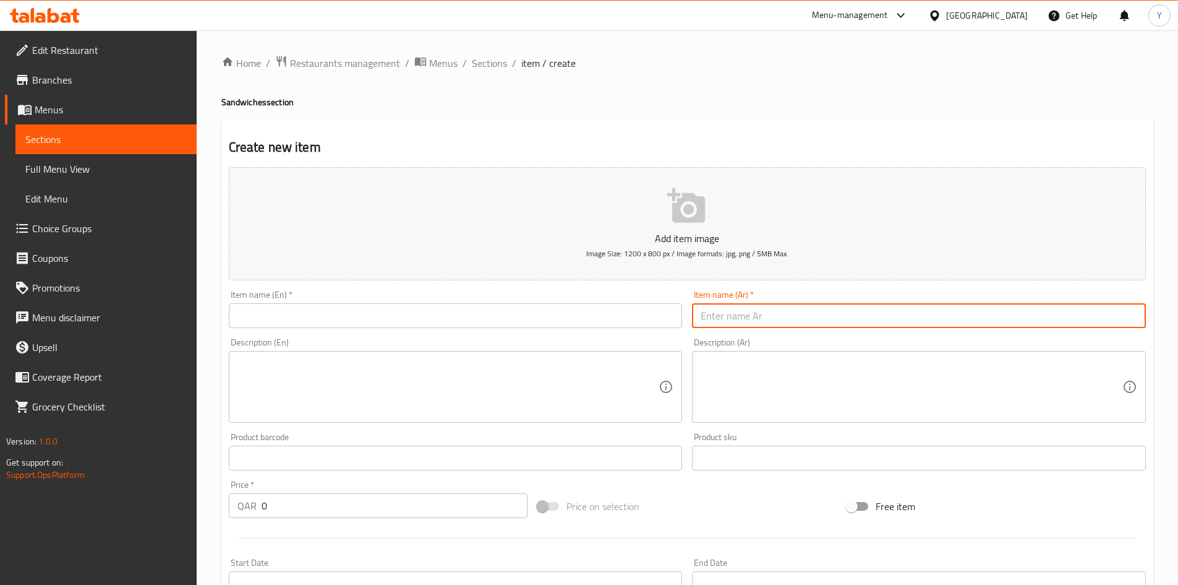
click at [528, 317] on input "text" at bounding box center [456, 315] width 454 height 25
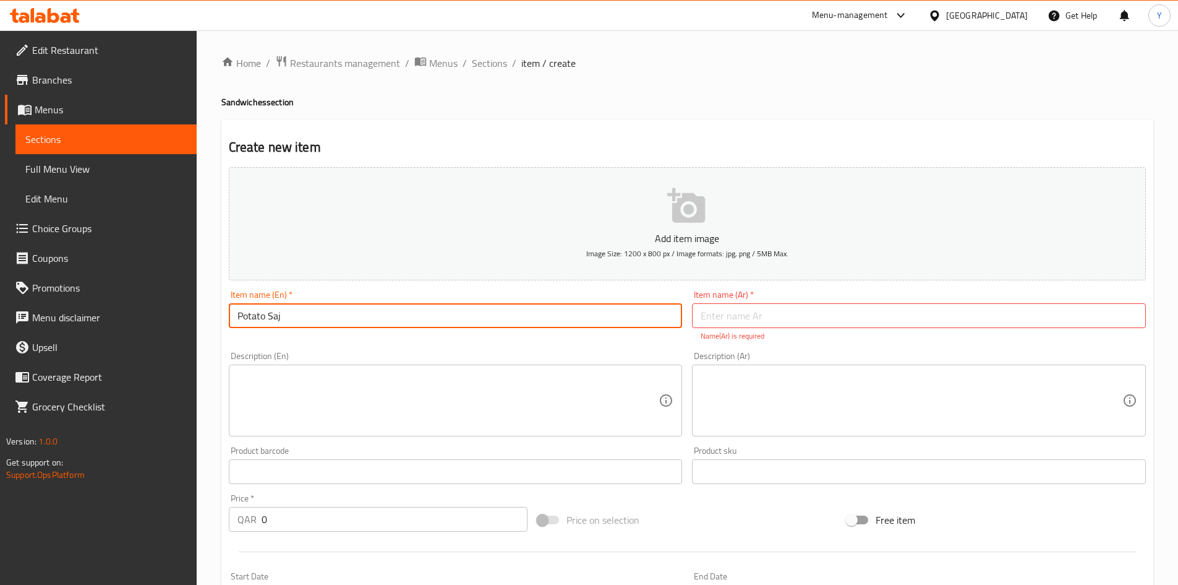
type input "Potato Saj"
click at [730, 324] on input "text" at bounding box center [919, 315] width 454 height 25
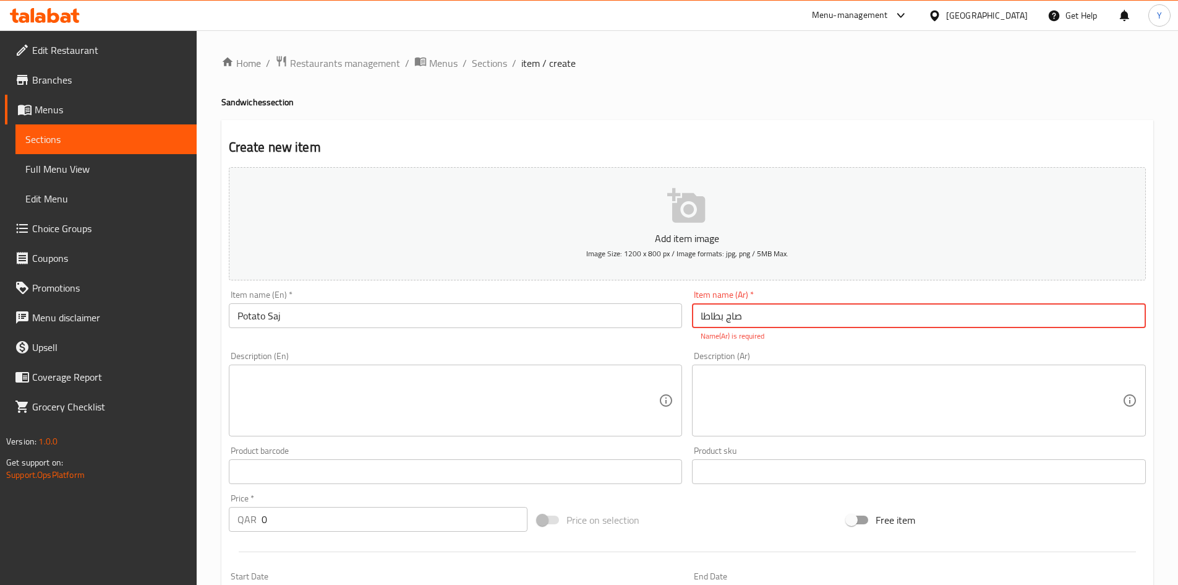
type input "صاج بطاطا"
click at [731, 371] on textarea at bounding box center [912, 387] width 422 height 59
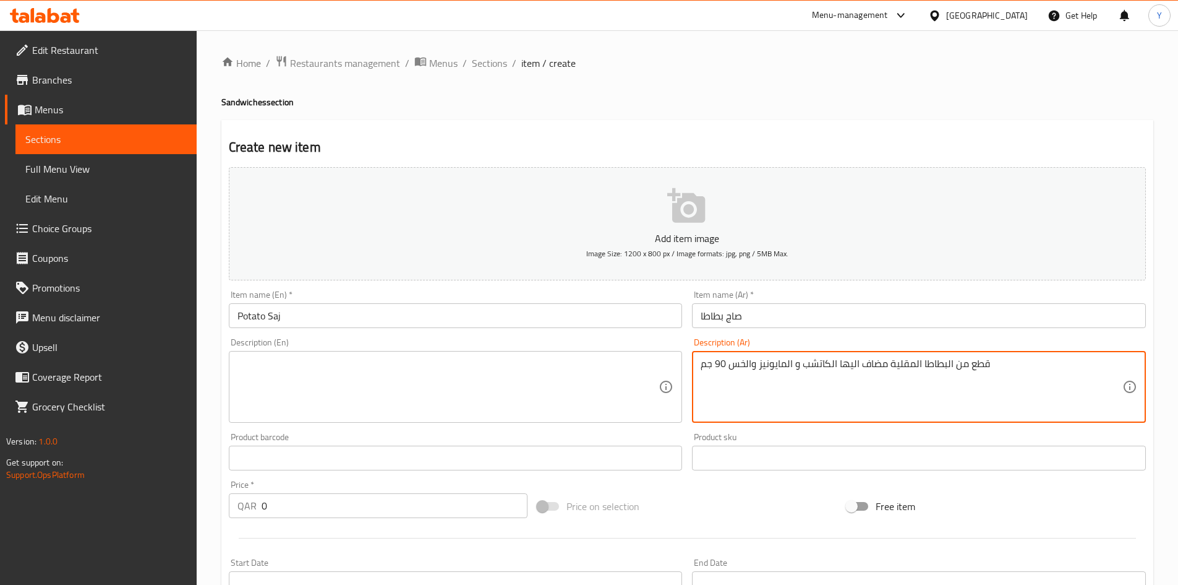
type textarea "قطع من البطاطا المقلية مضاف اليها الكاتشب و المايونيز والخس 90 جم"
click at [363, 374] on textarea at bounding box center [449, 387] width 422 height 59
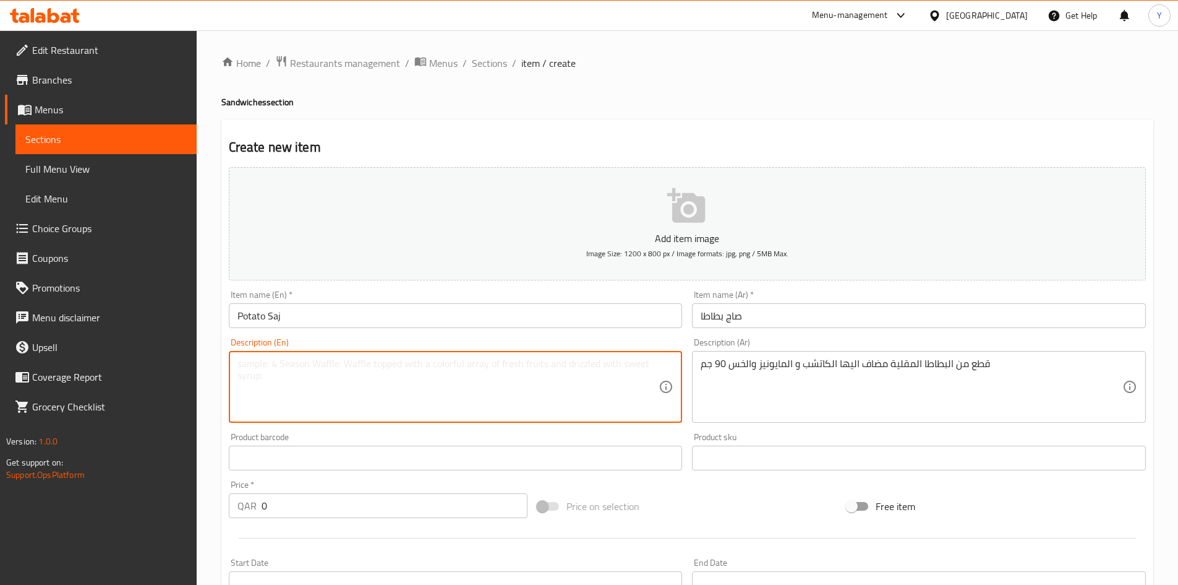
paste textarea "French fries with ketchup, mayonnaise and lettuce 90g"
click at [288, 369] on textarea "French fries with ketchup, mayonnaise and lettuce 90g" at bounding box center [449, 387] width 422 height 59
type textarea "French fries pieces with ketchup, mayonnaise and lettuce 90g"
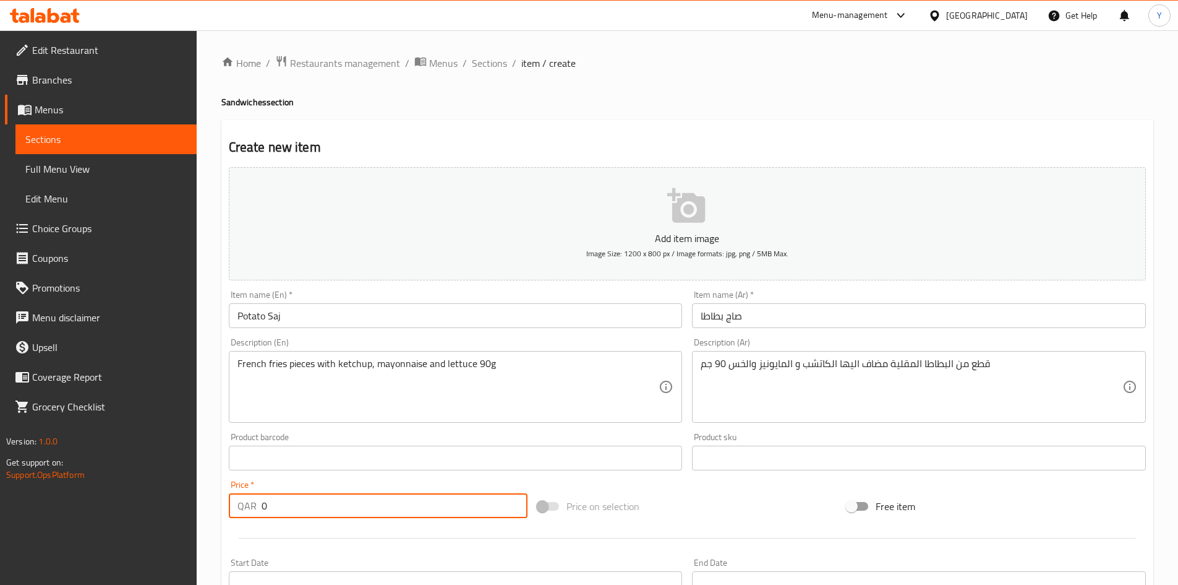
drag, startPoint x: 301, startPoint y: 499, endPoint x: 172, endPoint y: 507, distance: 128.9
click at [172, 507] on div "Edit Restaurant Branches Menus Sections Full Menu View Edit Menu Choice Groups …" at bounding box center [589, 452] width 1178 height 844
type input "12"
click at [360, 548] on div at bounding box center [687, 538] width 927 height 30
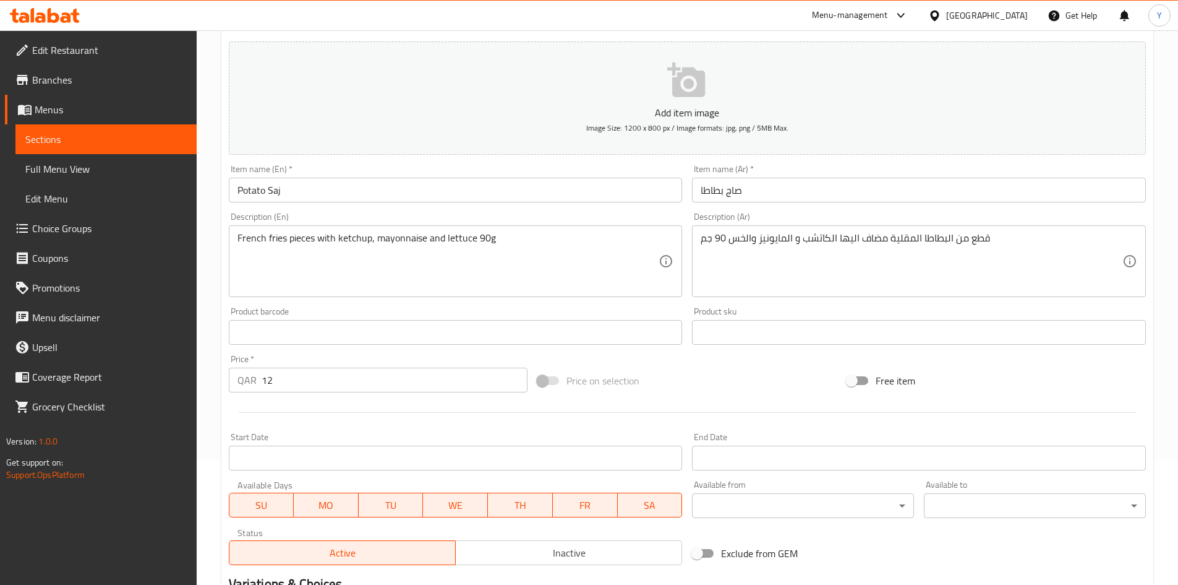
scroll to position [186, 0]
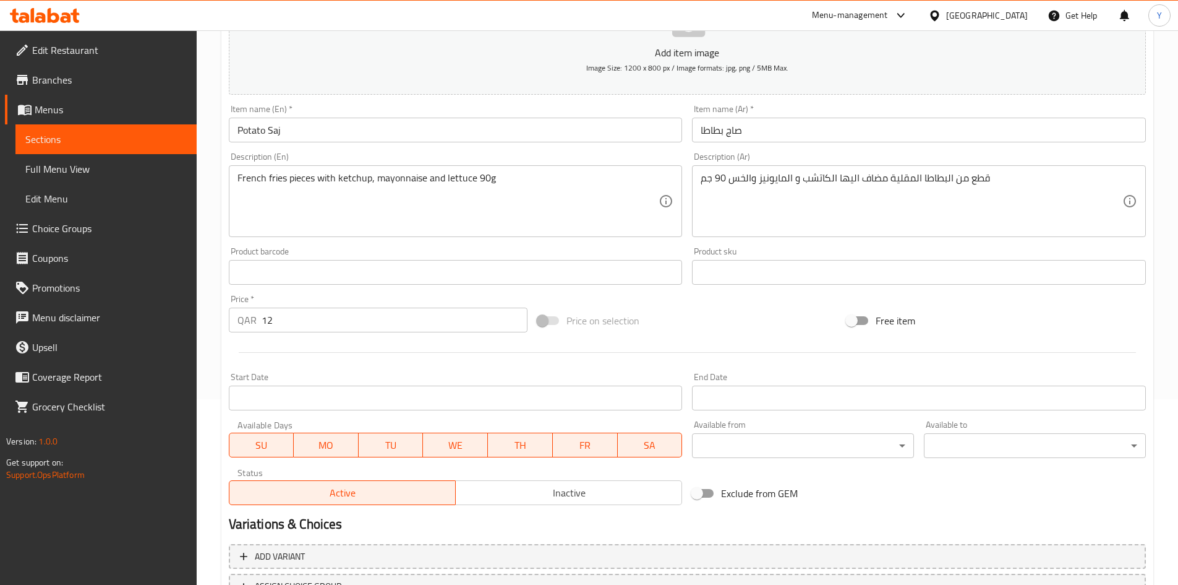
click at [529, 491] on span "Inactive" at bounding box center [569, 493] width 217 height 18
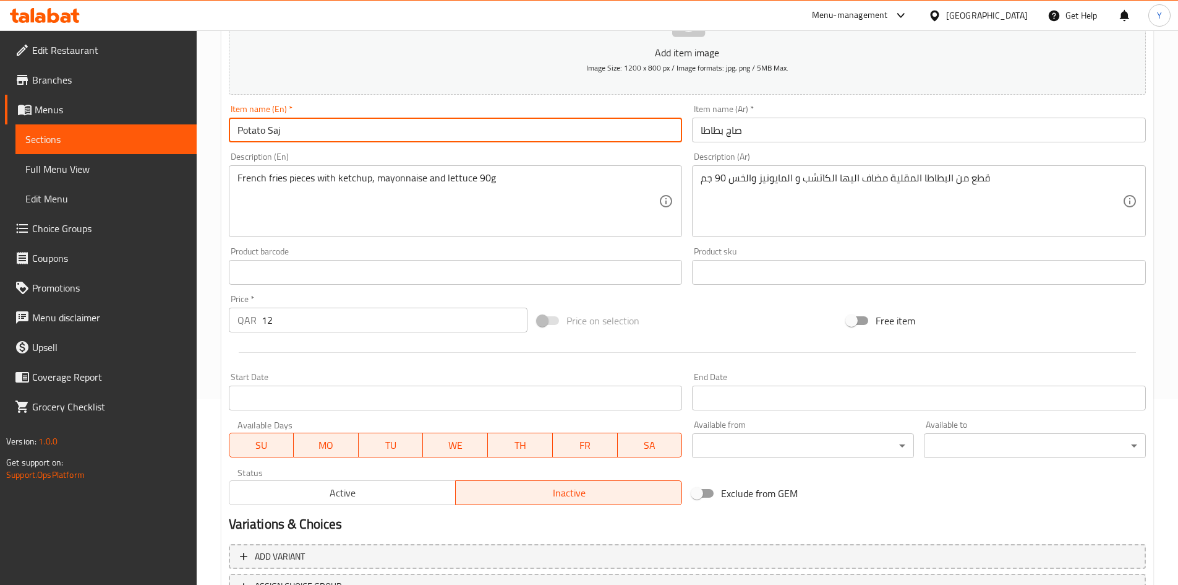
drag, startPoint x: 388, startPoint y: 138, endPoint x: 200, endPoint y: 124, distance: 188.5
click at [200, 124] on div "Home / Restaurants management / Menus / Sections / item / create Sandwiches sec…" at bounding box center [688, 267] width 982 height 844
click at [312, 126] on input "Potato Saj" at bounding box center [456, 130] width 454 height 25
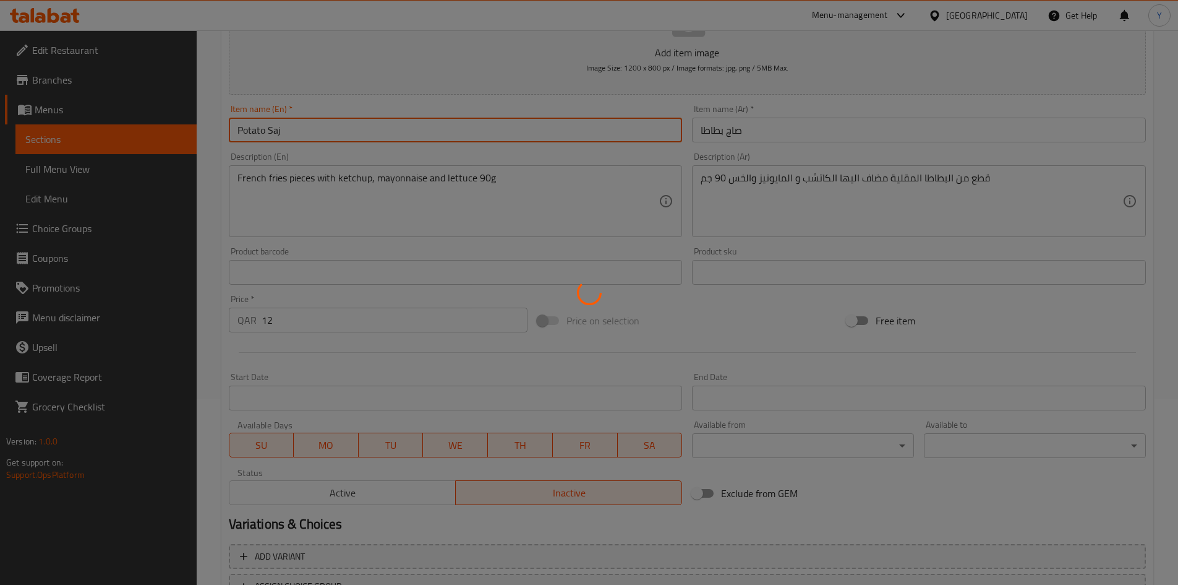
type input "0"
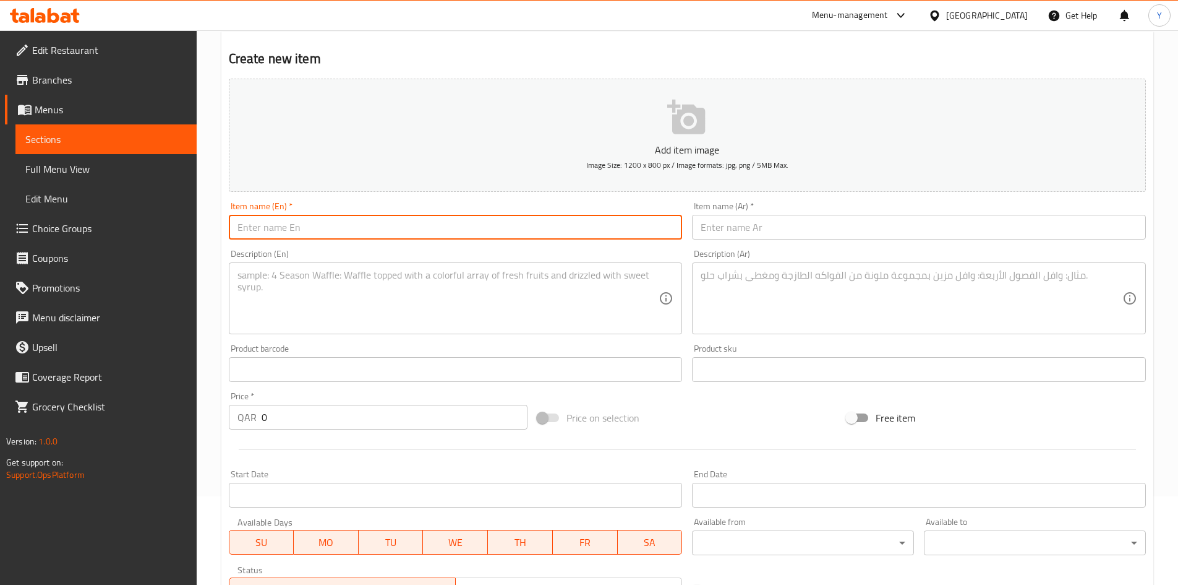
scroll to position [0, 0]
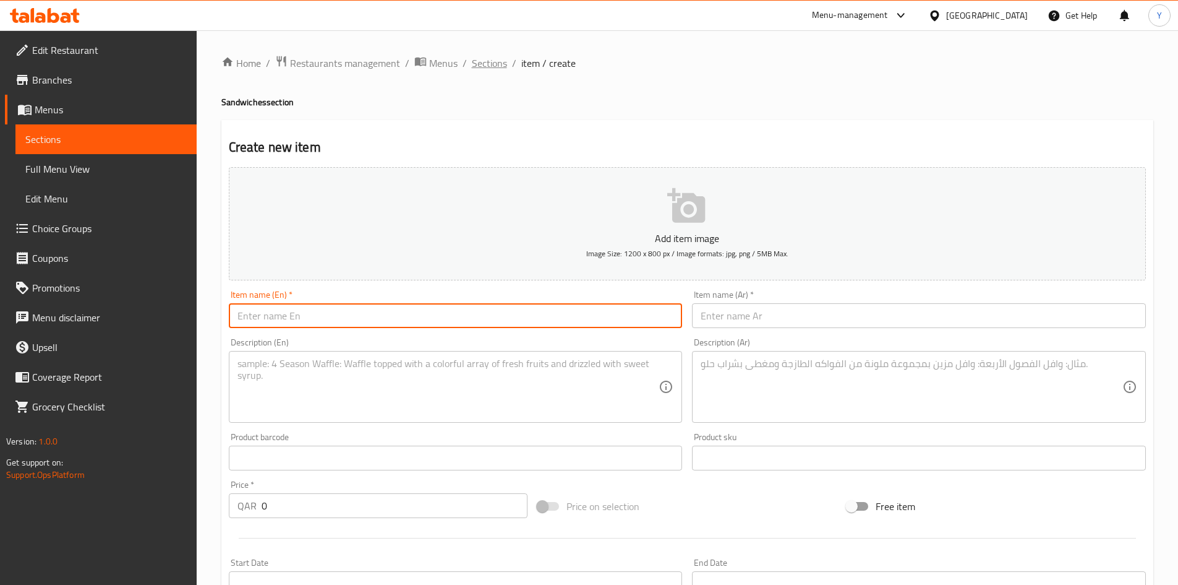
click at [485, 69] on span "Sections" at bounding box center [489, 63] width 35 height 15
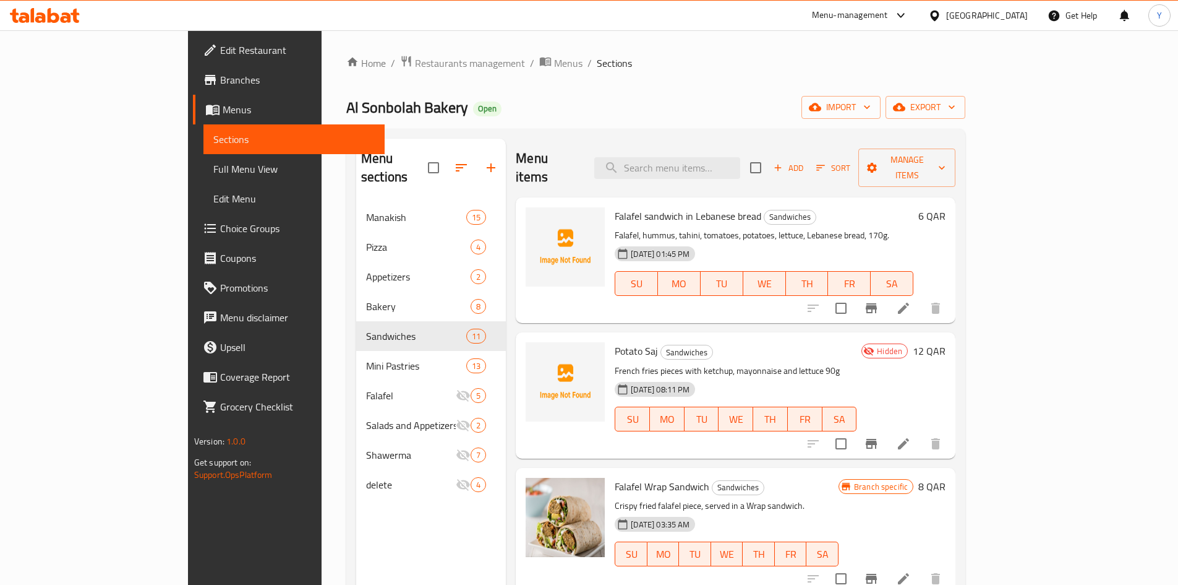
click at [650, 477] on span "Falafel Wrap Sandwich" at bounding box center [662, 486] width 95 height 19
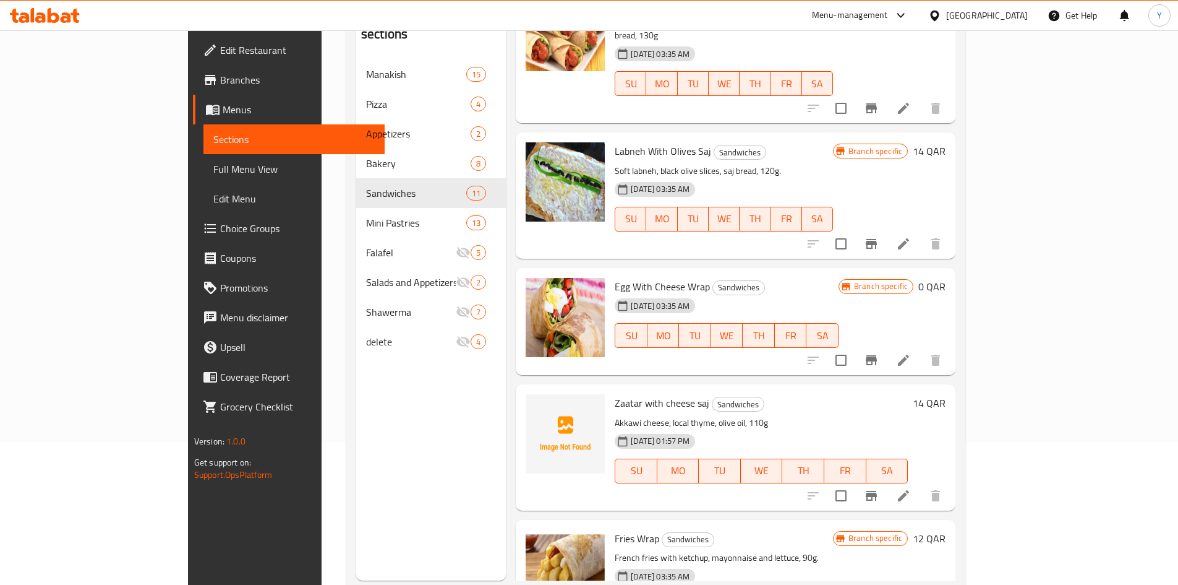
scroll to position [173, 0]
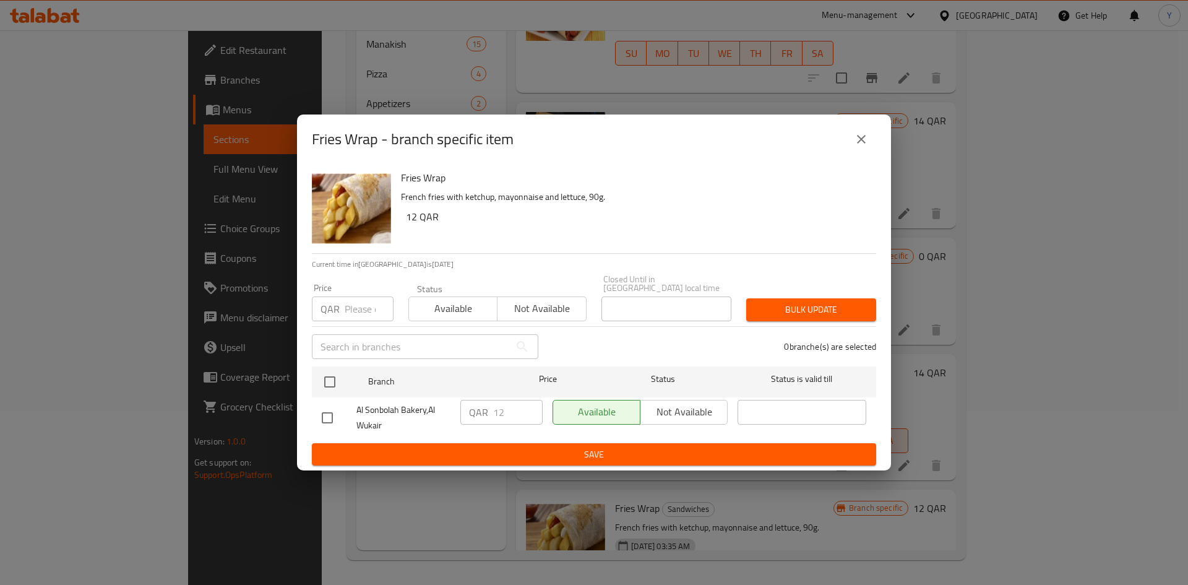
click at [869, 139] on button "close" at bounding box center [861, 139] width 30 height 30
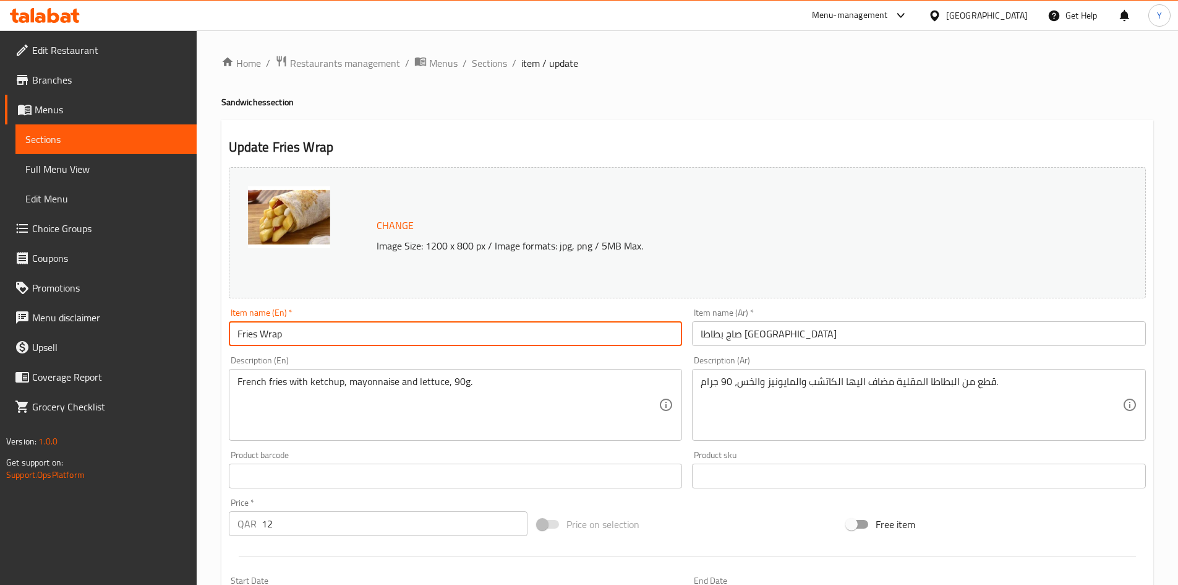
click at [270, 332] on input "Fries Wrap" at bounding box center [456, 333] width 454 height 25
click at [241, 337] on input "Fries Saj" at bounding box center [456, 333] width 454 height 25
type input "Potato Saj"
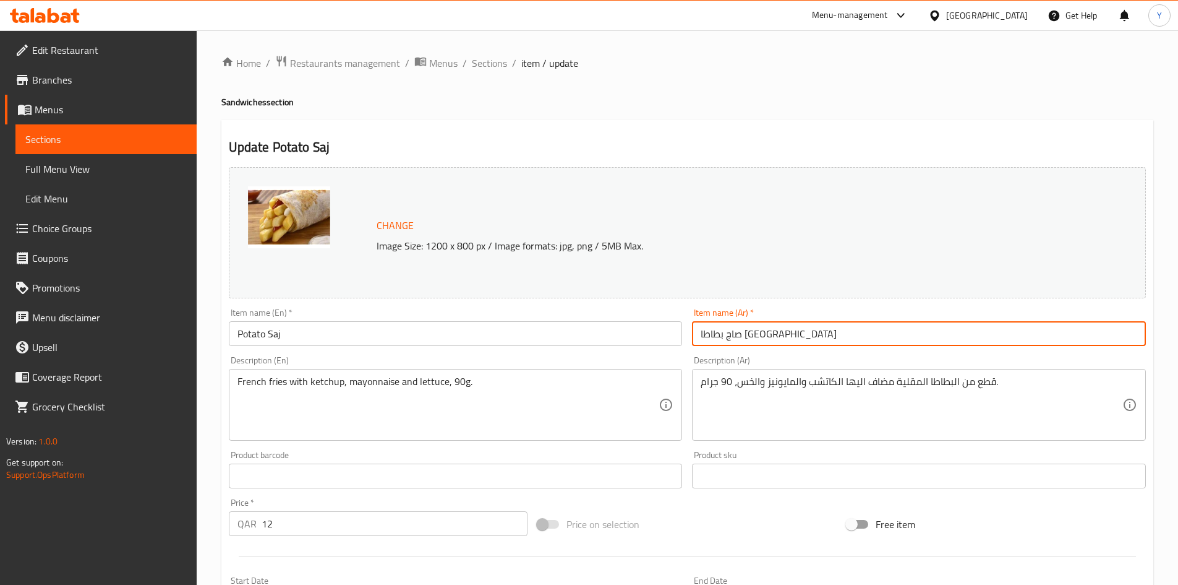
drag, startPoint x: 724, startPoint y: 335, endPoint x: 624, endPoint y: 329, distance: 100.4
click at [627, 325] on div "Change Image Size: 1200 x 800 px / Image formats: jpg, png / 5MB Max. Item name…" at bounding box center [687, 437] width 927 height 551
click at [718, 340] on input "صاج بطاطا" at bounding box center [919, 333] width 454 height 25
click at [701, 341] on input "صاج" at bounding box center [919, 333] width 454 height 25
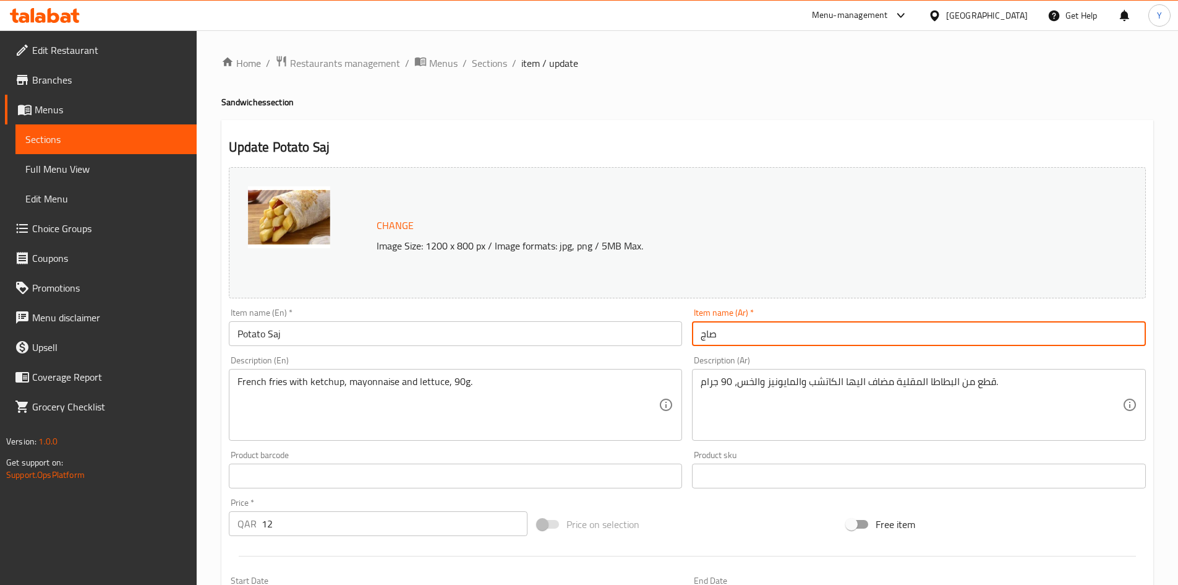
paste input "بطاطا"
type input "بطاطا صاج"
click at [553, 329] on input "Potato Saj" at bounding box center [456, 333] width 454 height 25
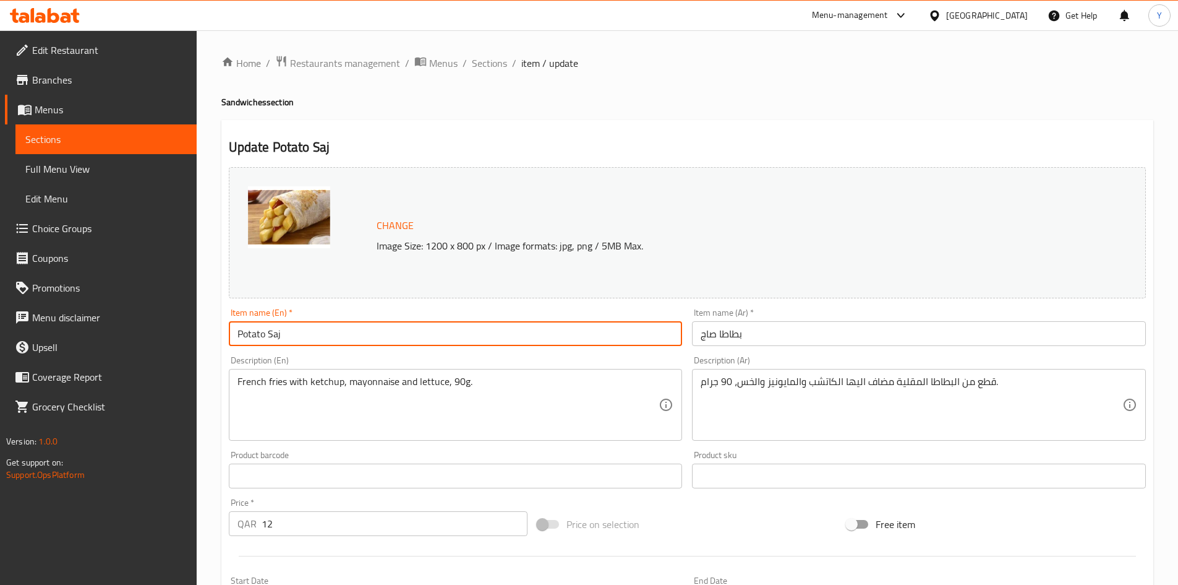
click at [478, 56] on span "Sections" at bounding box center [489, 63] width 35 height 15
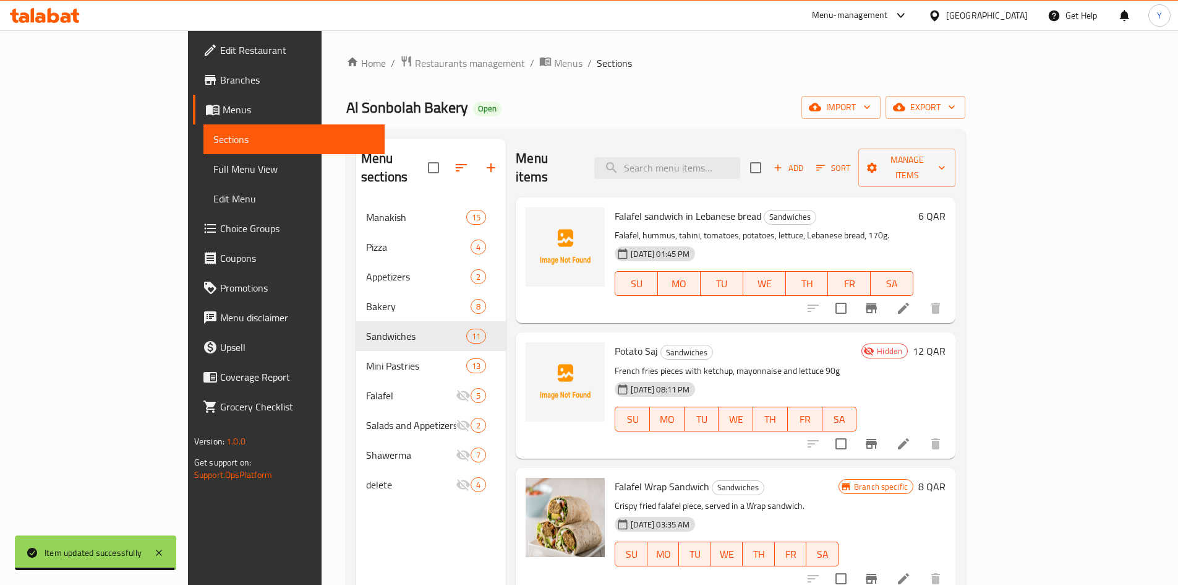
click at [615, 341] on span "Potato Saj" at bounding box center [636, 350] width 43 height 19
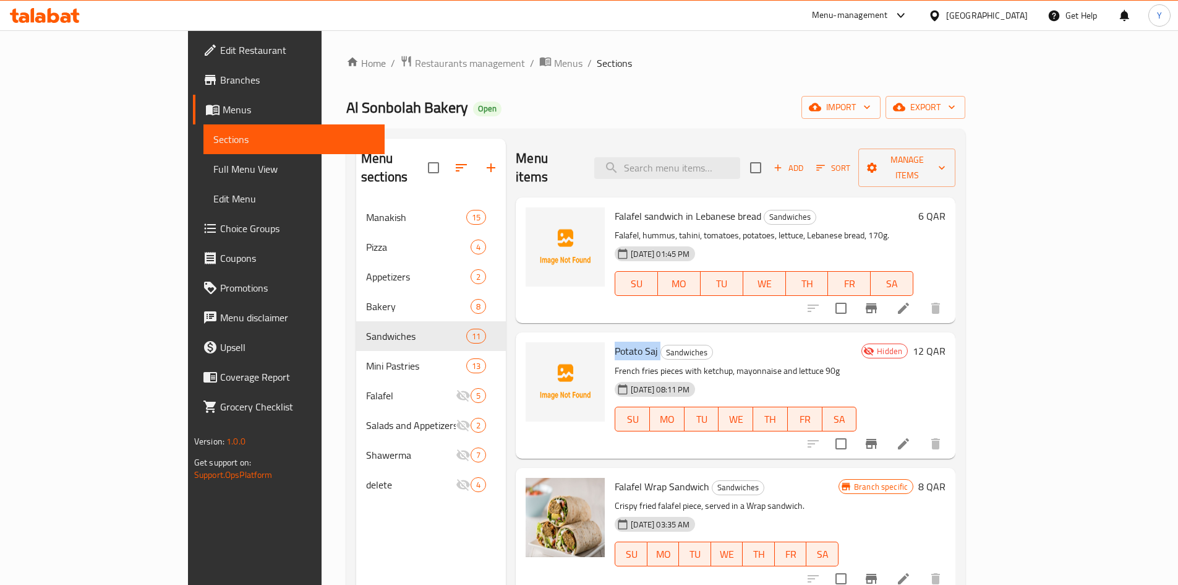
copy h6 "Potato Saj"
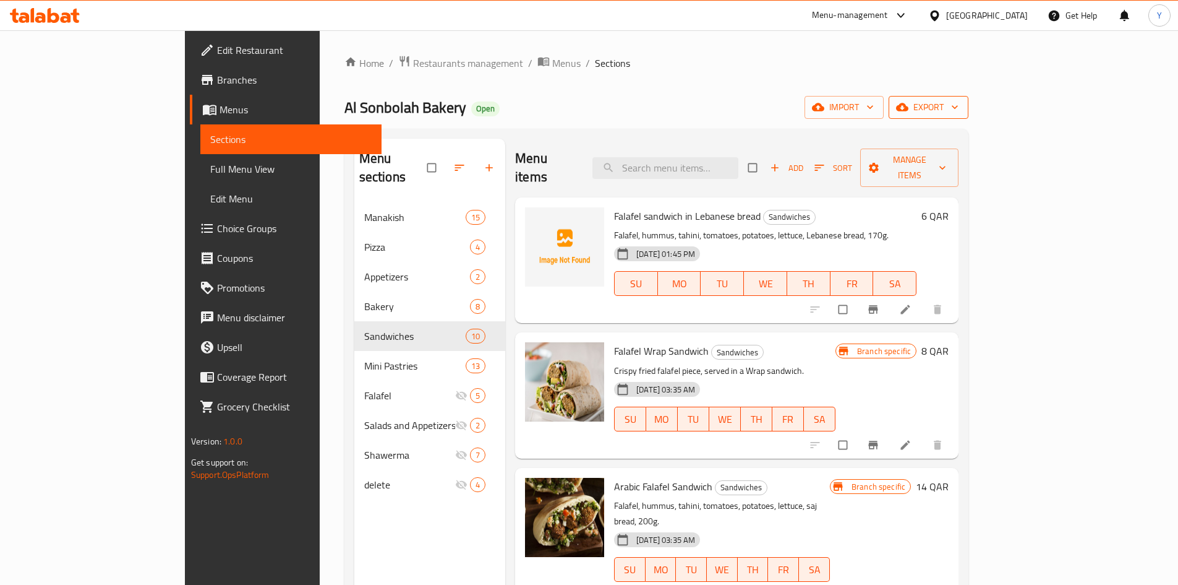
click at [959, 111] on span "export" at bounding box center [929, 107] width 60 height 15
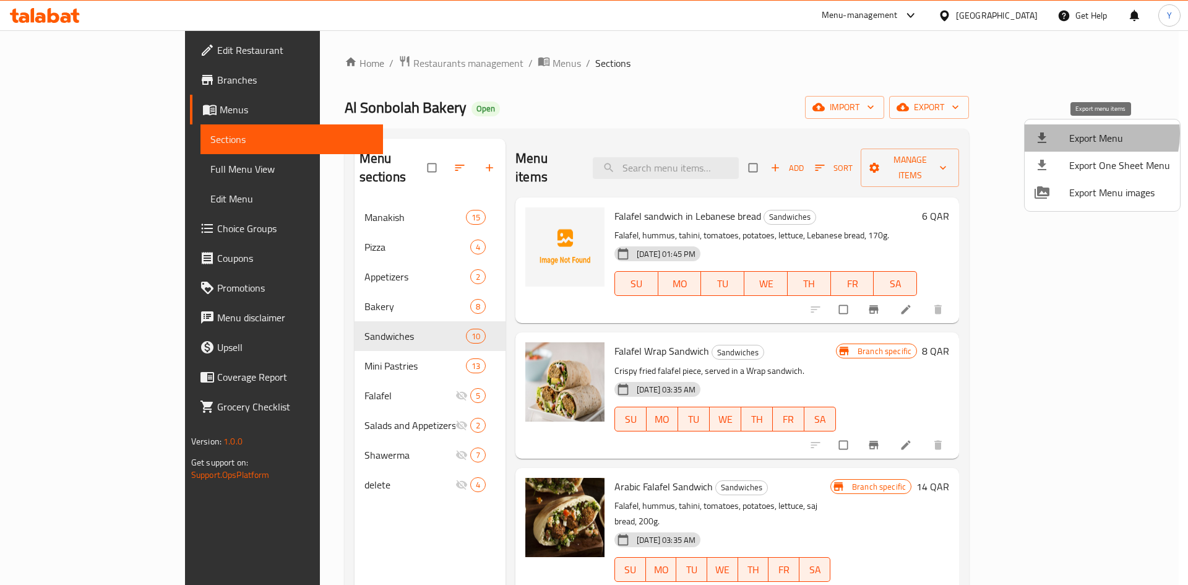
click at [1087, 135] on span "Export Menu" at bounding box center [1119, 138] width 101 height 15
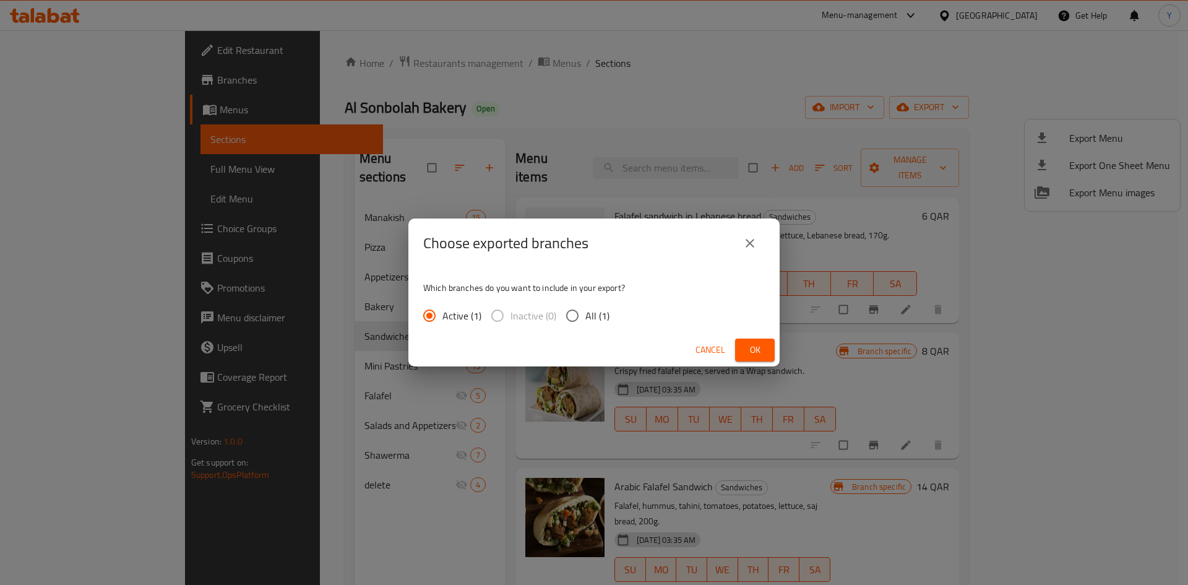
click at [580, 320] on input "All (1)" at bounding box center [572, 315] width 26 height 26
radio input "true"
click at [752, 360] on button "Ok" at bounding box center [755, 349] width 40 height 23
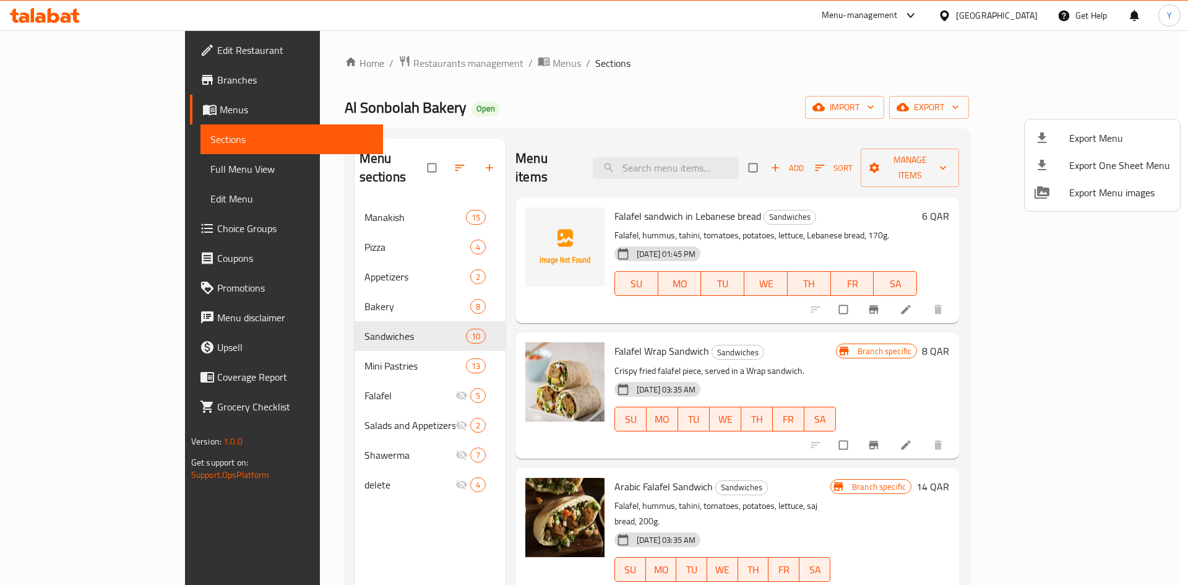
click at [68, 27] on div at bounding box center [594, 292] width 1188 height 585
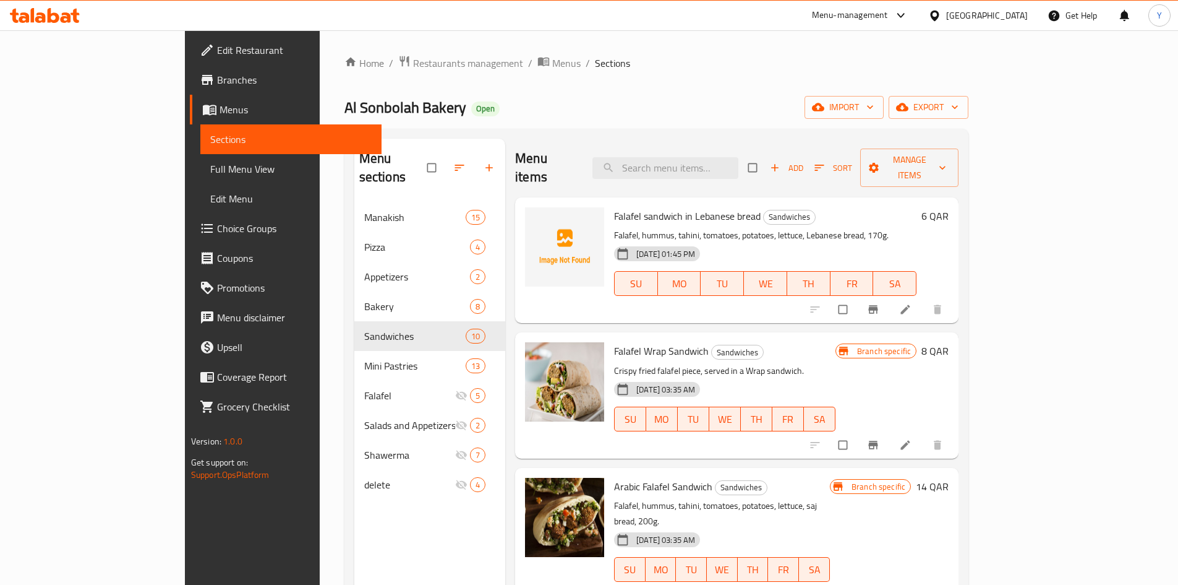
click at [67, 22] on icon at bounding box center [66, 17] width 11 height 11
